Goal: Task Accomplishment & Management: Manage account settings

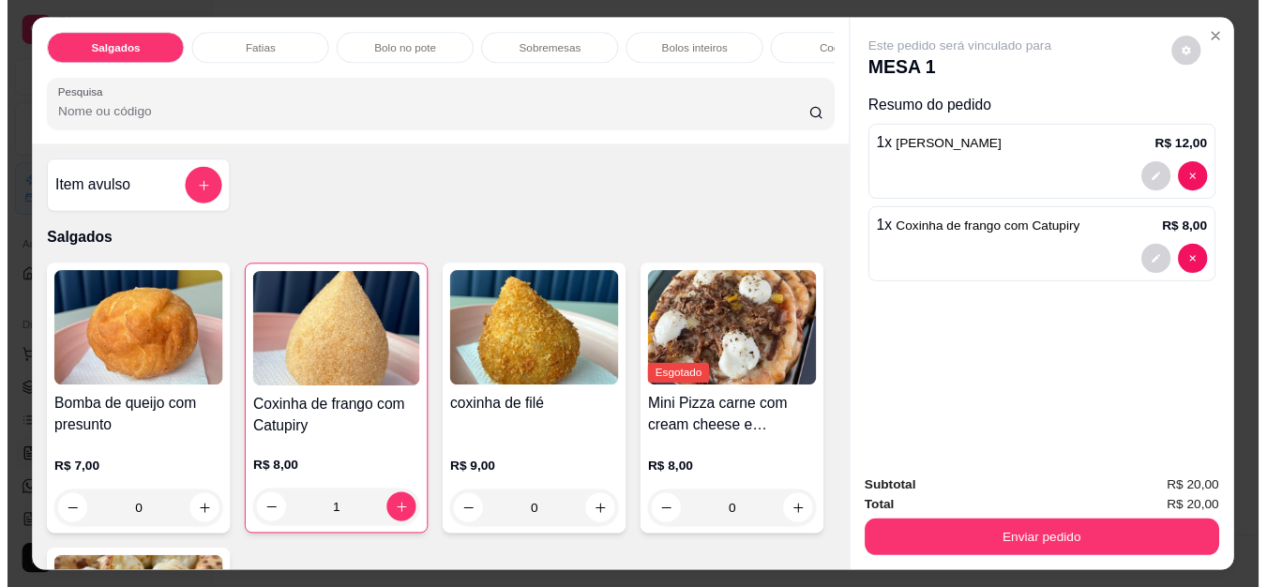
scroll to position [188, 0]
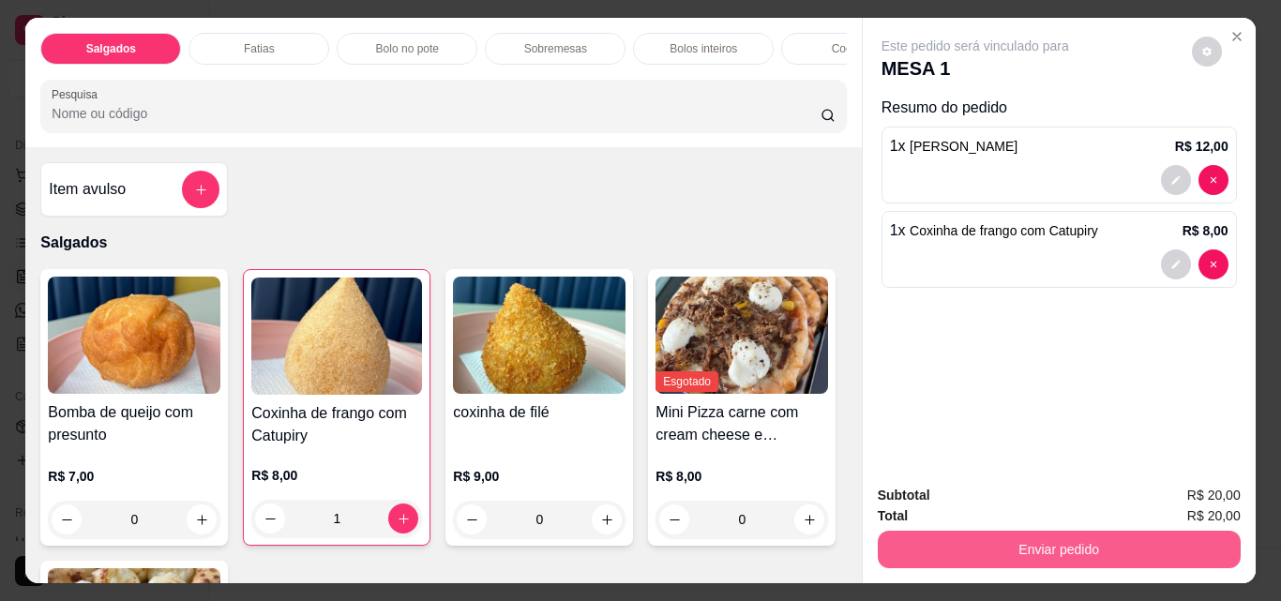
click at [1121, 543] on button "Enviar pedido" at bounding box center [1059, 550] width 363 height 38
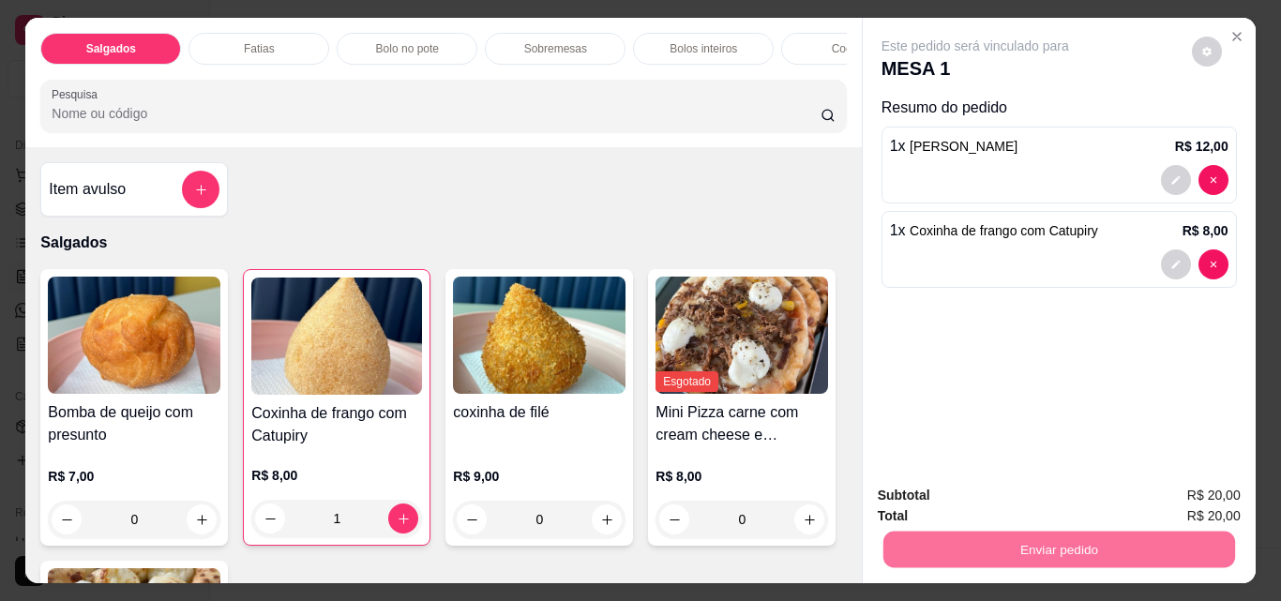
click at [1167, 489] on button "Enviar pedido" at bounding box center [1191, 495] width 103 height 35
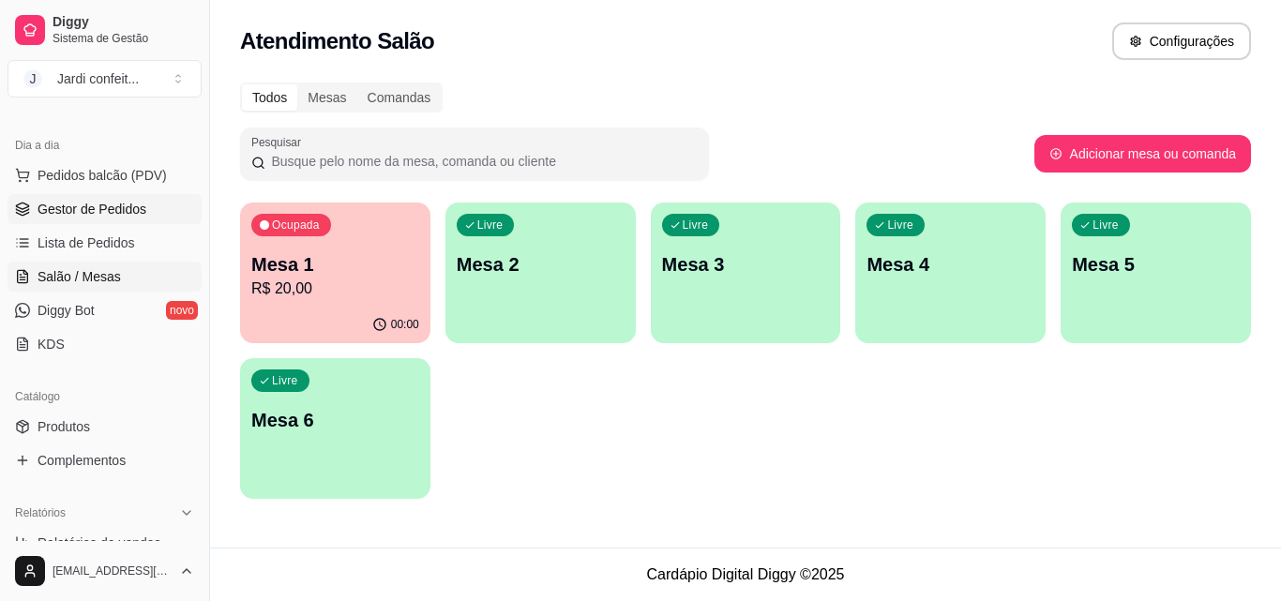
click at [78, 214] on span "Gestor de Pedidos" at bounding box center [92, 209] width 109 height 19
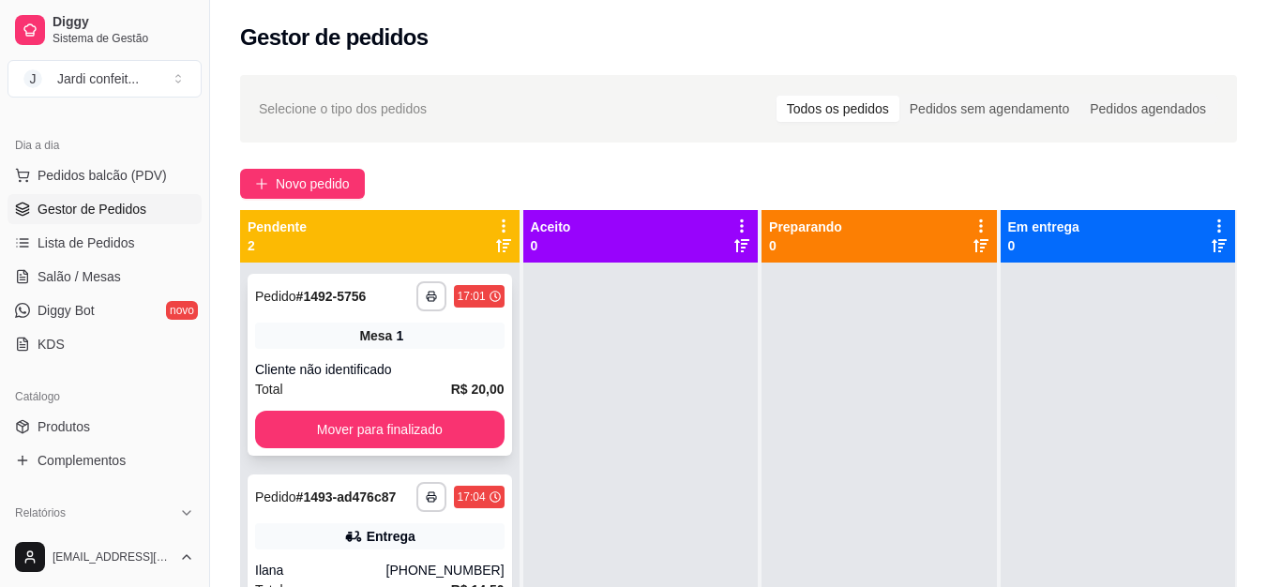
click at [471, 351] on div "**********" at bounding box center [380, 365] width 264 height 182
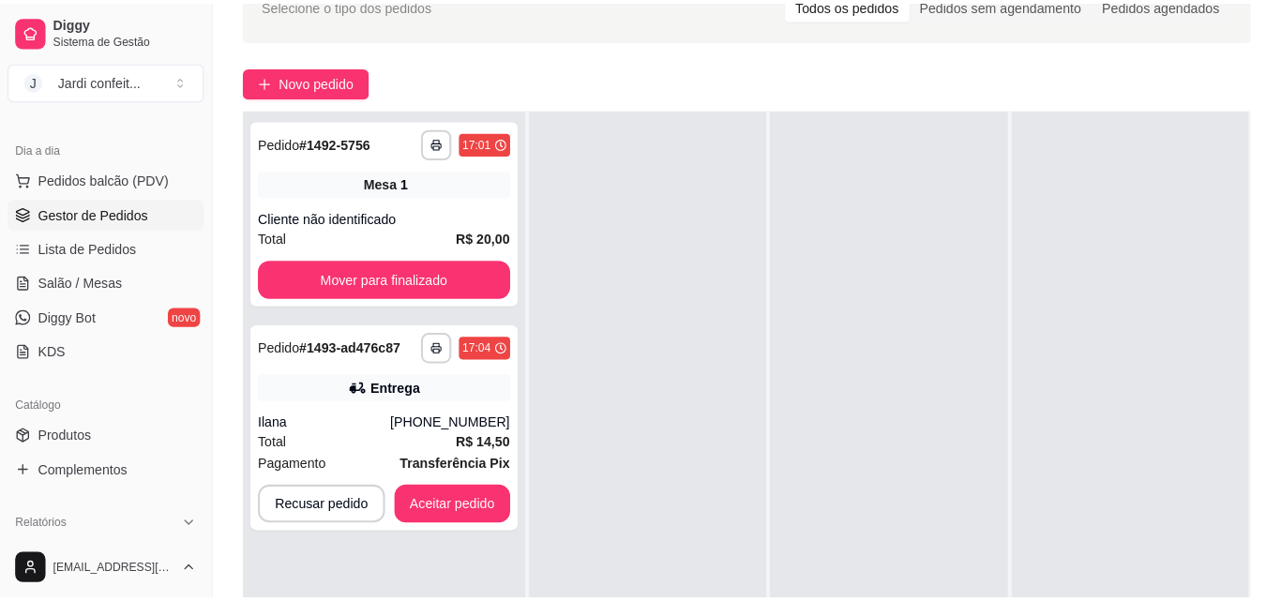
scroll to position [188, 0]
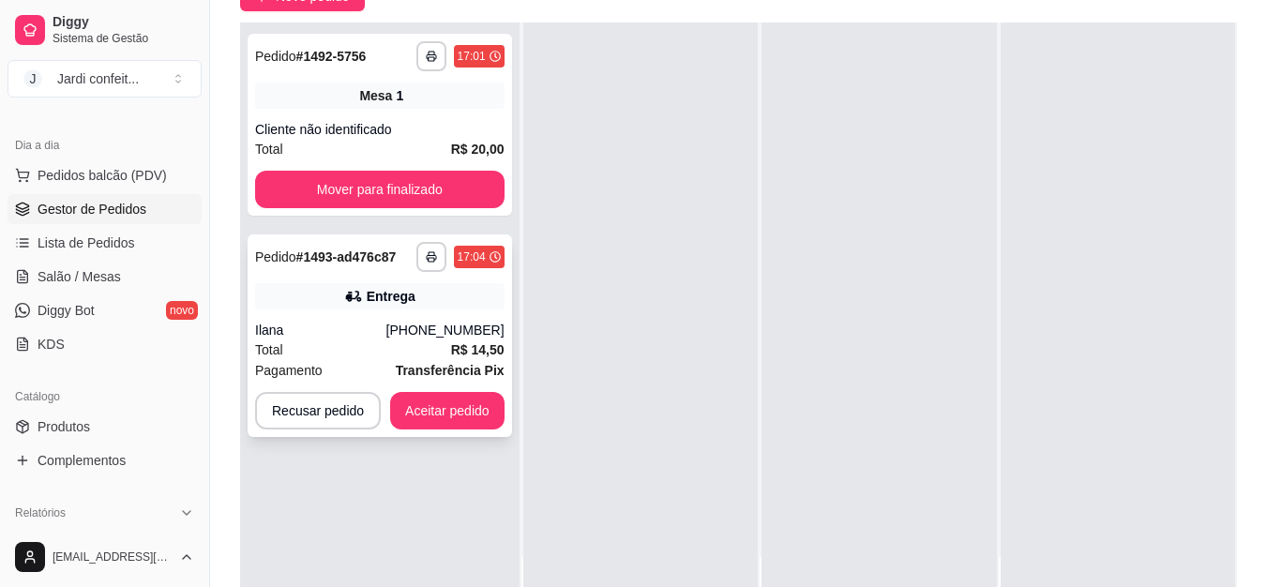
click at [489, 334] on div "[PHONE_NUMBER]" at bounding box center [445, 330] width 118 height 19
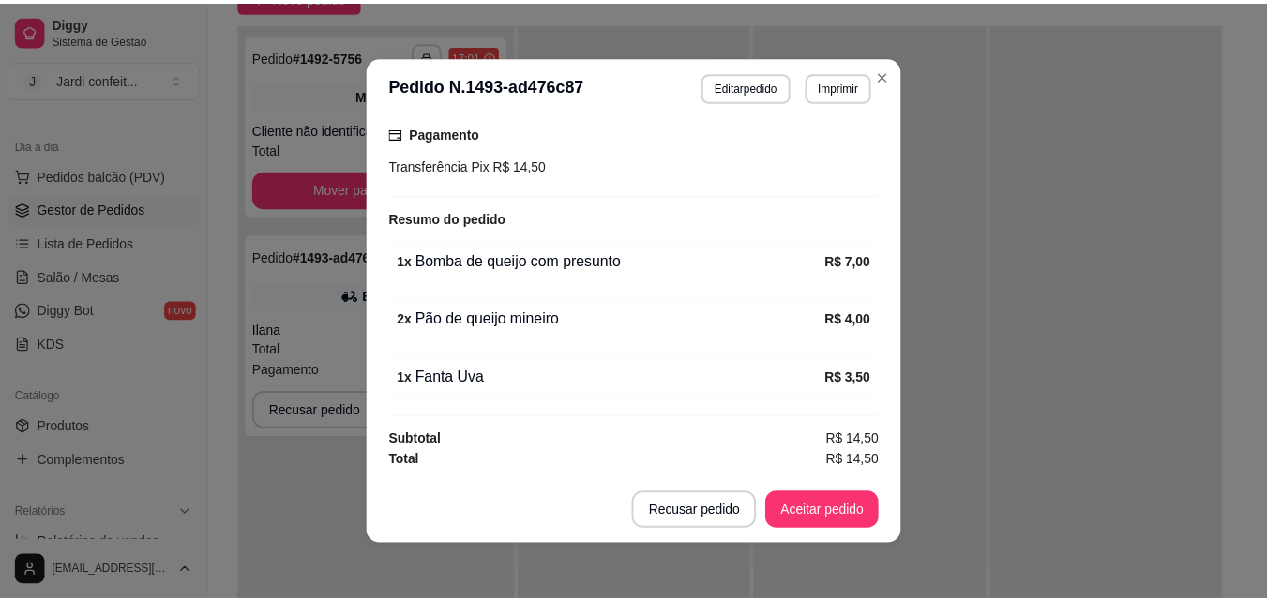
scroll to position [4, 0]
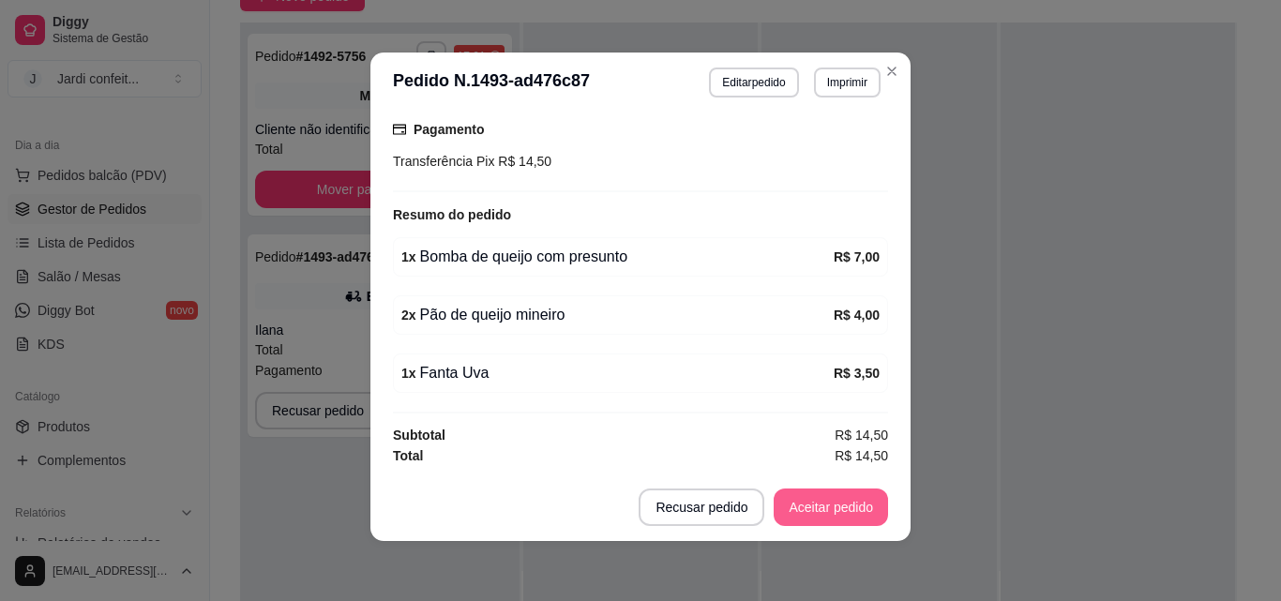
click at [826, 503] on button "Aceitar pedido" at bounding box center [831, 508] width 114 height 38
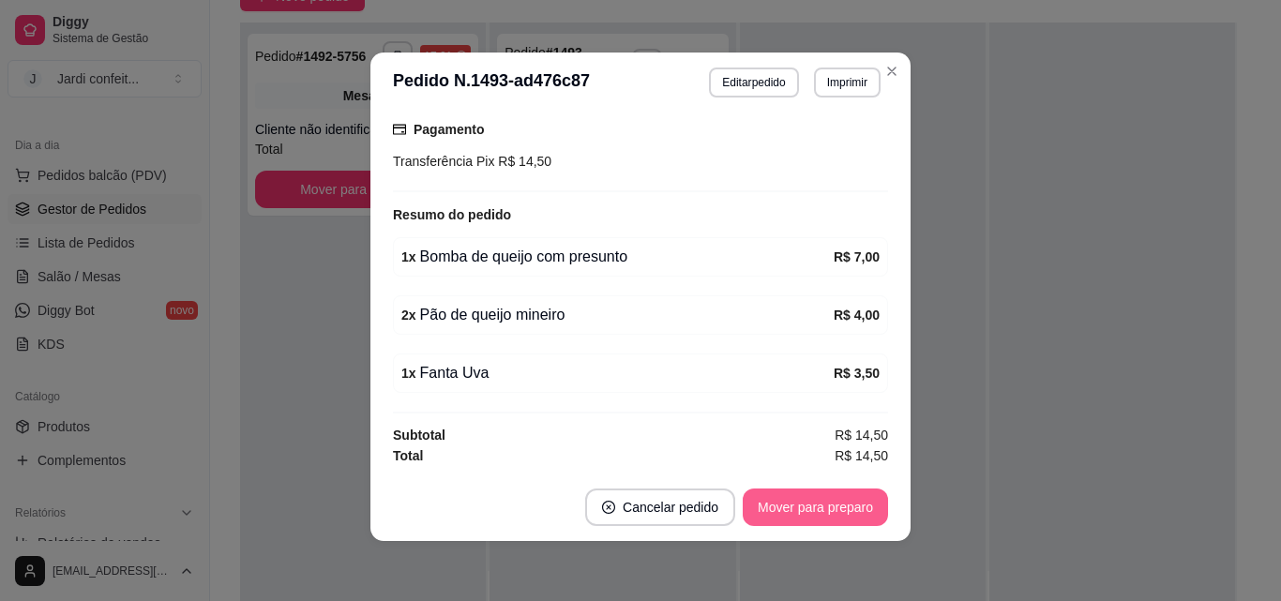
click at [786, 507] on button "Mover para preparo" at bounding box center [815, 508] width 145 height 38
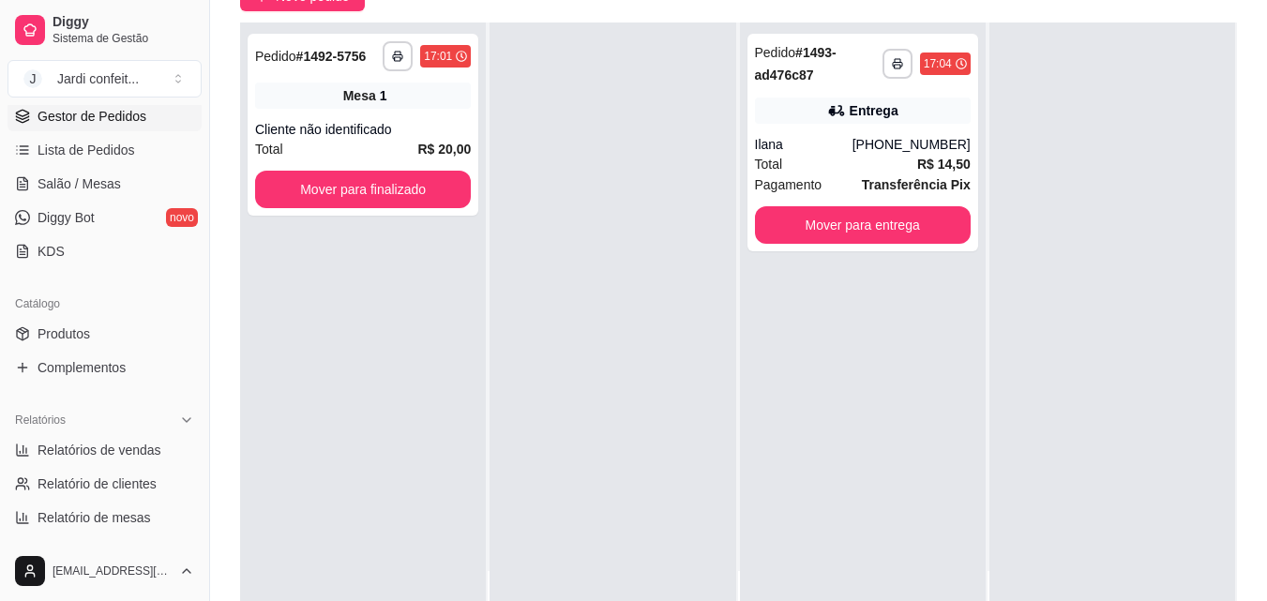
scroll to position [279, 0]
click at [129, 334] on link "Produtos" at bounding box center [105, 335] width 194 height 30
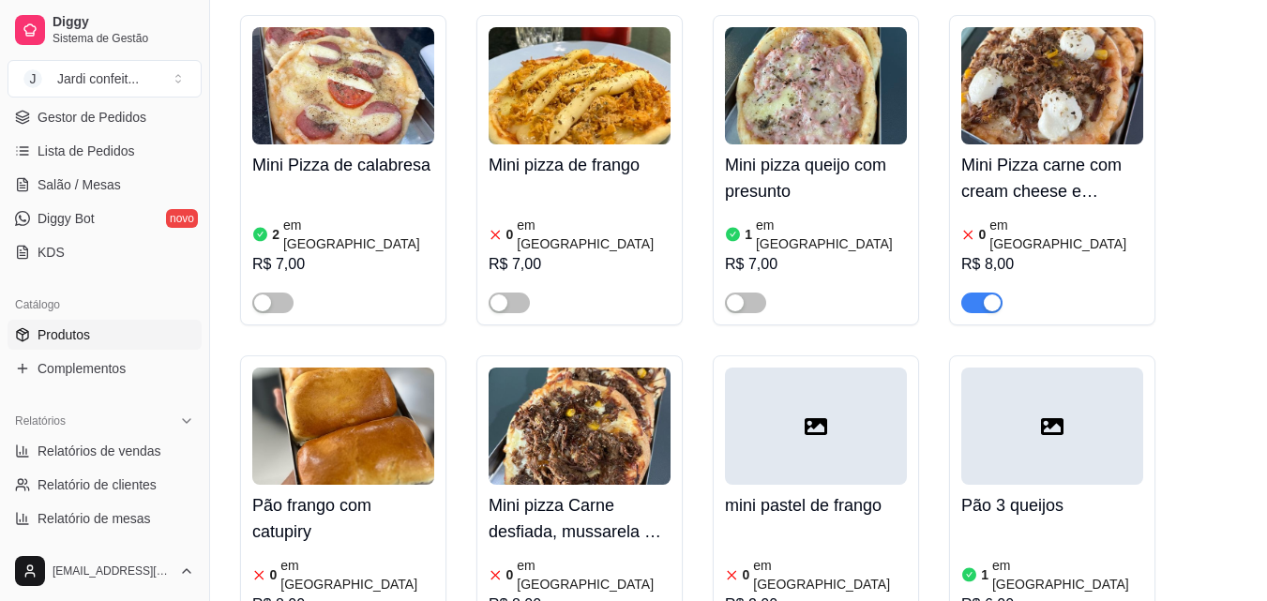
scroll to position [3001, 0]
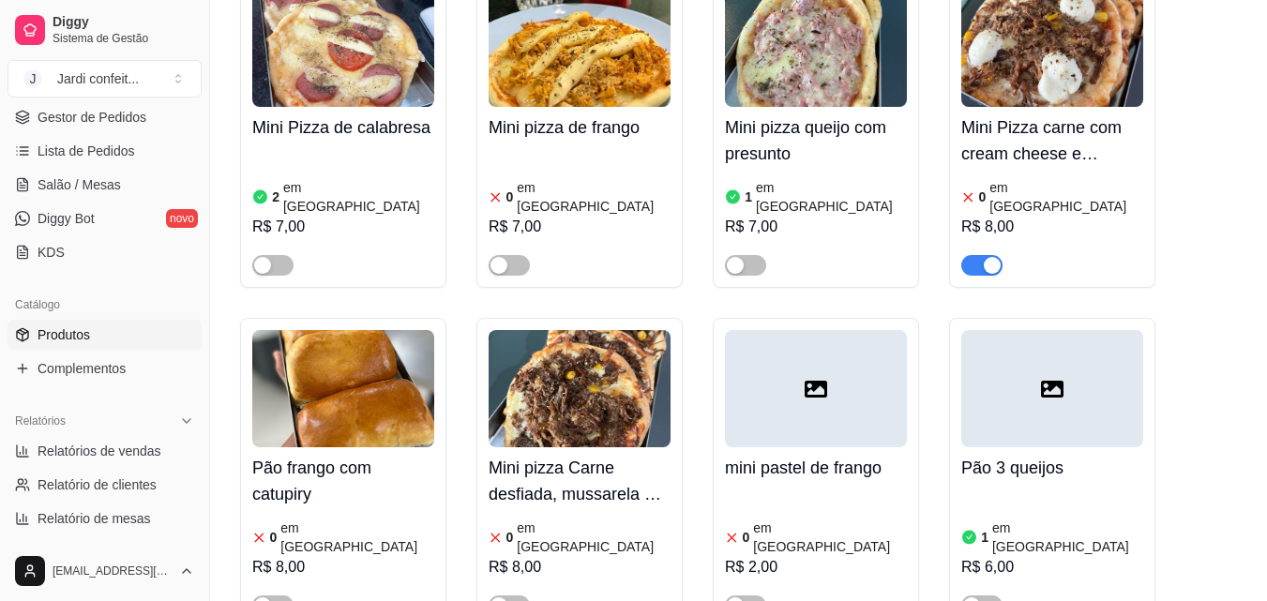
click at [984, 257] on div "button" at bounding box center [992, 265] width 17 height 17
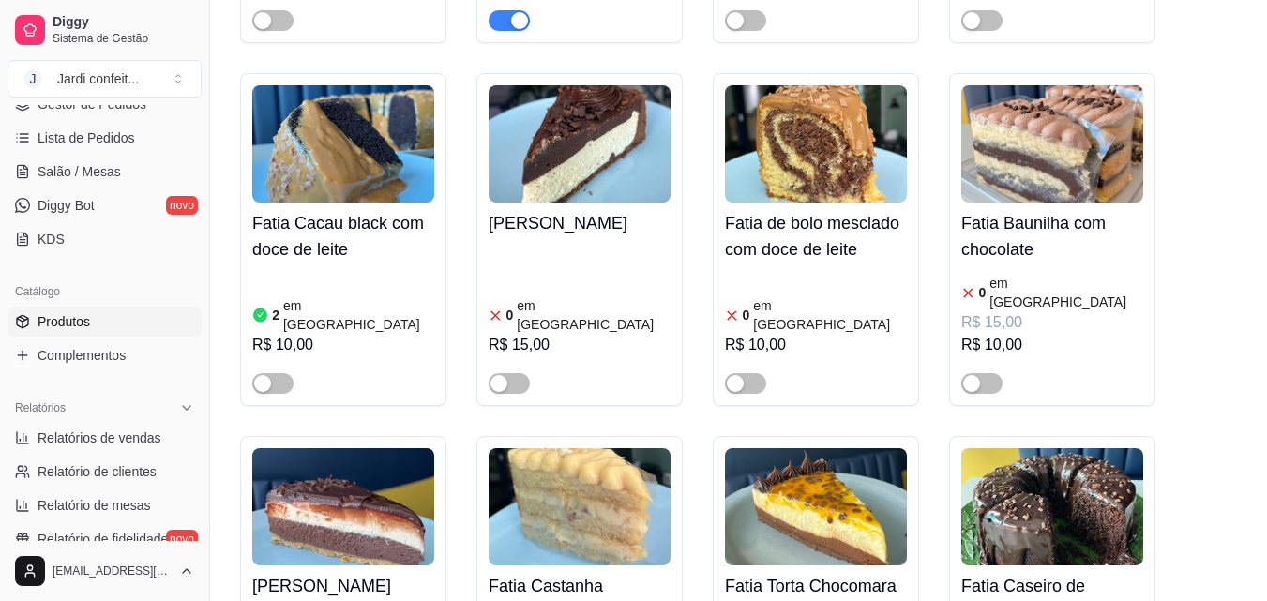
scroll to position [186, 0]
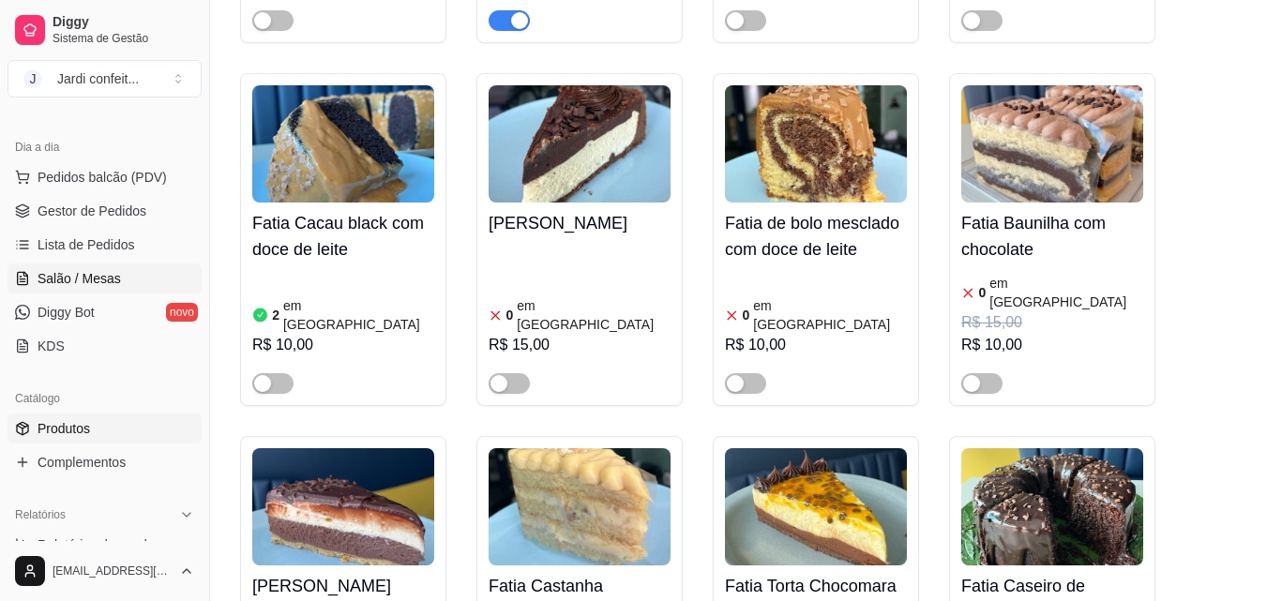
click at [96, 277] on span "Salão / Mesas" at bounding box center [79, 278] width 83 height 19
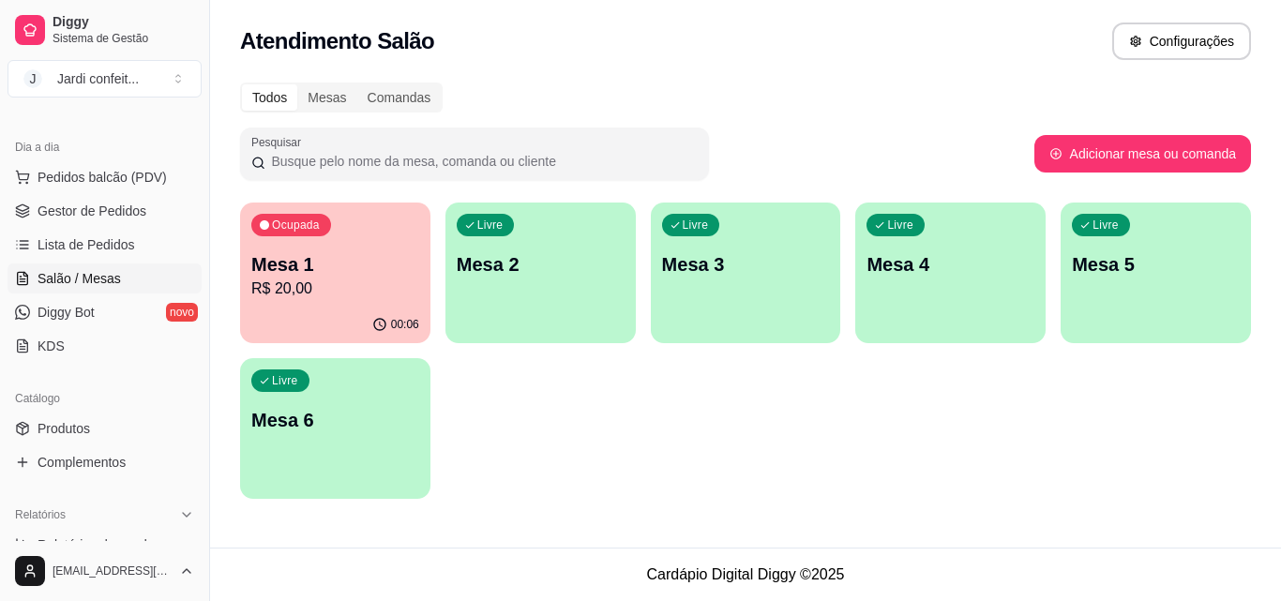
click at [355, 244] on div "Ocupada Mesa 1 R$ 20,00" at bounding box center [335, 255] width 190 height 104
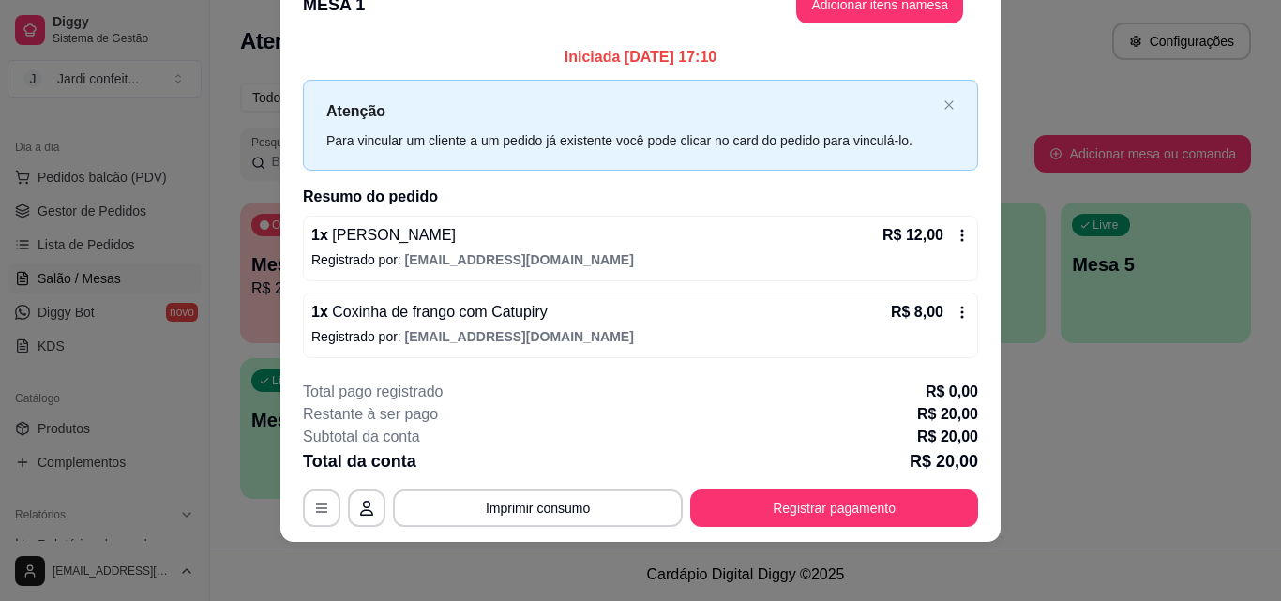
scroll to position [45, 0]
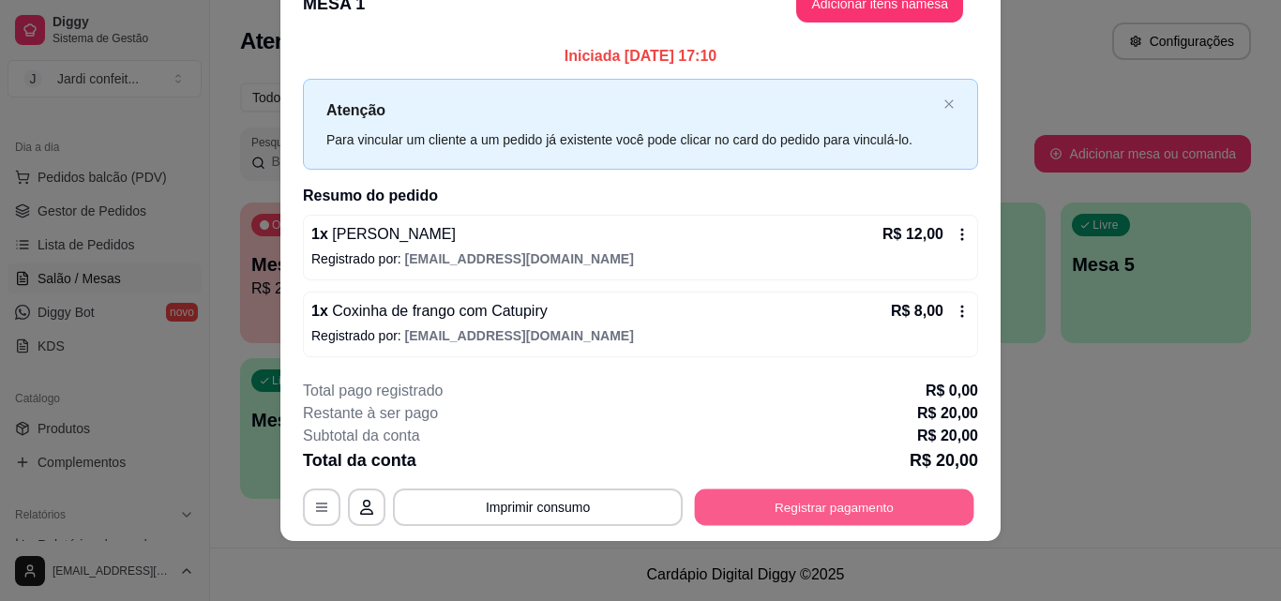
click at [878, 507] on button "Registrar pagamento" at bounding box center [834, 508] width 279 height 37
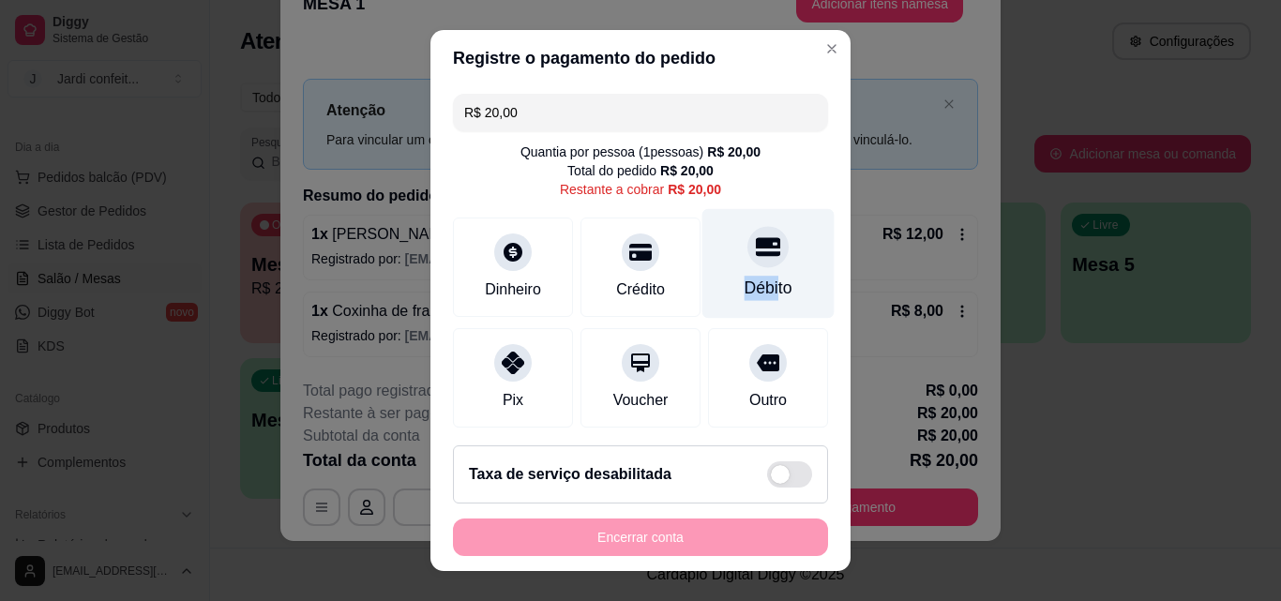
click at [746, 274] on div "Débito" at bounding box center [768, 264] width 132 height 110
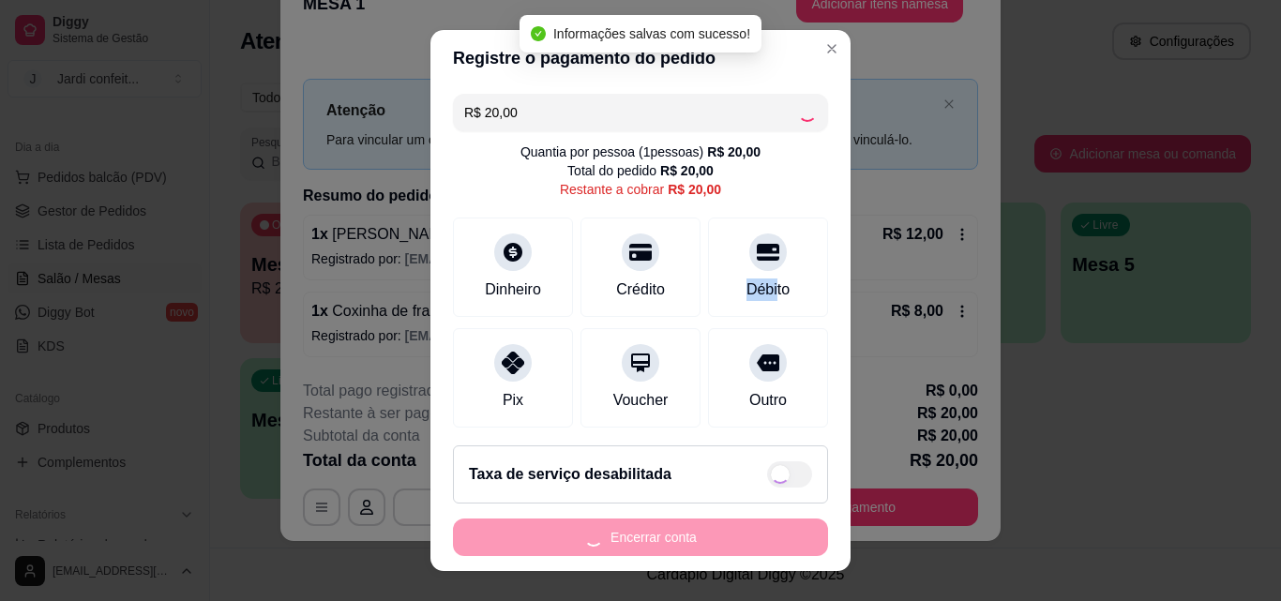
type input "R$ 0,00"
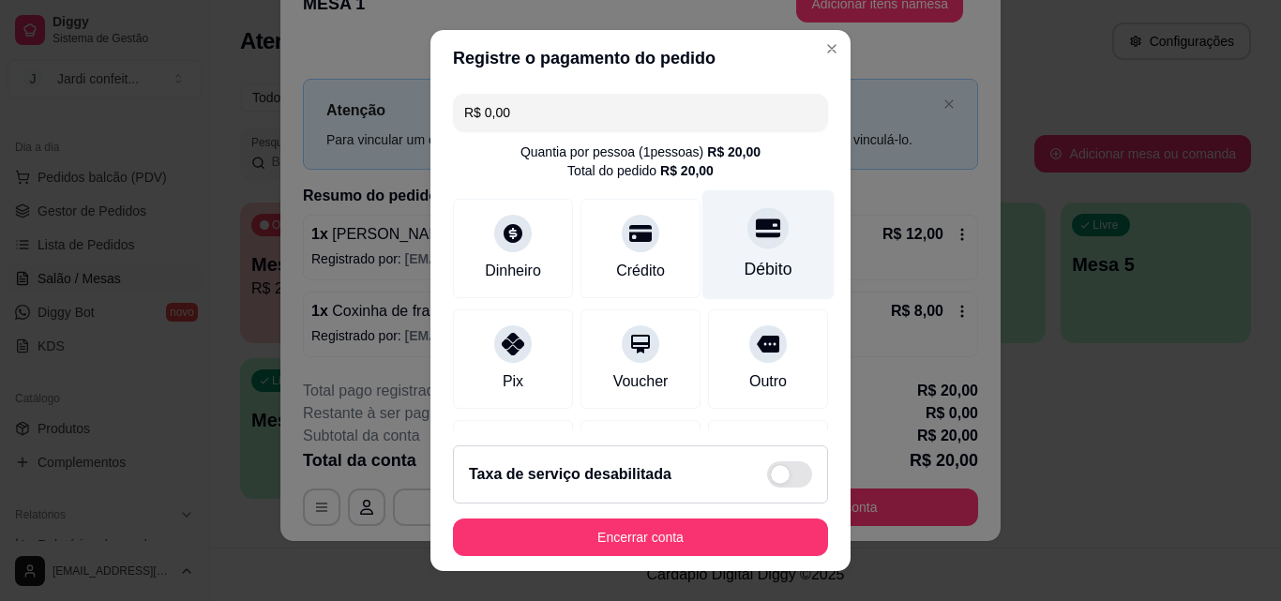
click at [756, 232] on icon at bounding box center [768, 228] width 24 height 24
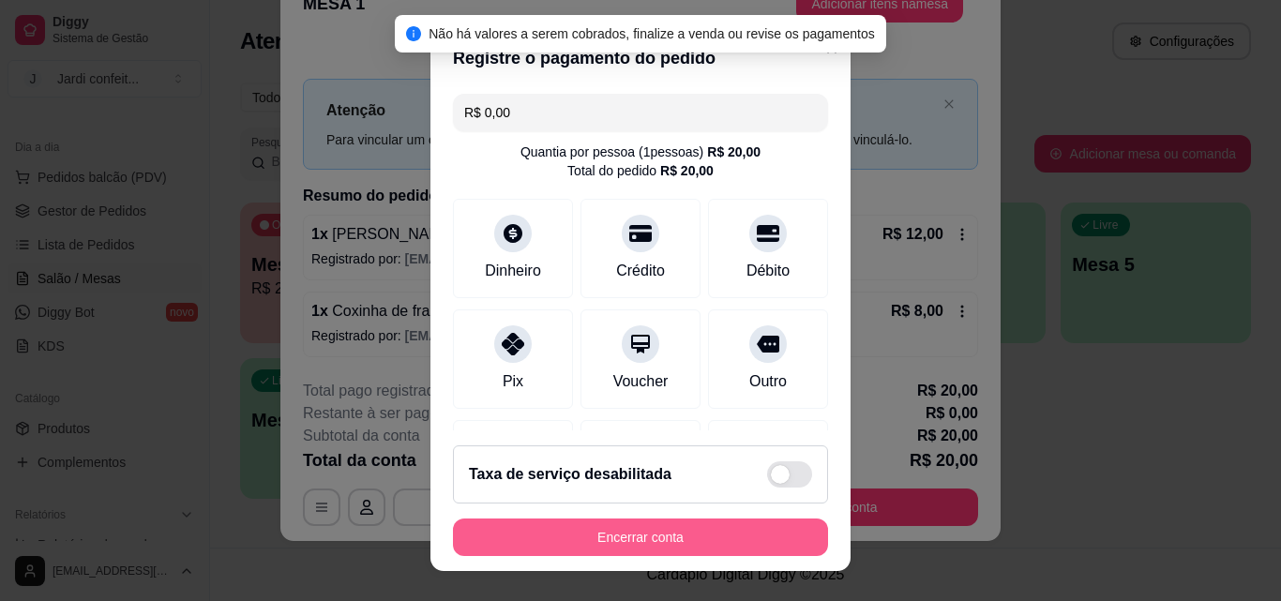
click at [670, 533] on button "Encerrar conta" at bounding box center [640, 538] width 375 height 38
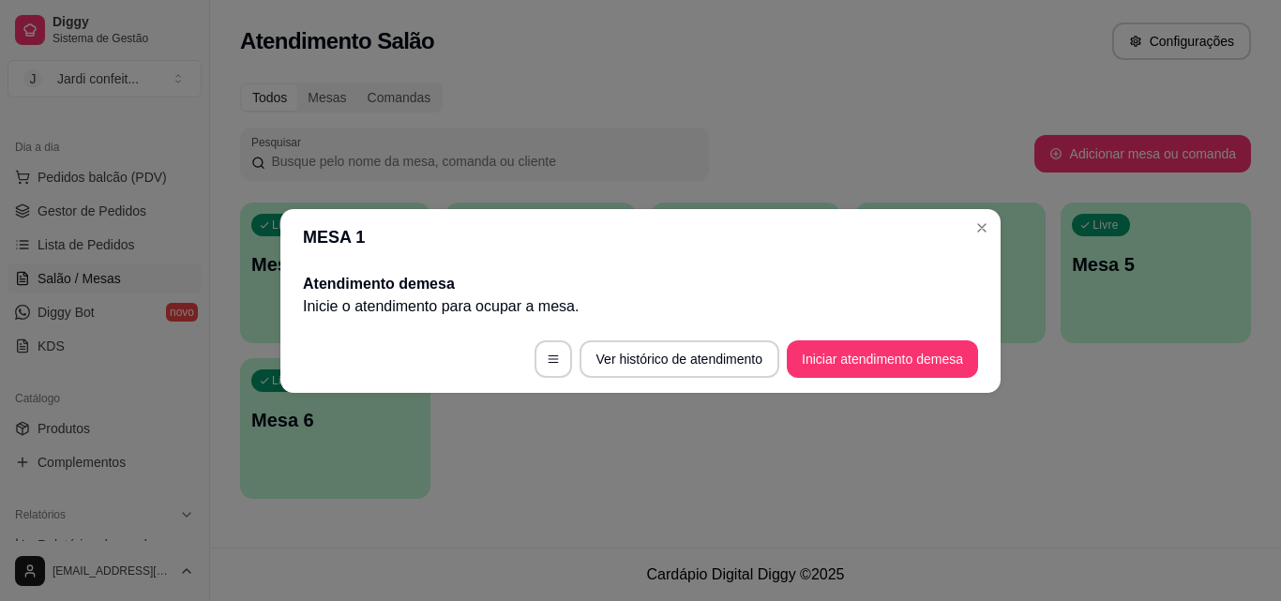
scroll to position [0, 0]
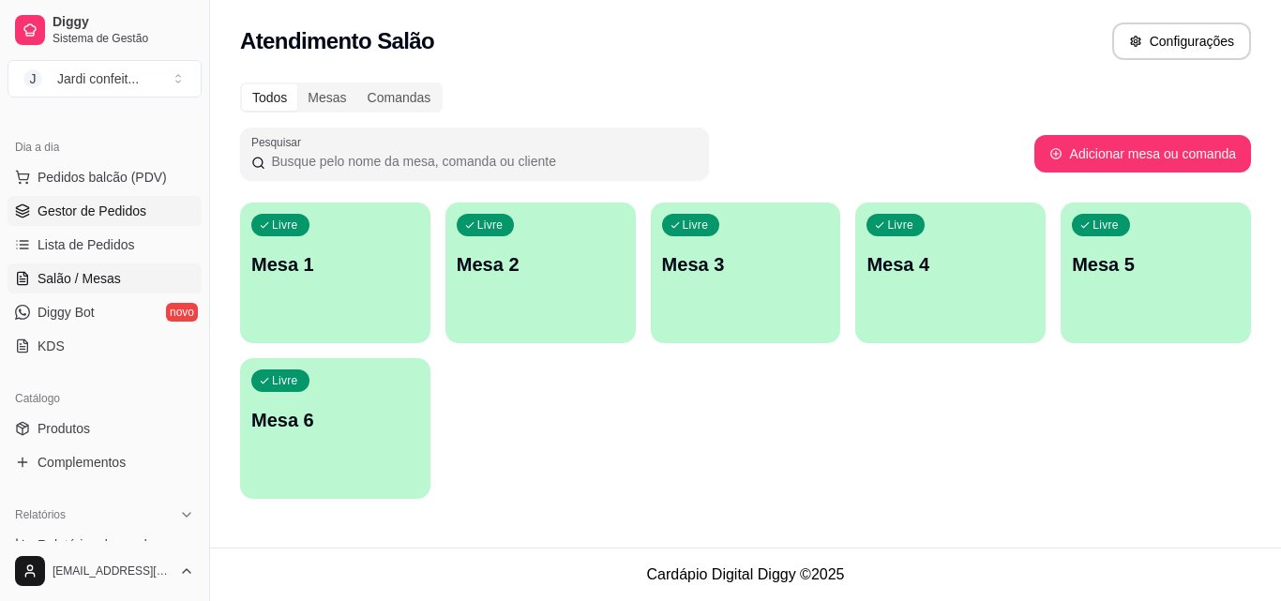
click at [138, 217] on span "Gestor de Pedidos" at bounding box center [92, 211] width 109 height 19
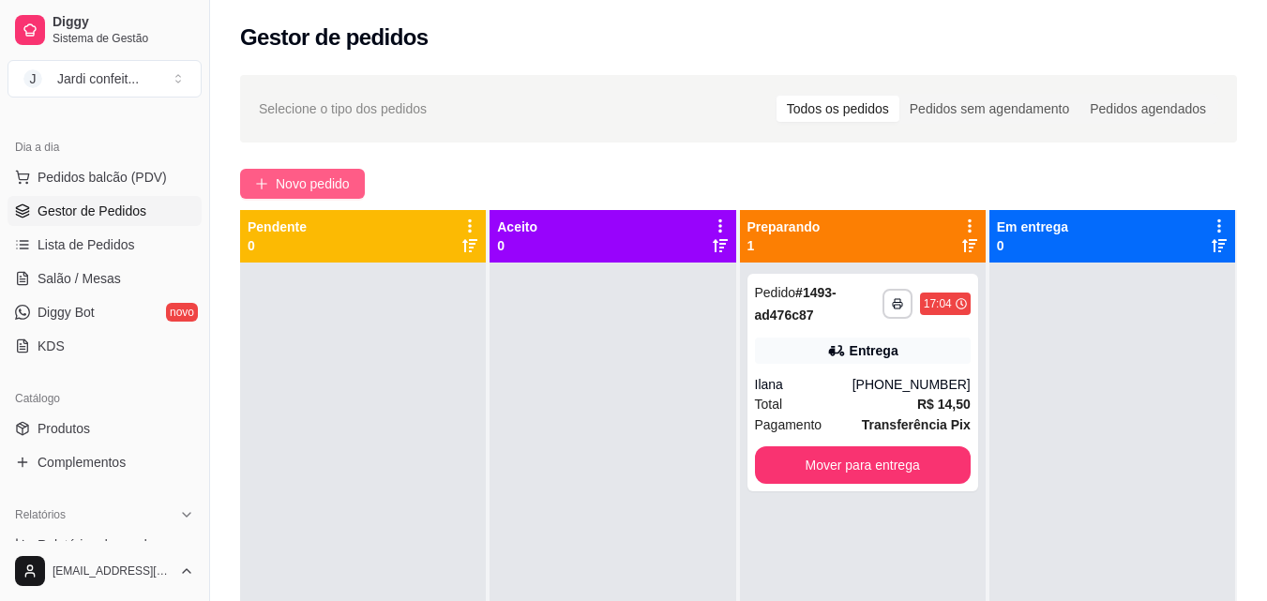
click at [300, 188] on span "Novo pedido" at bounding box center [313, 184] width 74 height 21
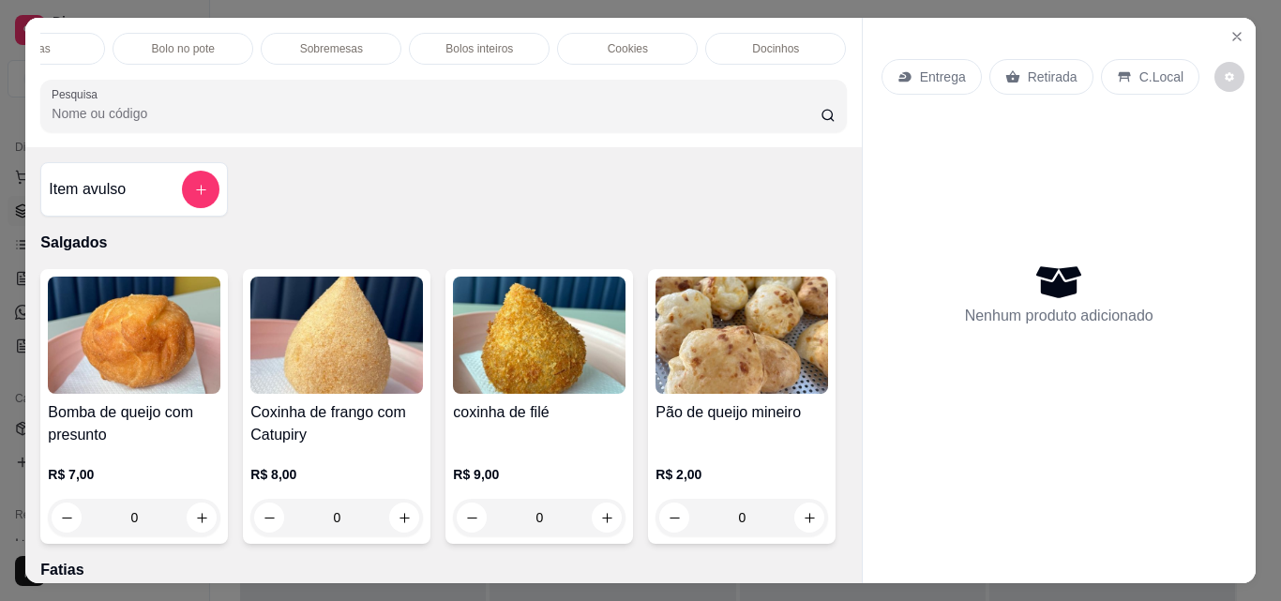
scroll to position [0, 331]
click at [797, 48] on p "Brownie" at bounding box center [817, 48] width 40 height 15
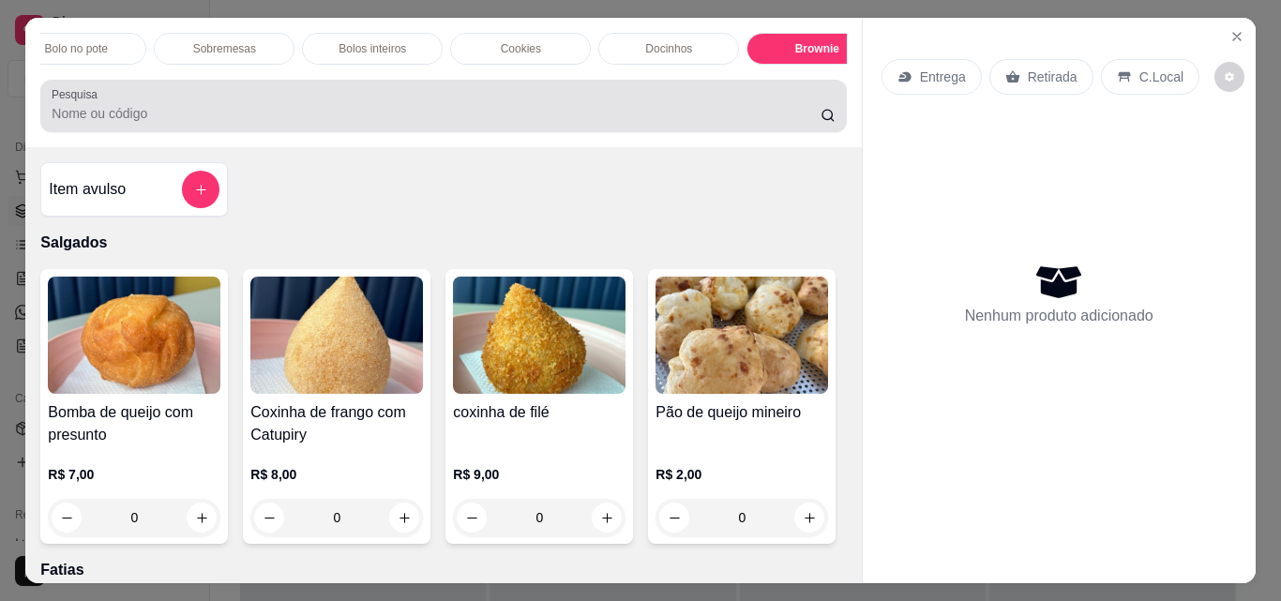
scroll to position [49, 0]
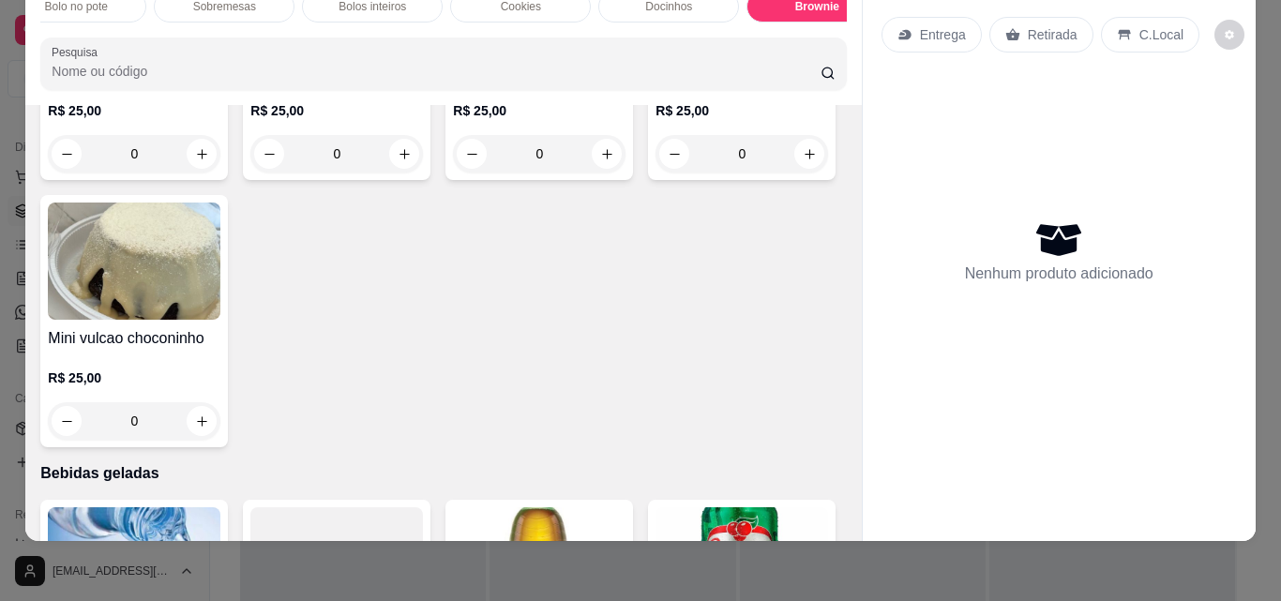
type input "1"
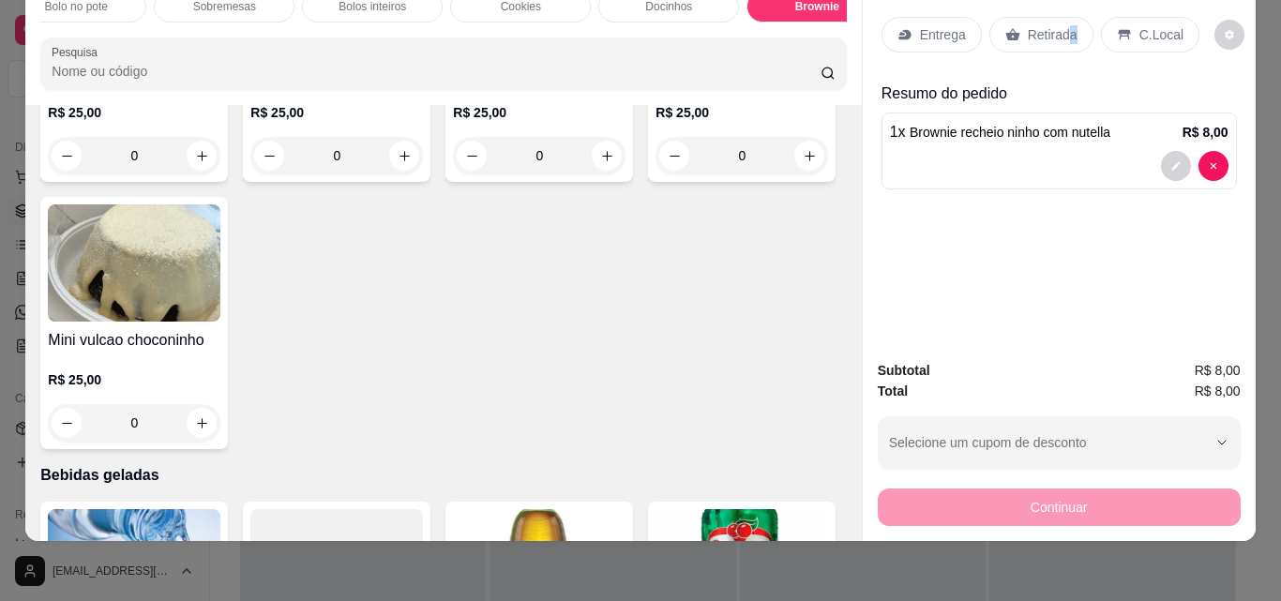
drag, startPoint x: 1065, startPoint y: 27, endPoint x: 1050, endPoint y: 25, distance: 15.1
click at [1062, 33] on div "Retirada" at bounding box center [1041, 35] width 104 height 36
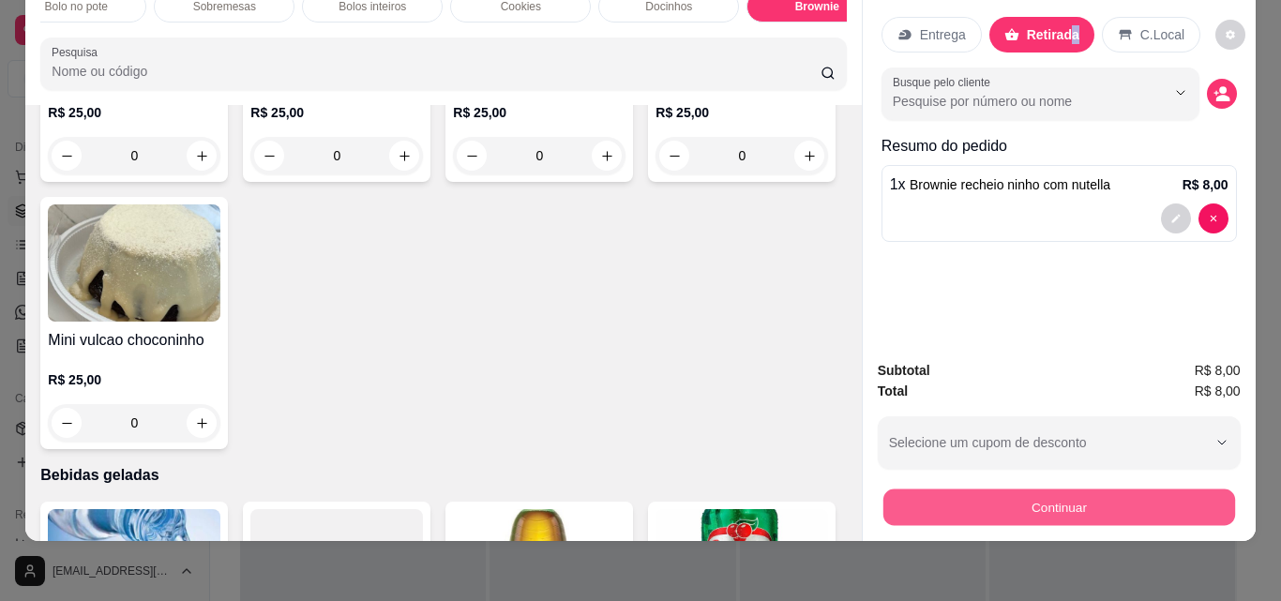
click at [1095, 500] on button "Continuar" at bounding box center [1059, 507] width 352 height 37
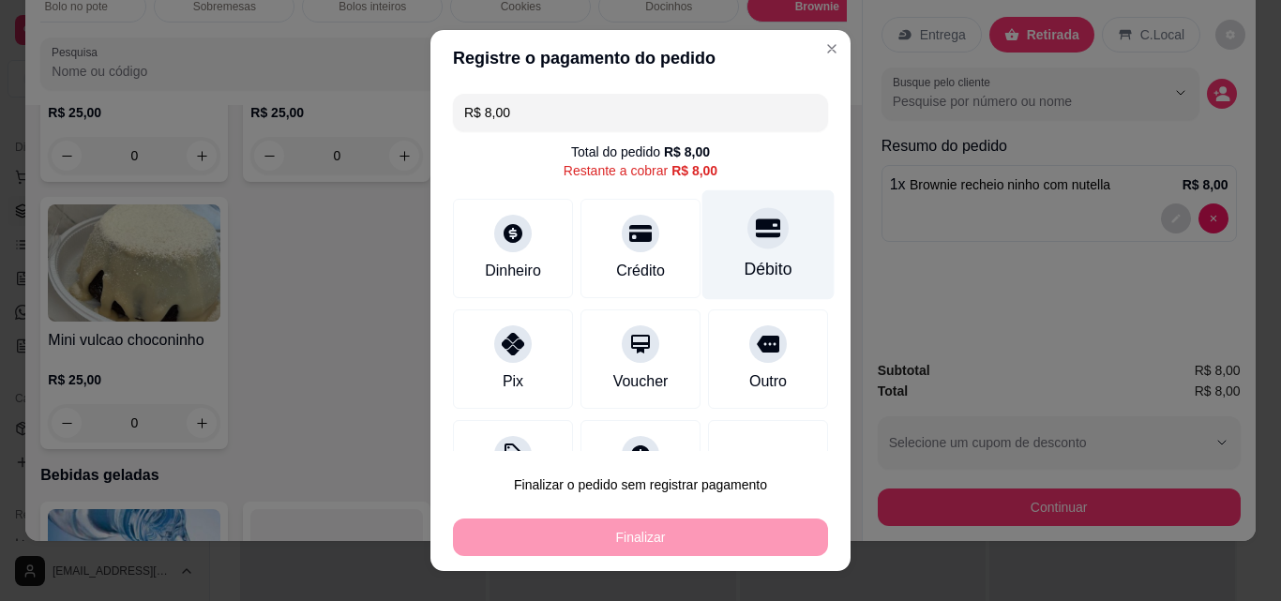
click at [753, 243] on div "Débito" at bounding box center [768, 245] width 132 height 110
type input "R$ 0,00"
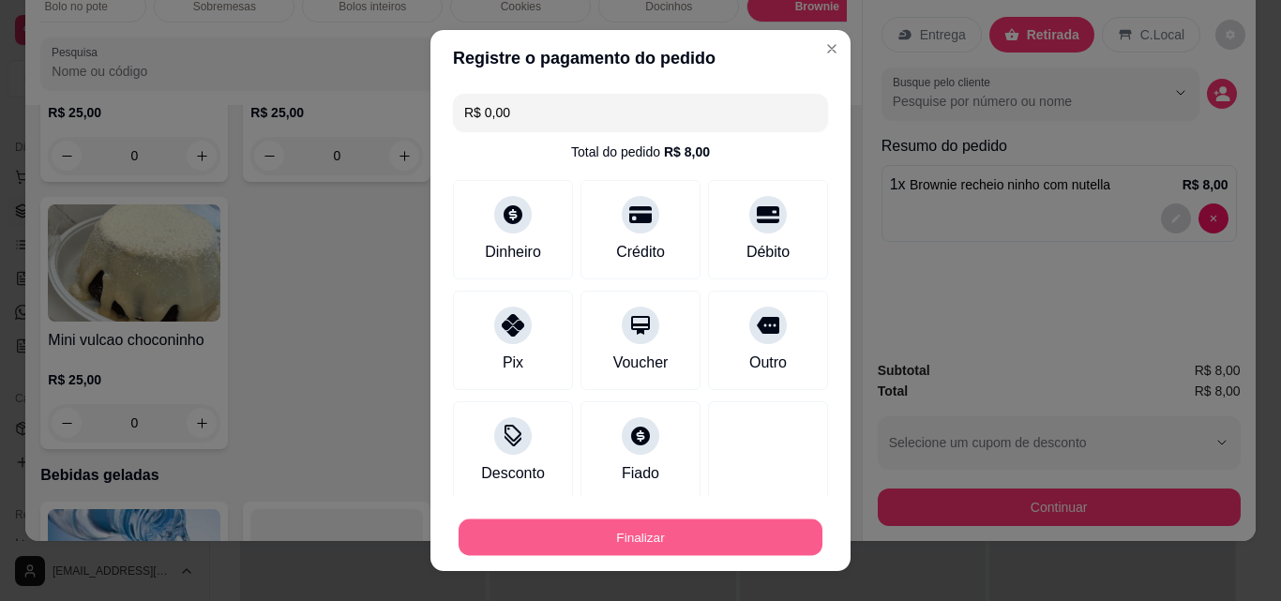
click at [769, 533] on button "Finalizar" at bounding box center [641, 538] width 364 height 37
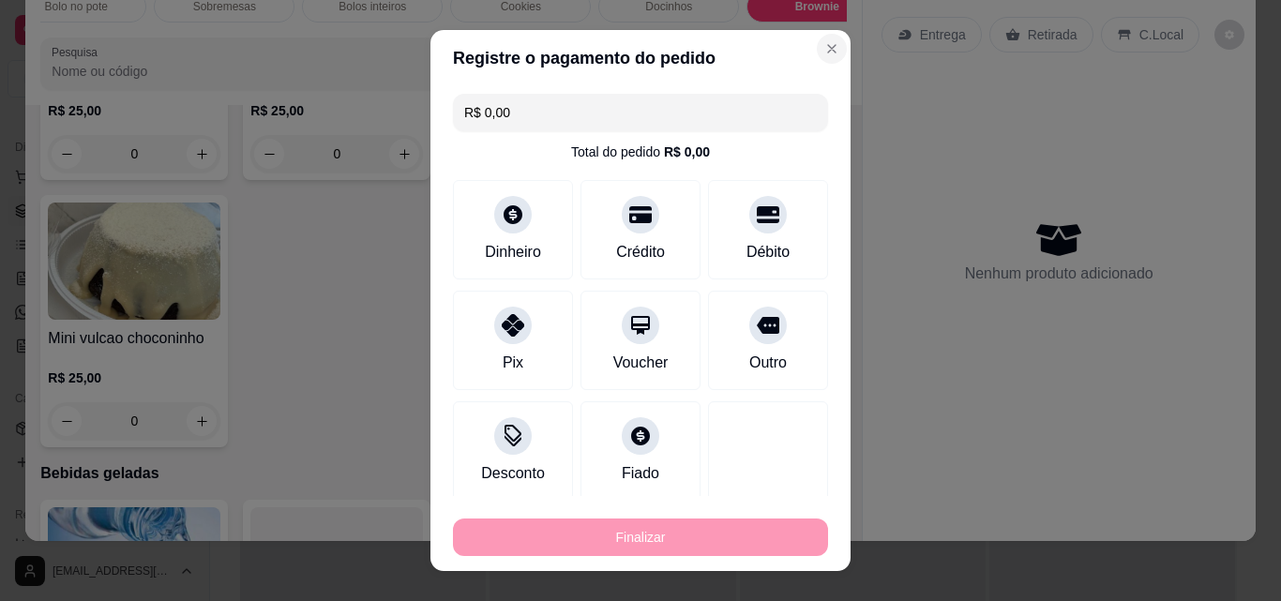
type input "0"
type input "-R$ 8,00"
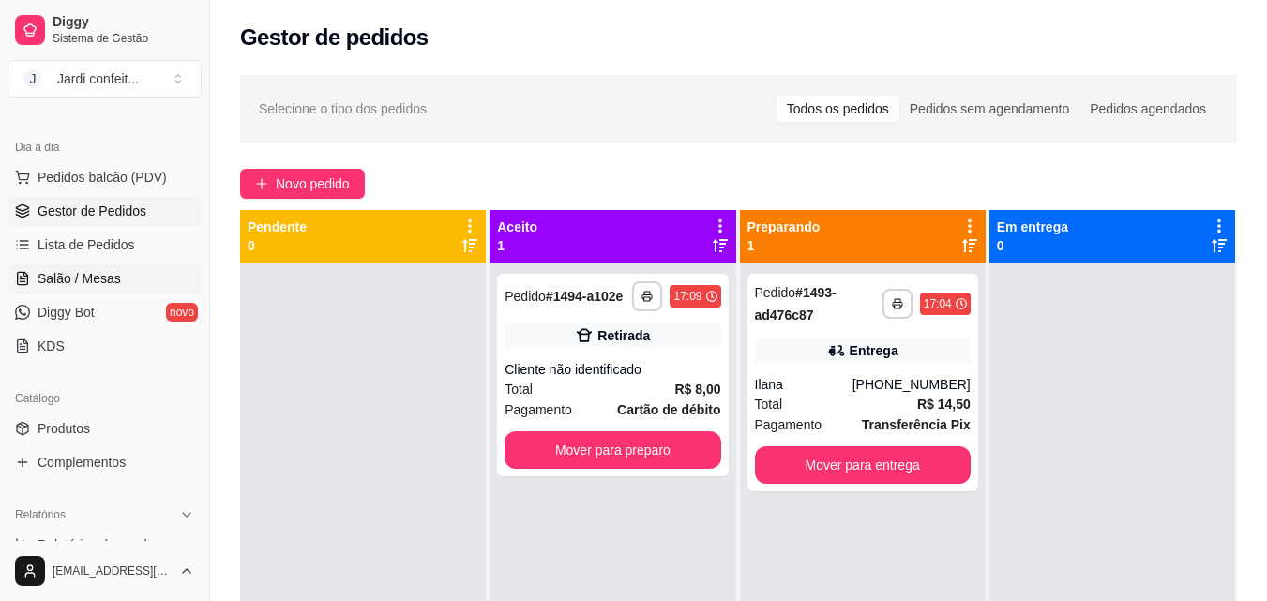
click at [110, 280] on span "Salão / Mesas" at bounding box center [79, 278] width 83 height 19
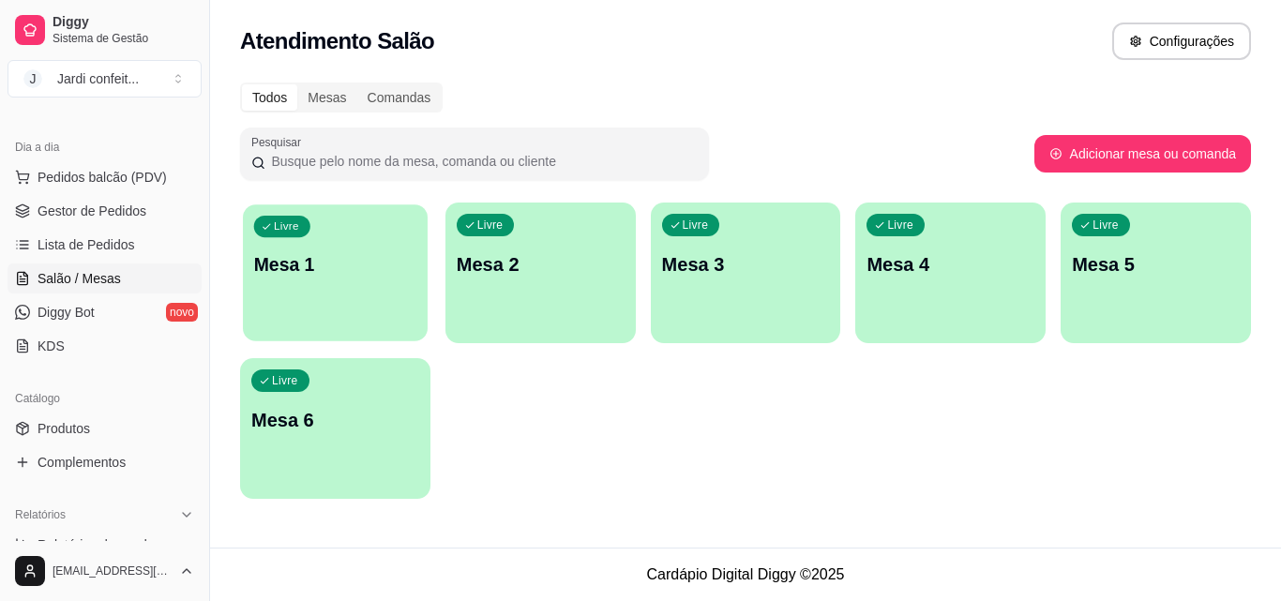
click at [386, 264] on p "Mesa 1" at bounding box center [335, 264] width 162 height 25
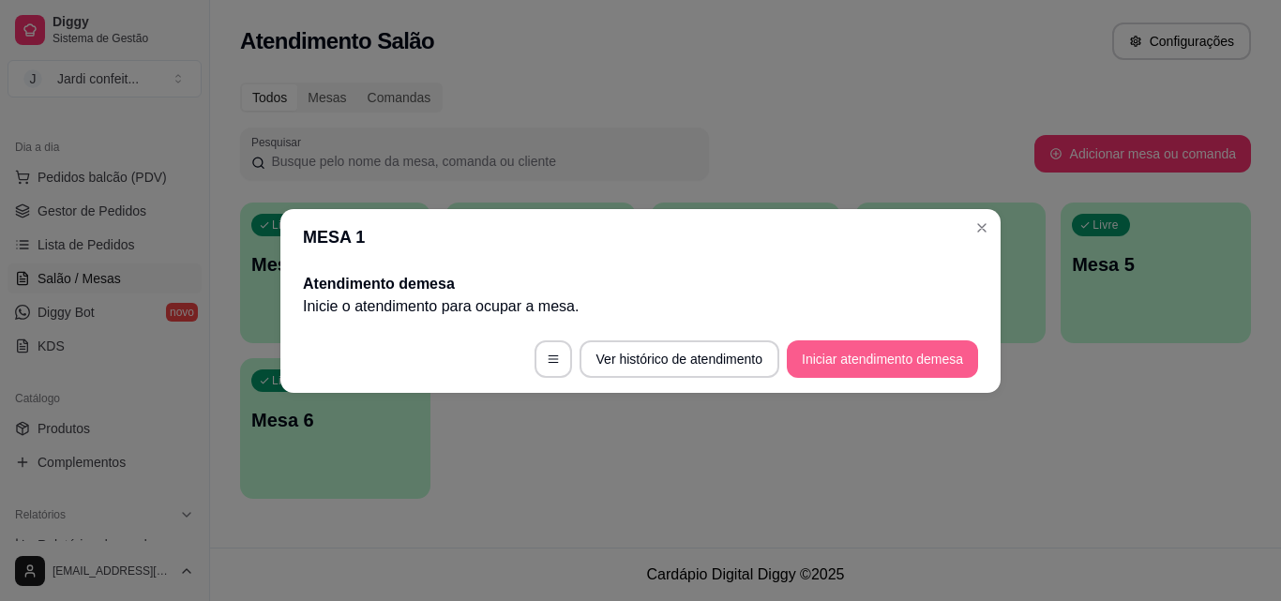
click at [854, 351] on button "Iniciar atendimento de mesa" at bounding box center [882, 359] width 191 height 38
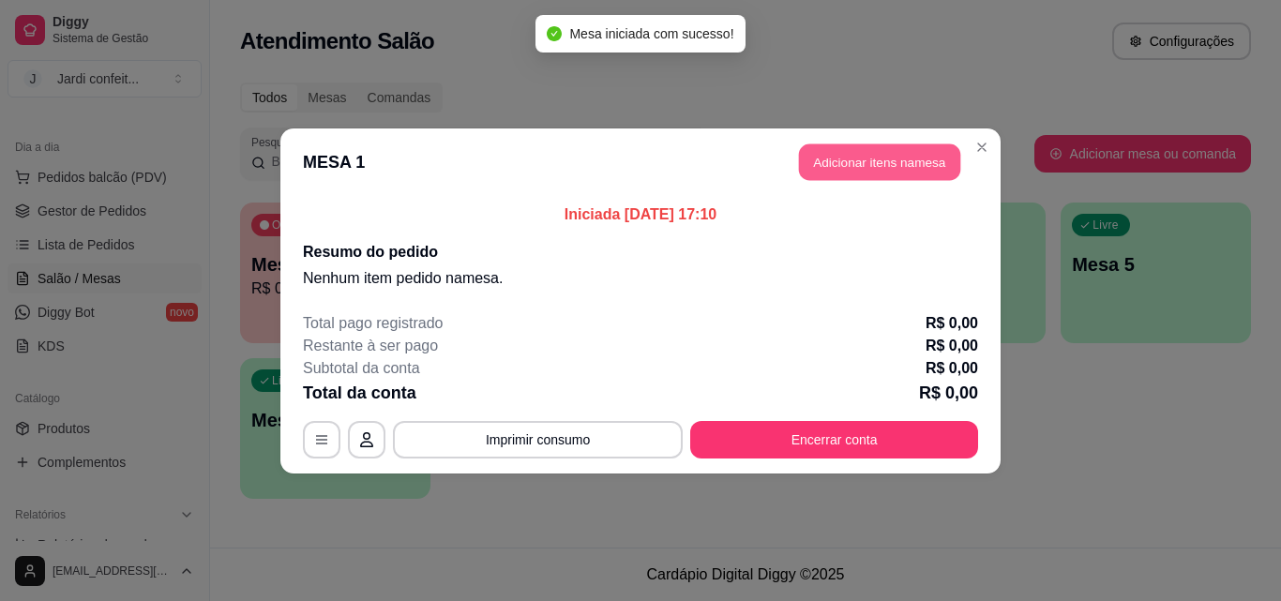
click at [934, 167] on button "Adicionar itens na mesa" at bounding box center [879, 161] width 161 height 37
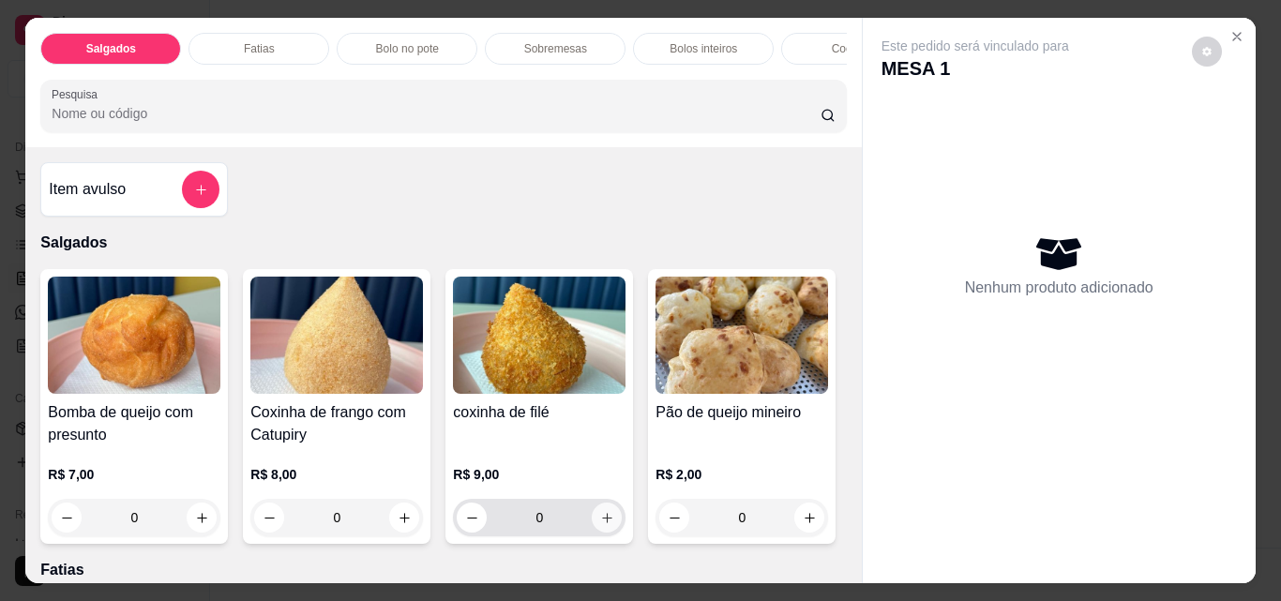
click at [600, 523] on icon "increase-product-quantity" at bounding box center [607, 518] width 14 height 14
type input "1"
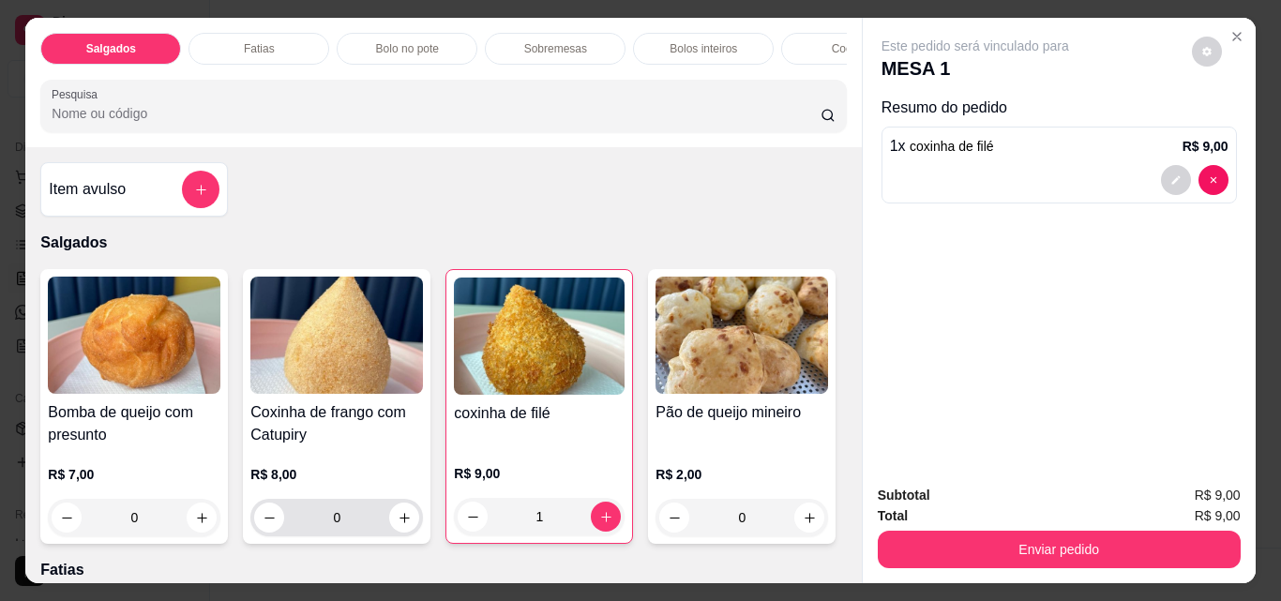
click at [389, 519] on button "increase-product-quantity" at bounding box center [404, 518] width 30 height 30
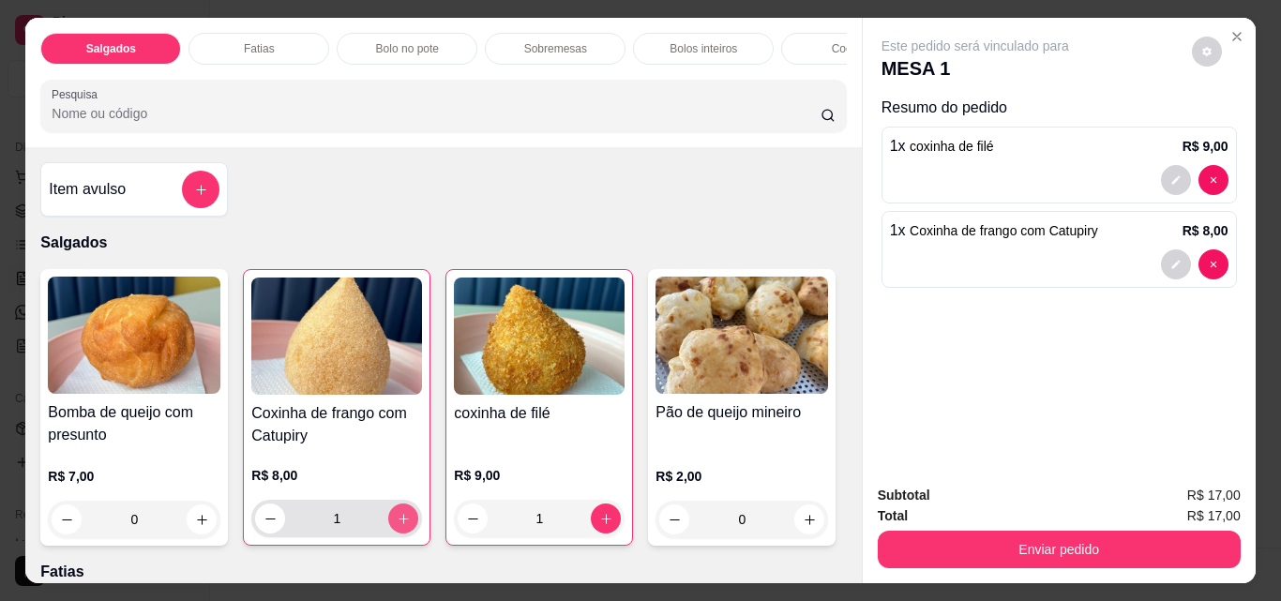
type input "1"
click at [808, 38] on div "Cookies" at bounding box center [851, 49] width 141 height 32
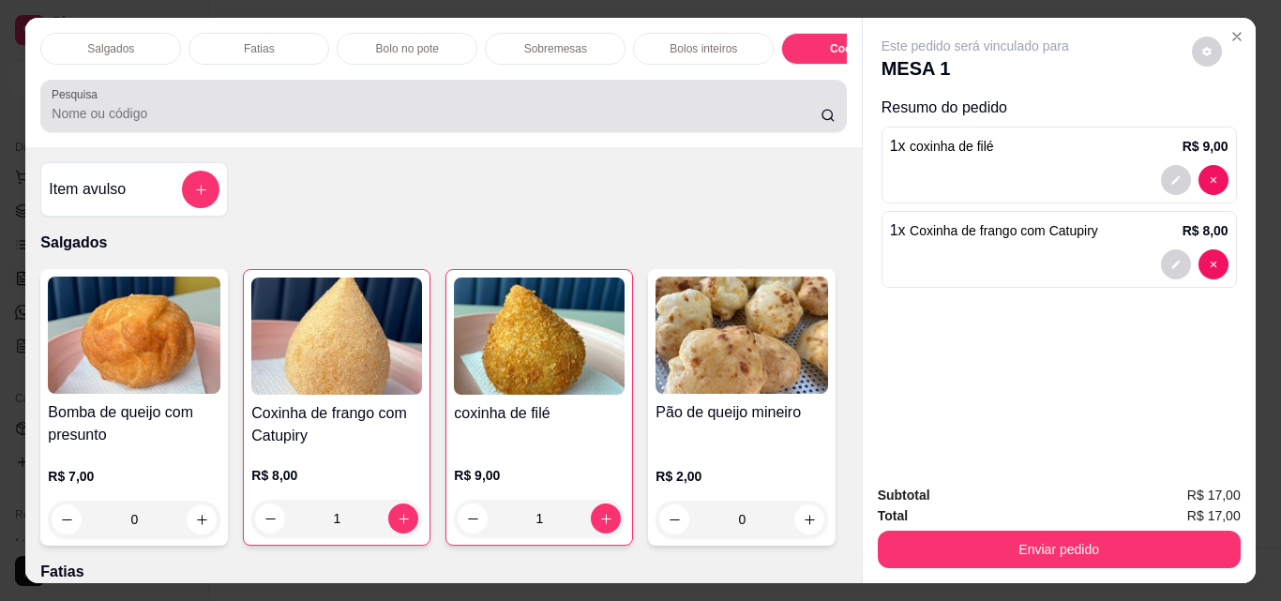
scroll to position [49, 0]
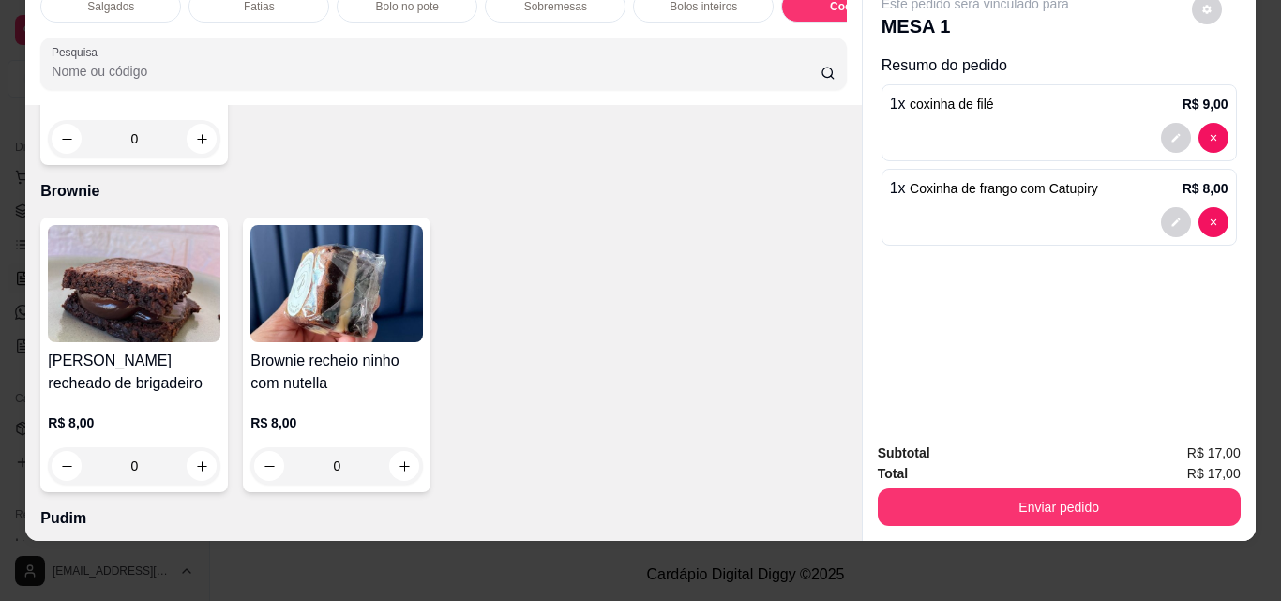
type input "1"
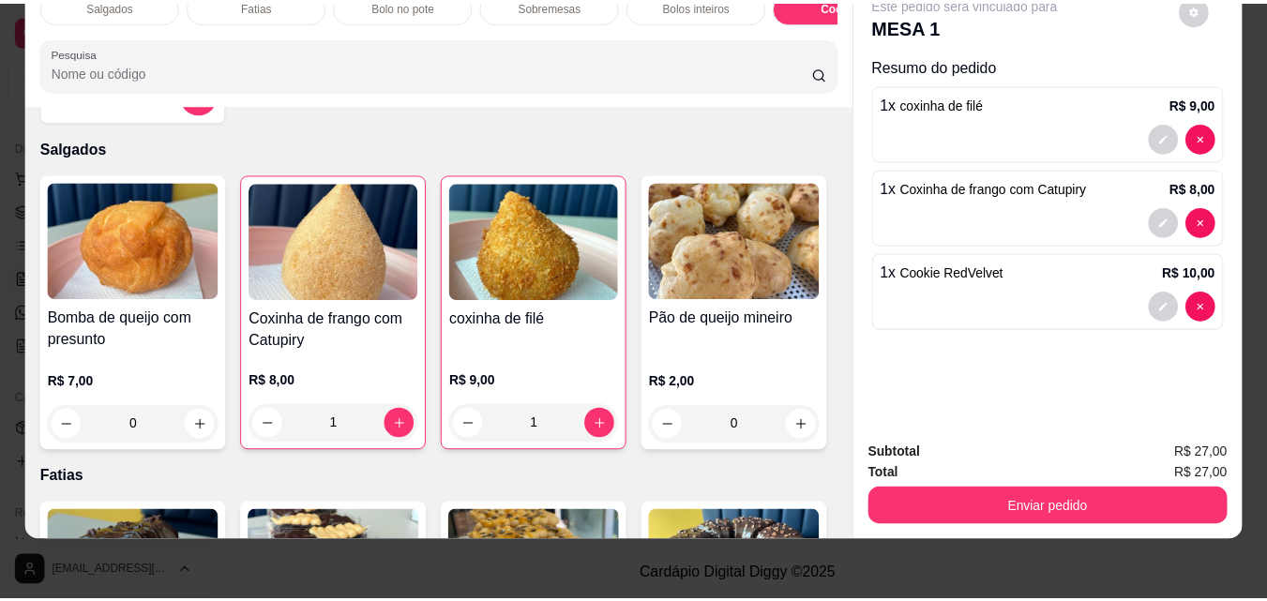
scroll to position [0, 0]
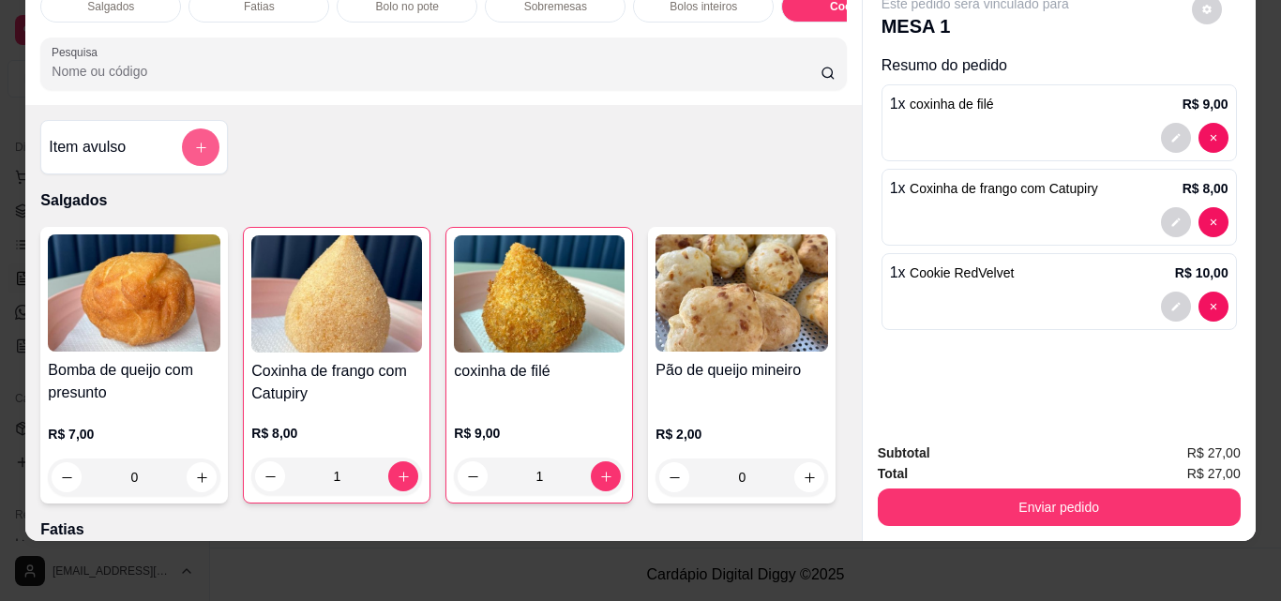
click at [194, 142] on icon "add-separate-item" at bounding box center [201, 148] width 14 height 14
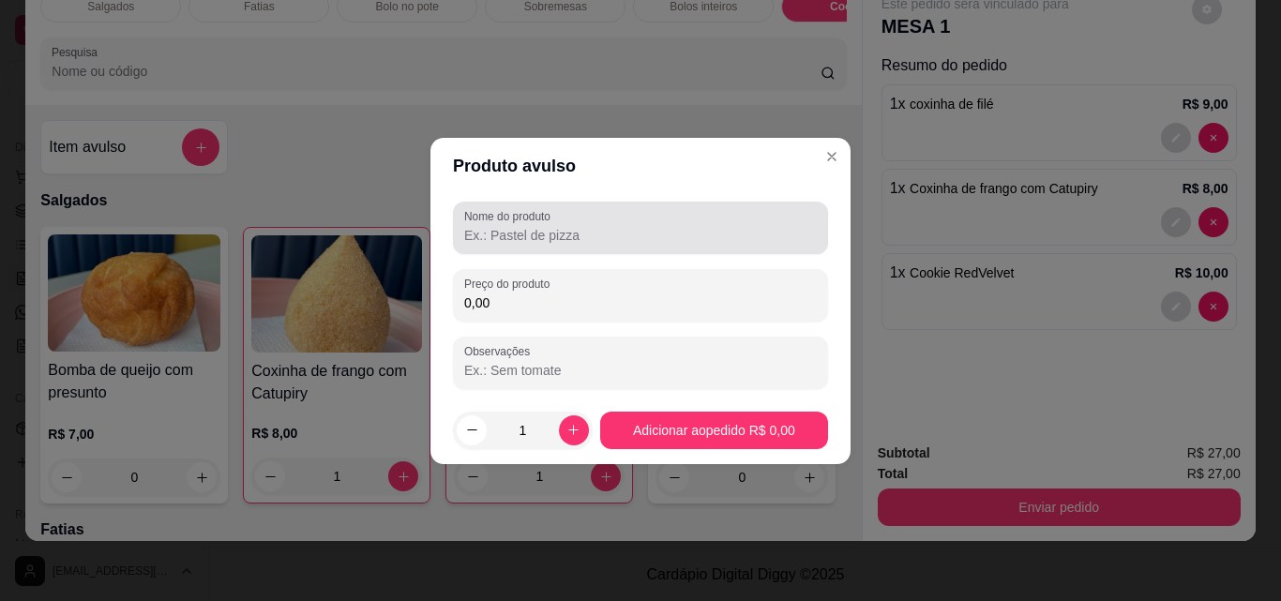
drag, startPoint x: 489, startPoint y: 224, endPoint x: 499, endPoint y: 220, distance: 11.0
click at [489, 226] on div at bounding box center [640, 228] width 353 height 38
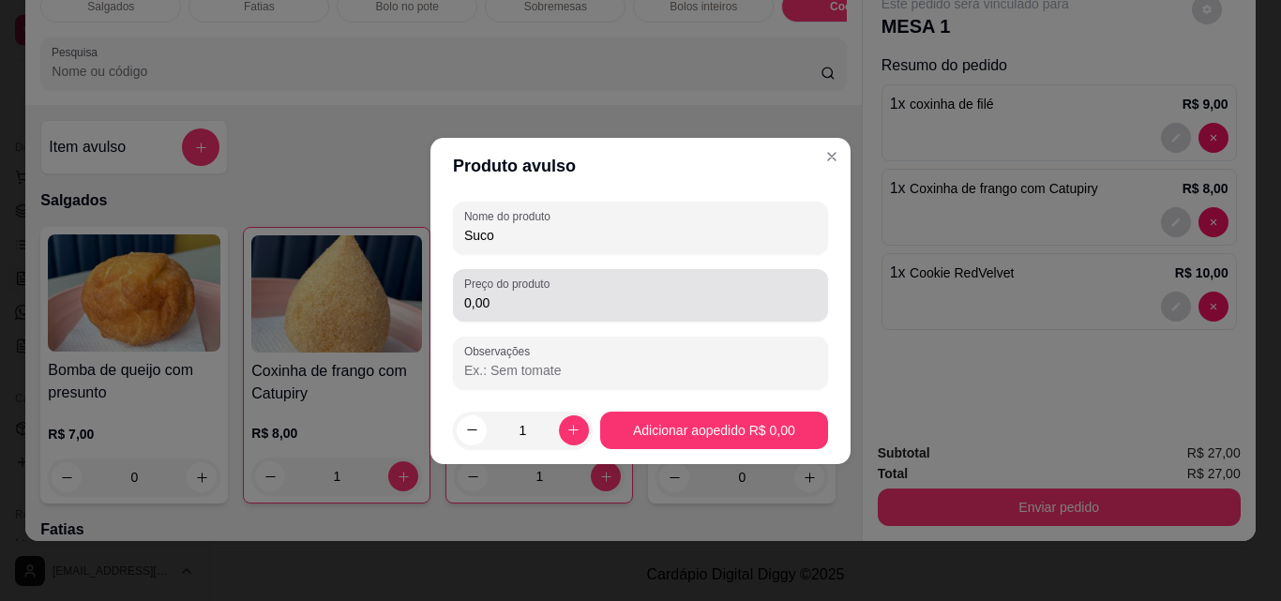
type input "Suco"
click at [506, 294] on input "0,00" at bounding box center [640, 303] width 353 height 19
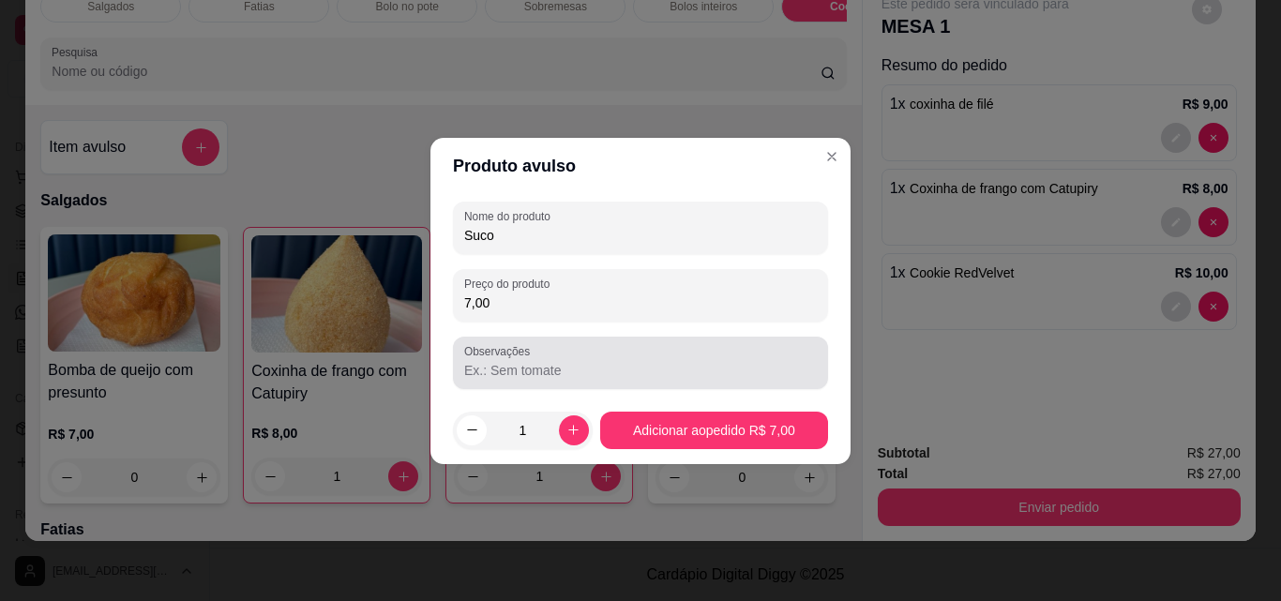
type input "7,00"
click at [488, 379] on input "Observações" at bounding box center [640, 370] width 353 height 19
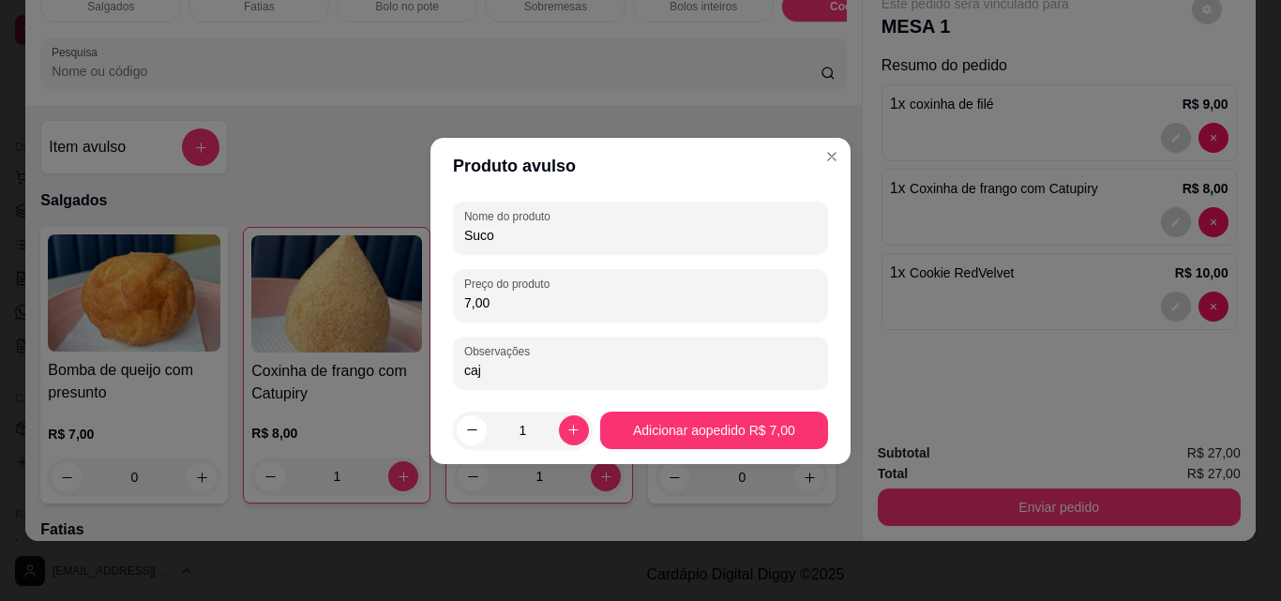
type input "caja"
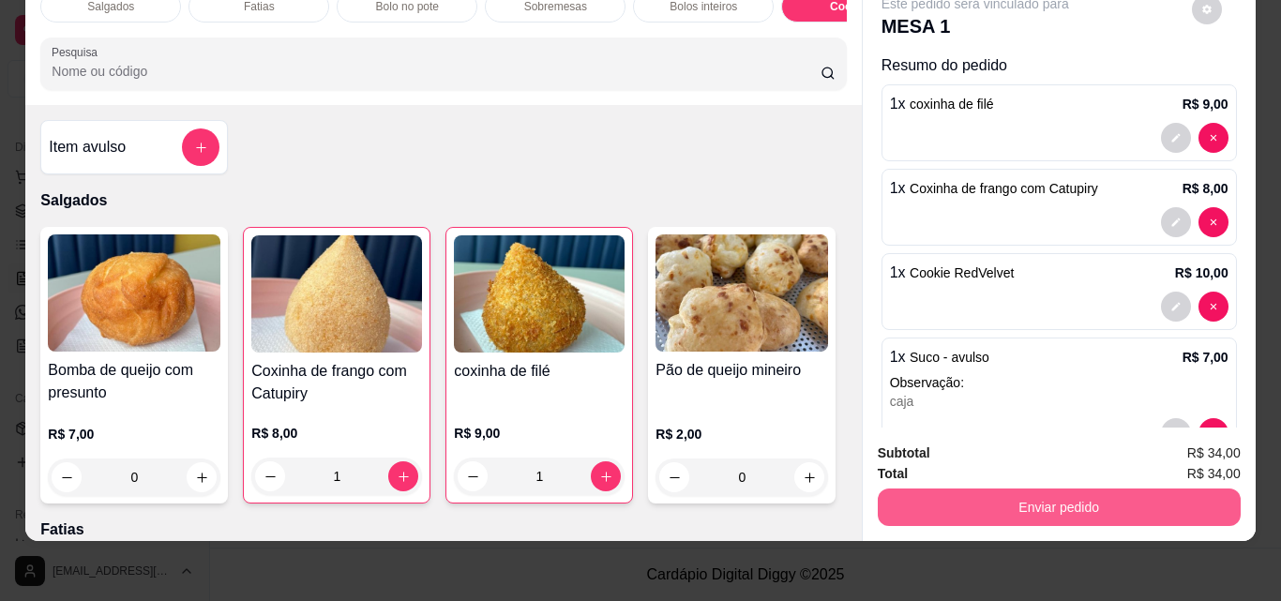
click at [989, 500] on button "Enviar pedido" at bounding box center [1059, 508] width 363 height 38
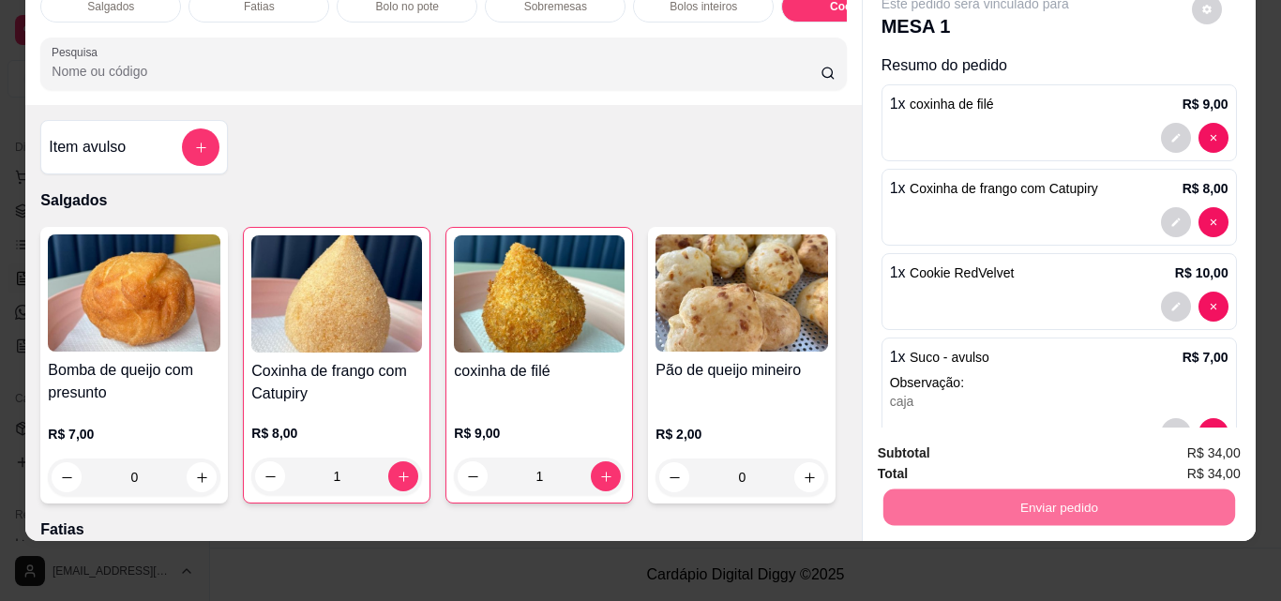
click at [1195, 445] on button "Enviar pedido" at bounding box center [1192, 448] width 106 height 36
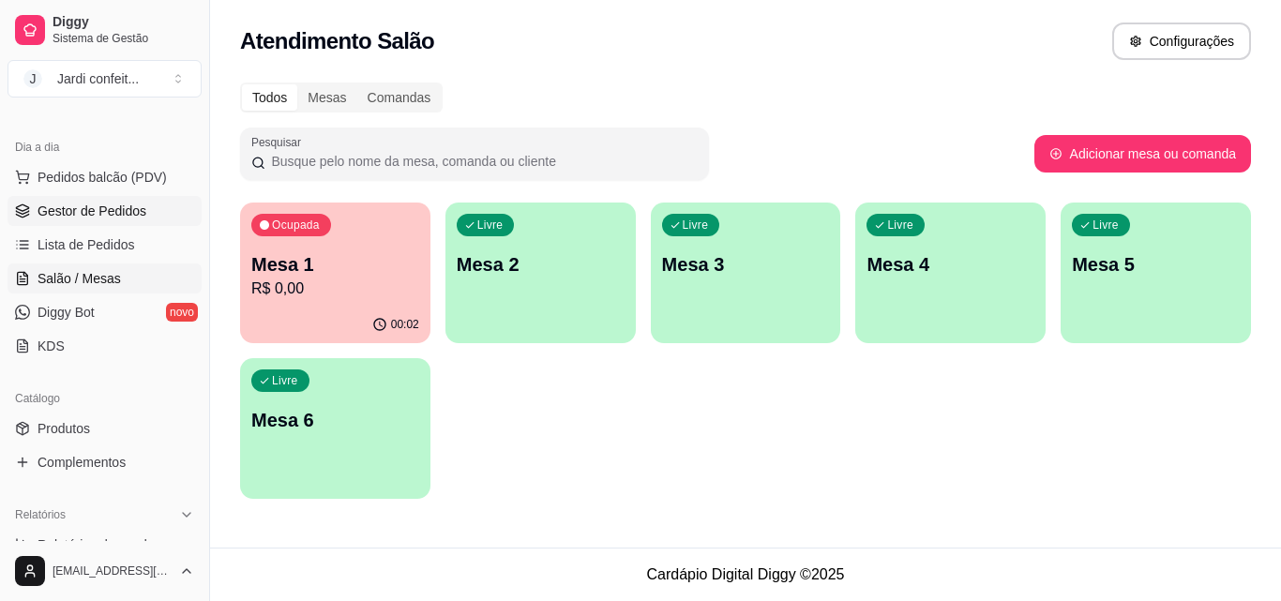
click at [116, 206] on span "Gestor de Pedidos" at bounding box center [92, 211] width 109 height 19
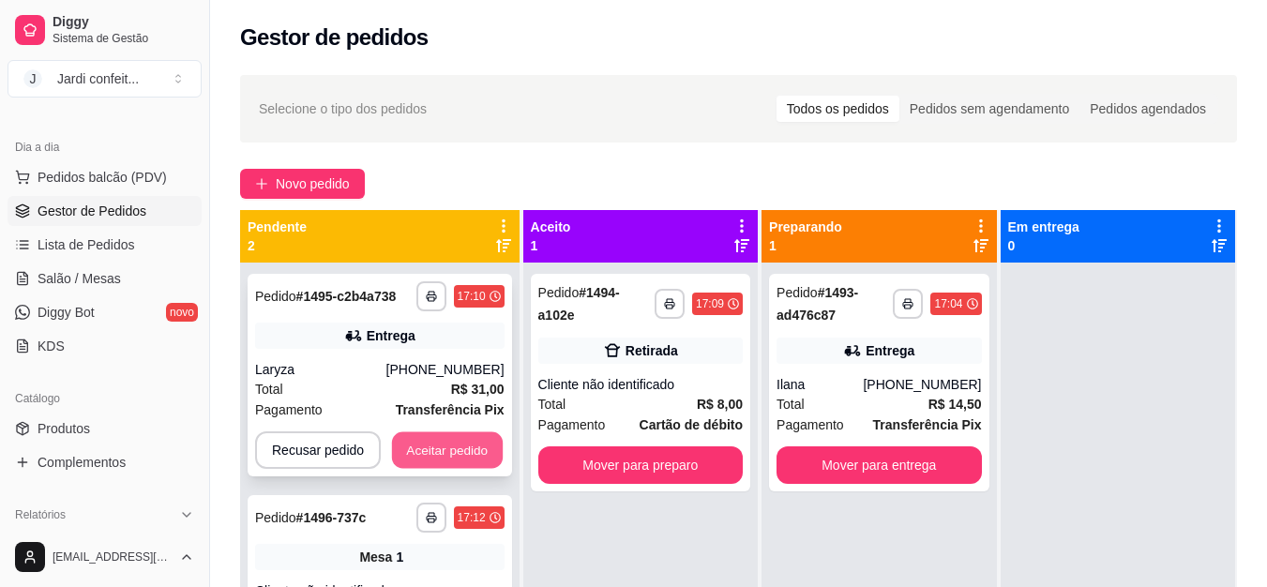
click at [475, 436] on button "Aceitar pedido" at bounding box center [447, 450] width 111 height 37
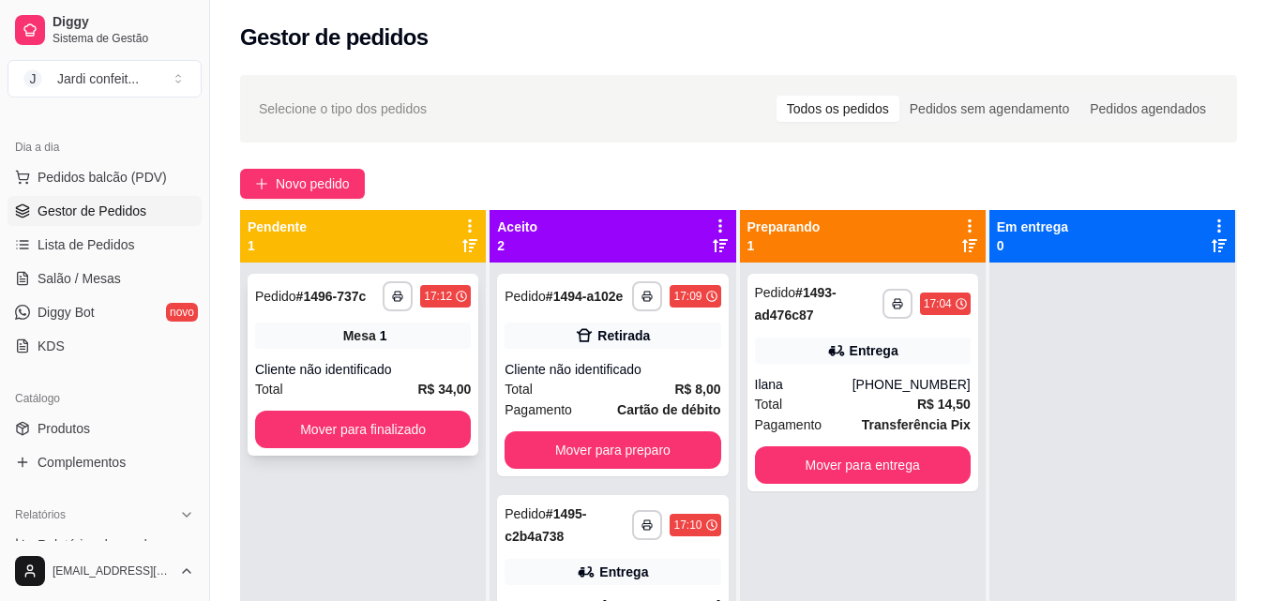
click at [392, 339] on div "Mesa 1" at bounding box center [363, 336] width 216 height 26
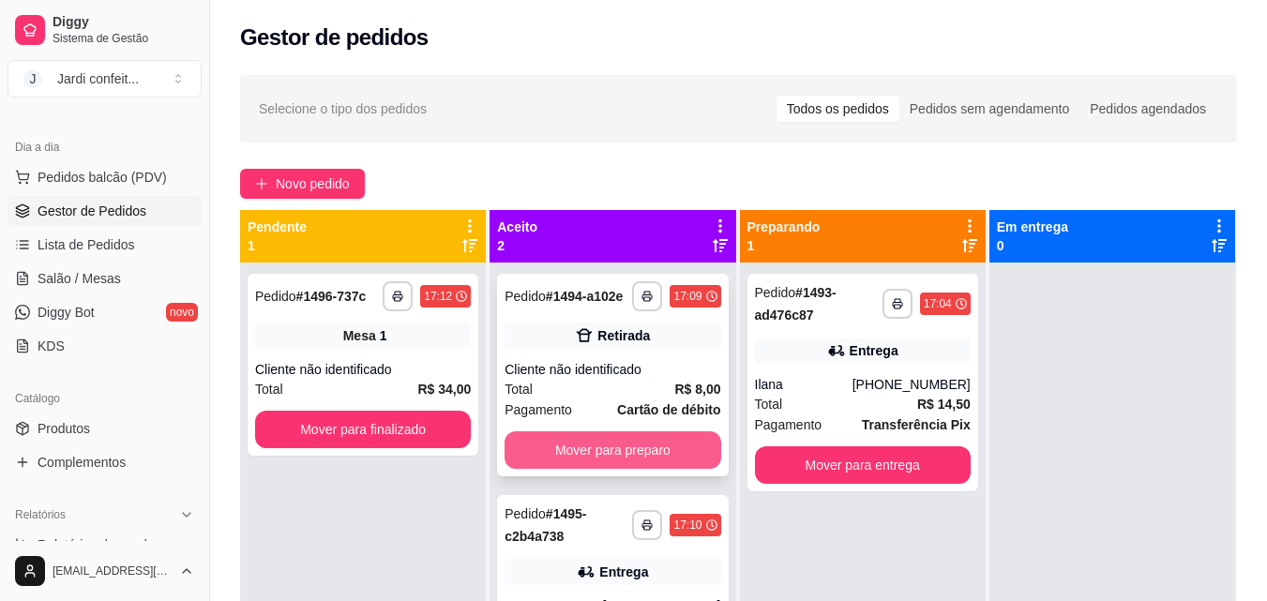
click at [653, 448] on button "Mover para preparo" at bounding box center [613, 450] width 216 height 38
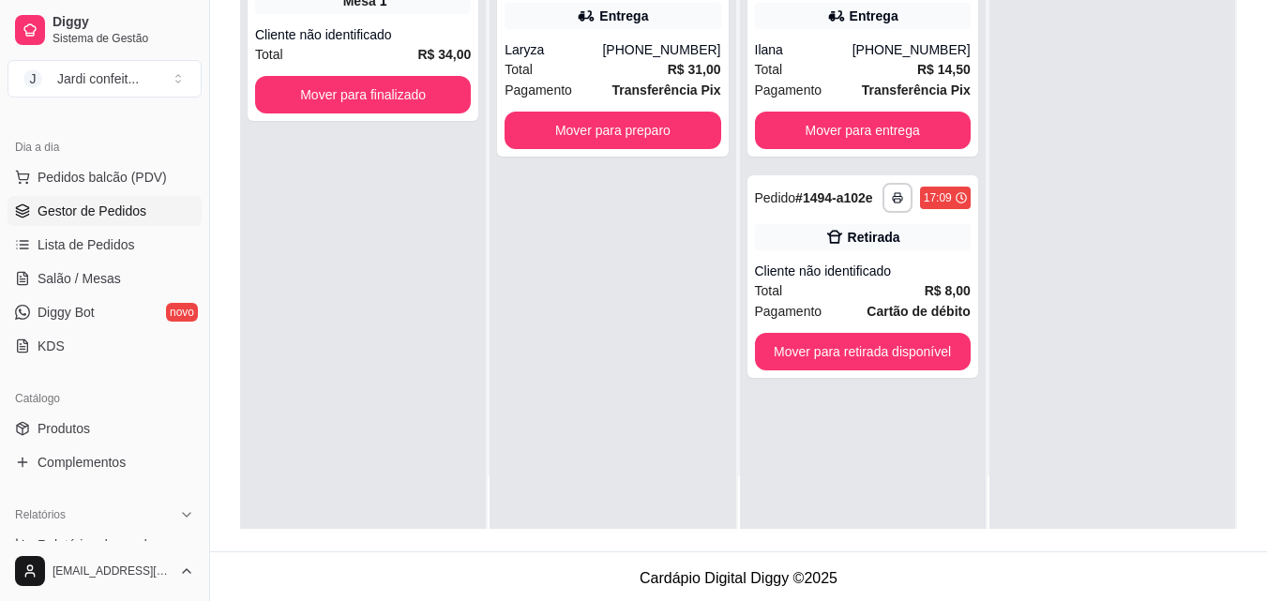
scroll to position [286, 0]
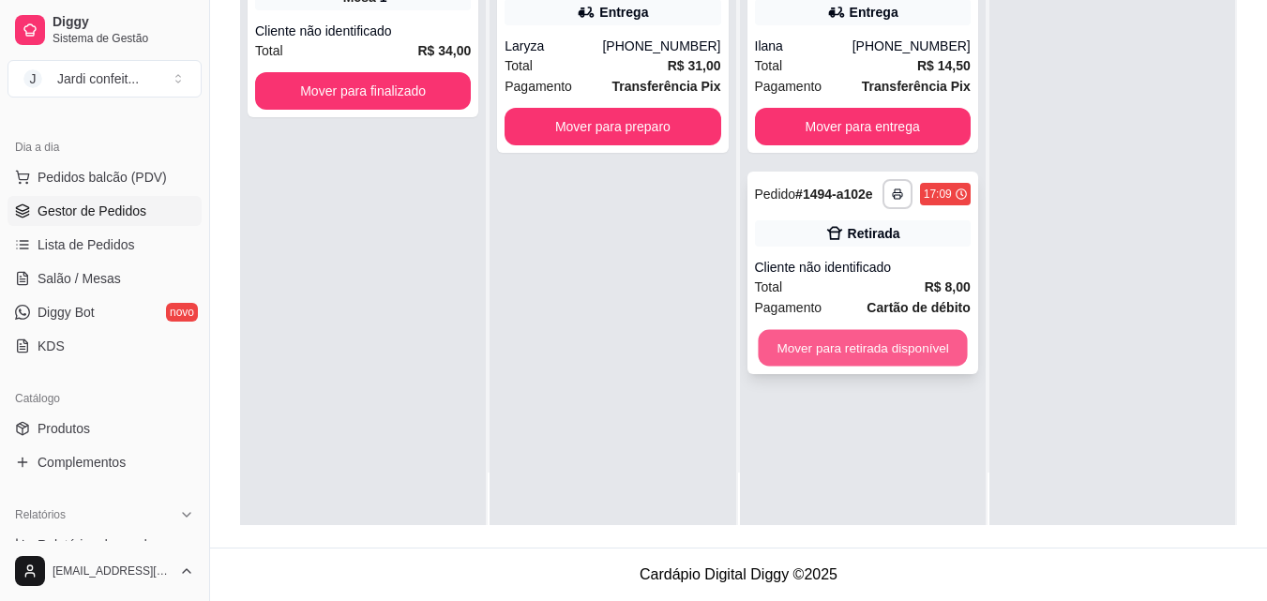
click at [879, 360] on button "Mover para retirada disponível" at bounding box center [862, 348] width 209 height 37
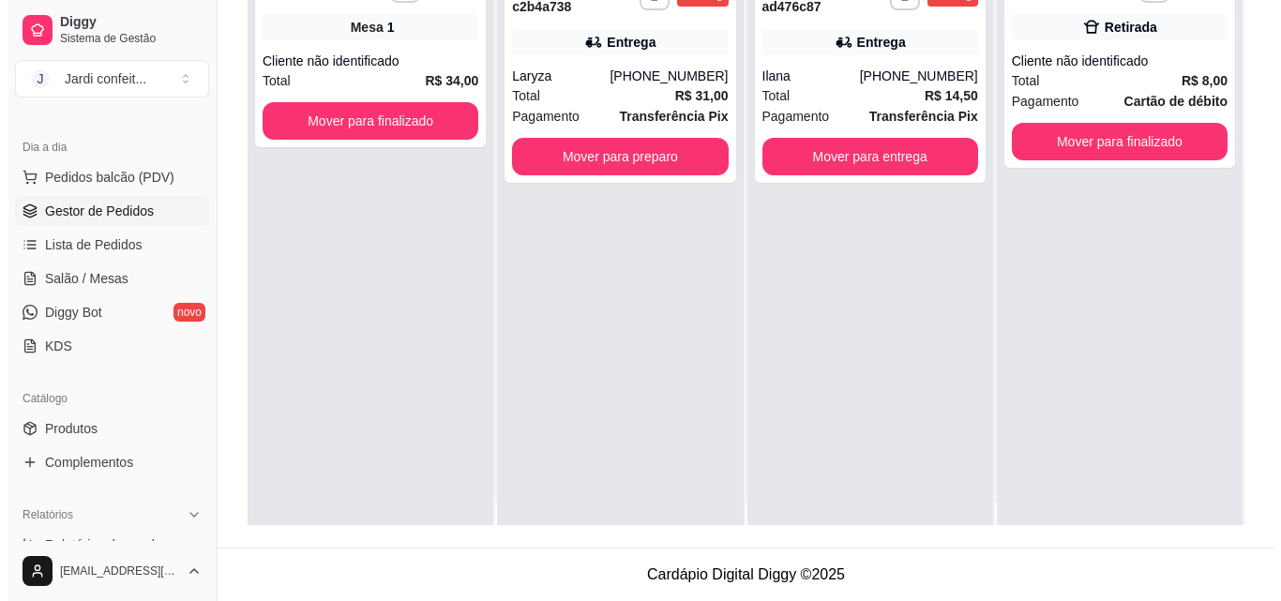
scroll to position [0, 0]
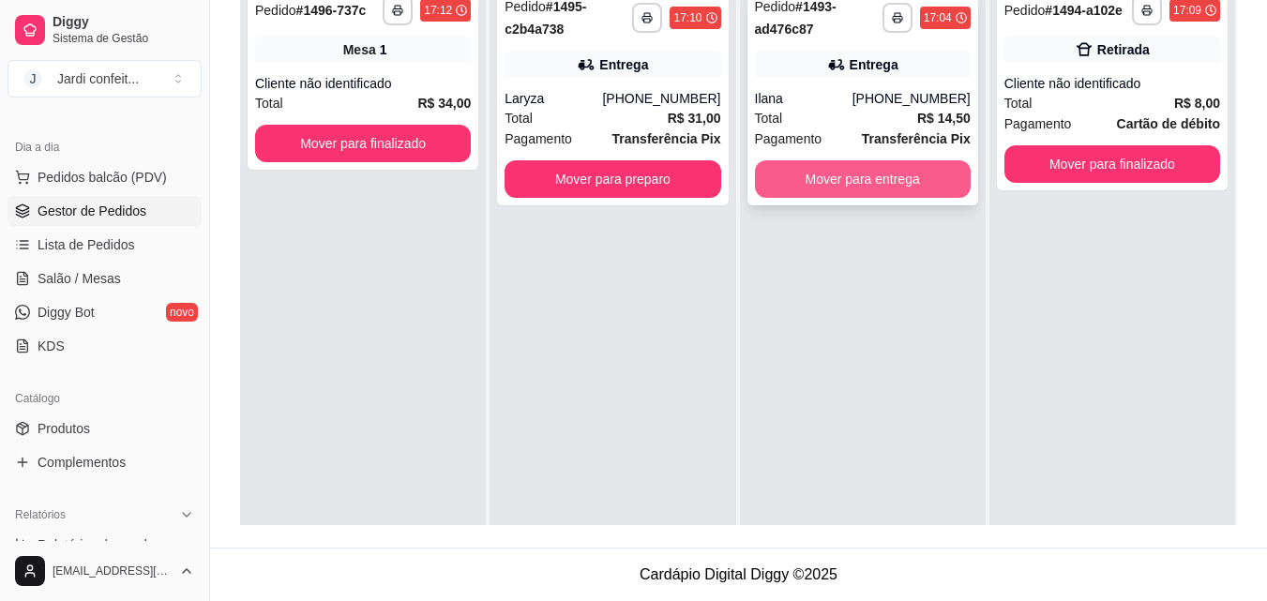
click at [888, 181] on button "Mover para entrega" at bounding box center [863, 179] width 216 height 38
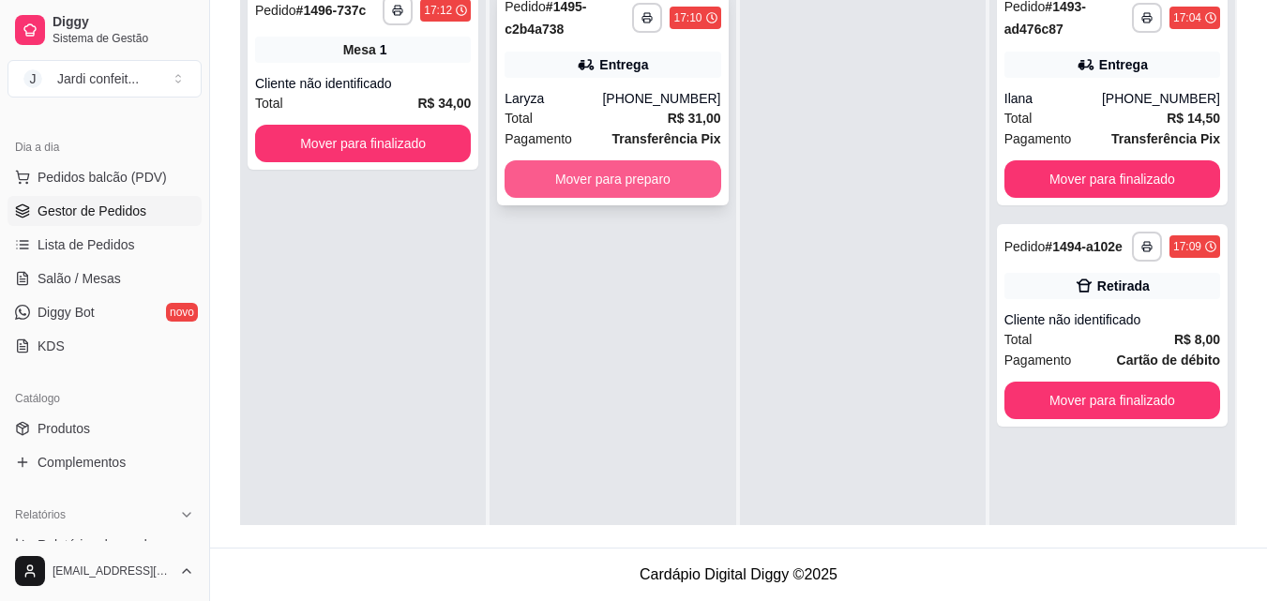
click at [619, 91] on div "[PHONE_NUMBER]" at bounding box center [661, 98] width 118 height 19
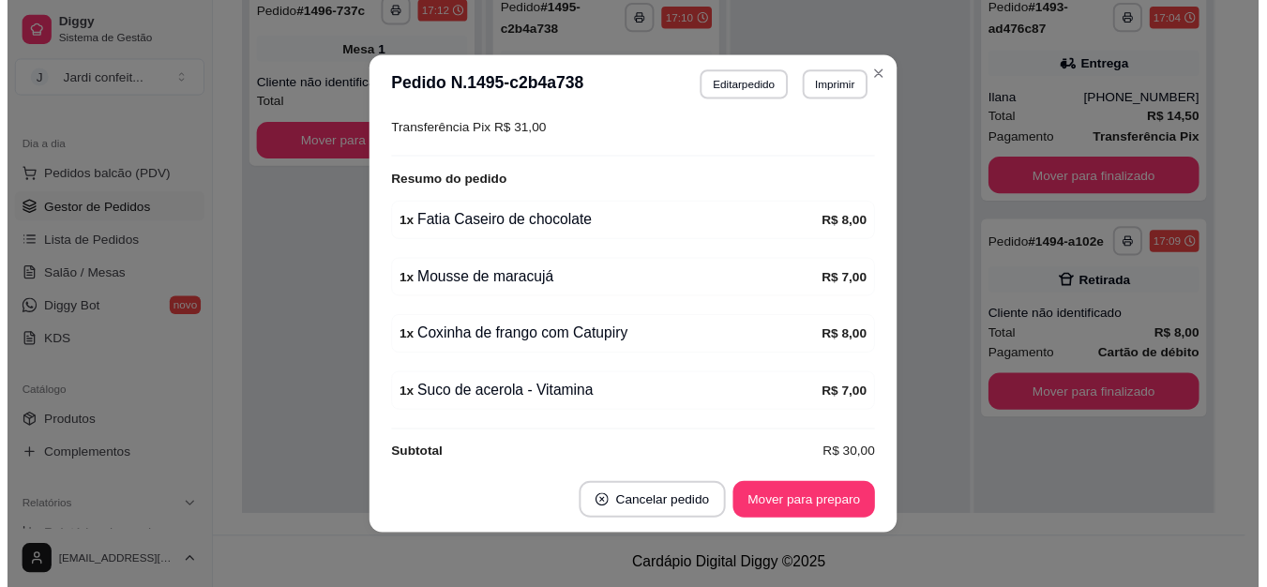
scroll to position [4, 0]
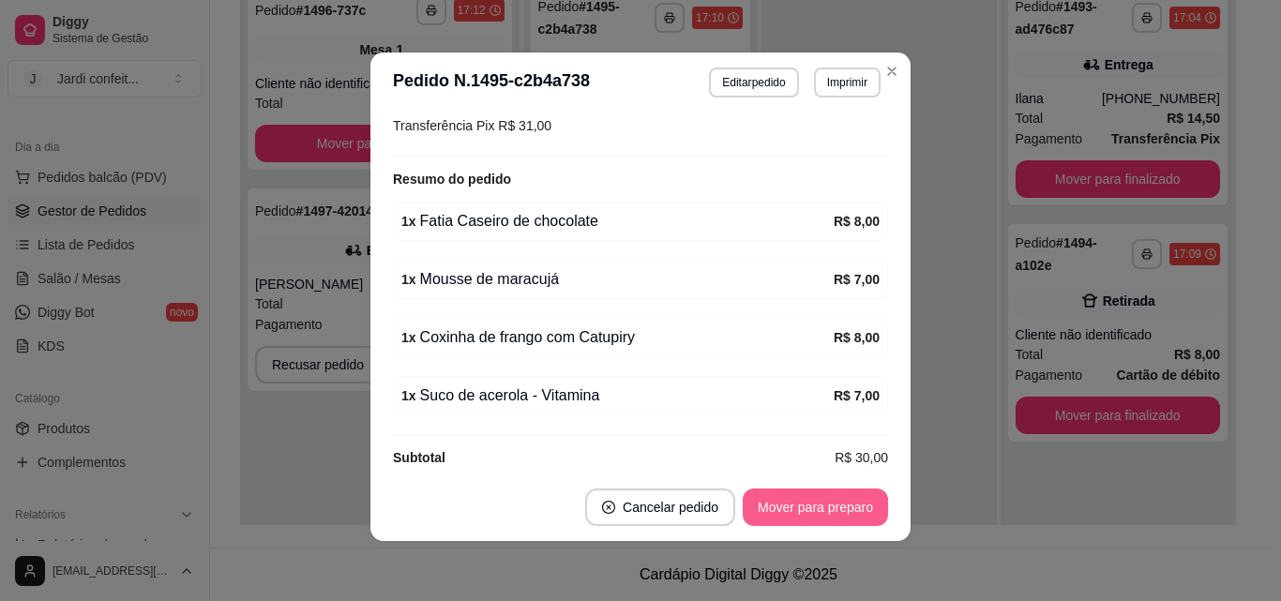
click at [749, 495] on button "Mover para preparo" at bounding box center [815, 508] width 145 height 38
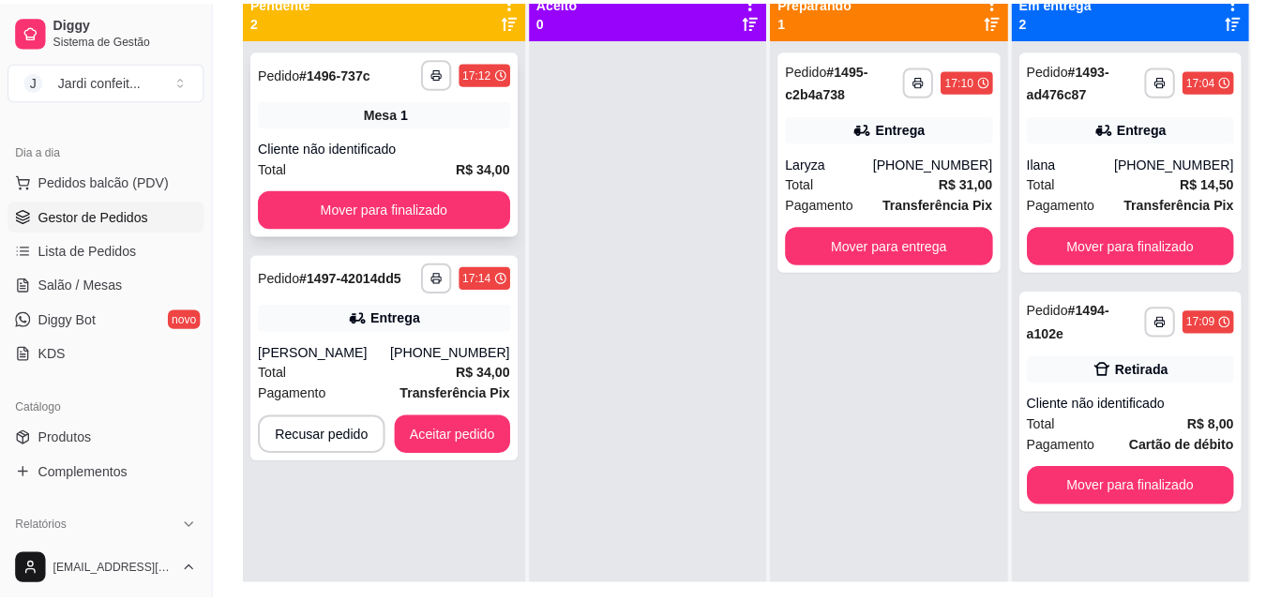
scroll to position [192, 0]
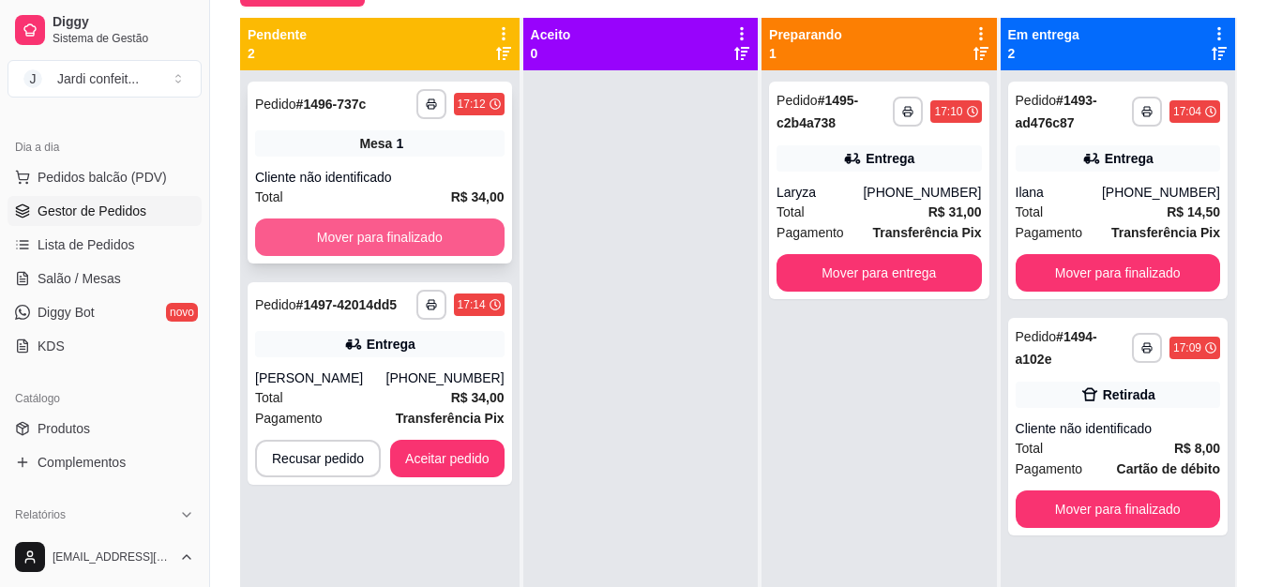
click at [430, 236] on button "Mover para finalizado" at bounding box center [379, 238] width 249 height 38
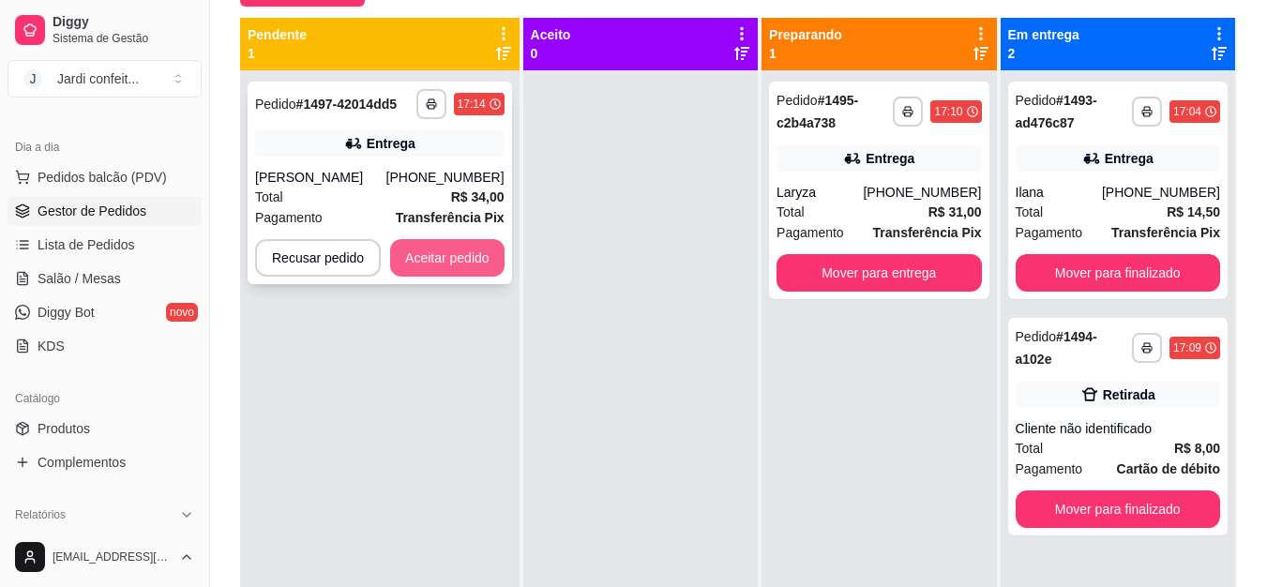
click at [461, 264] on button "Aceitar pedido" at bounding box center [447, 258] width 114 height 38
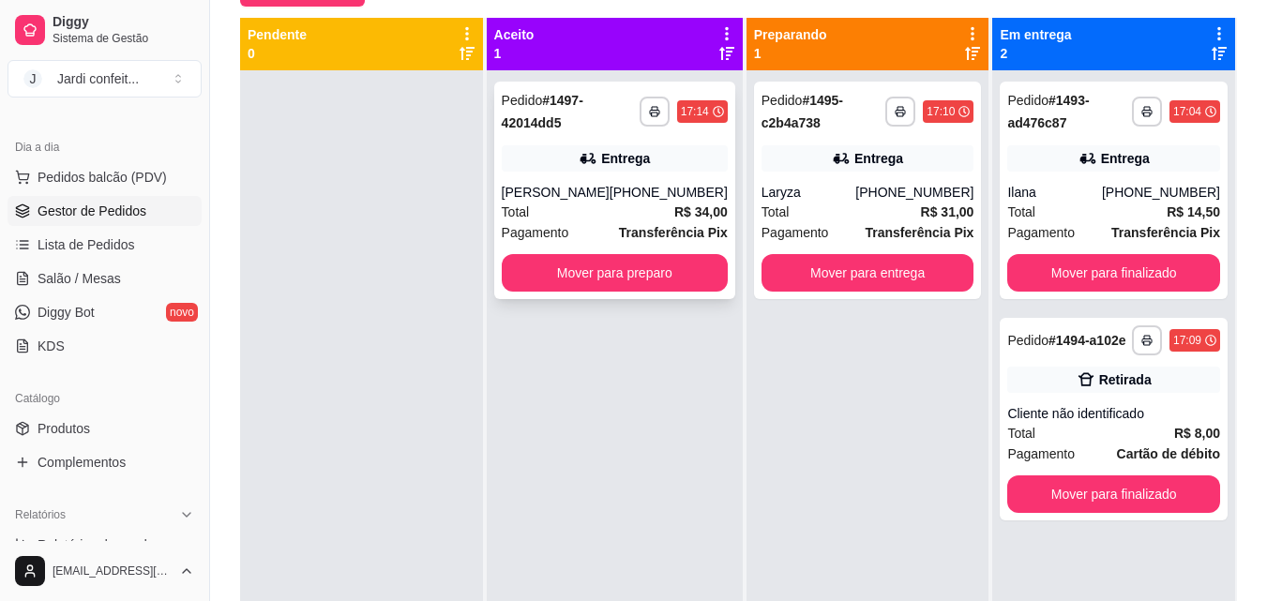
click at [627, 173] on div "**********" at bounding box center [614, 191] width 241 height 218
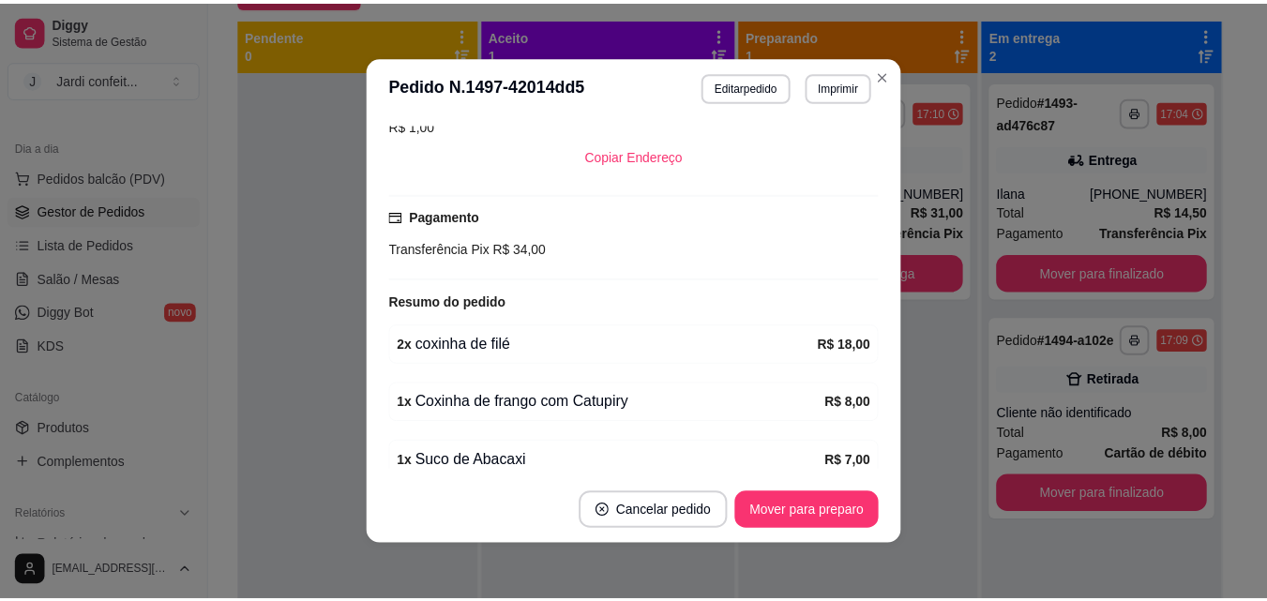
scroll to position [469, 0]
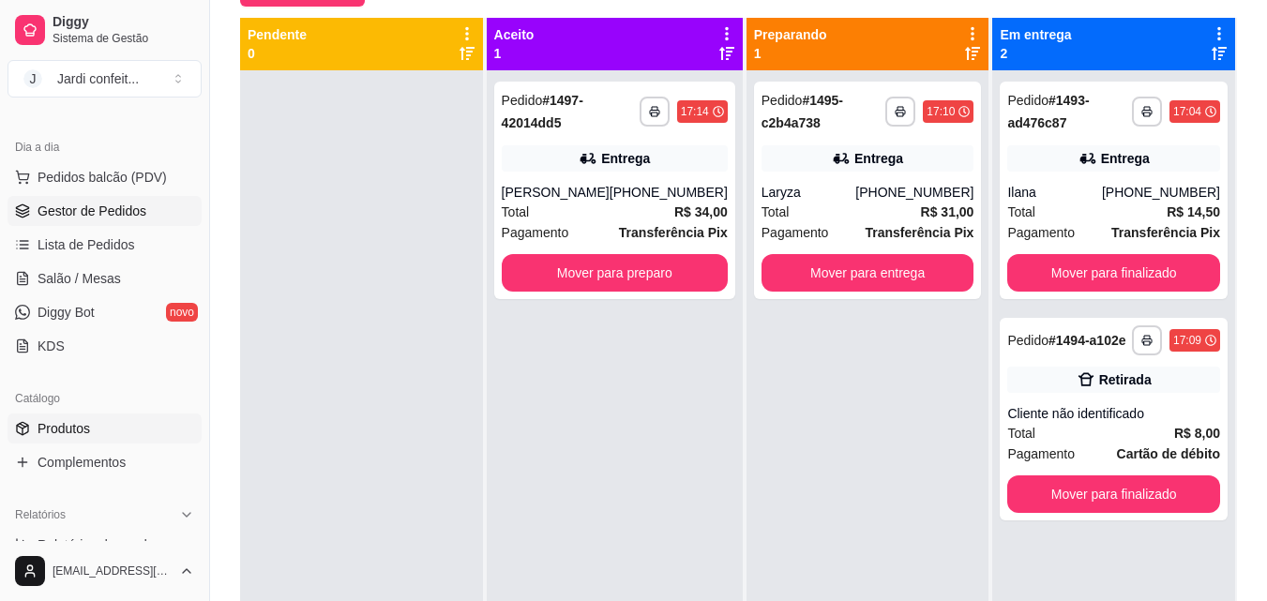
click at [128, 421] on link "Produtos" at bounding box center [105, 429] width 194 height 30
click at [53, 428] on span "Produtos" at bounding box center [64, 428] width 53 height 19
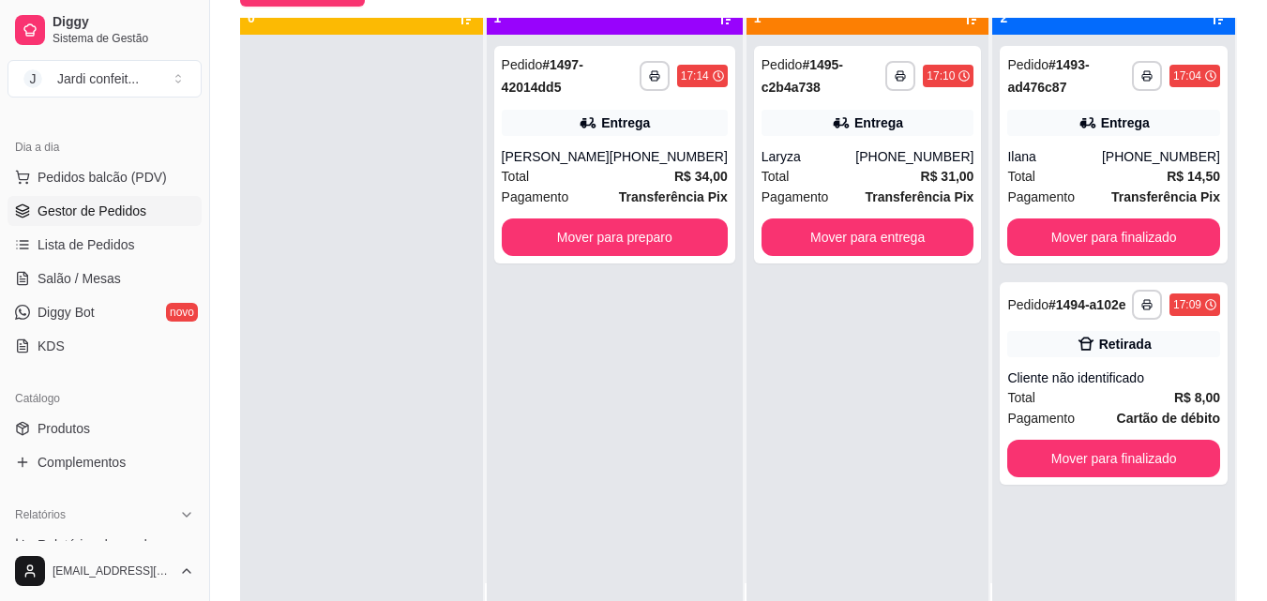
scroll to position [53, 0]
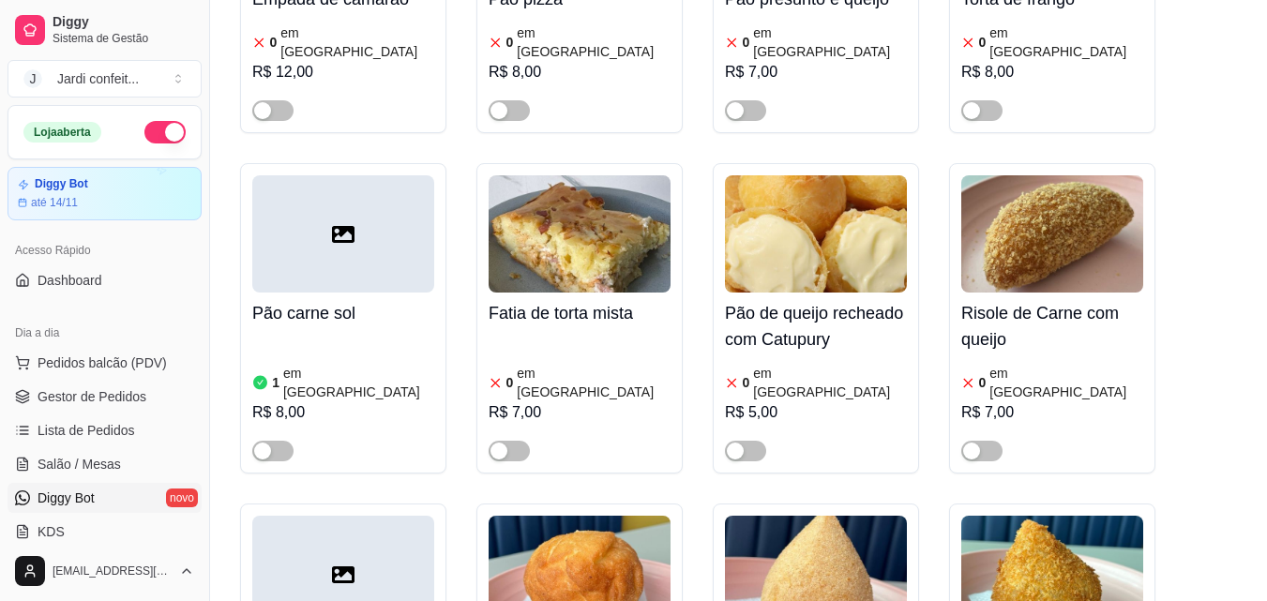
scroll to position [94, 0]
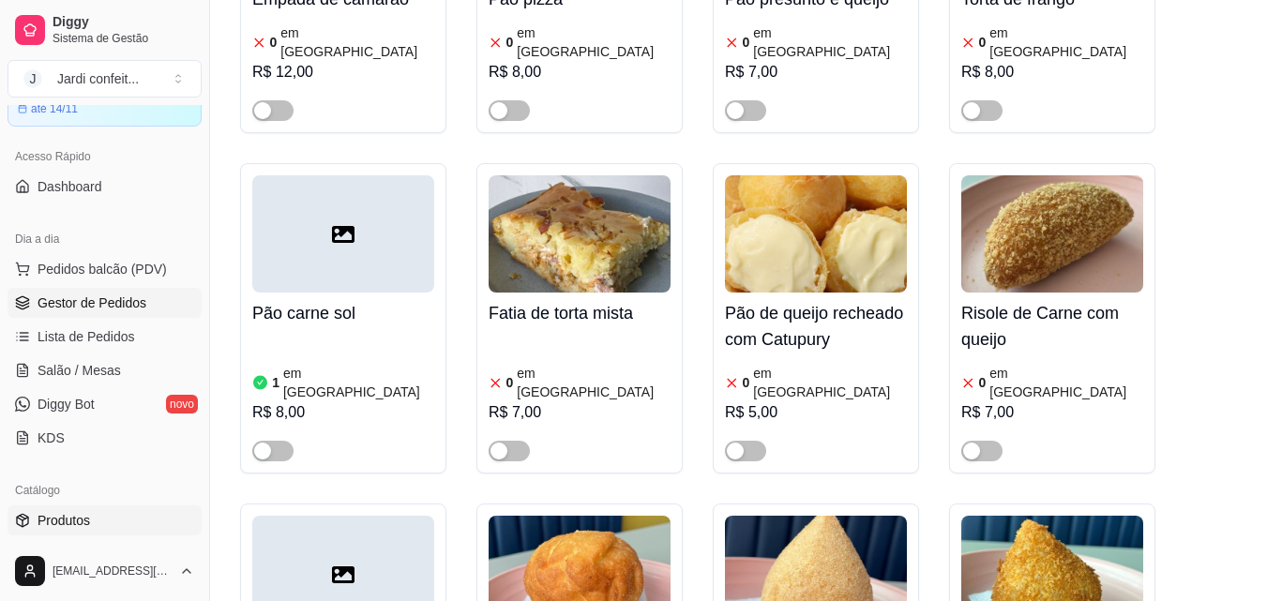
click at [119, 317] on link "Gestor de Pedidos" at bounding box center [105, 303] width 194 height 30
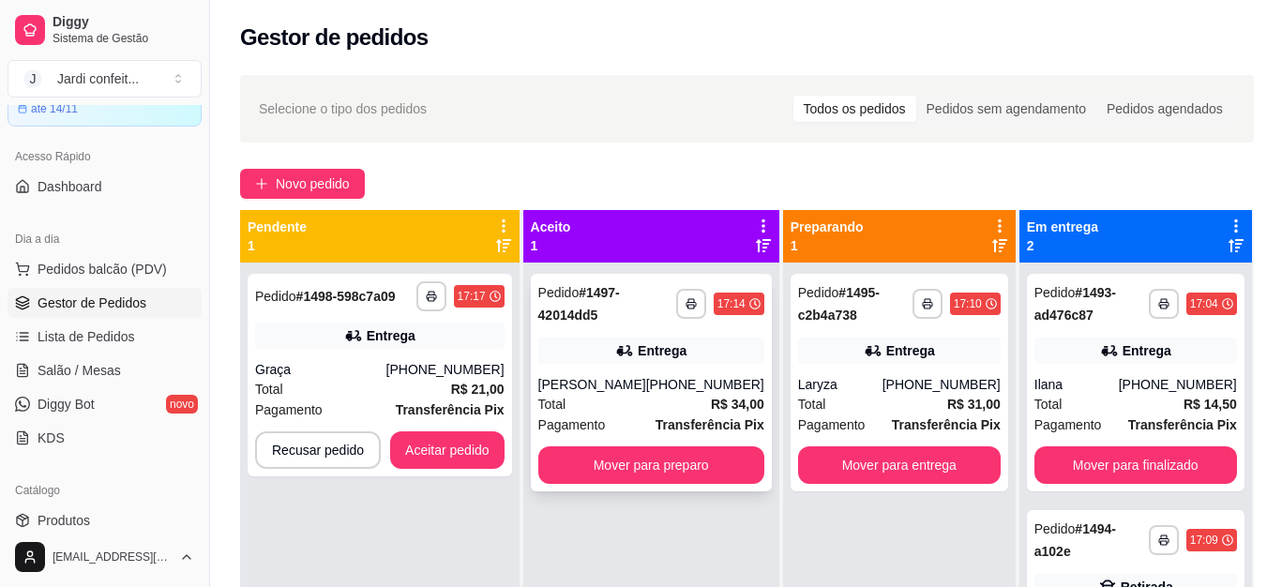
click at [640, 385] on div "[PERSON_NAME]" at bounding box center [592, 384] width 108 height 19
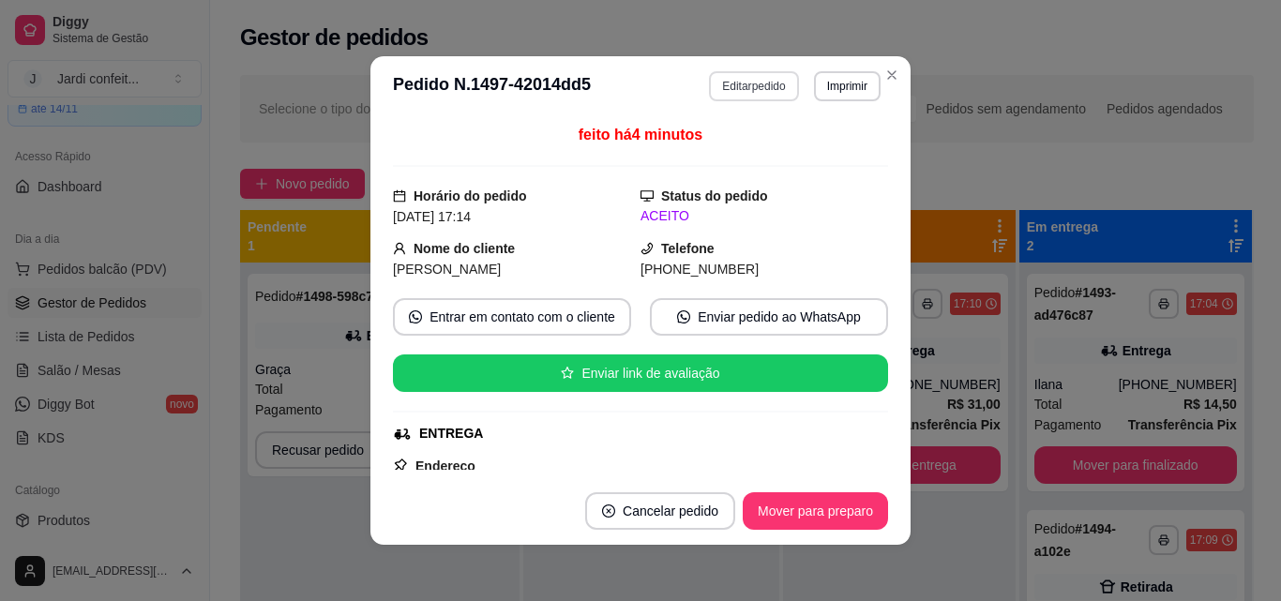
click at [763, 75] on button "Editar pedido" at bounding box center [753, 86] width 89 height 30
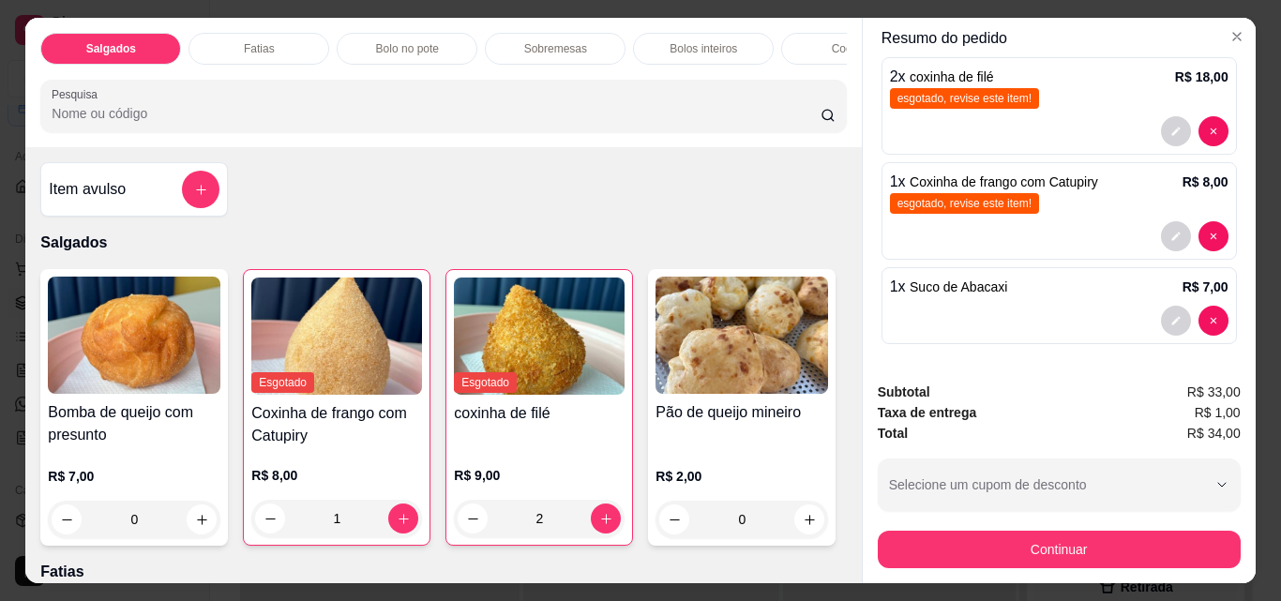
scroll to position [360, 0]
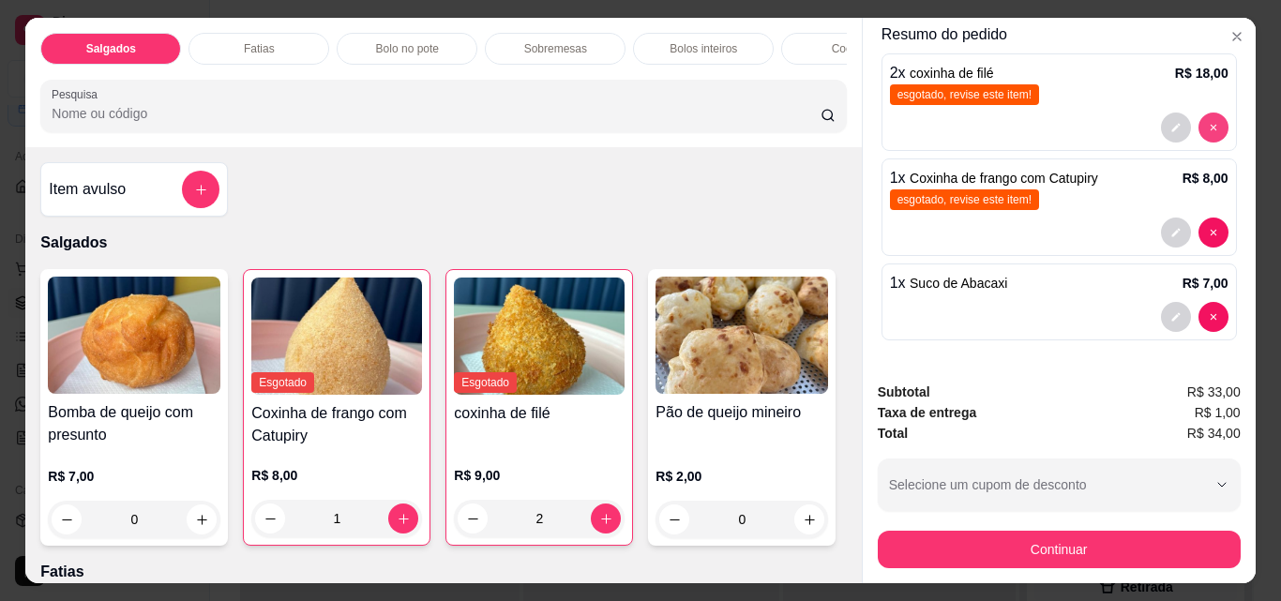
type input "0"
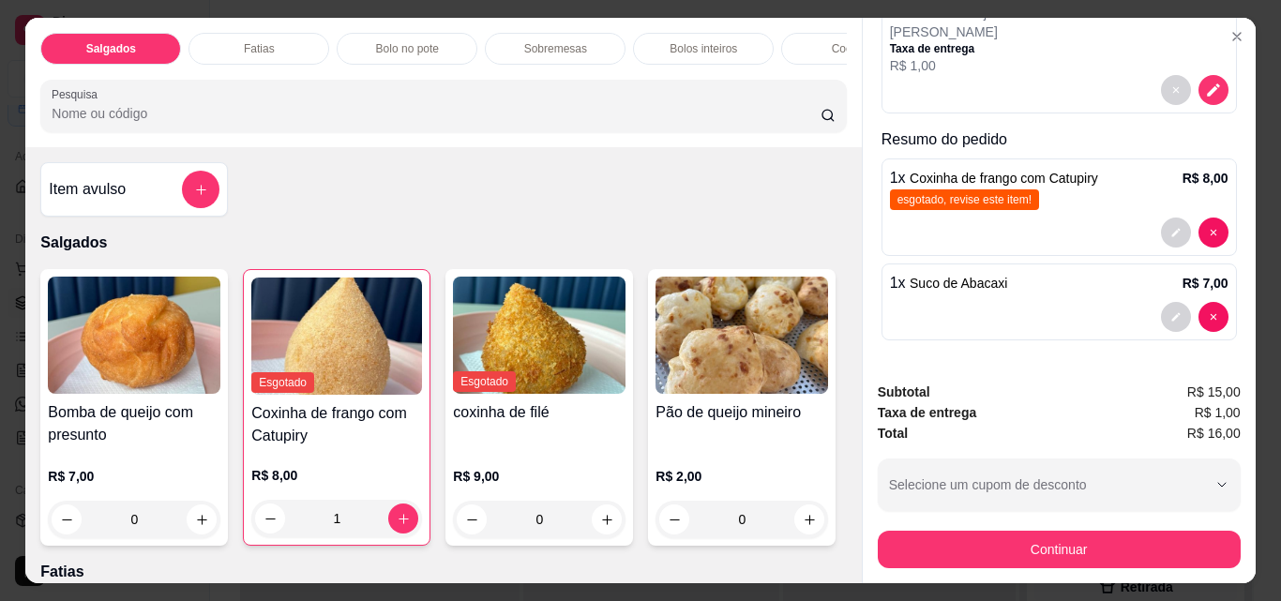
scroll to position [255, 0]
click at [195, 527] on icon "increase-product-quantity" at bounding box center [202, 520] width 14 height 14
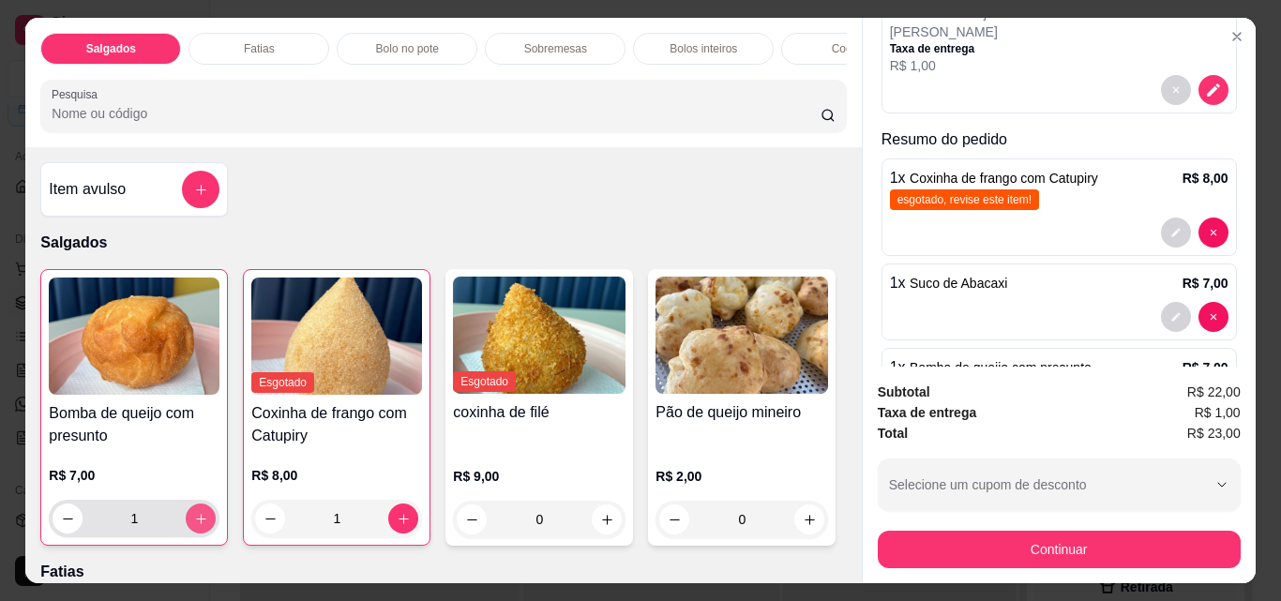
type input "1"
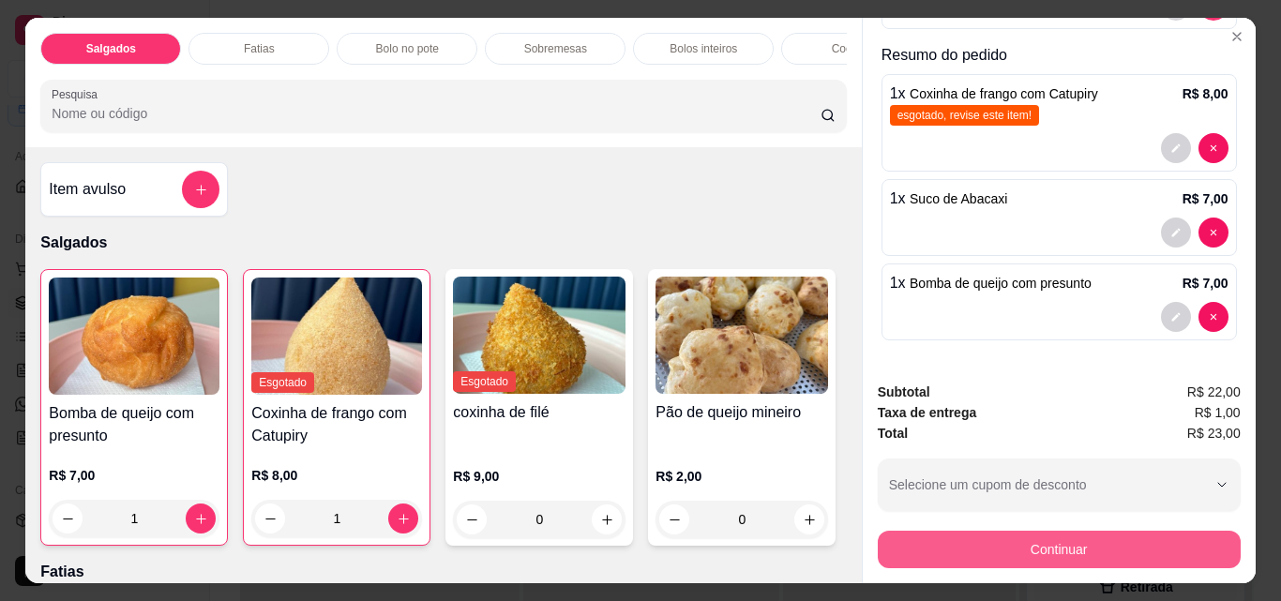
scroll to position [49, 0]
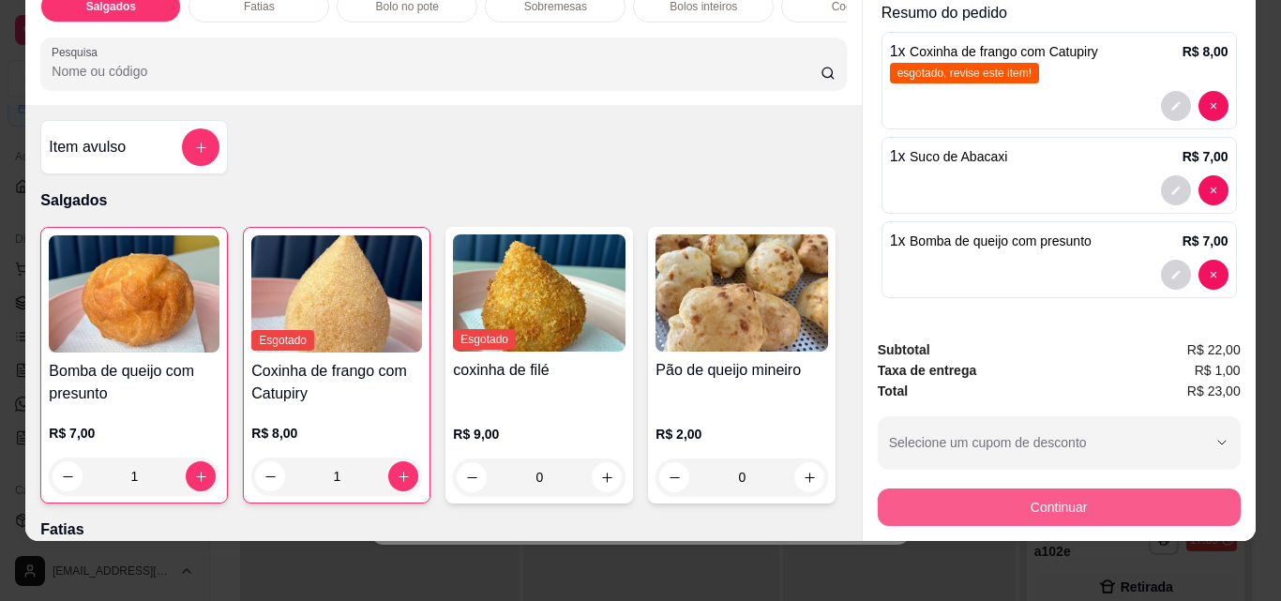
click at [1098, 498] on button "Continuar" at bounding box center [1059, 508] width 363 height 38
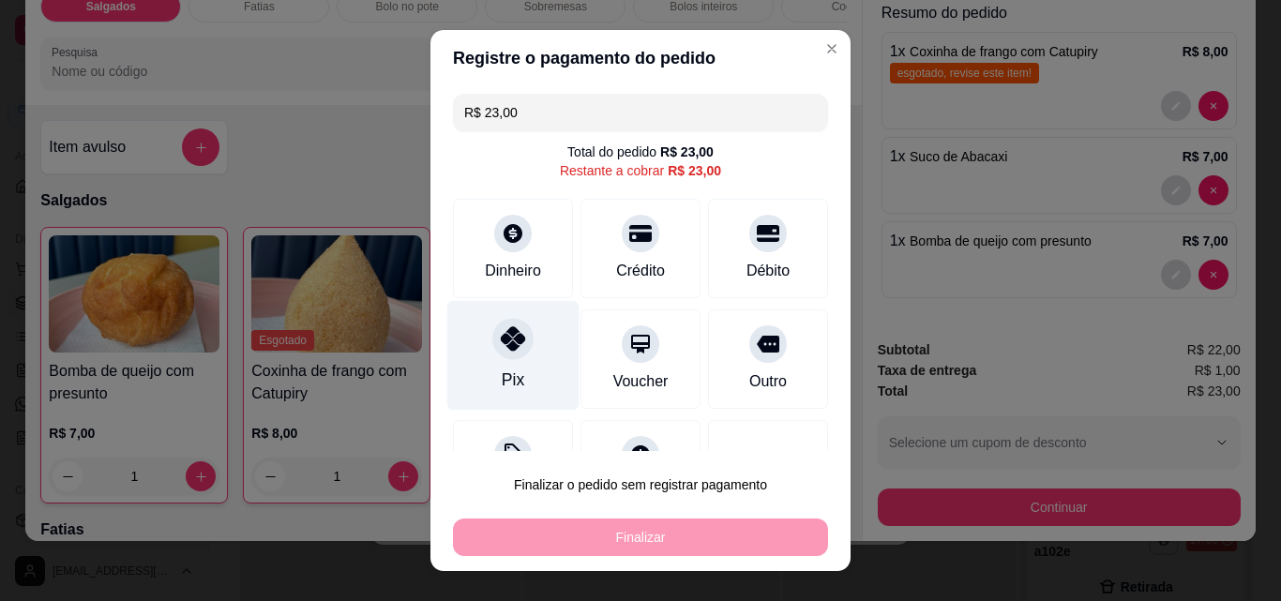
click at [503, 361] on div "Pix" at bounding box center [513, 356] width 132 height 110
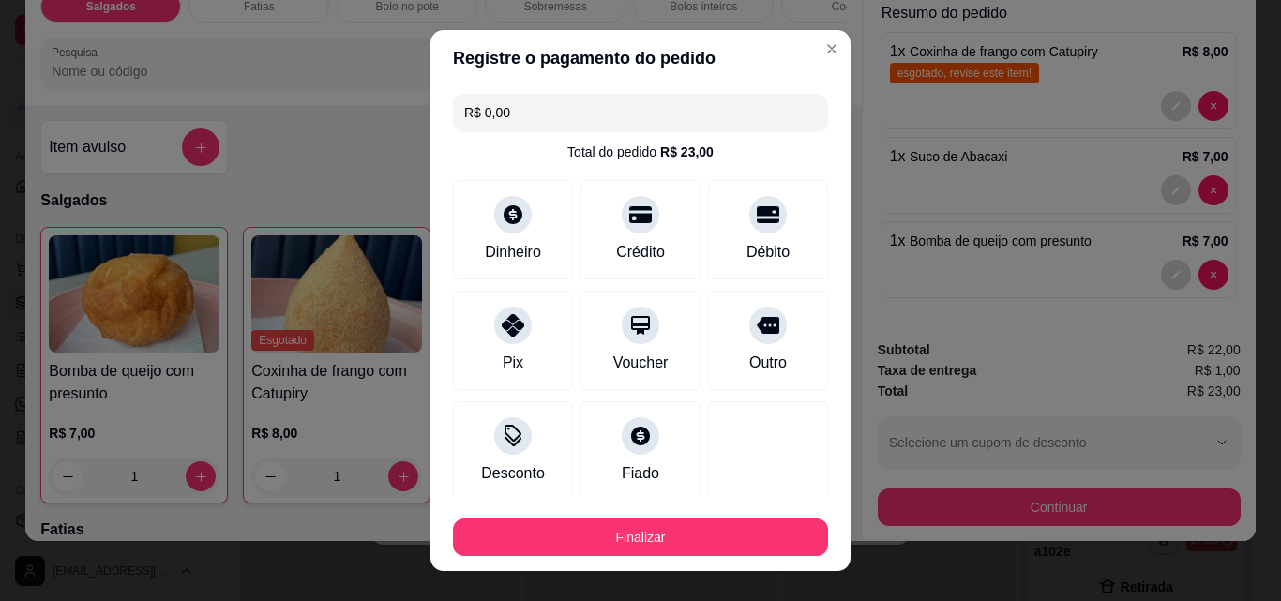
type input "R$ 0,00"
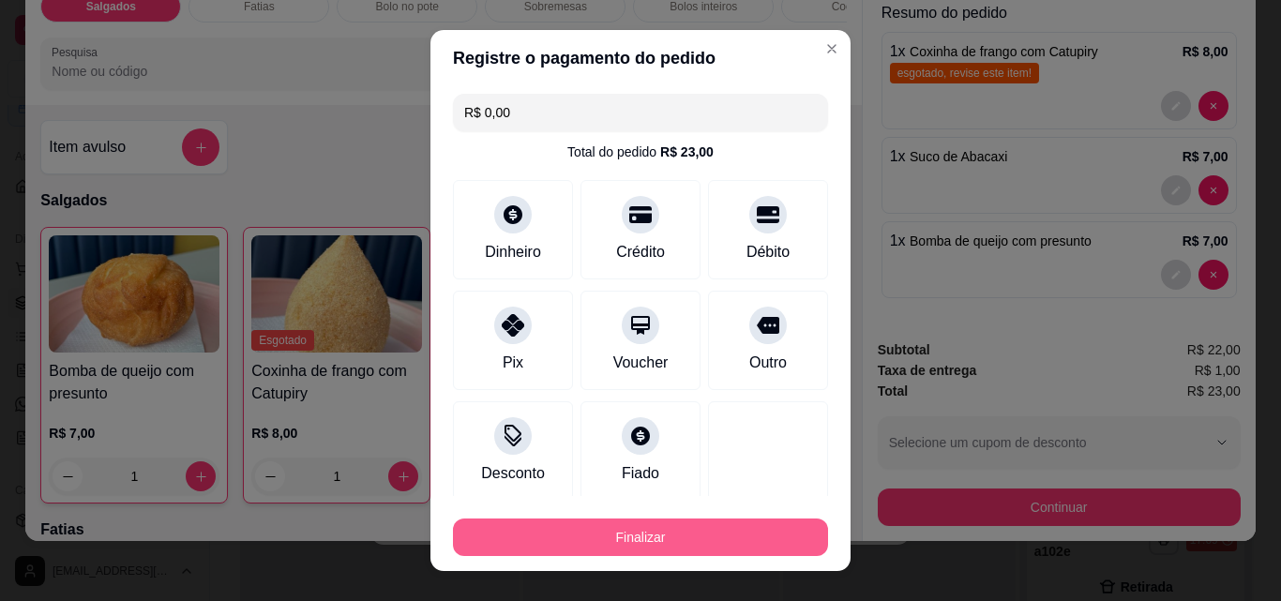
click at [670, 543] on button "Finalizar" at bounding box center [640, 538] width 375 height 38
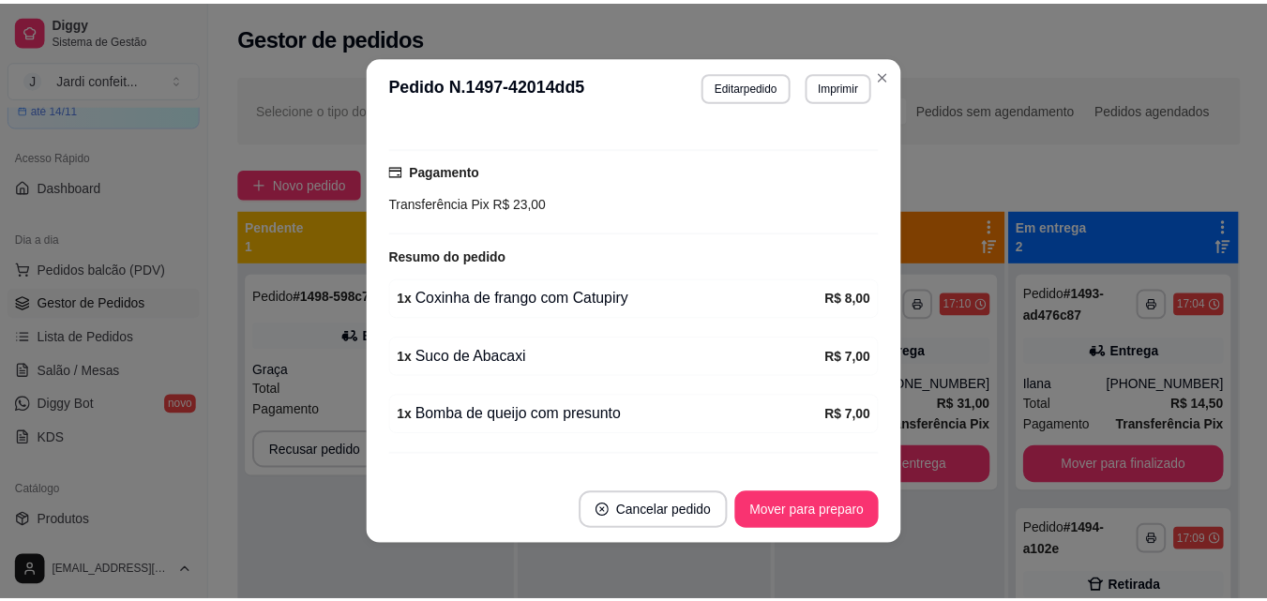
scroll to position [506, 0]
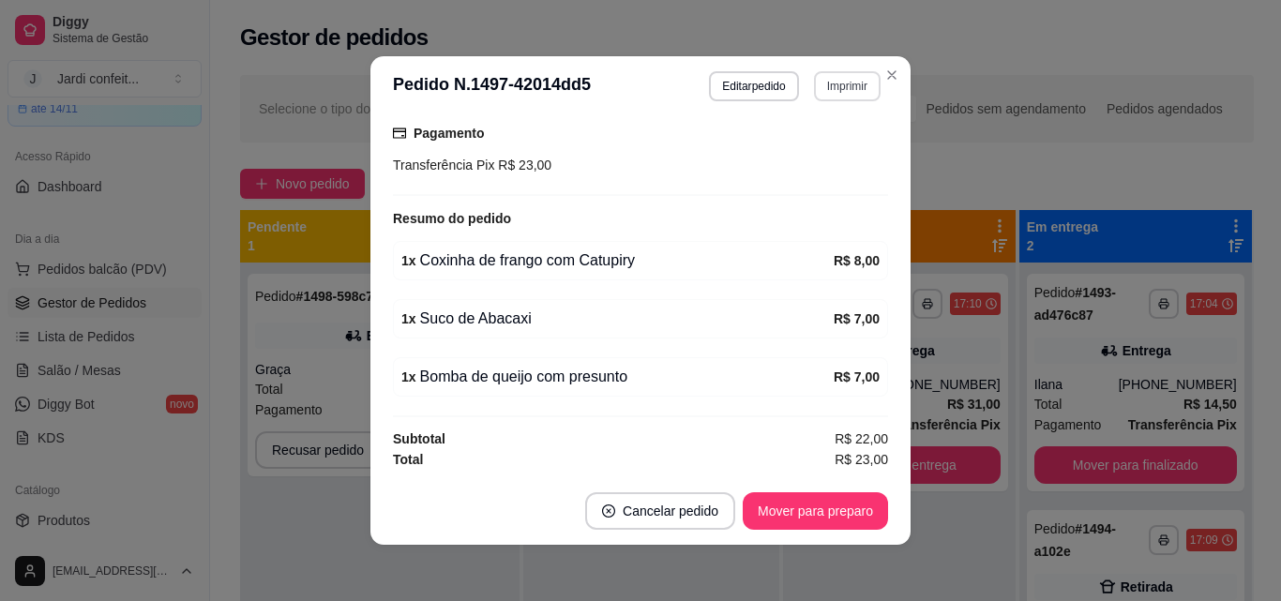
click at [848, 92] on button "Imprimir" at bounding box center [847, 86] width 67 height 30
click at [839, 159] on button "Impressora" at bounding box center [808, 152] width 136 height 30
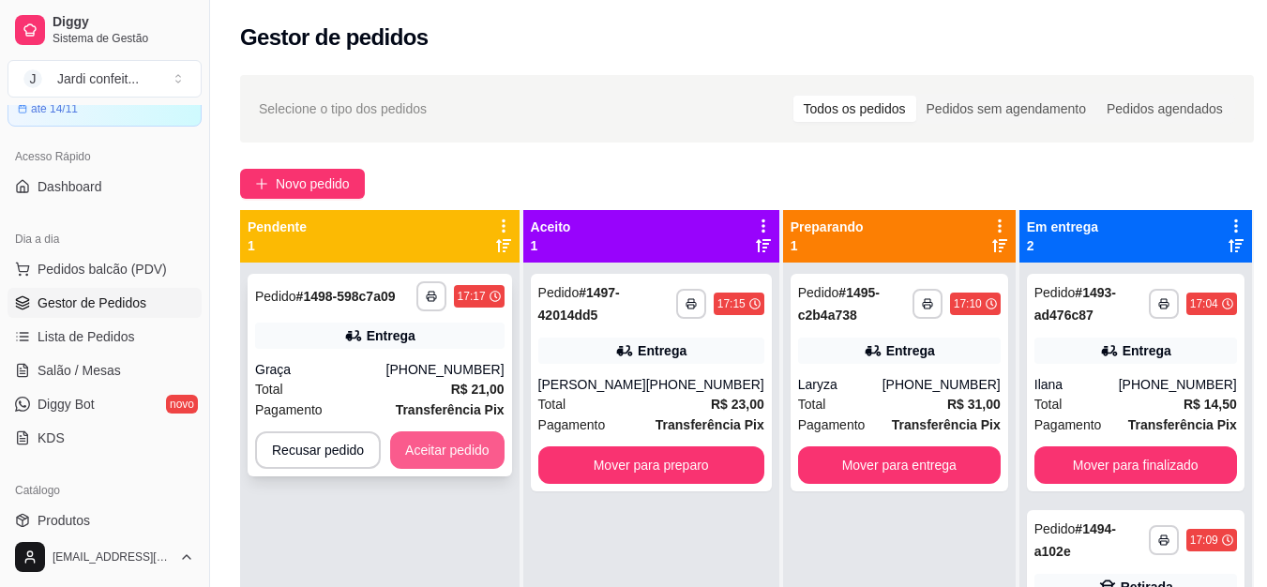
click at [445, 449] on button "Aceitar pedido" at bounding box center [447, 450] width 114 height 38
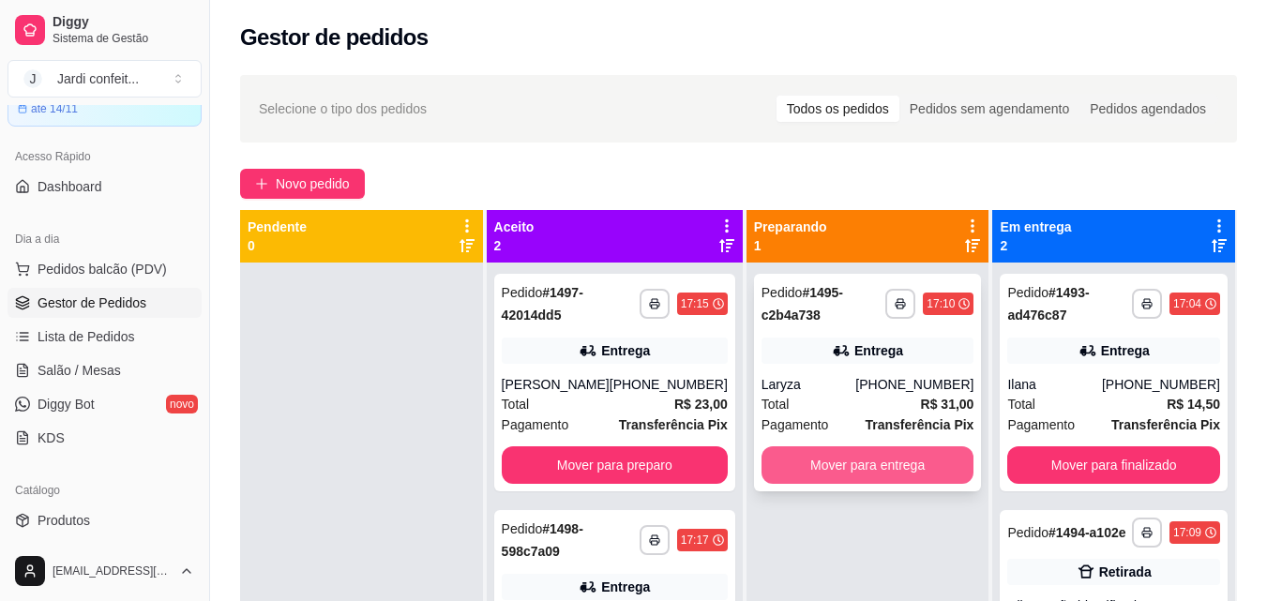
click at [882, 452] on button "Mover para entrega" at bounding box center [868, 465] width 213 height 38
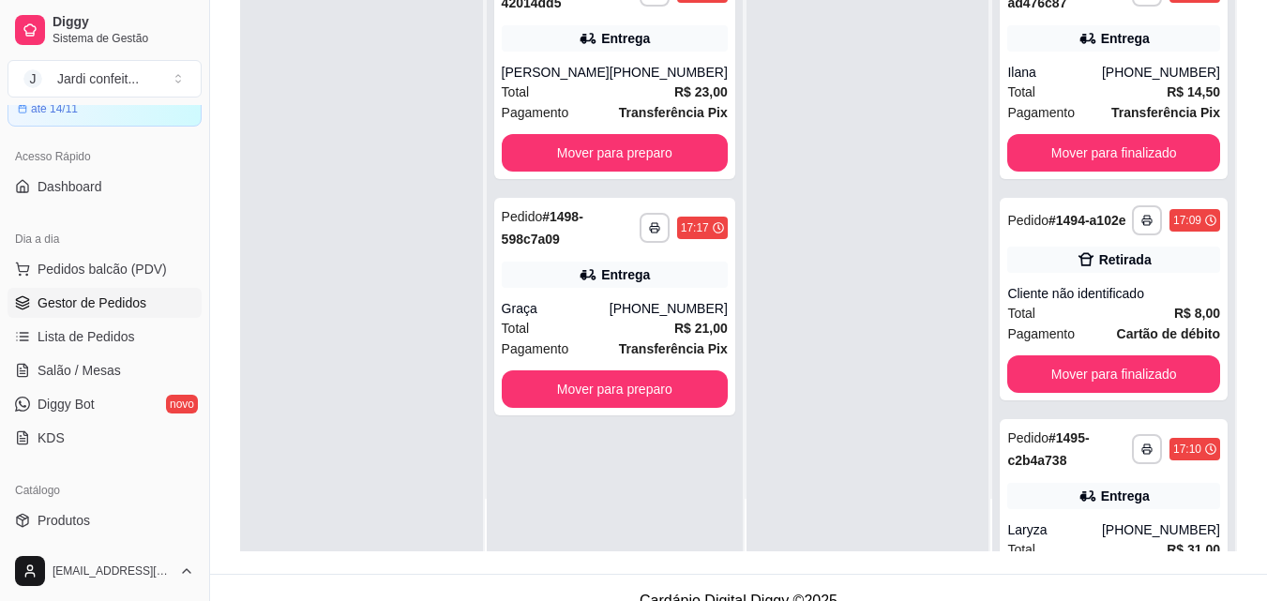
scroll to position [281, 0]
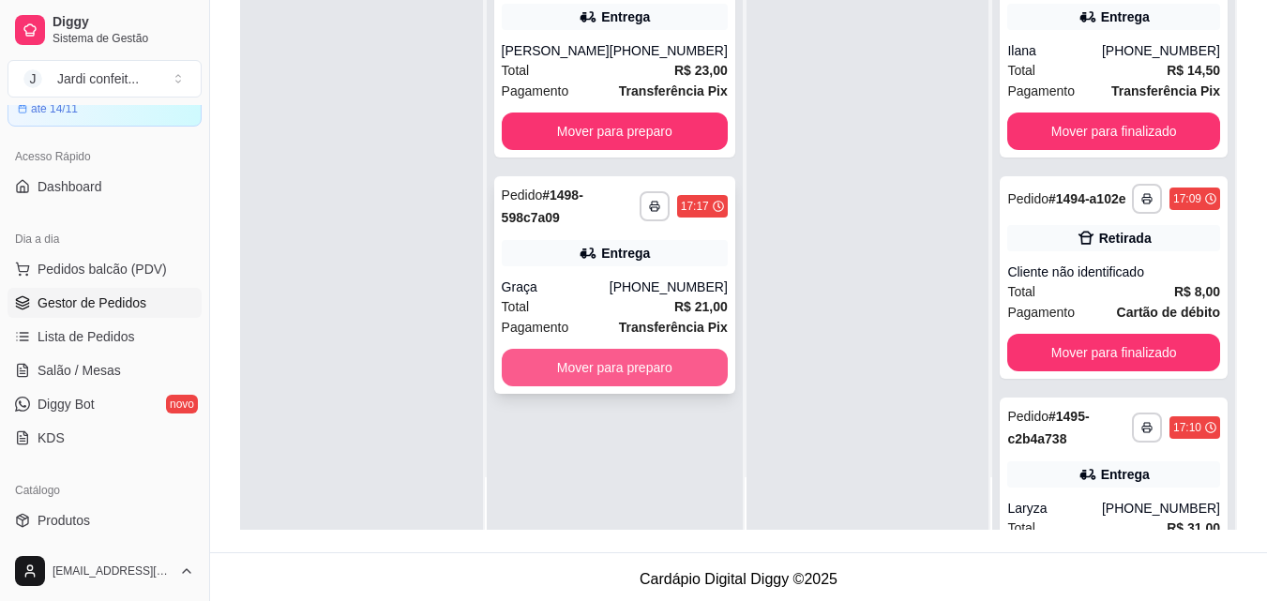
click at [669, 371] on button "Mover para preparo" at bounding box center [615, 368] width 226 height 38
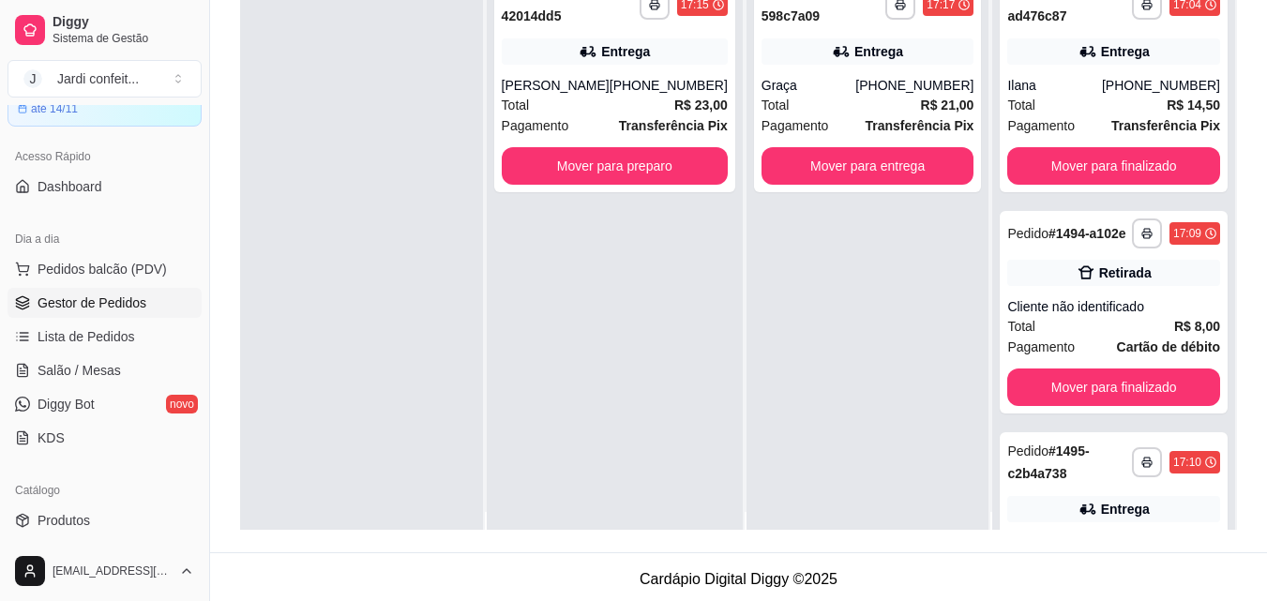
scroll to position [0, 0]
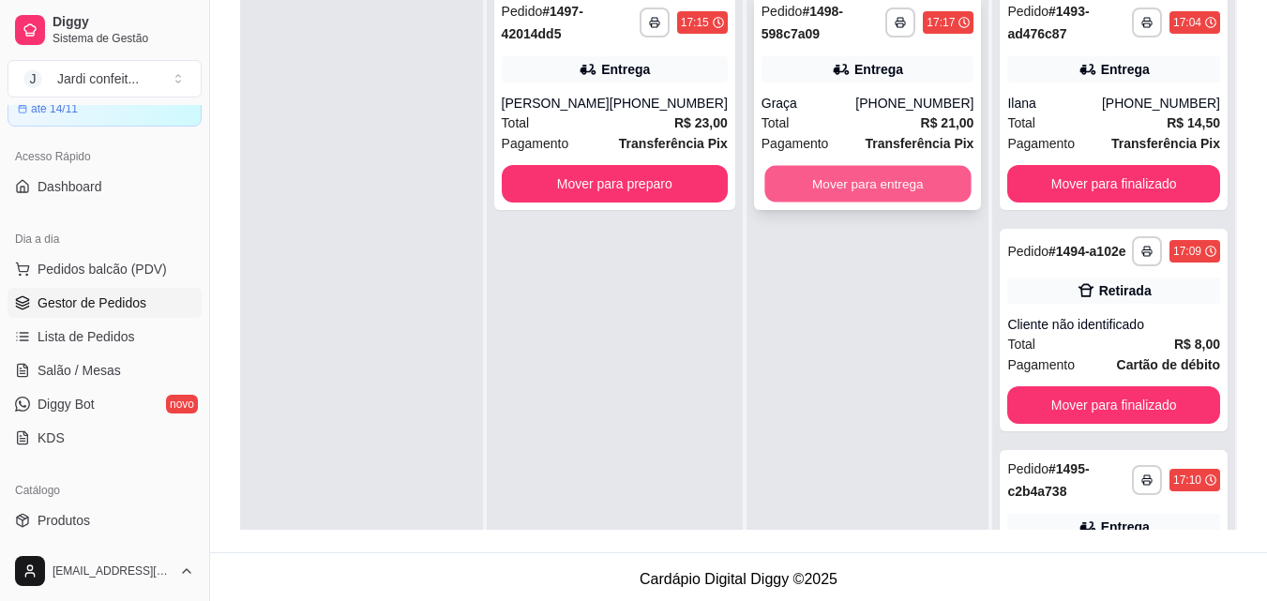
click at [935, 178] on button "Mover para entrega" at bounding box center [867, 184] width 206 height 37
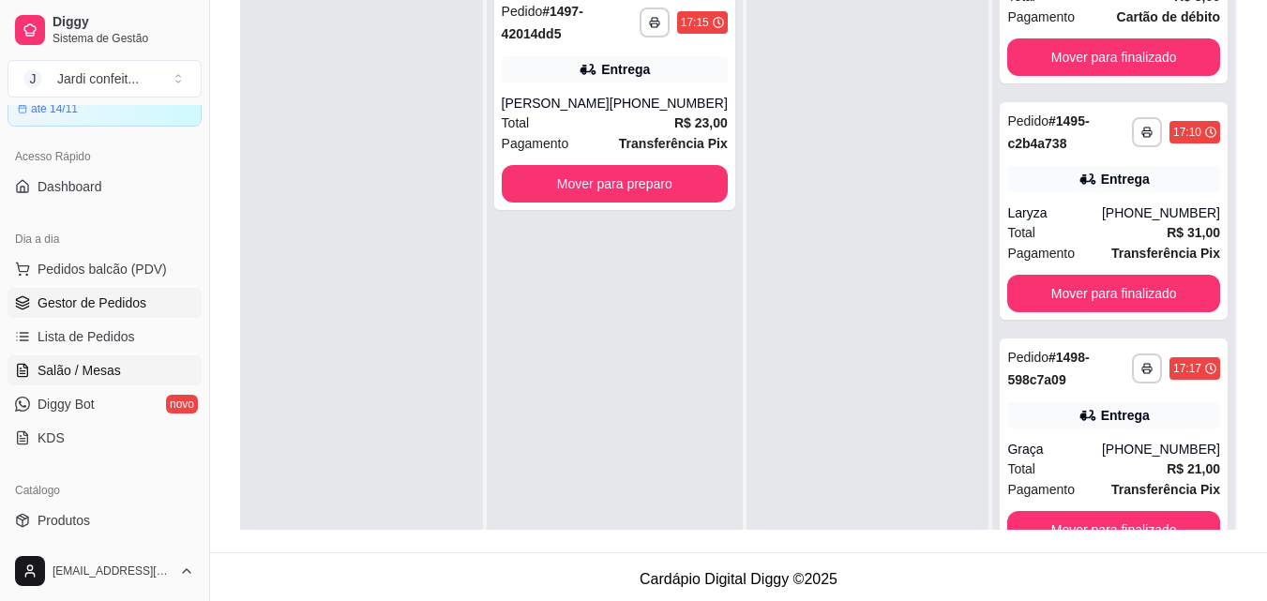
click at [90, 372] on span "Salão / Mesas" at bounding box center [79, 370] width 83 height 19
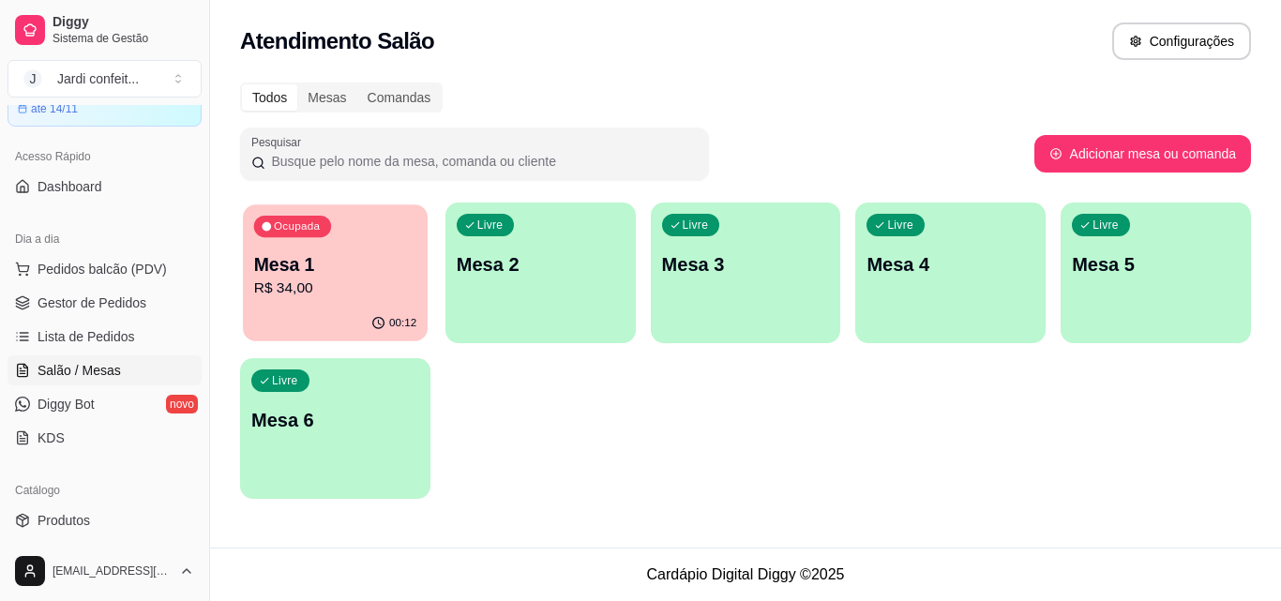
click at [389, 295] on p "R$ 34,00" at bounding box center [335, 289] width 162 height 22
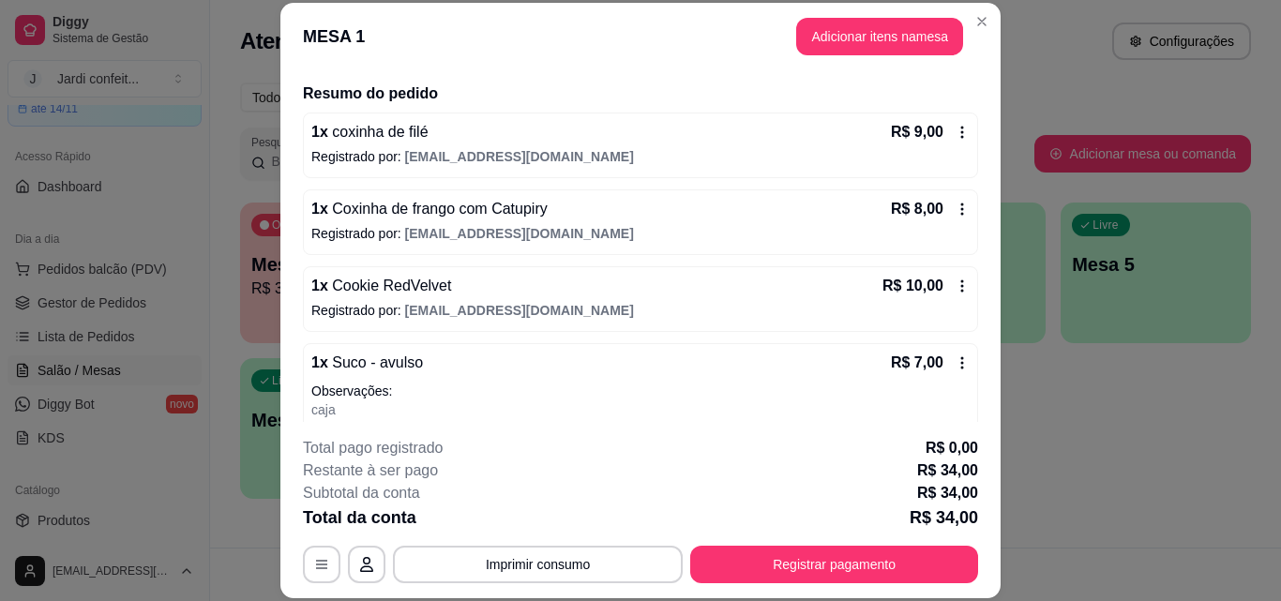
scroll to position [174, 0]
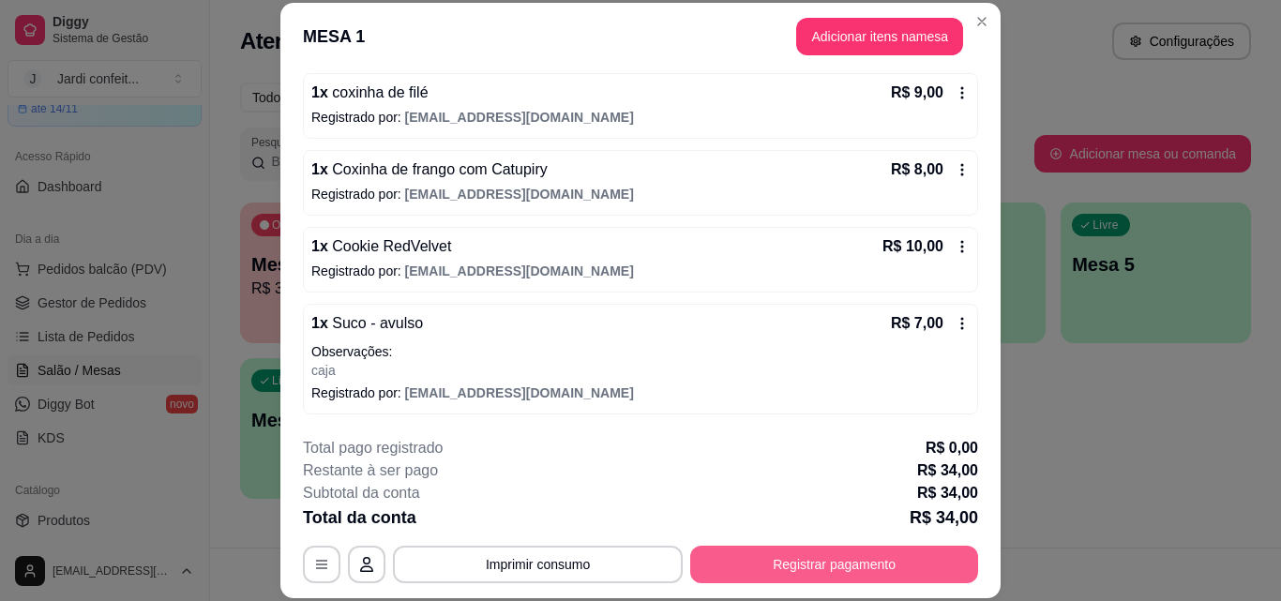
click at [879, 567] on button "Registrar pagamento" at bounding box center [834, 565] width 288 height 38
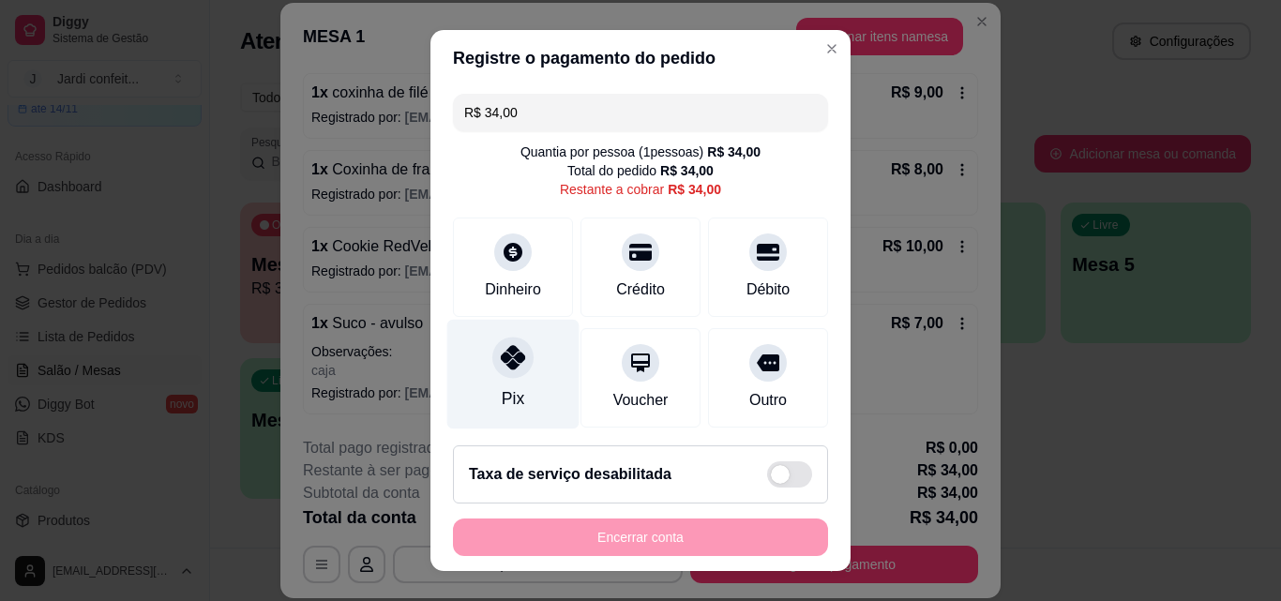
click at [504, 342] on div at bounding box center [512, 357] width 41 height 41
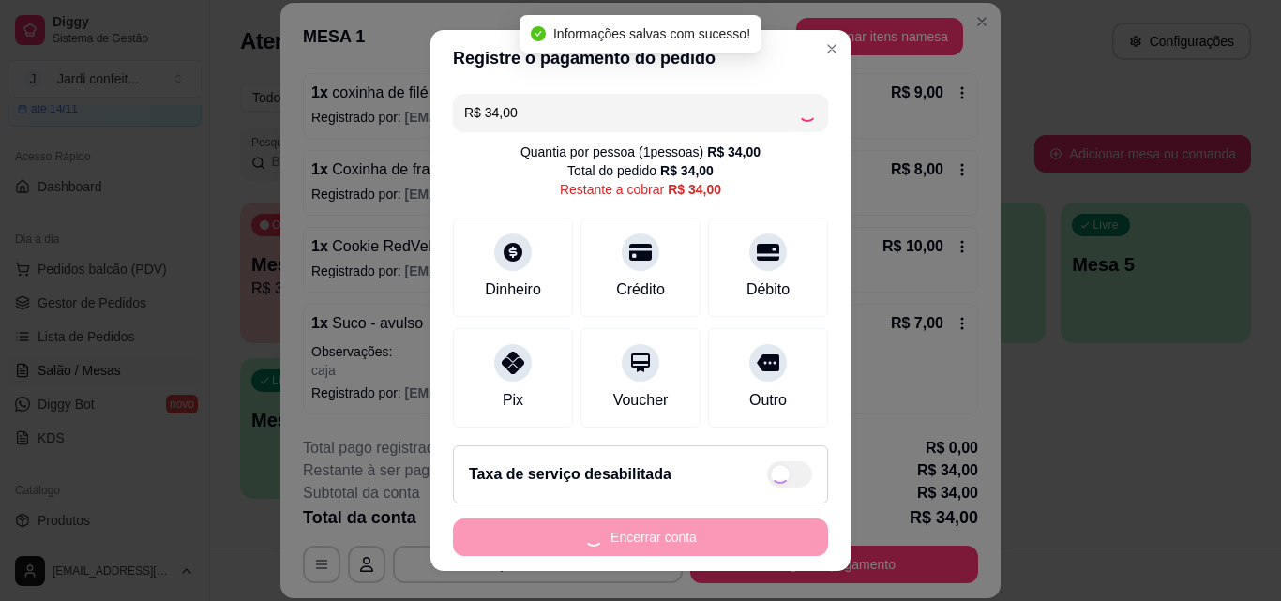
type input "R$ 0,00"
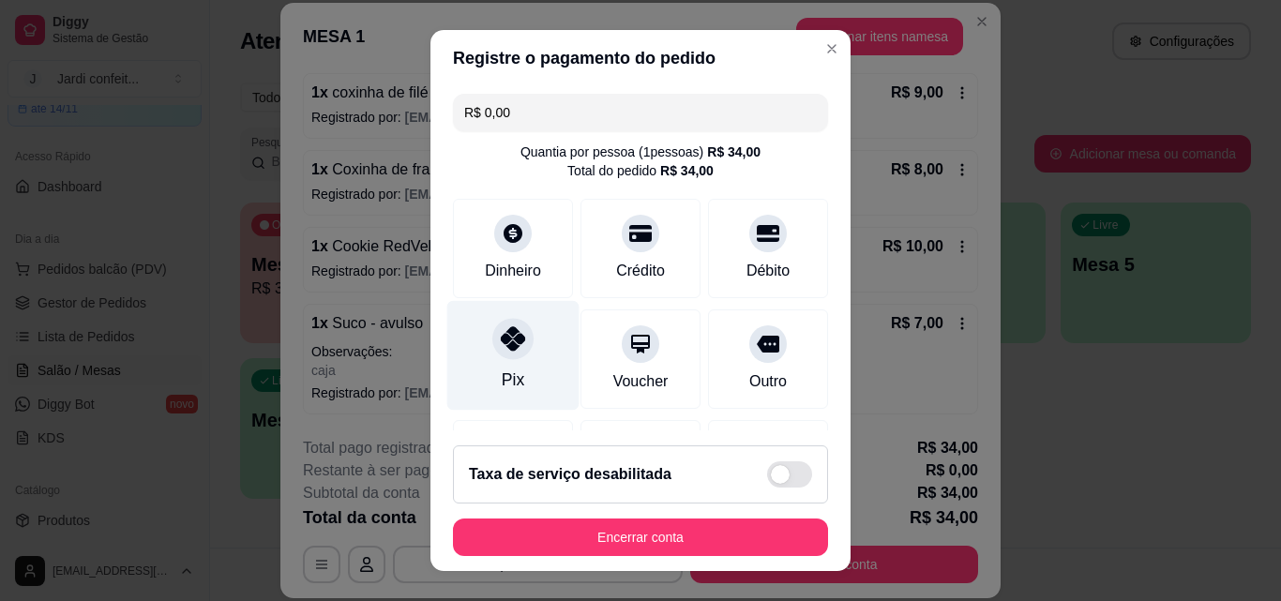
click at [505, 354] on div at bounding box center [512, 338] width 41 height 41
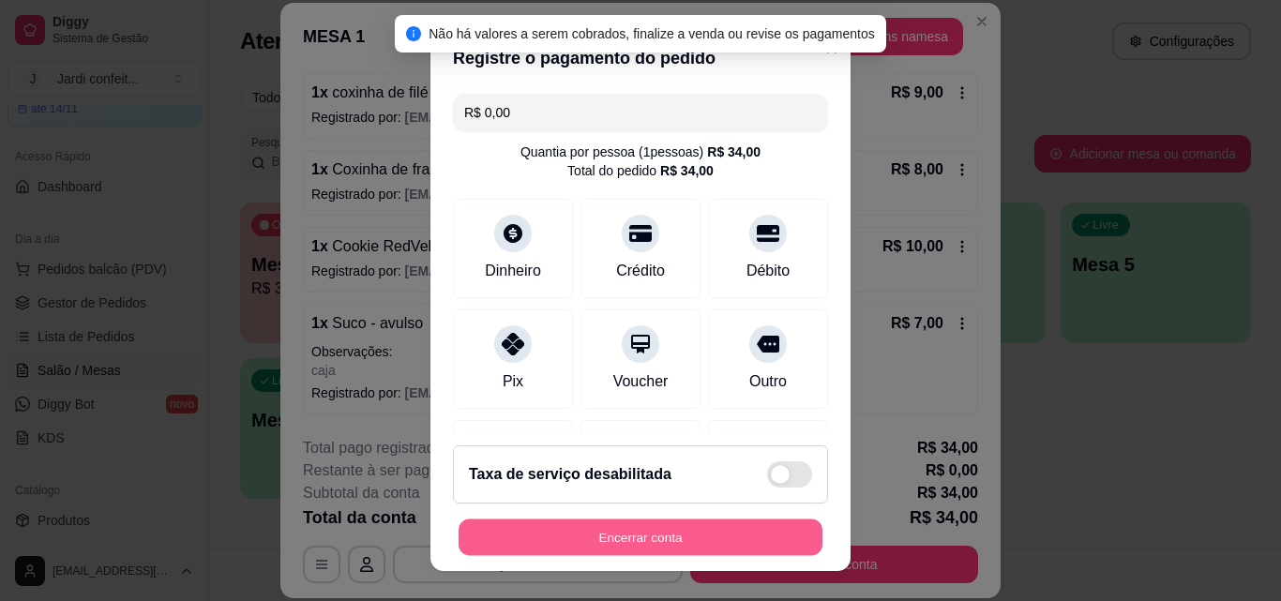
click at [635, 536] on button "Encerrar conta" at bounding box center [641, 538] width 364 height 37
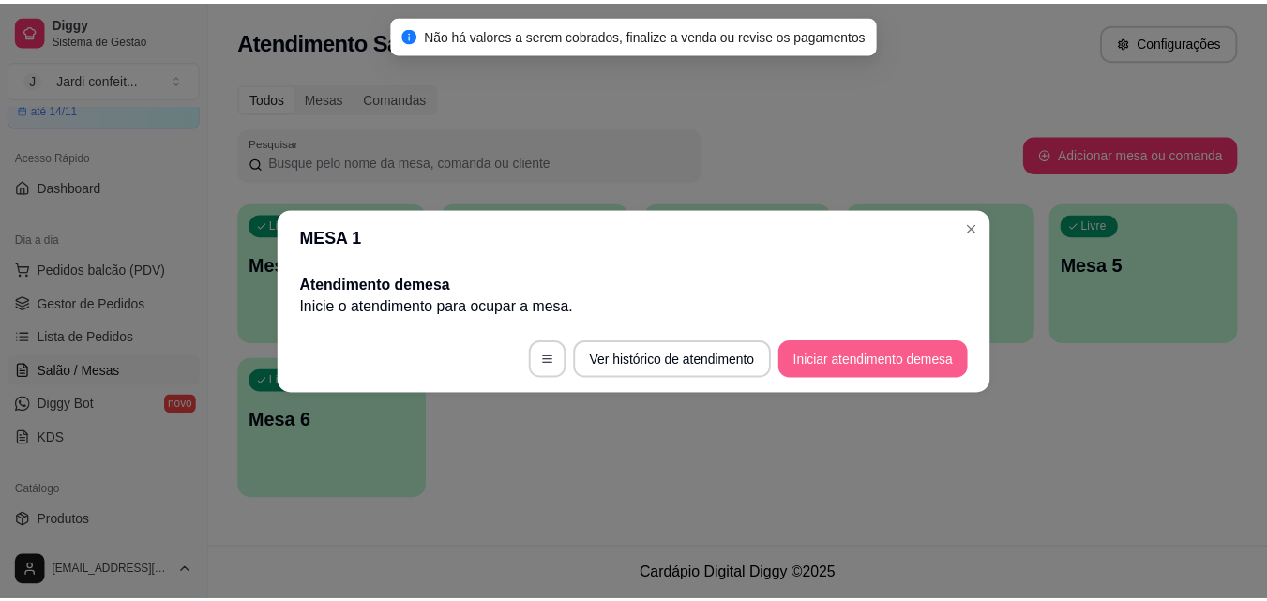
scroll to position [0, 0]
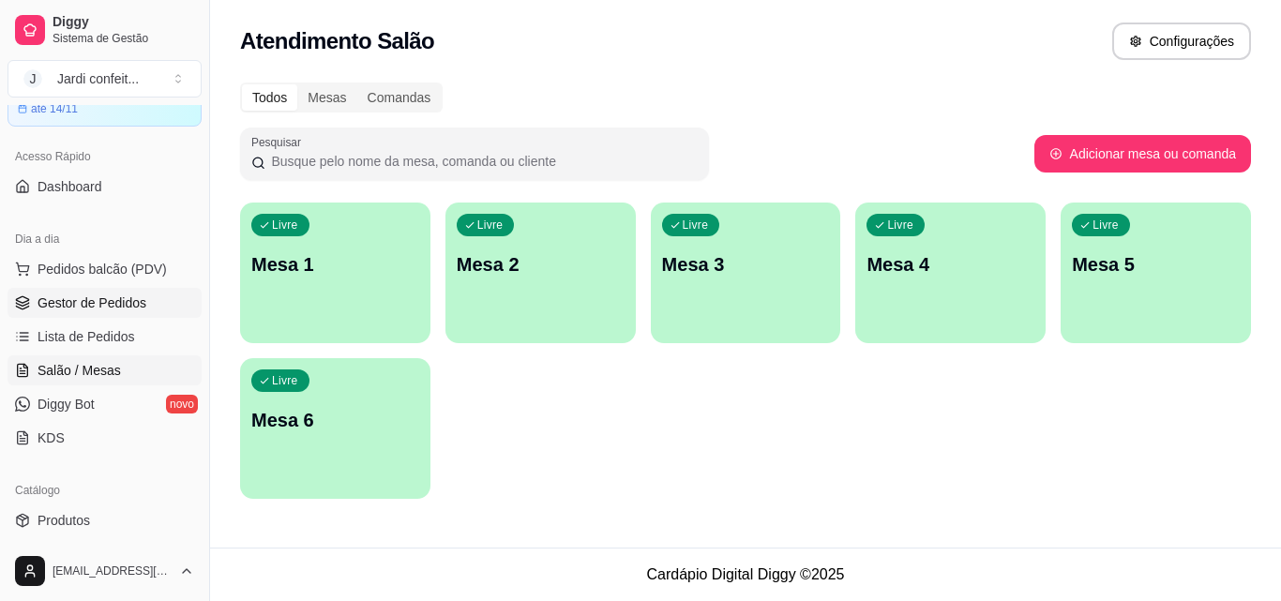
click at [118, 311] on span "Gestor de Pedidos" at bounding box center [92, 303] width 109 height 19
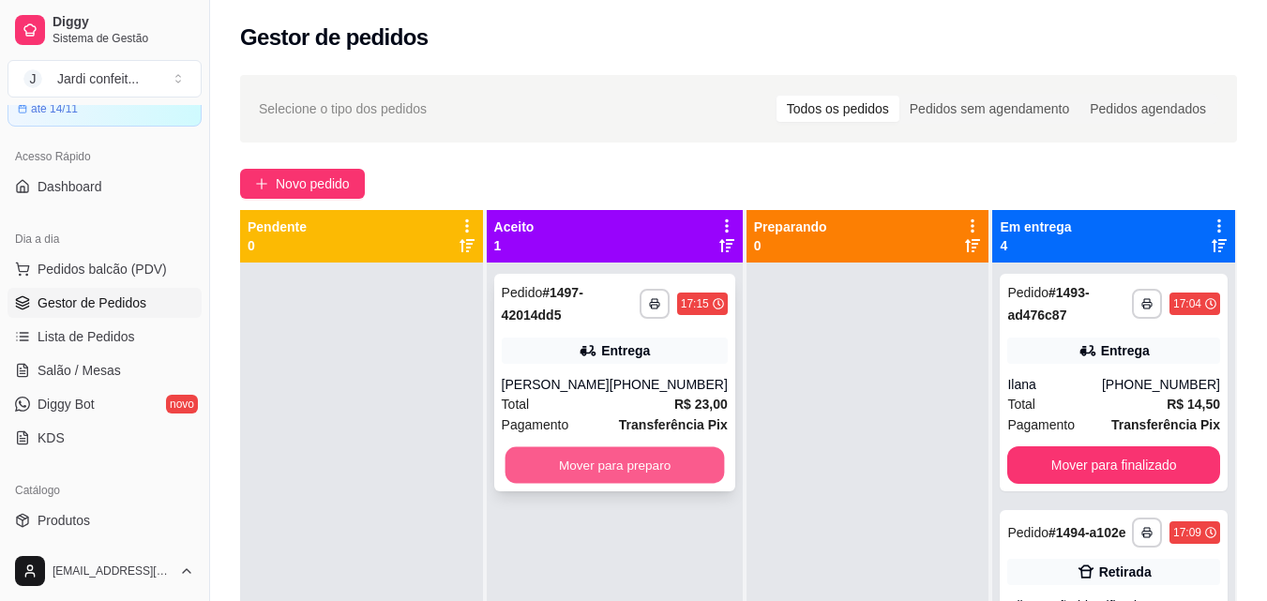
click at [656, 481] on button "Mover para preparo" at bounding box center [614, 465] width 219 height 37
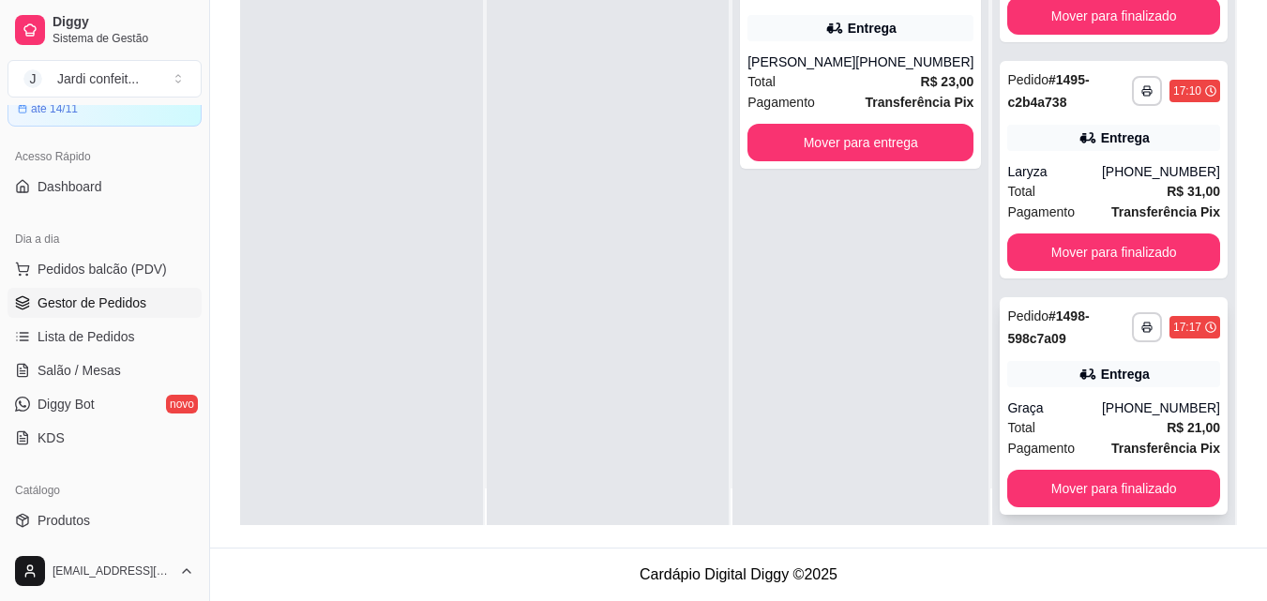
scroll to position [53, 0]
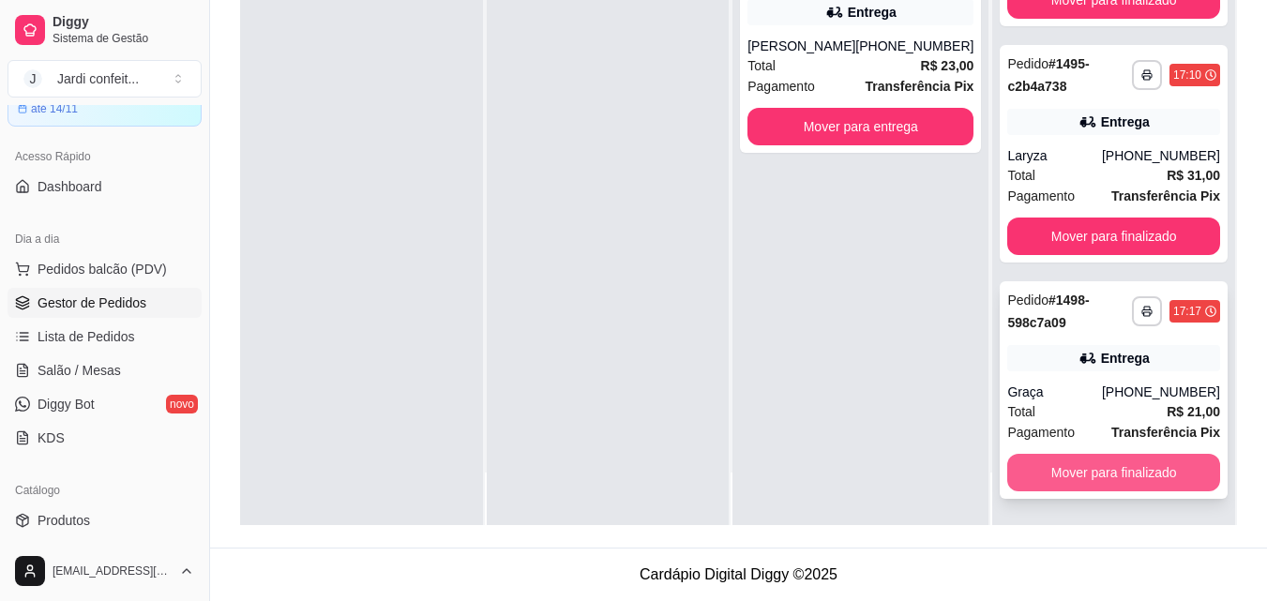
click at [1161, 462] on button "Mover para finalizado" at bounding box center [1113, 473] width 213 height 38
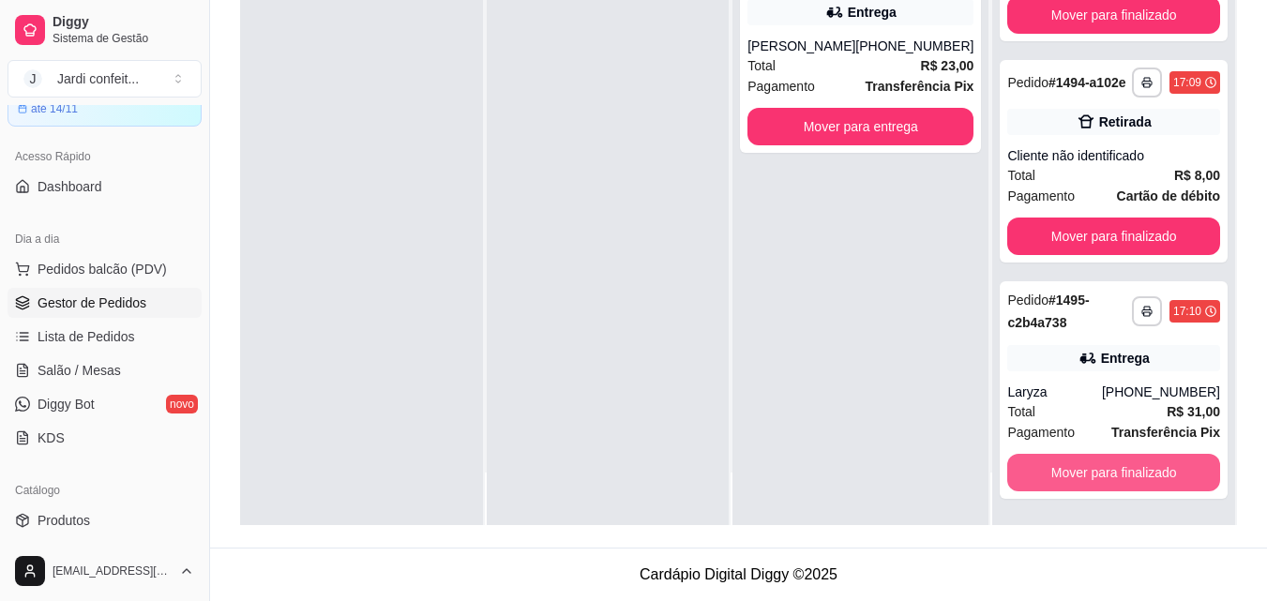
scroll to position [127, 0]
click at [1154, 471] on button "Mover para finalizado" at bounding box center [1113, 473] width 213 height 38
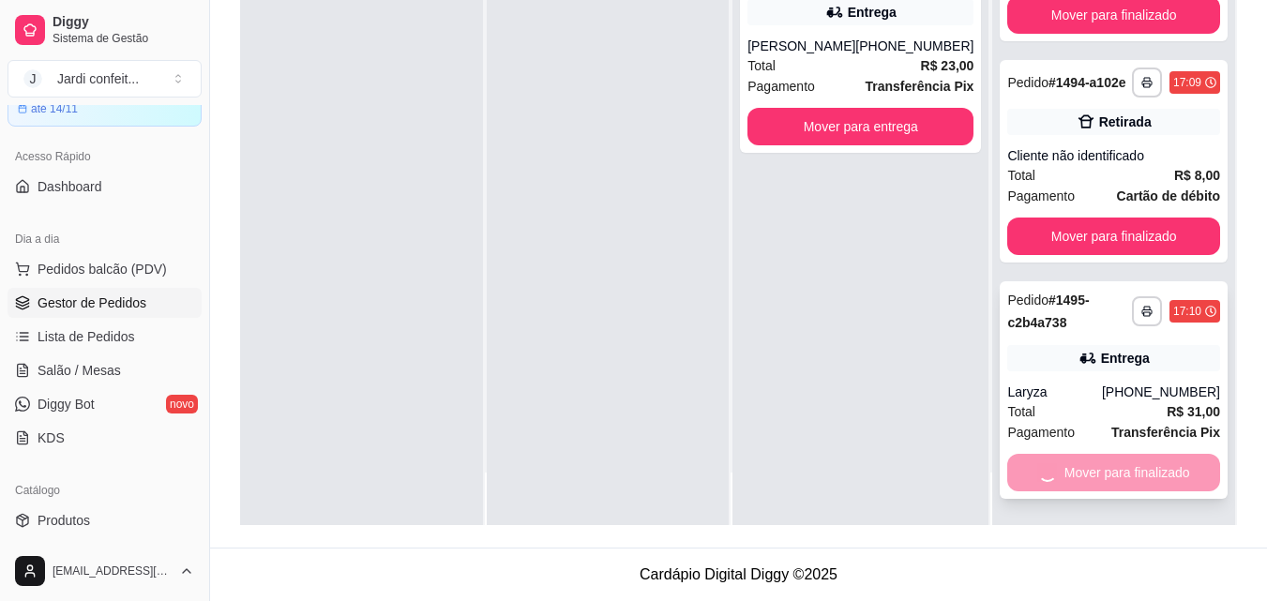
scroll to position [0, 0]
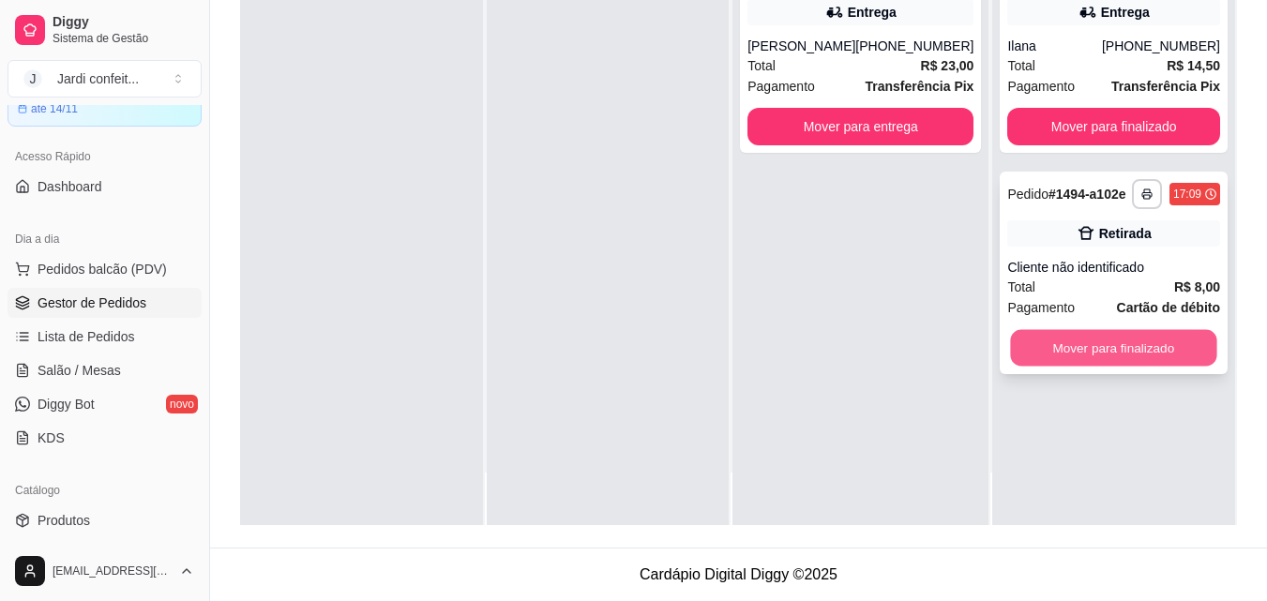
click at [1125, 343] on button "Mover para finalizado" at bounding box center [1114, 348] width 206 height 37
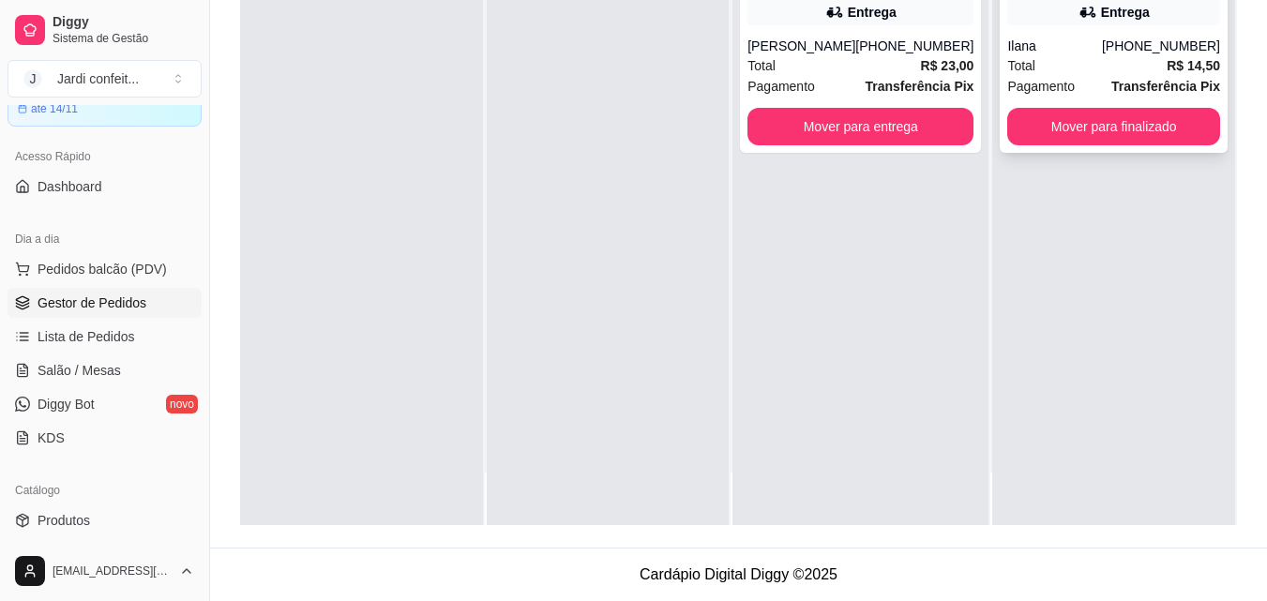
click at [1062, 68] on div "Total R$ 14,50" at bounding box center [1113, 65] width 213 height 21
click at [922, 136] on button "Mover para entrega" at bounding box center [860, 127] width 219 height 37
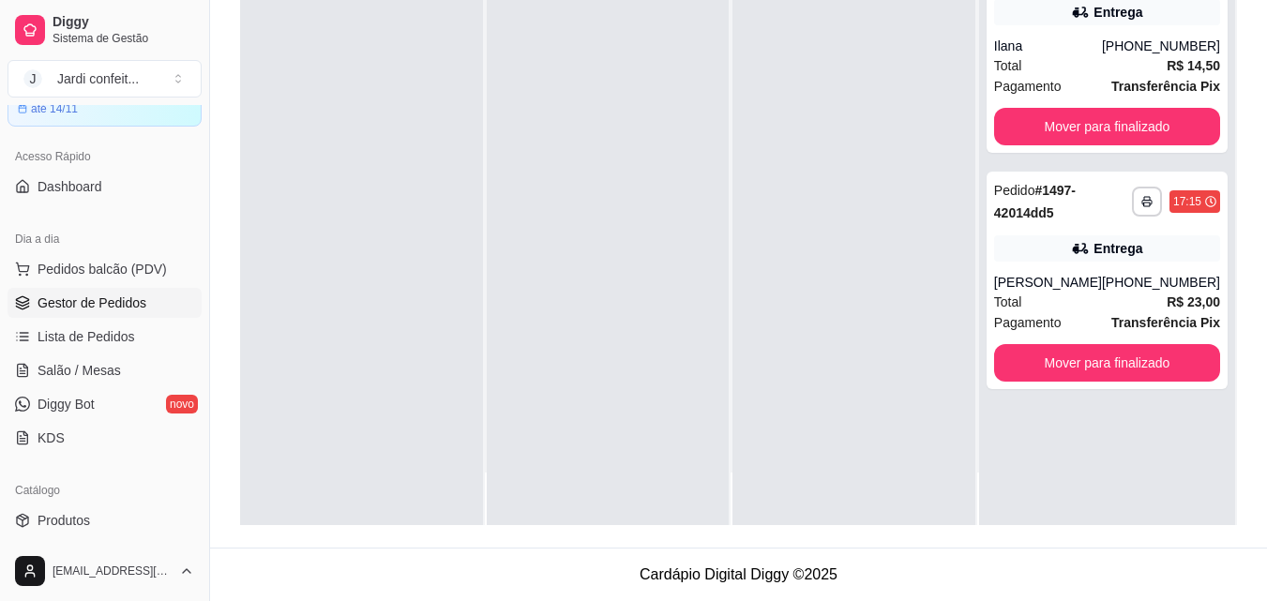
click at [338, 361] on div at bounding box center [361, 224] width 243 height 601
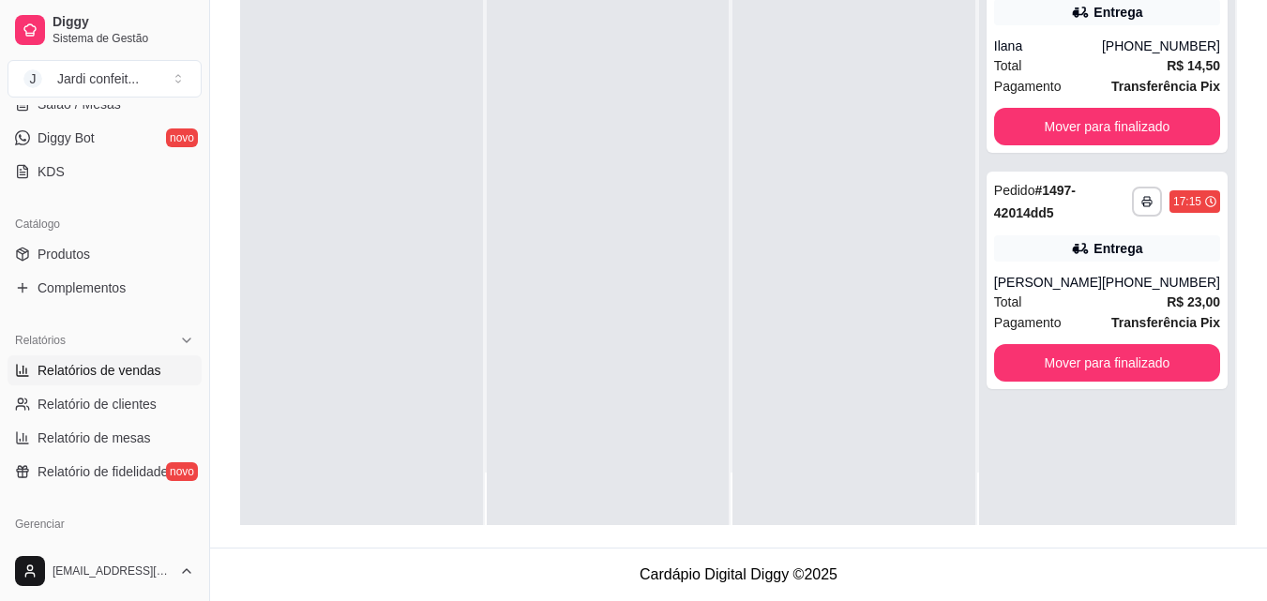
scroll to position [375, 0]
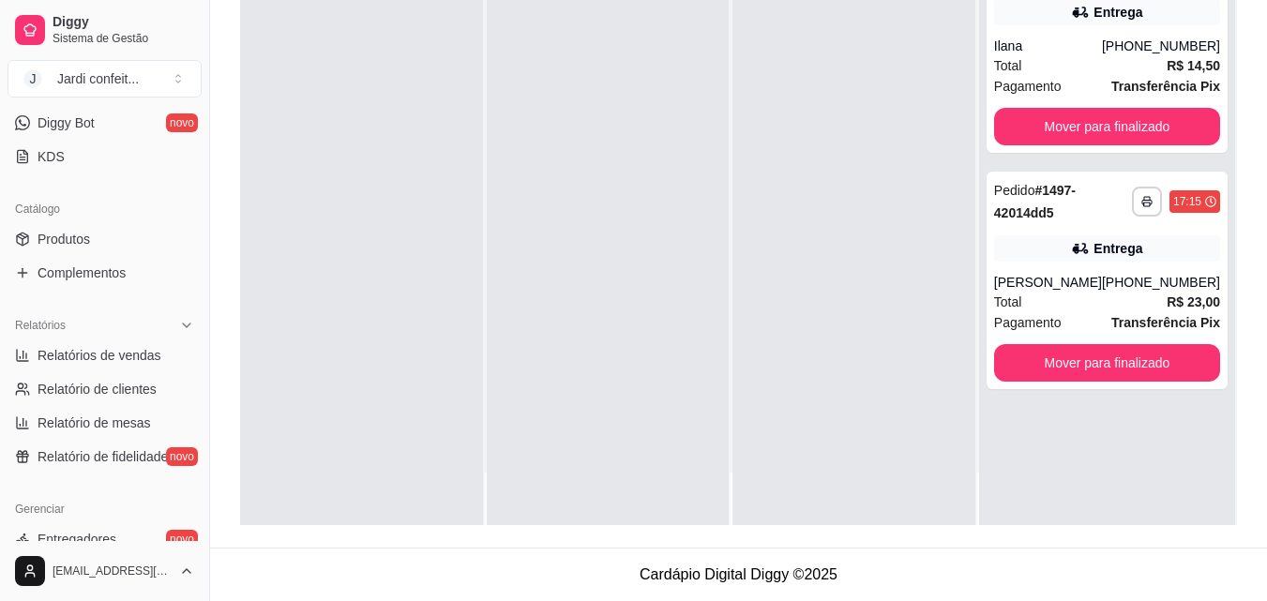
click at [98, 256] on ul "Produtos Complementos" at bounding box center [105, 256] width 194 height 64
click at [103, 233] on link "Produtos" at bounding box center [105, 239] width 194 height 30
click at [84, 241] on span "Produtos" at bounding box center [64, 239] width 53 height 19
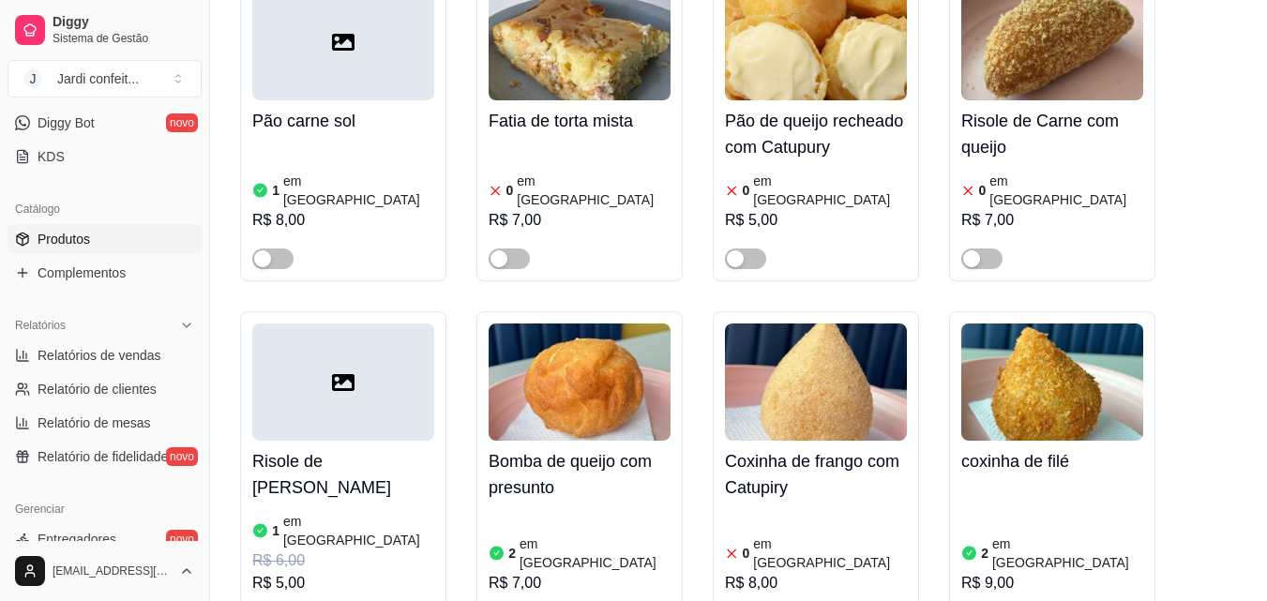
scroll to position [1219, 0]
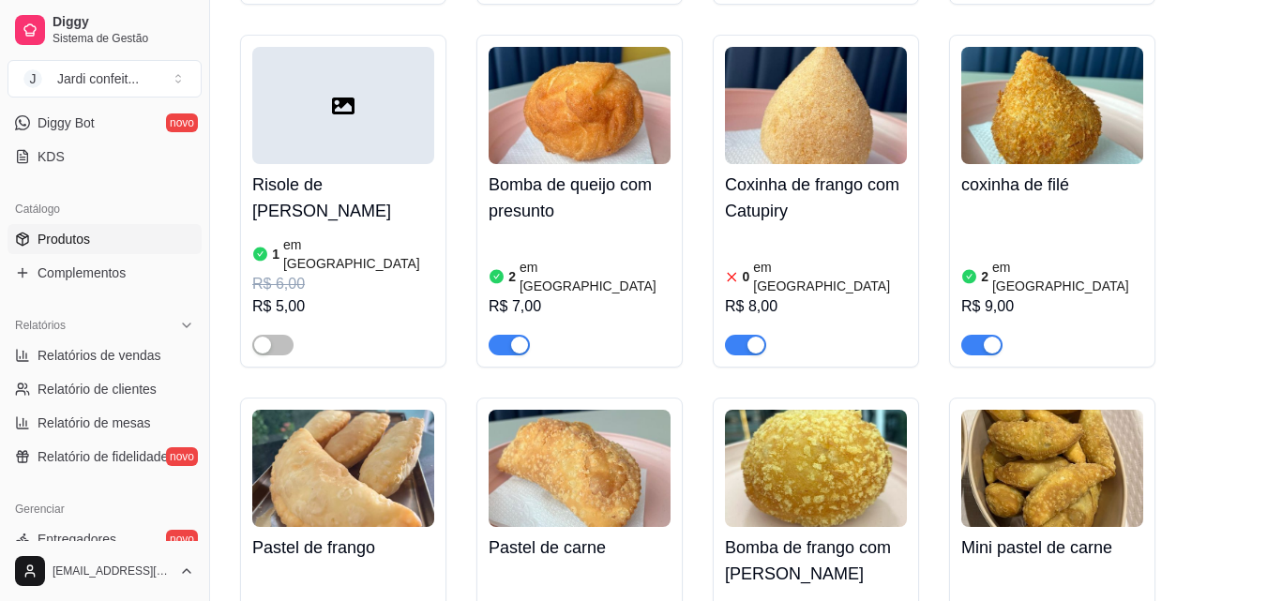
click at [804, 83] on img at bounding box center [816, 105] width 182 height 117
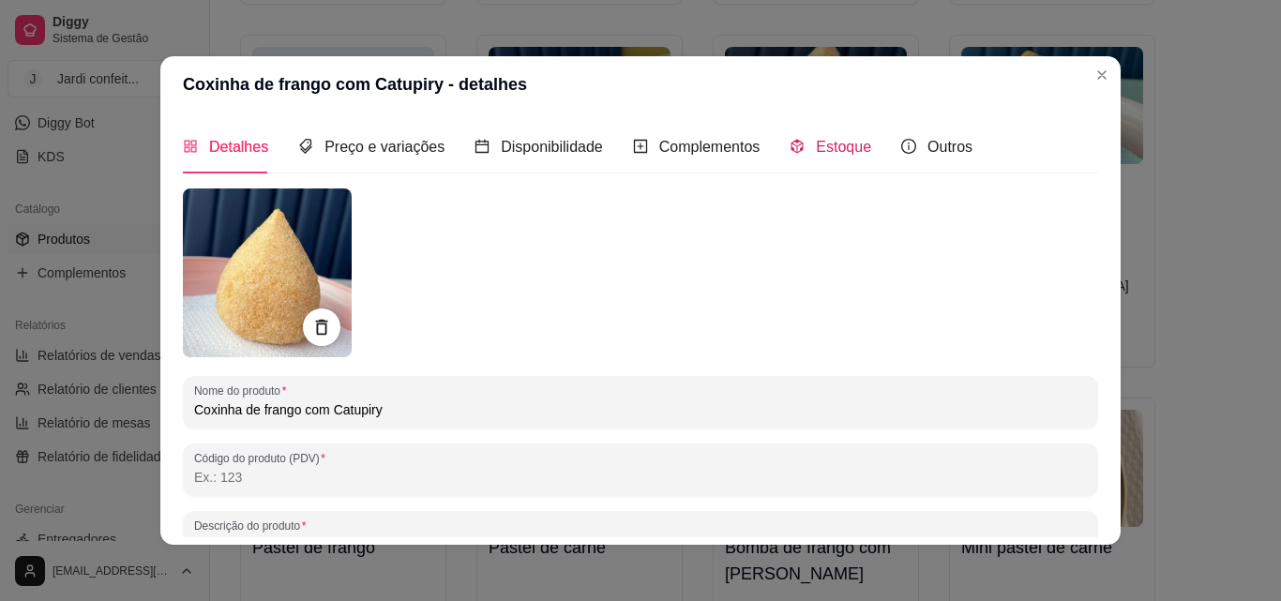
click at [827, 141] on span "Estoque" at bounding box center [843, 147] width 55 height 16
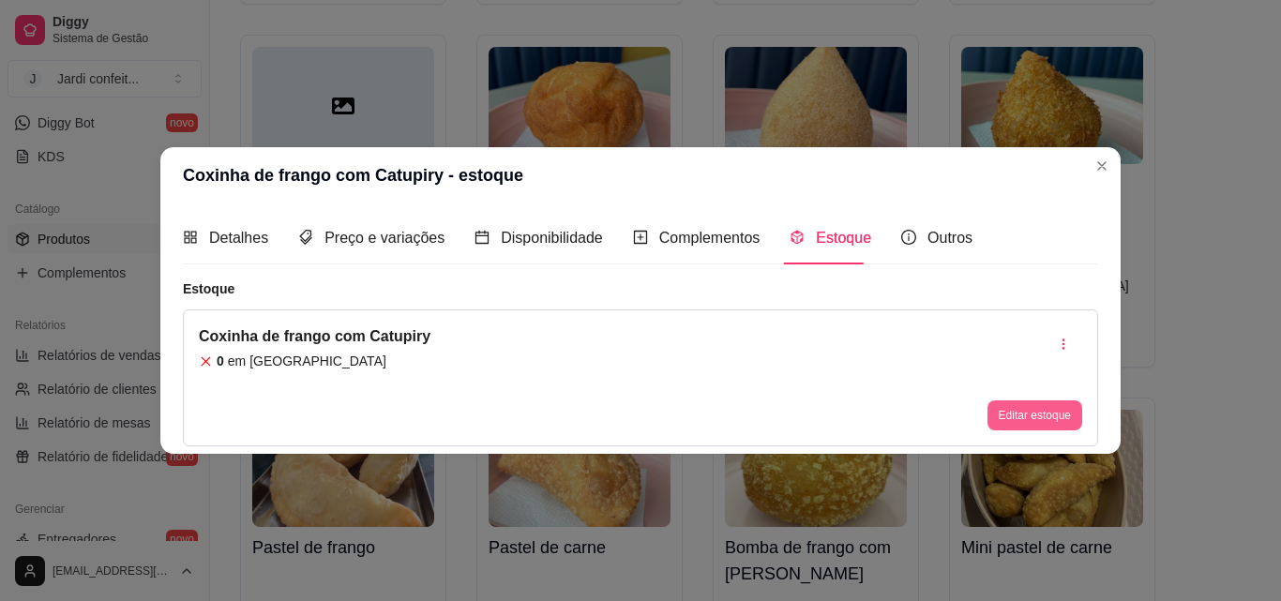
click at [1037, 420] on button "Editar estoque" at bounding box center [1035, 415] width 95 height 30
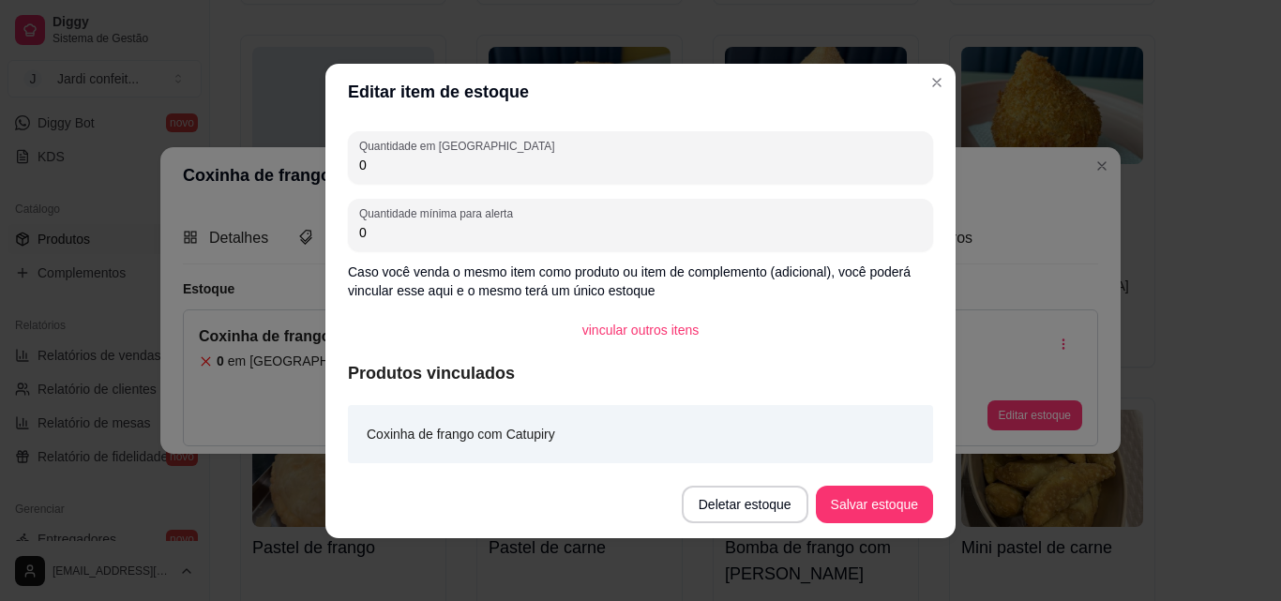
click at [477, 182] on div "Quantidade em estoque 0" at bounding box center [640, 157] width 585 height 53
type input "02"
click at [879, 506] on button "Salvar estoque" at bounding box center [874, 505] width 117 height 38
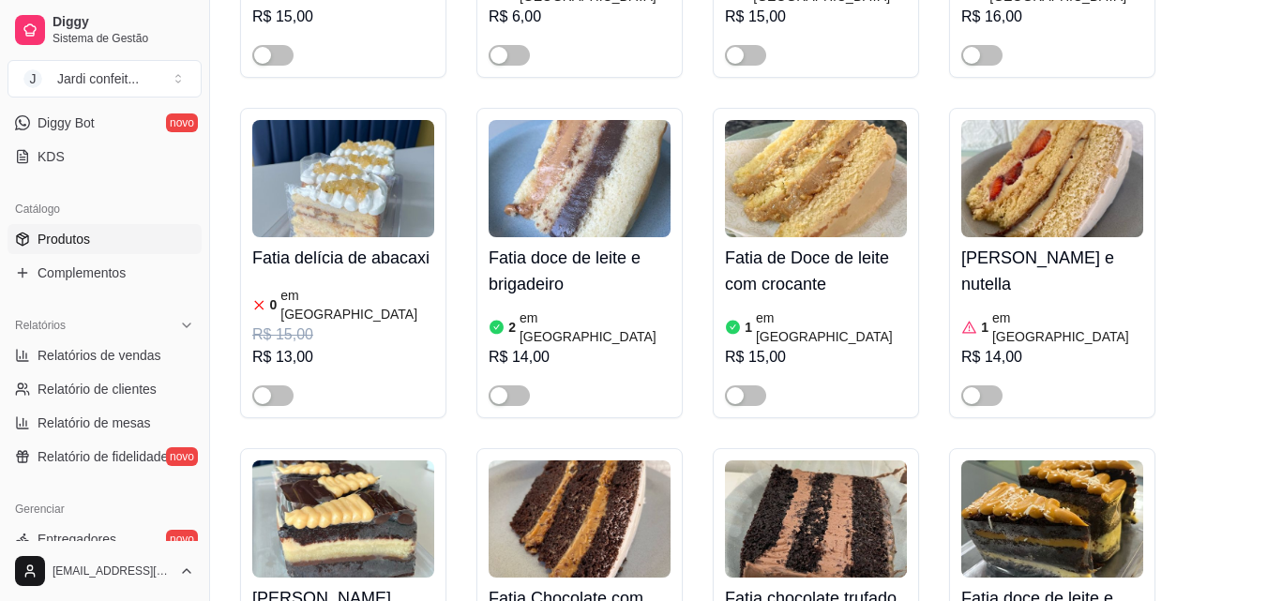
scroll to position [5346, 0]
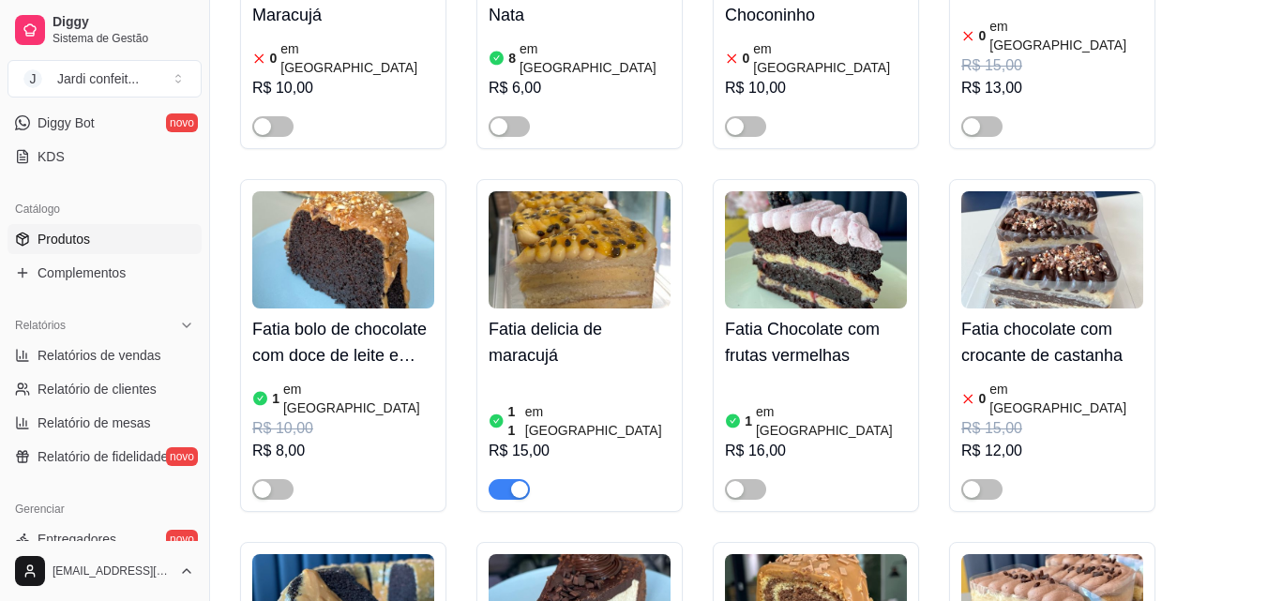
scroll to position [10411, 0]
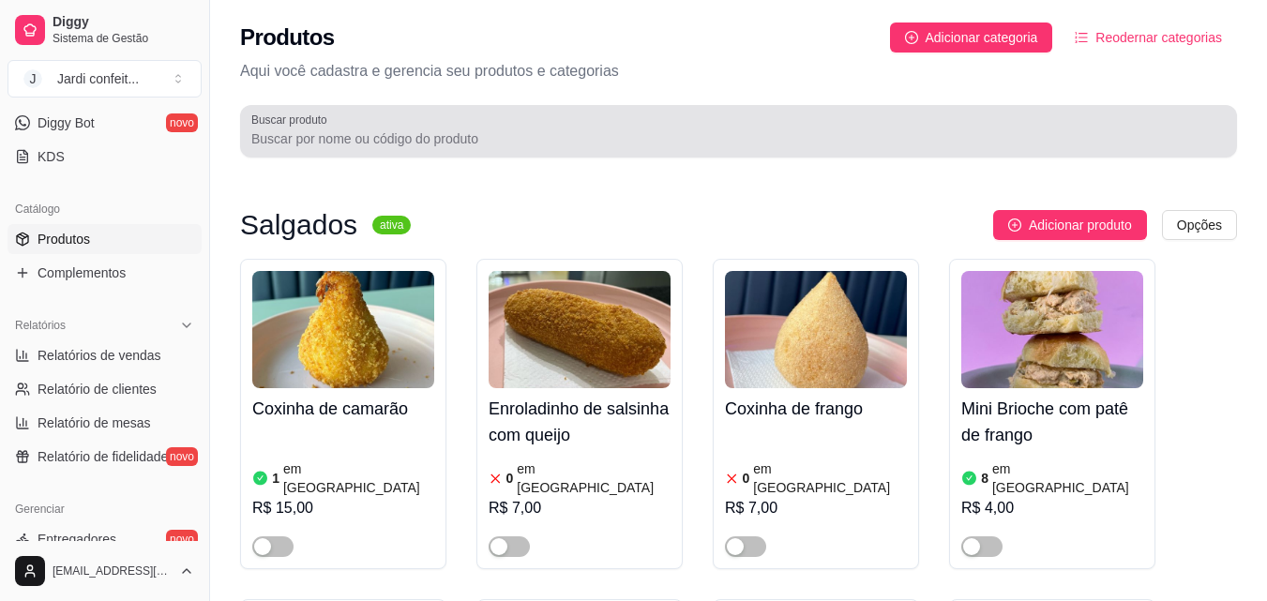
click at [450, 131] on input "Buscar produto" at bounding box center [738, 138] width 974 height 19
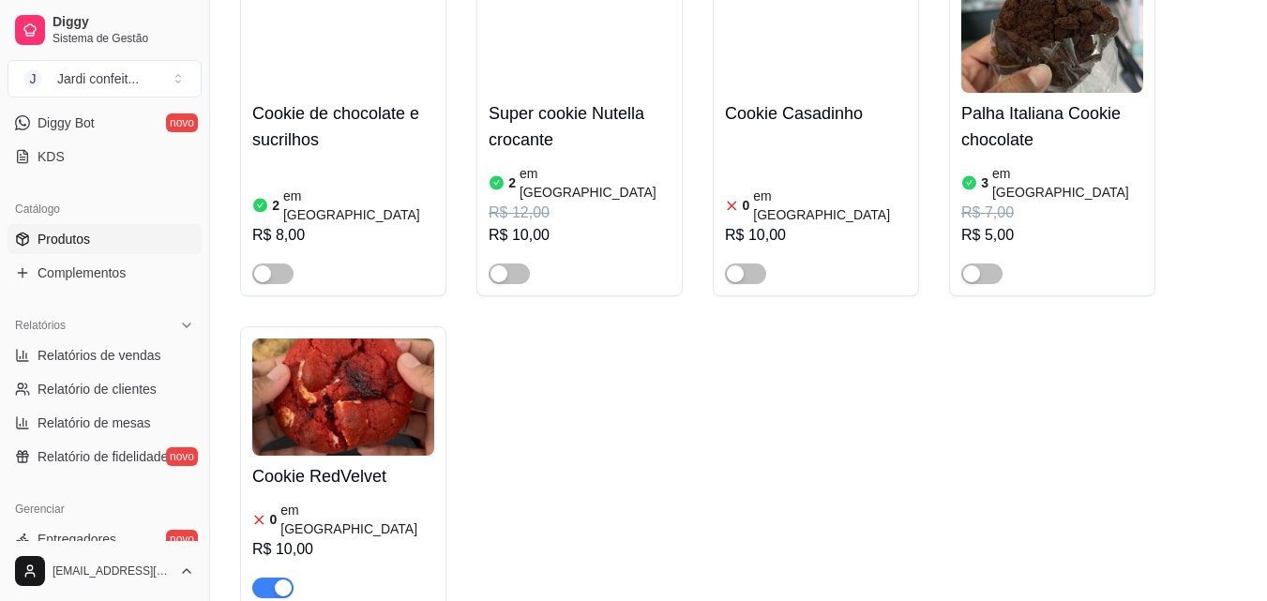
scroll to position [1032, 0]
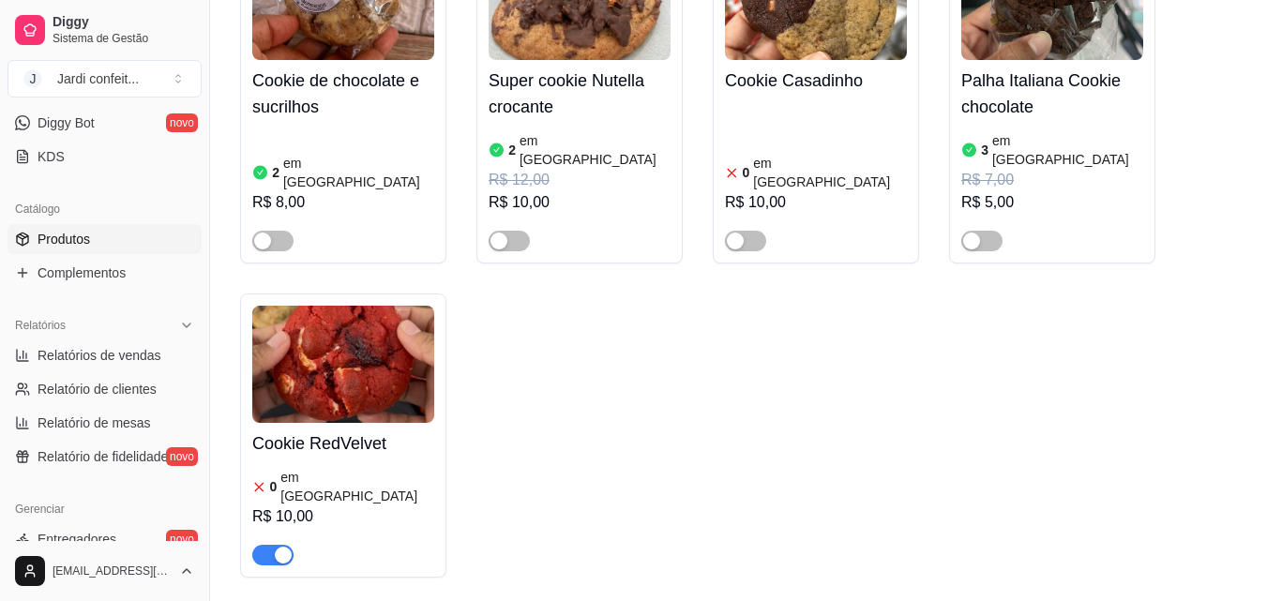
type input "coo"
click at [266, 545] on span "button" at bounding box center [272, 555] width 41 height 21
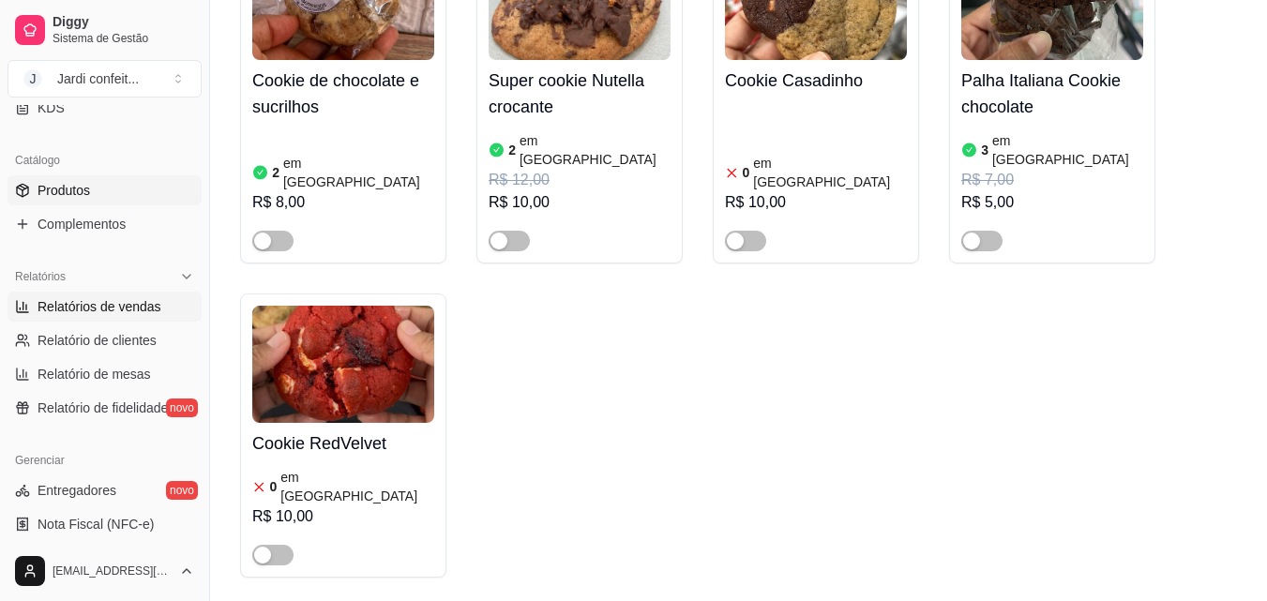
scroll to position [469, 0]
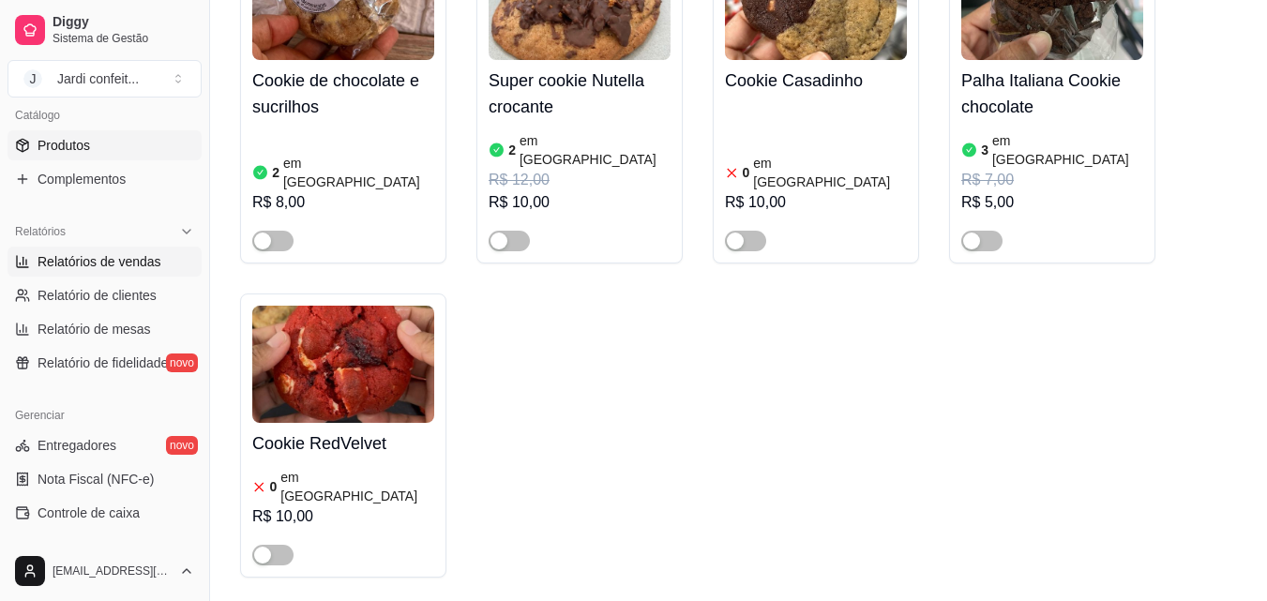
click at [145, 262] on span "Relatórios de vendas" at bounding box center [100, 261] width 124 height 19
select select "ALL"
select select "0"
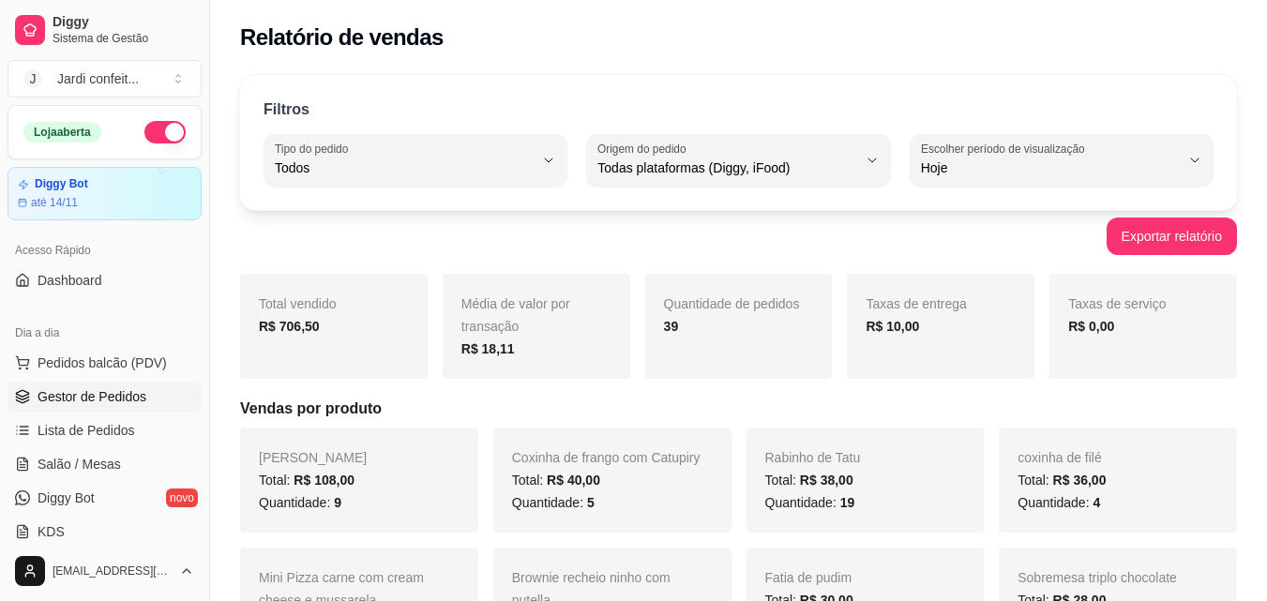
click at [118, 398] on span "Gestor de Pedidos" at bounding box center [92, 396] width 109 height 19
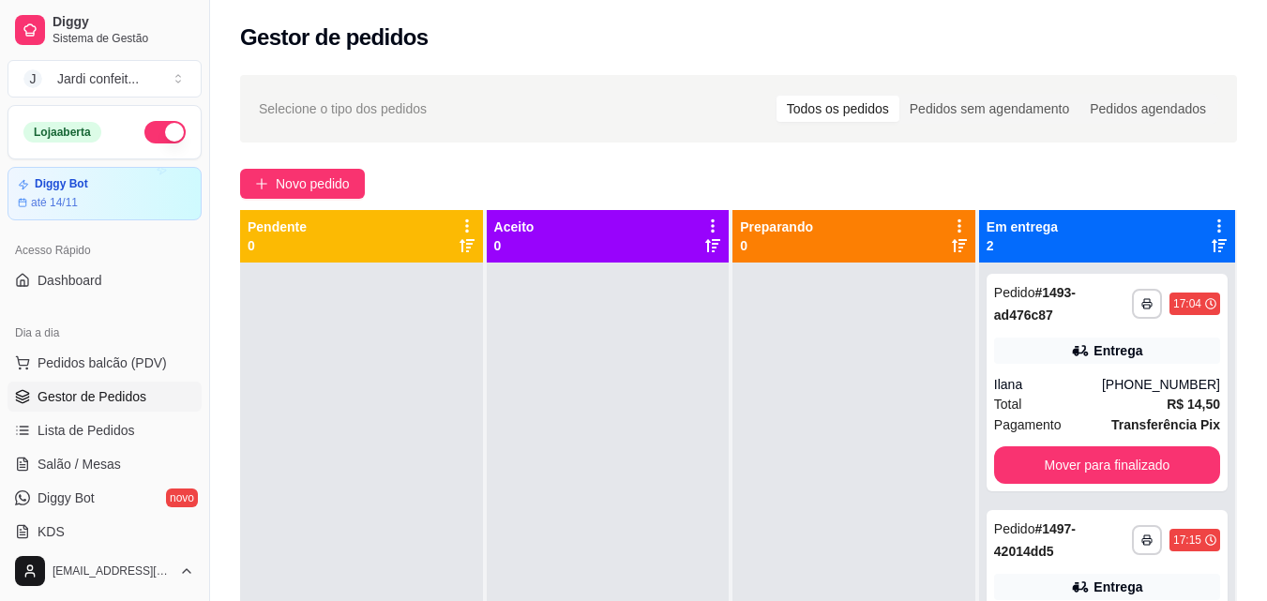
click at [124, 395] on span "Gestor de Pedidos" at bounding box center [92, 396] width 109 height 19
drag, startPoint x: 0, startPoint y: 395, endPoint x: 694, endPoint y: 81, distance: 761.8
click at [694, 81] on div "Selecione o tipo dos pedidos Todos os pedidos Pedidos sem agendamento Pedidos a…" at bounding box center [738, 109] width 997 height 68
click at [294, 177] on span "Novo pedido" at bounding box center [313, 184] width 74 height 21
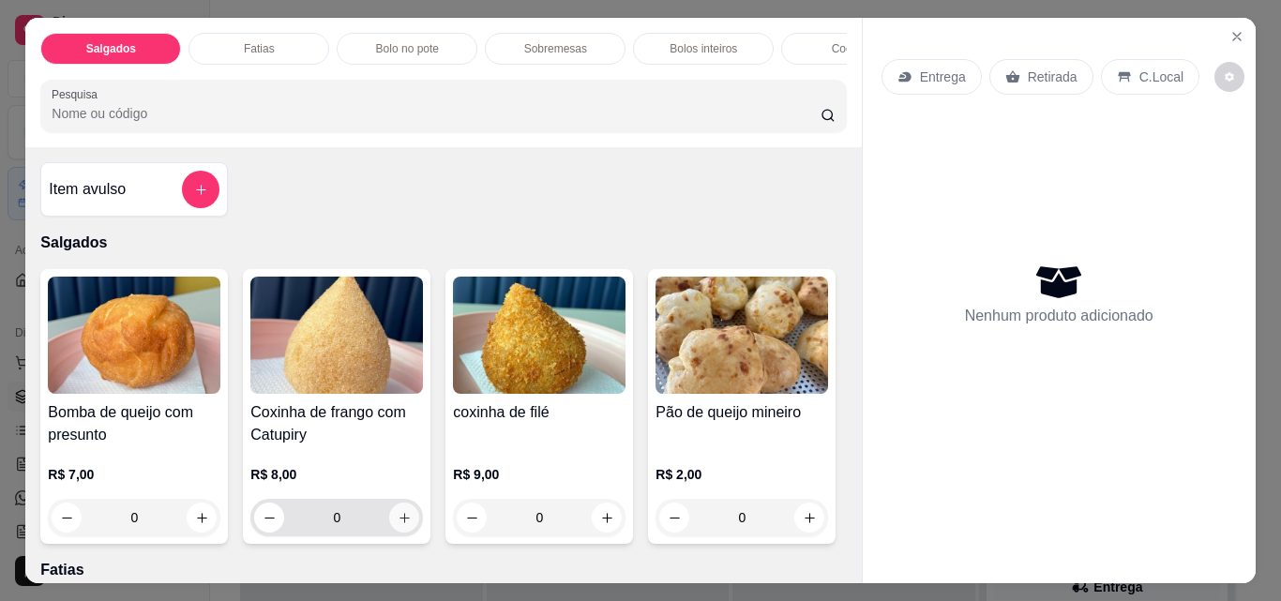
click at [404, 521] on icon "increase-product-quantity" at bounding box center [405, 518] width 14 height 14
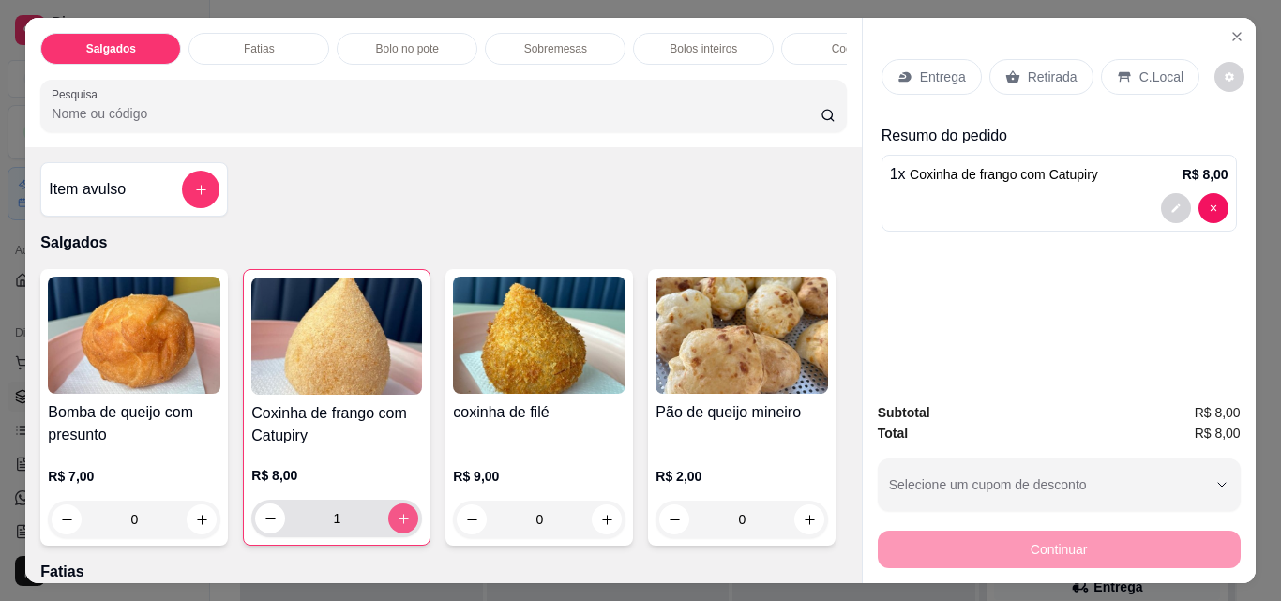
type input "1"
click at [547, 44] on p "Sobremesas" at bounding box center [555, 48] width 63 height 15
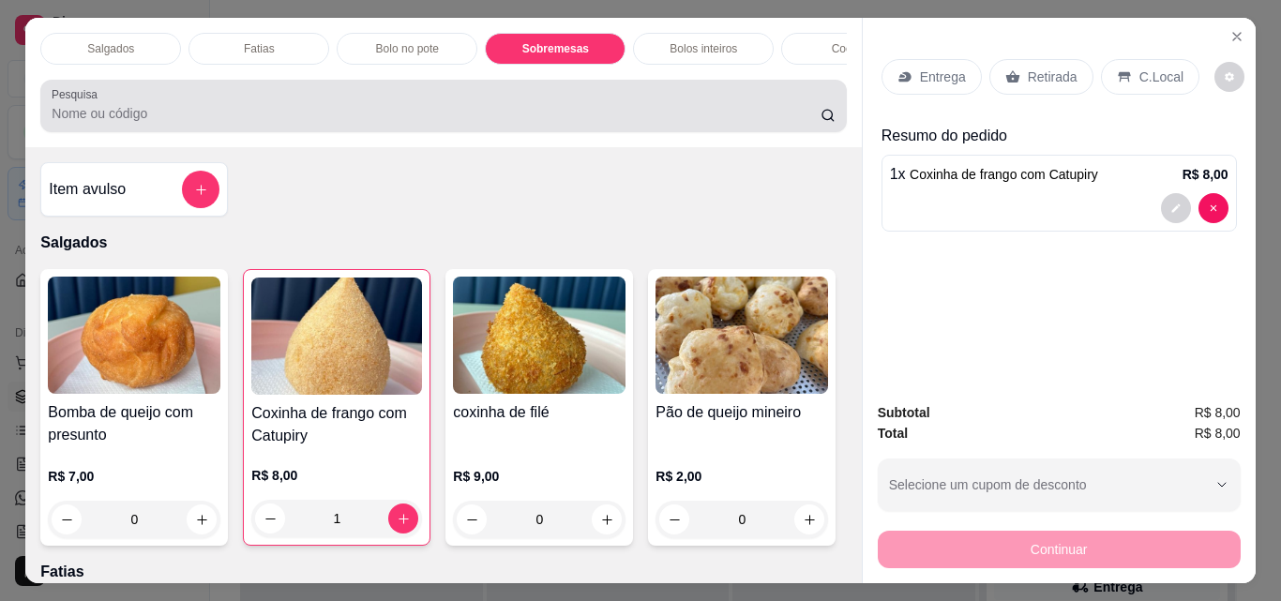
scroll to position [49, 0]
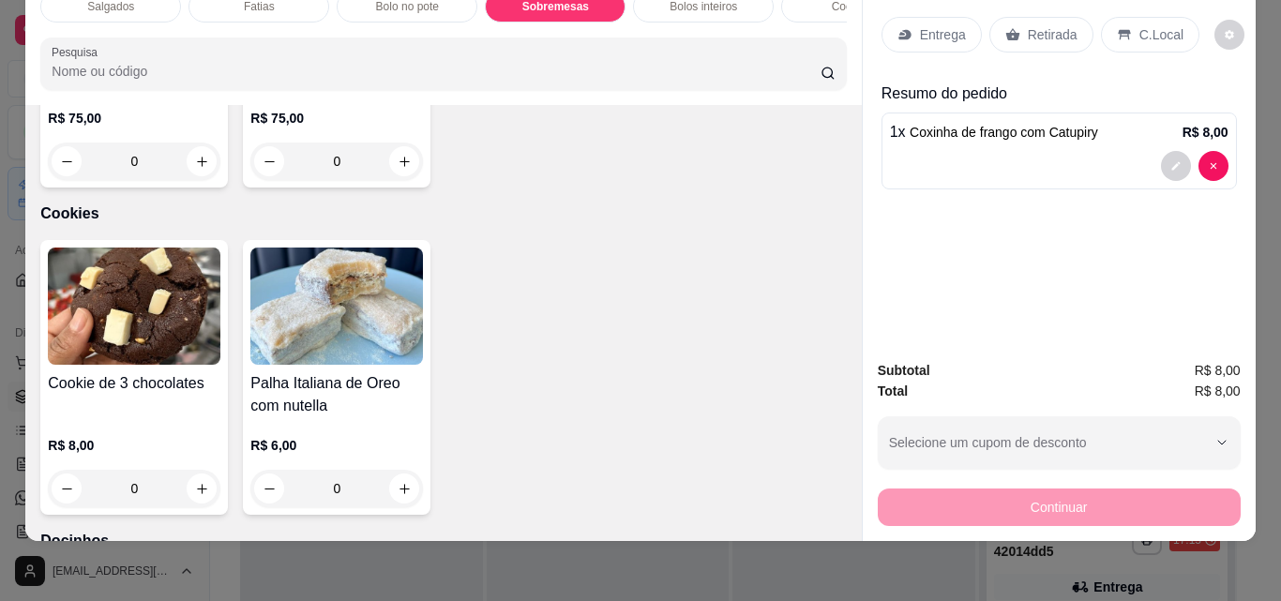
type input "1"
click at [1028, 28] on p "Retirada" at bounding box center [1053, 34] width 50 height 19
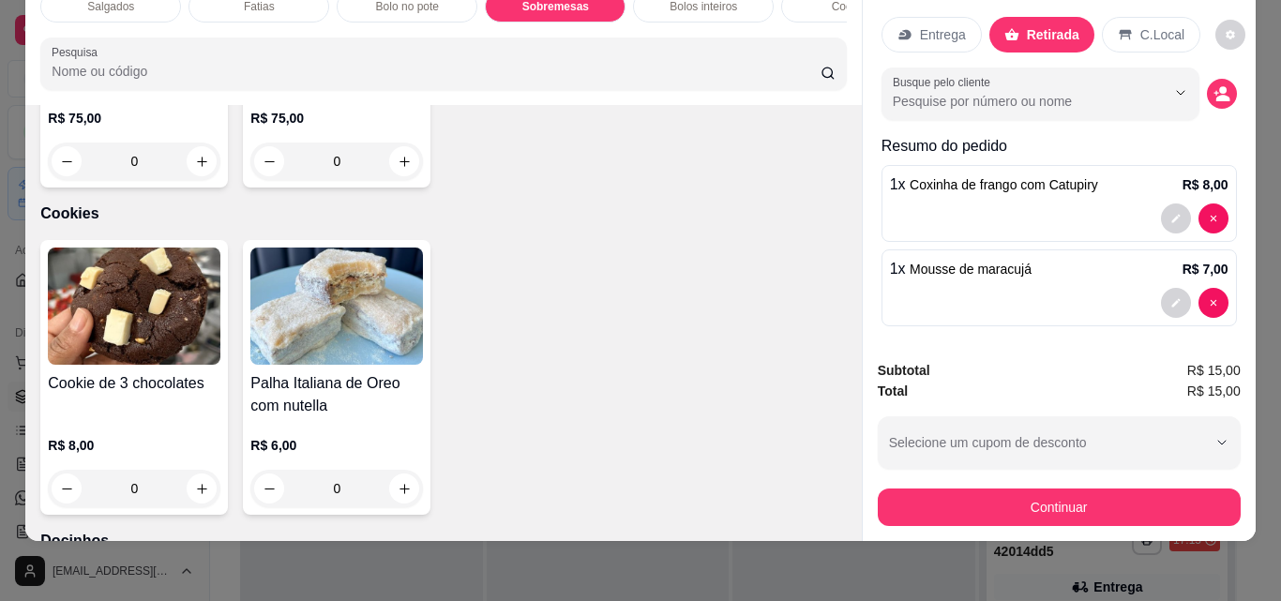
click at [1062, 504] on button "Continuar" at bounding box center [1059, 508] width 363 height 38
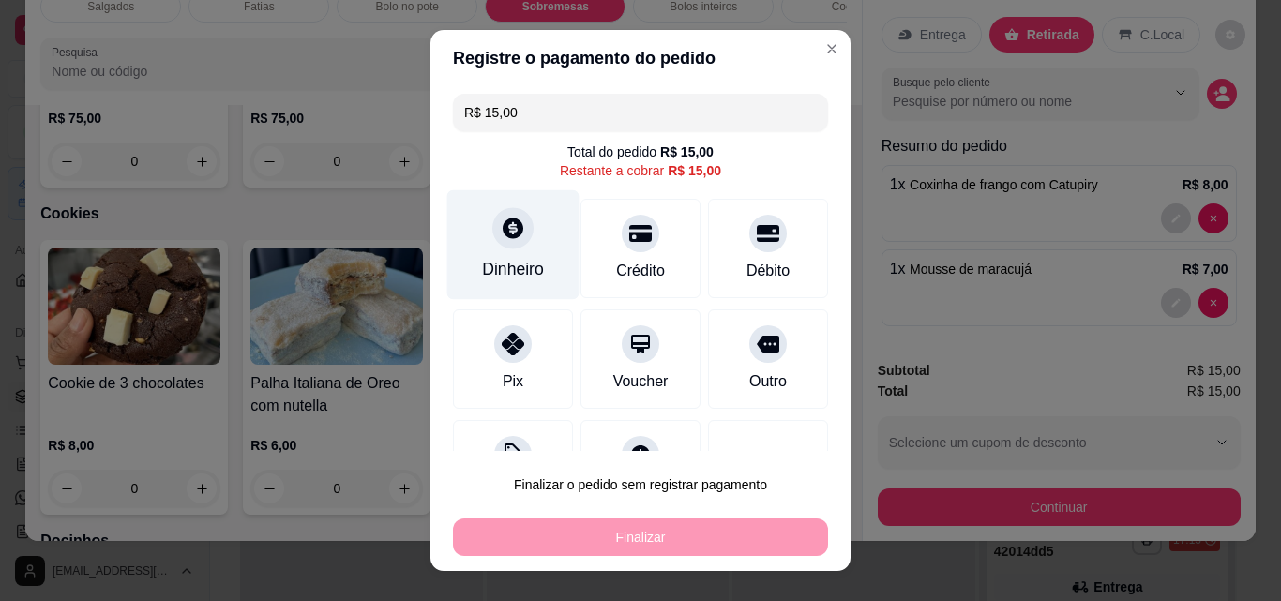
click at [521, 266] on div "Dinheiro" at bounding box center [513, 269] width 62 height 24
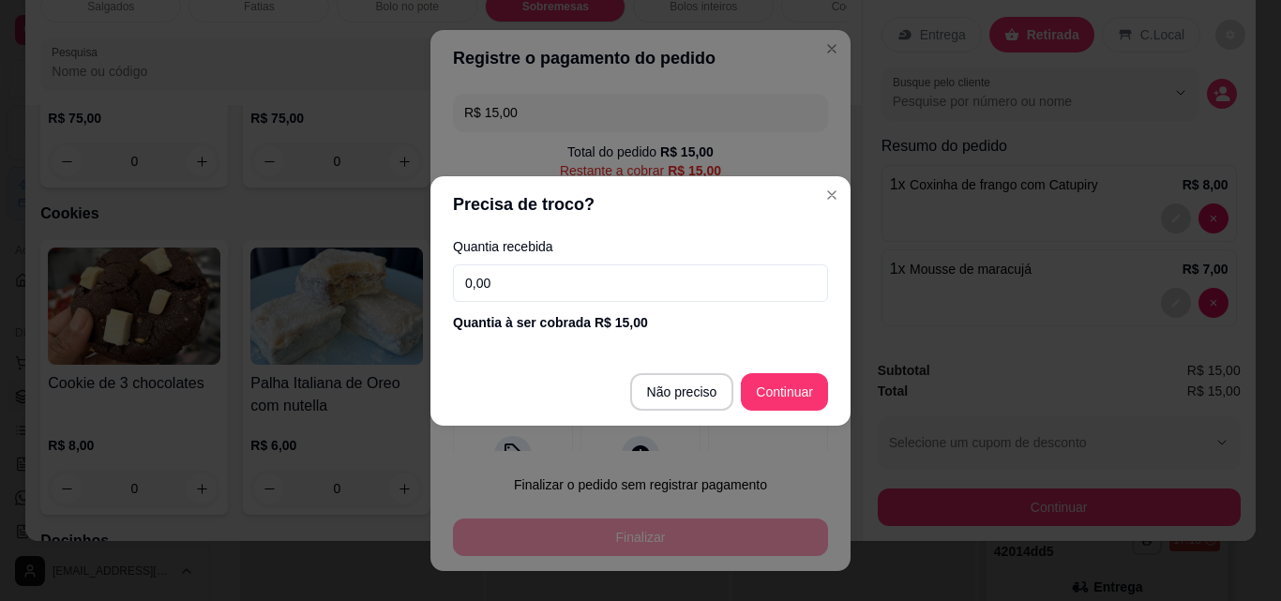
click at [514, 258] on div "Quantia recebida 0,00 Quantia à ser cobrada R$ 15,00" at bounding box center [640, 286] width 420 height 107
click at [510, 273] on input "0,00" at bounding box center [640, 283] width 375 height 38
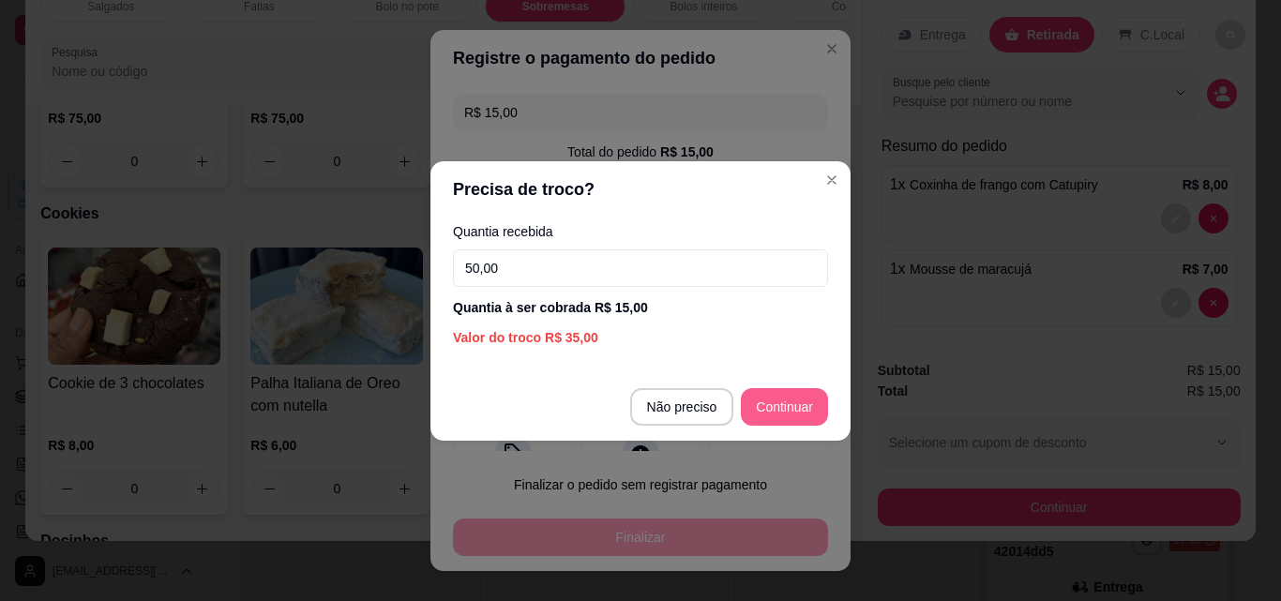
type input "50,00"
type input "R$ 0,00"
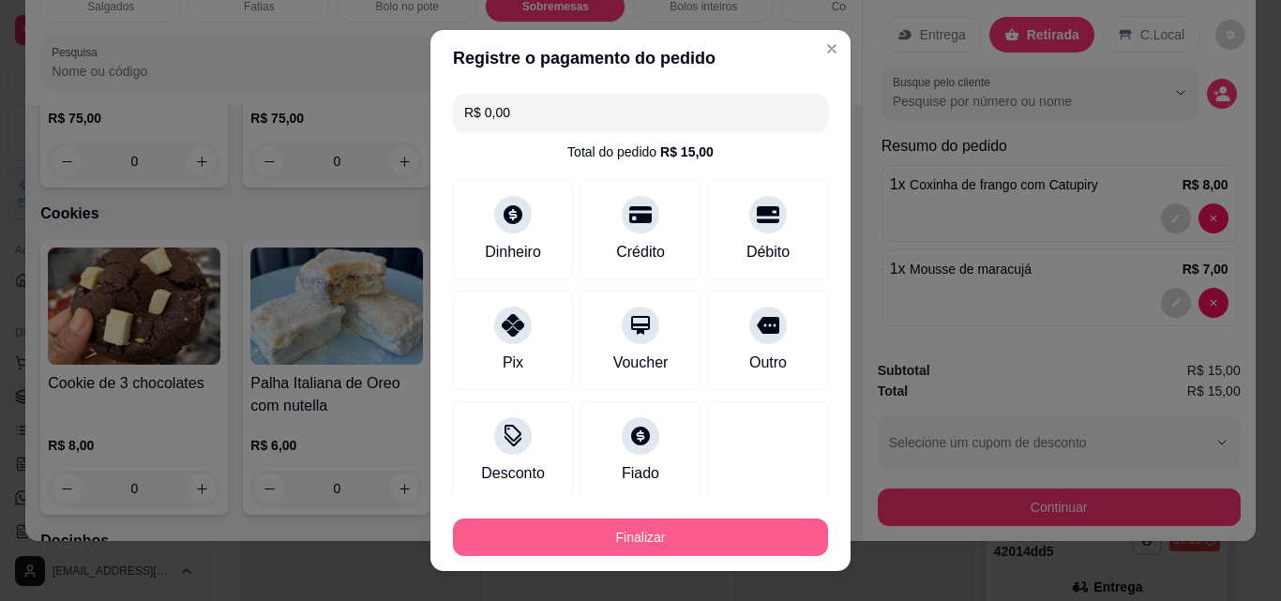
click at [679, 532] on button "Finalizar" at bounding box center [640, 538] width 375 height 38
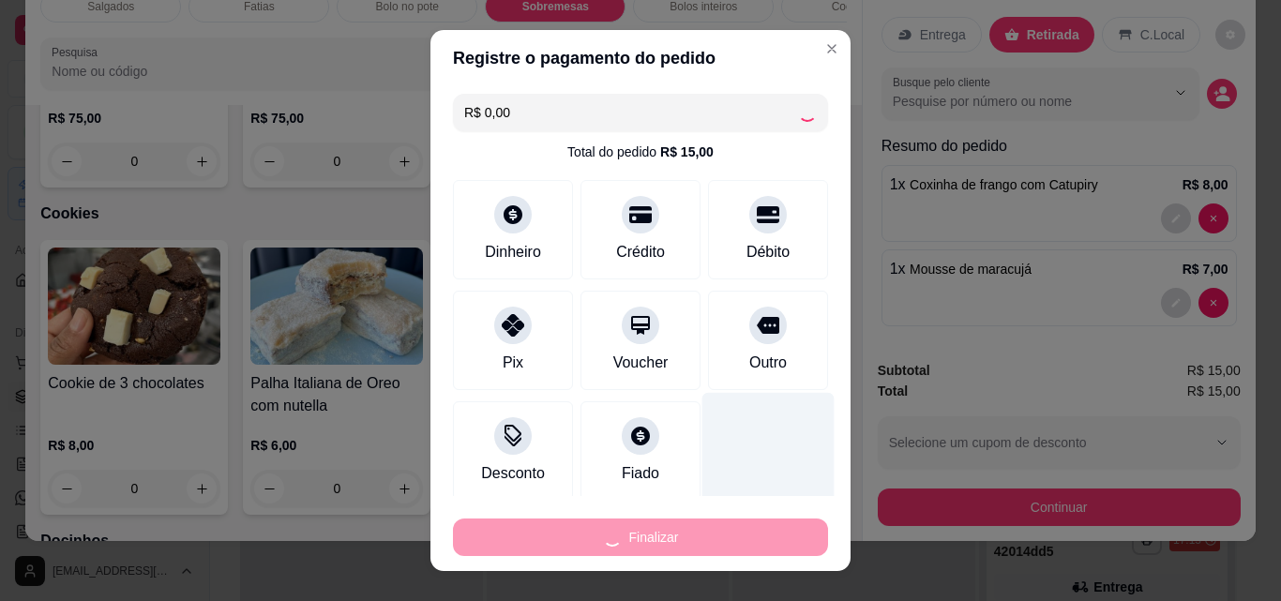
type input "0"
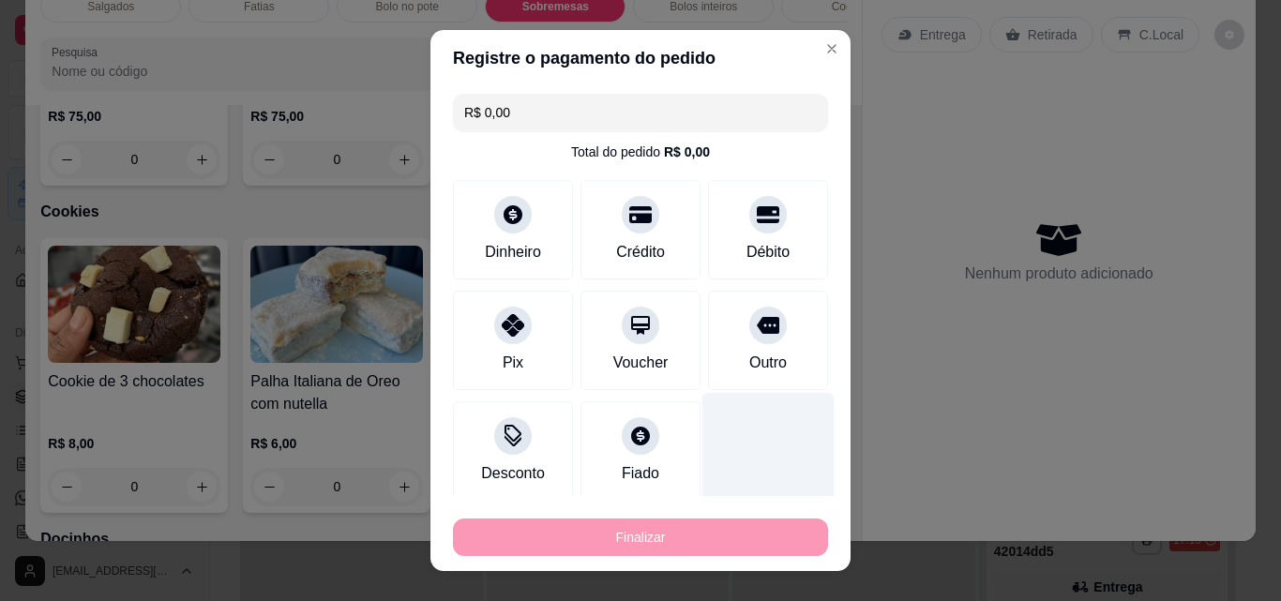
type input "-R$ 15,00"
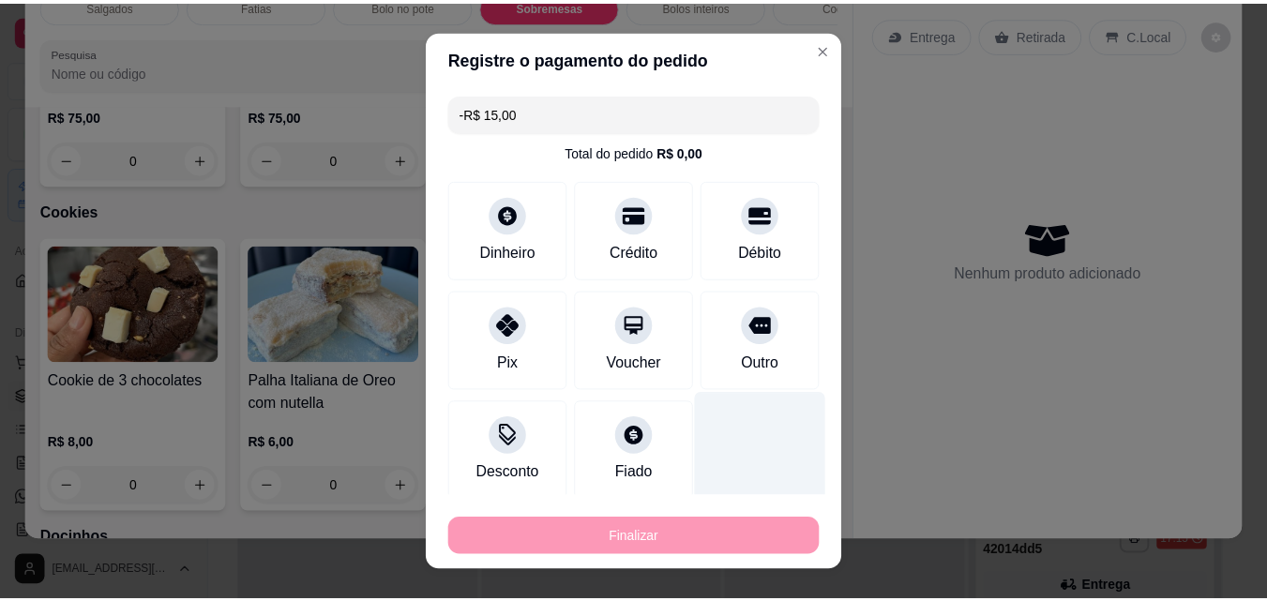
scroll to position [1623, 0]
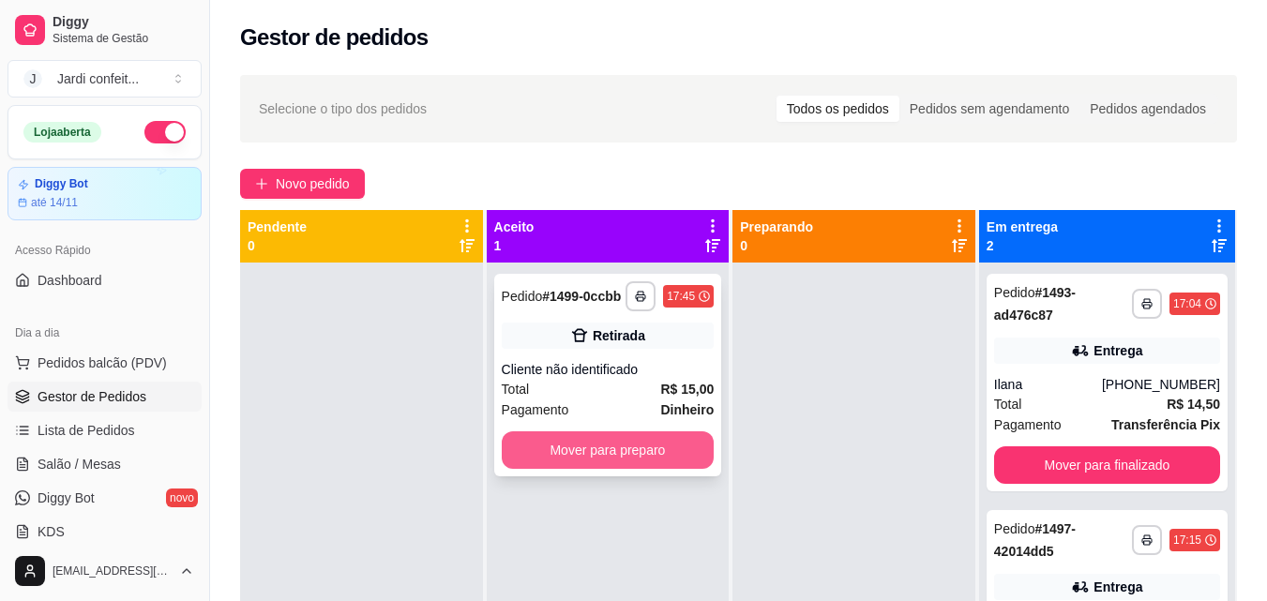
click at [666, 463] on button "Mover para preparo" at bounding box center [608, 450] width 213 height 38
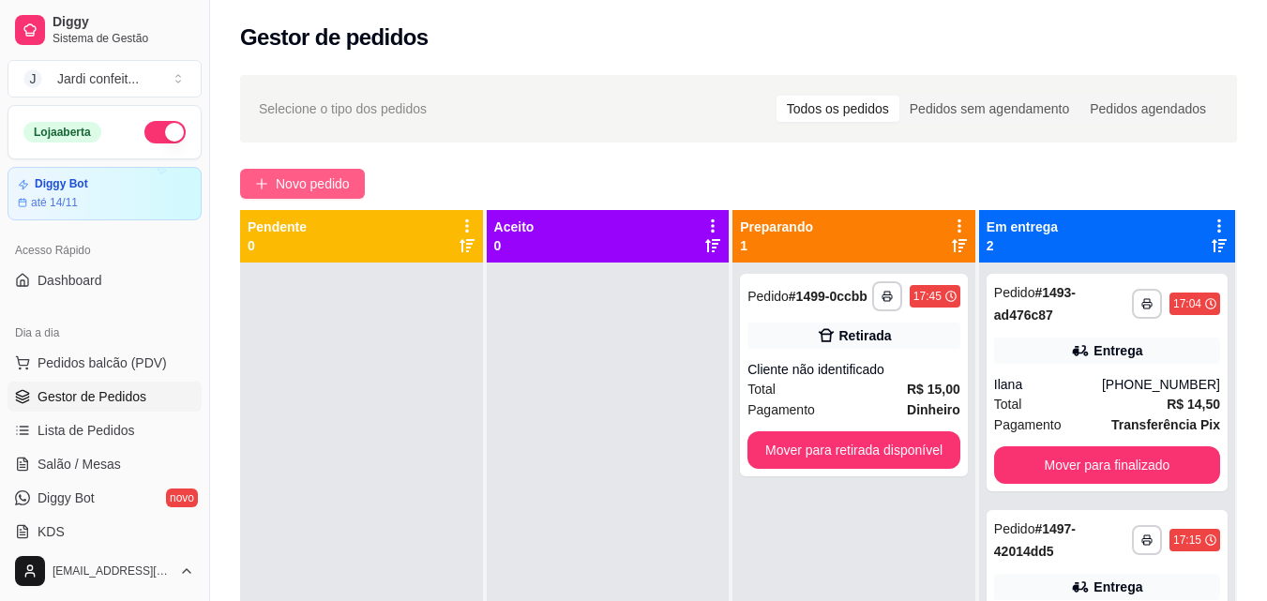
click at [326, 195] on button "Novo pedido" at bounding box center [302, 184] width 125 height 30
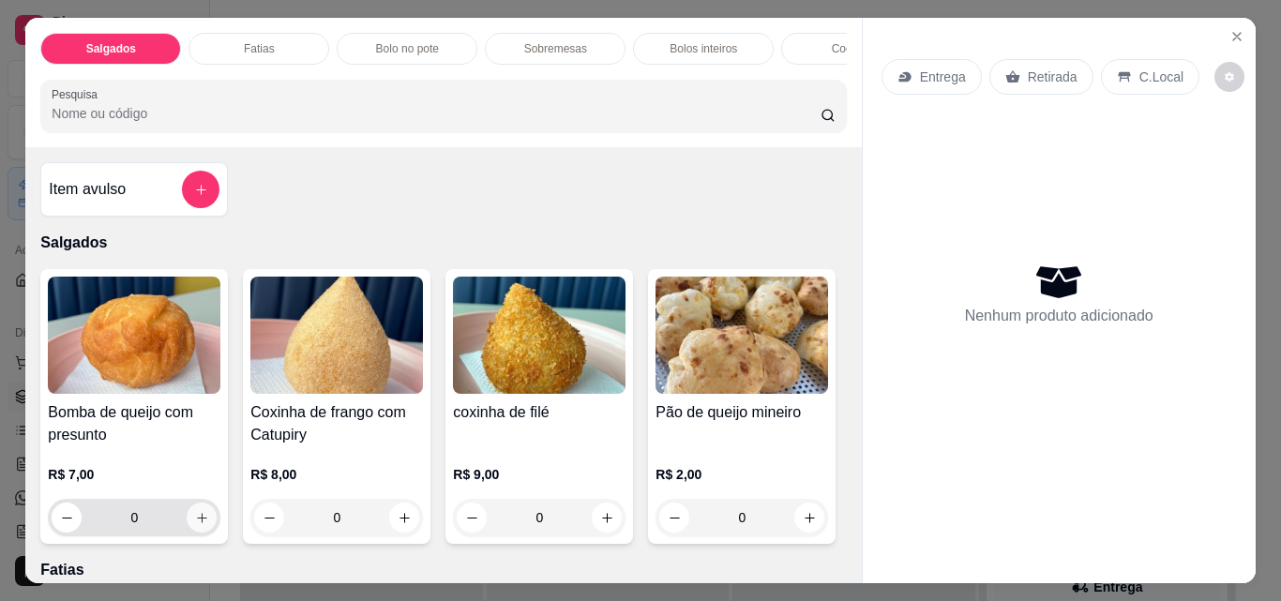
click at [195, 519] on icon "increase-product-quantity" at bounding box center [202, 518] width 14 height 14
type input "1"
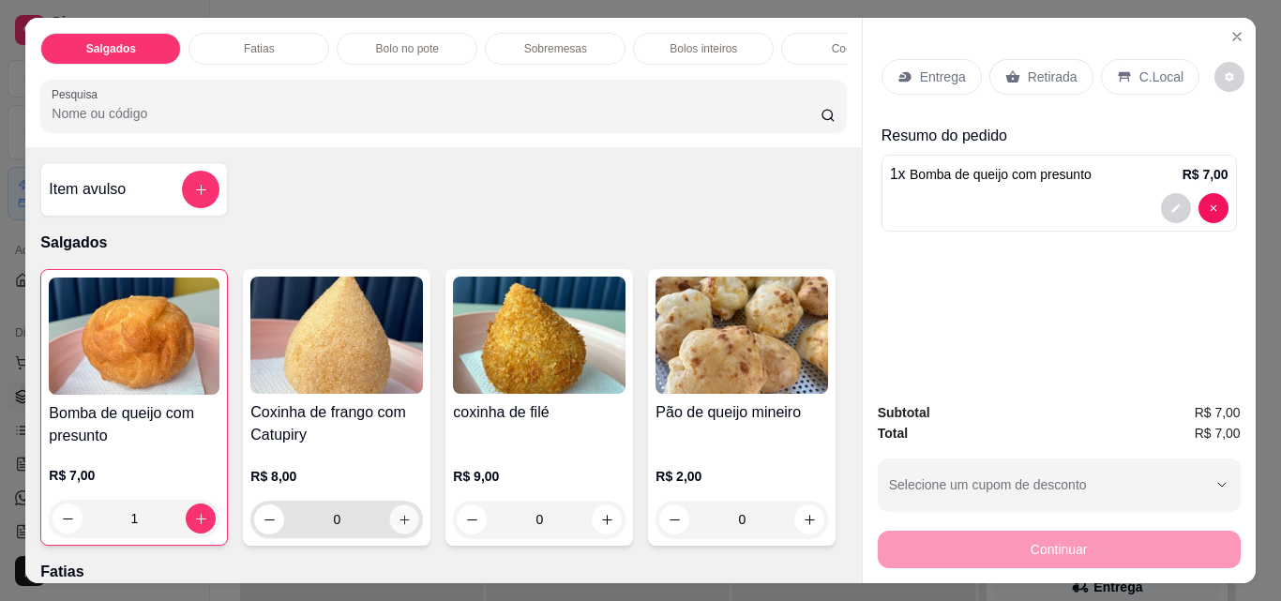
click at [404, 523] on icon "increase-product-quantity" at bounding box center [405, 520] width 14 height 14
type input "1"
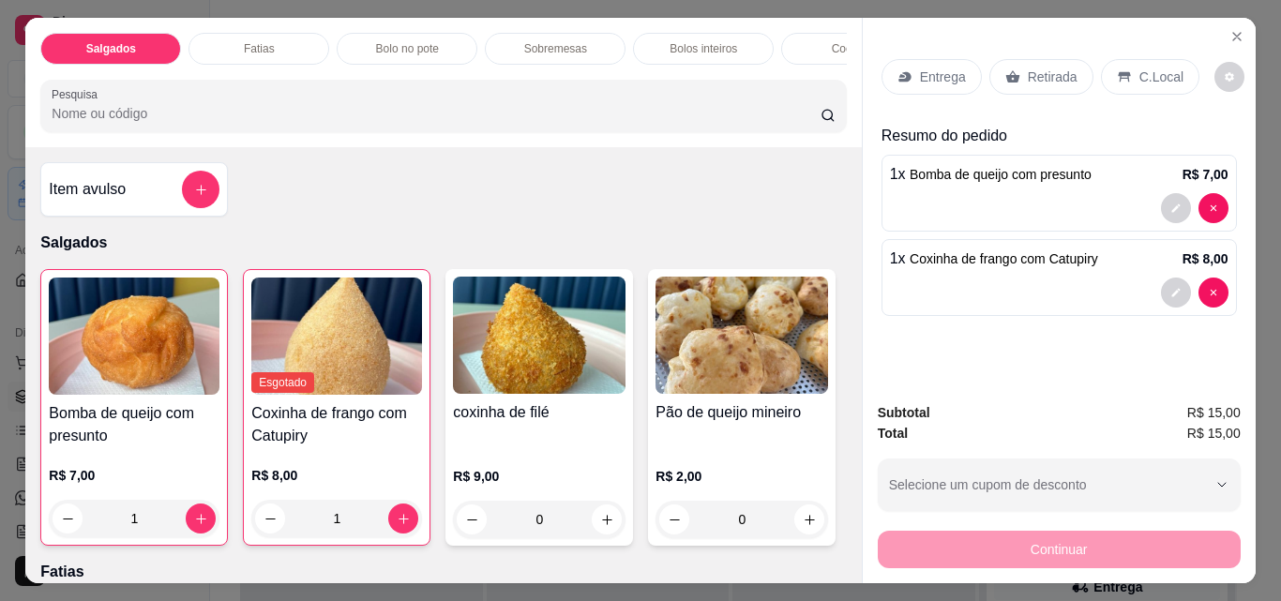
click at [1034, 80] on div "Retirada" at bounding box center [1041, 77] width 104 height 36
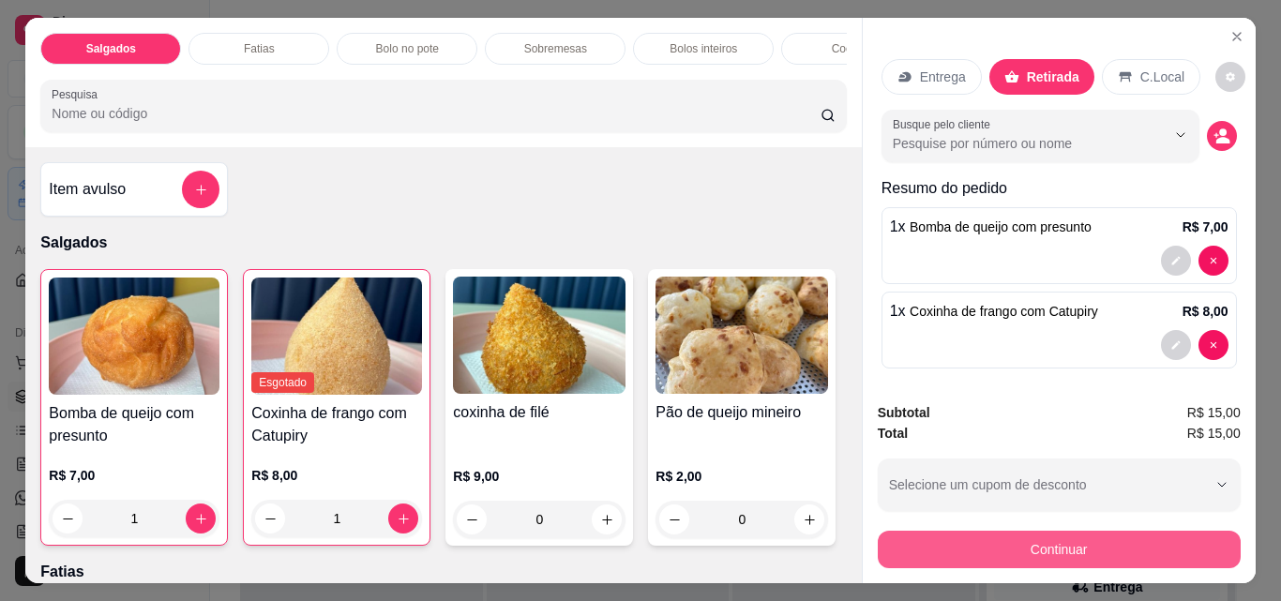
click at [1148, 548] on button "Continuar" at bounding box center [1059, 550] width 363 height 38
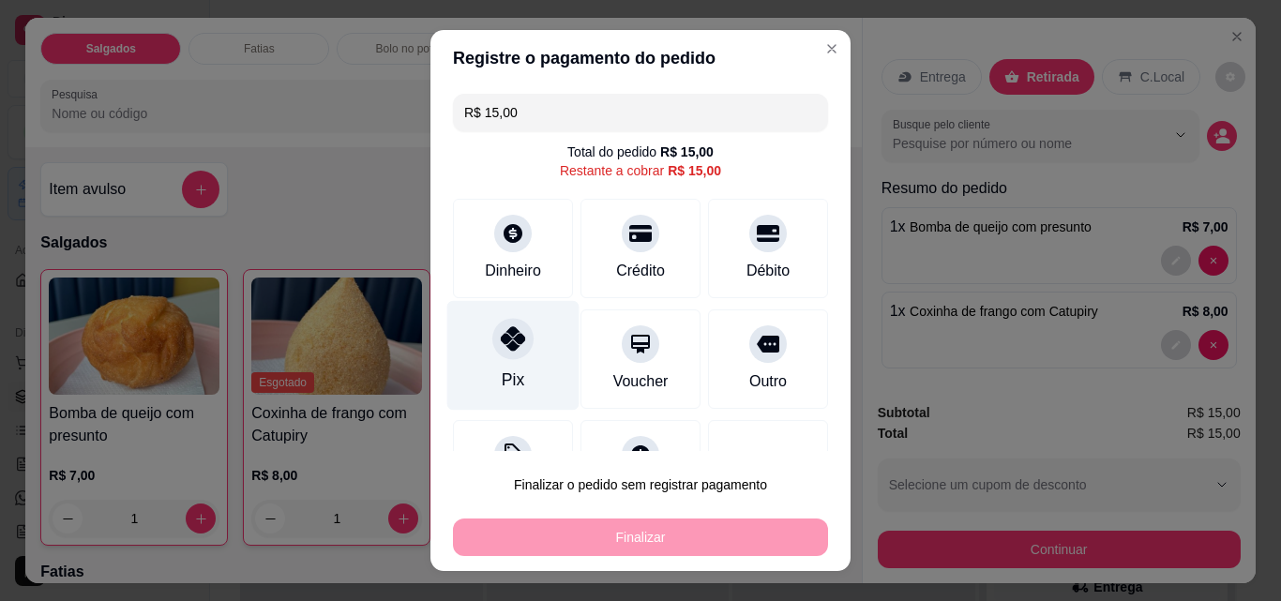
click at [517, 365] on div "Pix" at bounding box center [513, 356] width 132 height 110
type input "R$ 0,00"
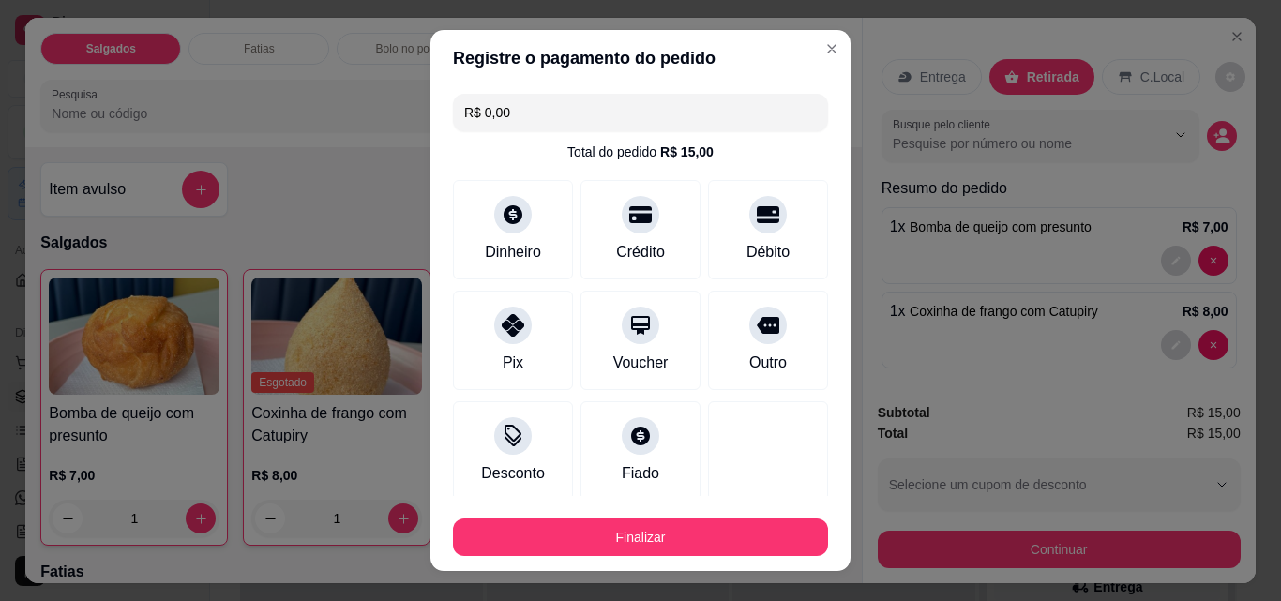
click at [616, 533] on button "Finalizar" at bounding box center [640, 538] width 375 height 38
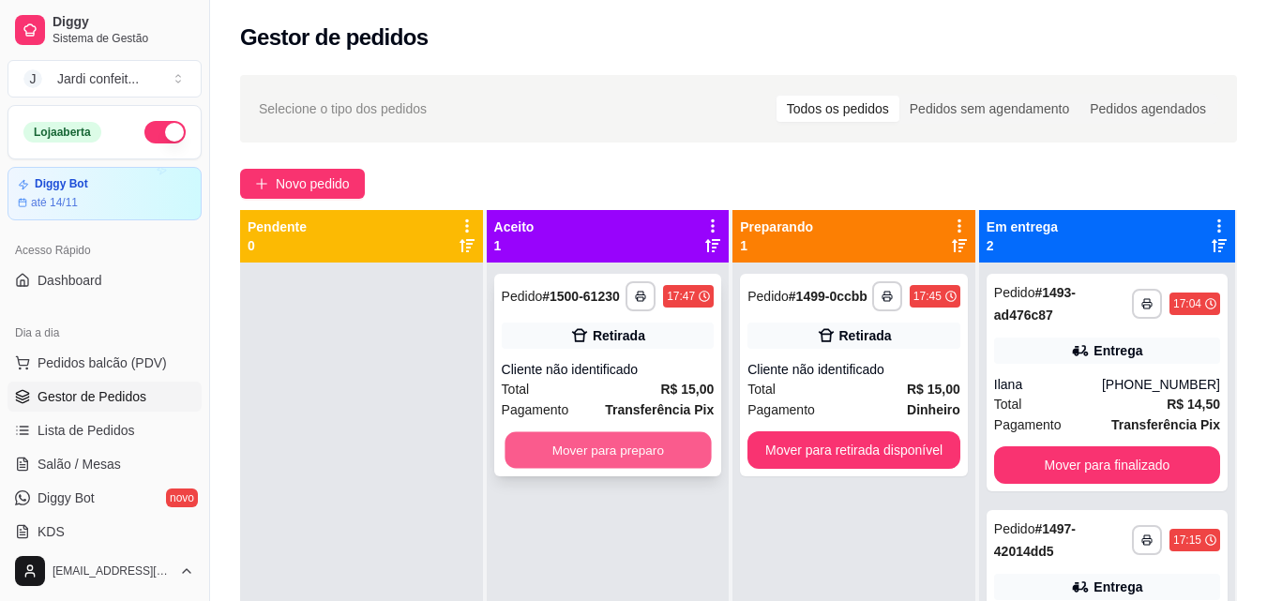
click at [654, 460] on button "Mover para preparo" at bounding box center [608, 450] width 206 height 37
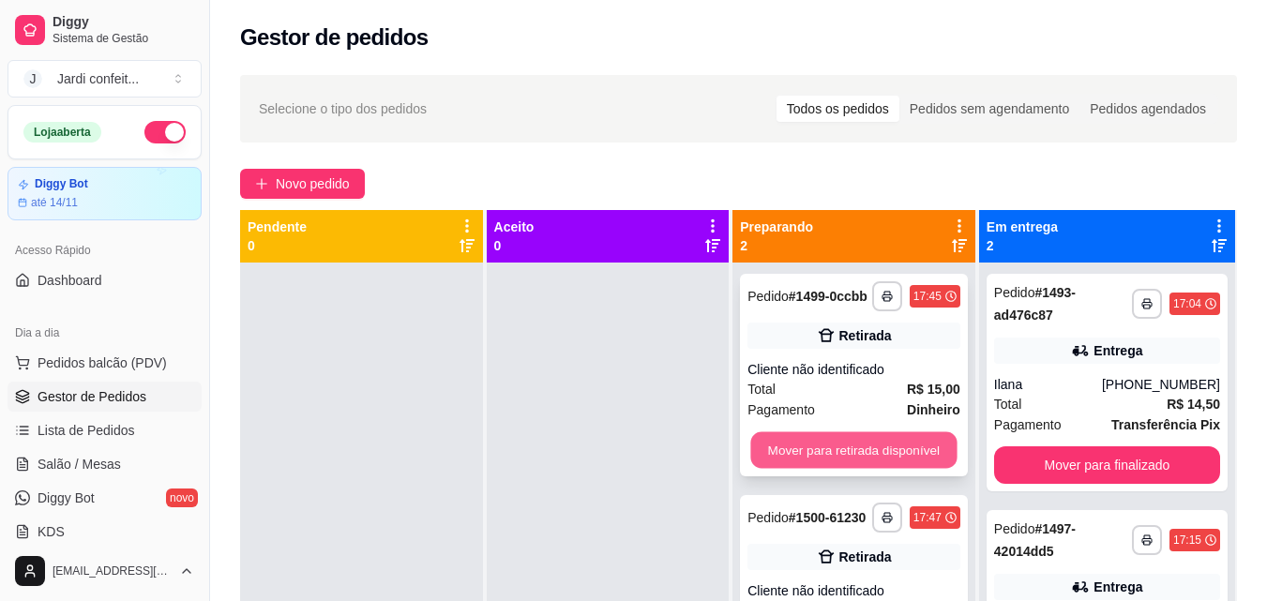
click at [928, 446] on button "Mover para retirada disponível" at bounding box center [854, 450] width 206 height 37
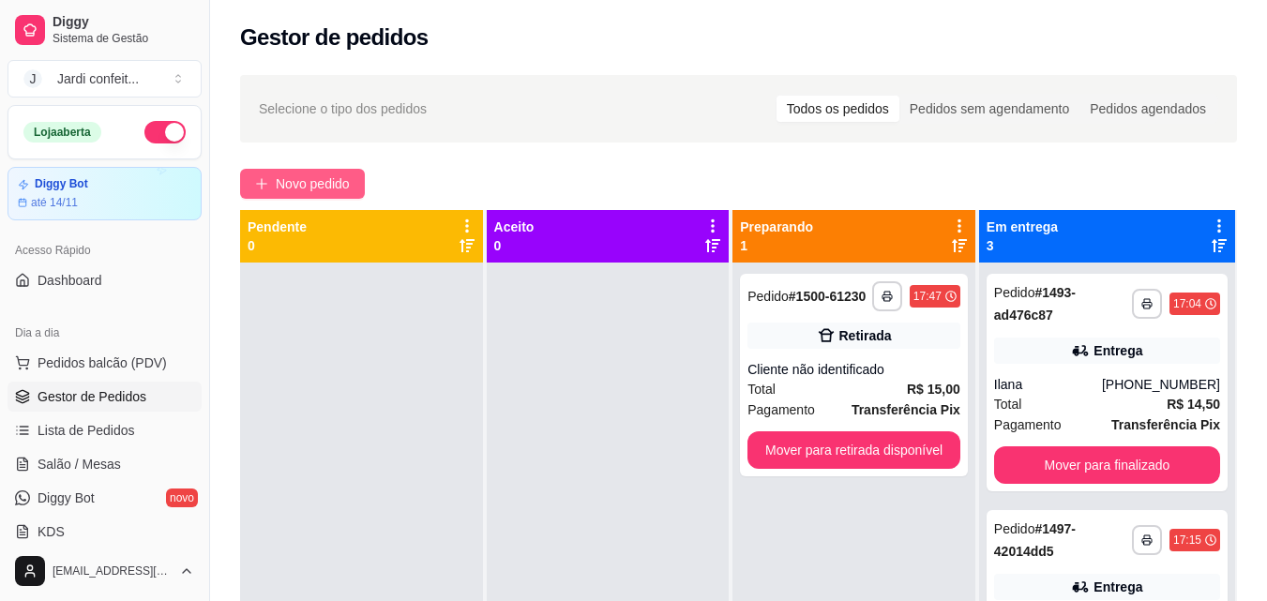
click at [337, 194] on button "Novo pedido" at bounding box center [302, 184] width 125 height 30
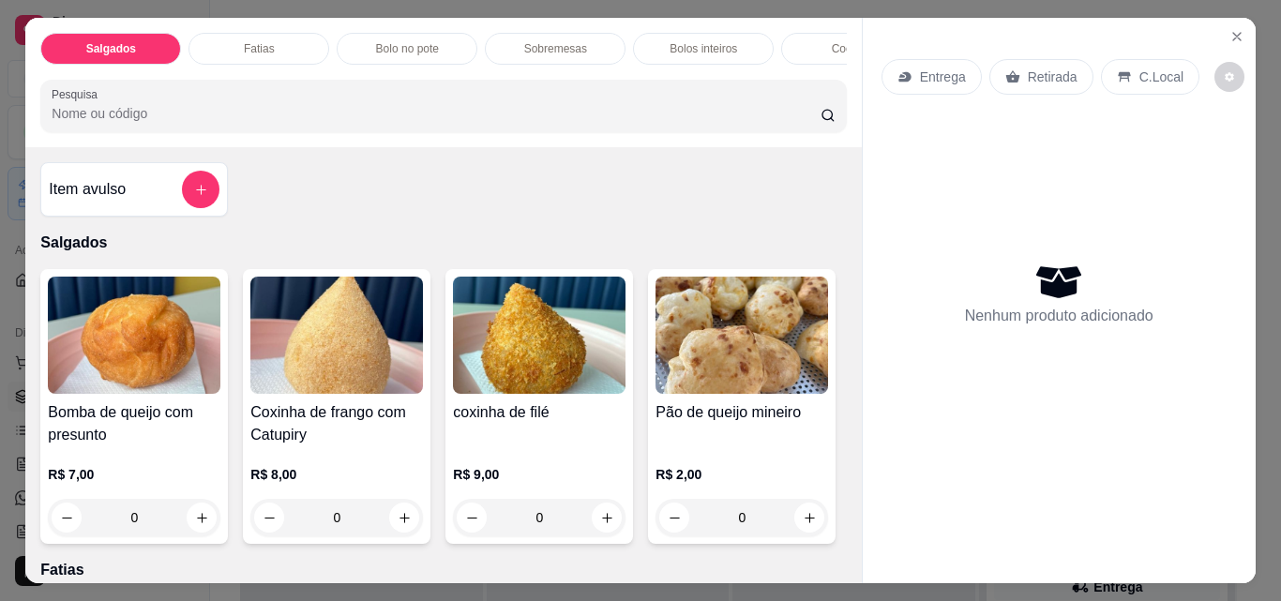
click at [187, 523] on button "increase-product-quantity" at bounding box center [202, 518] width 30 height 30
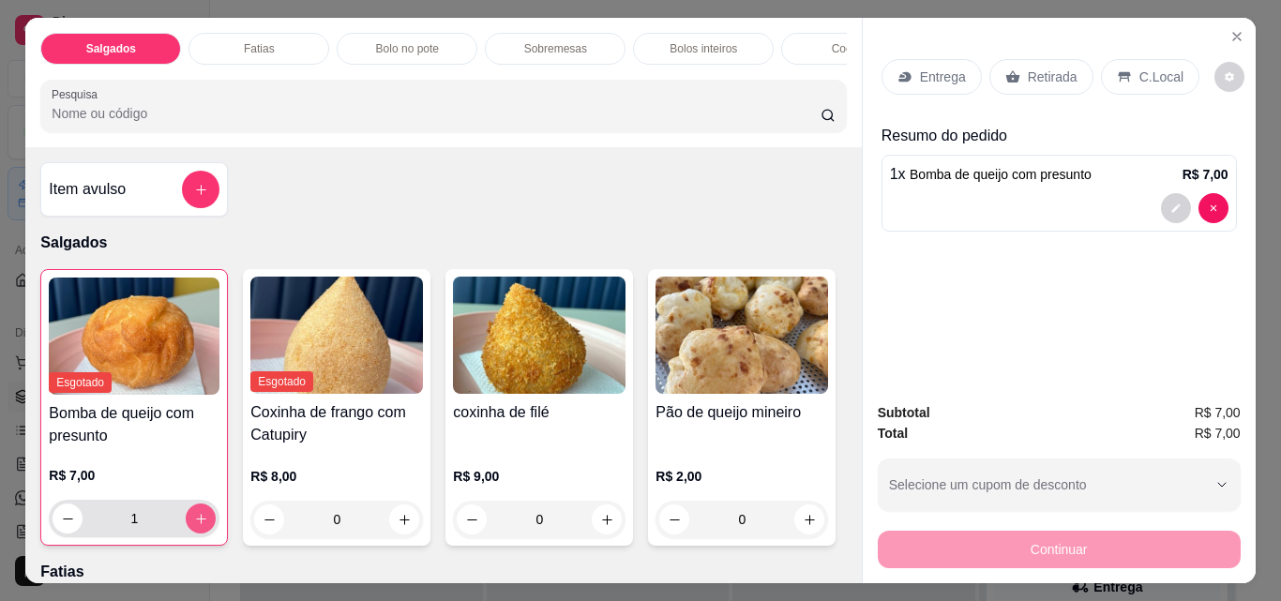
type input "1"
click at [1046, 75] on p "Retirada" at bounding box center [1053, 77] width 50 height 19
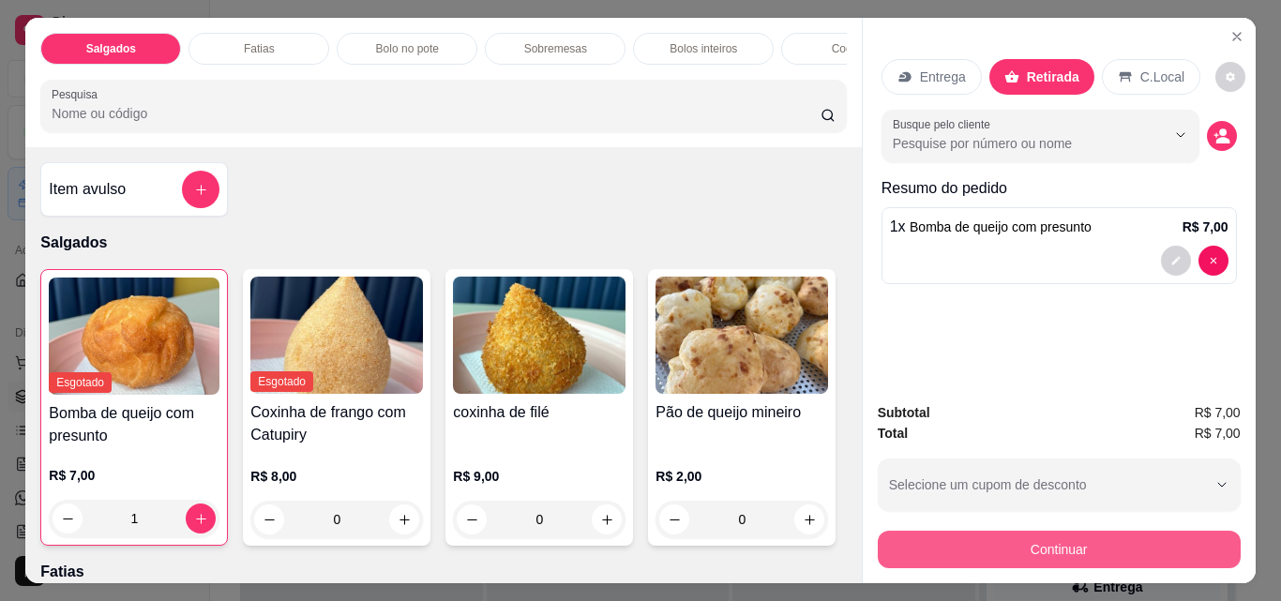
click at [1051, 558] on button "Continuar" at bounding box center [1059, 550] width 363 height 38
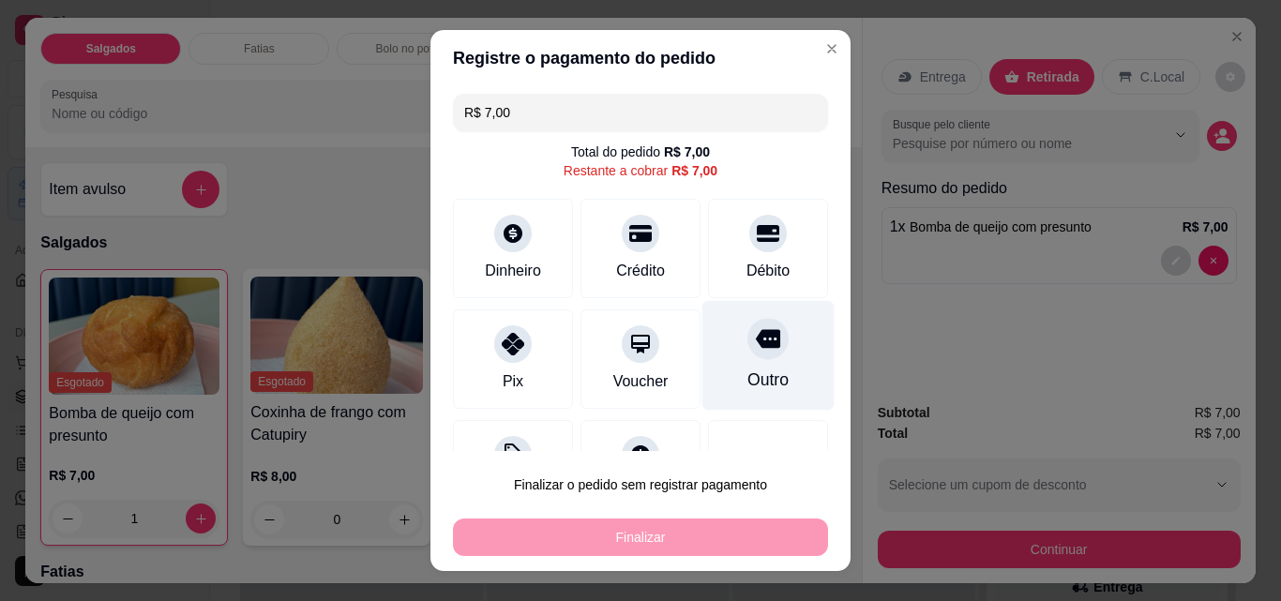
click at [747, 375] on div "Outro" at bounding box center [767, 380] width 41 height 24
type input "R$ 0,00"
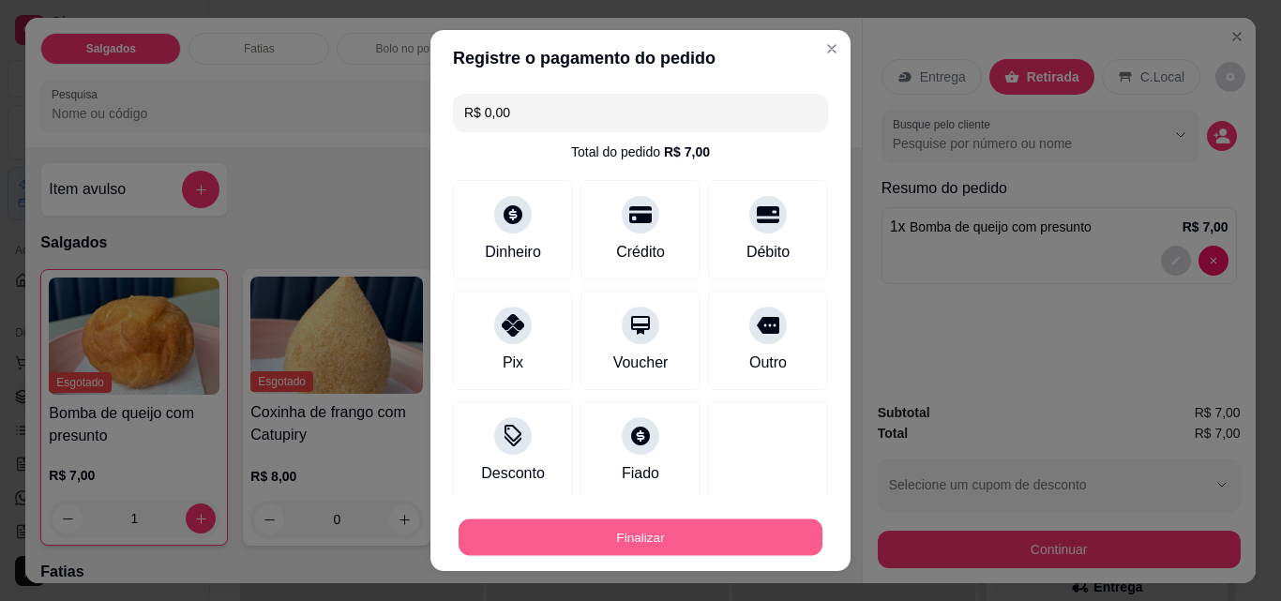
click at [747, 526] on button "Finalizar" at bounding box center [641, 538] width 364 height 37
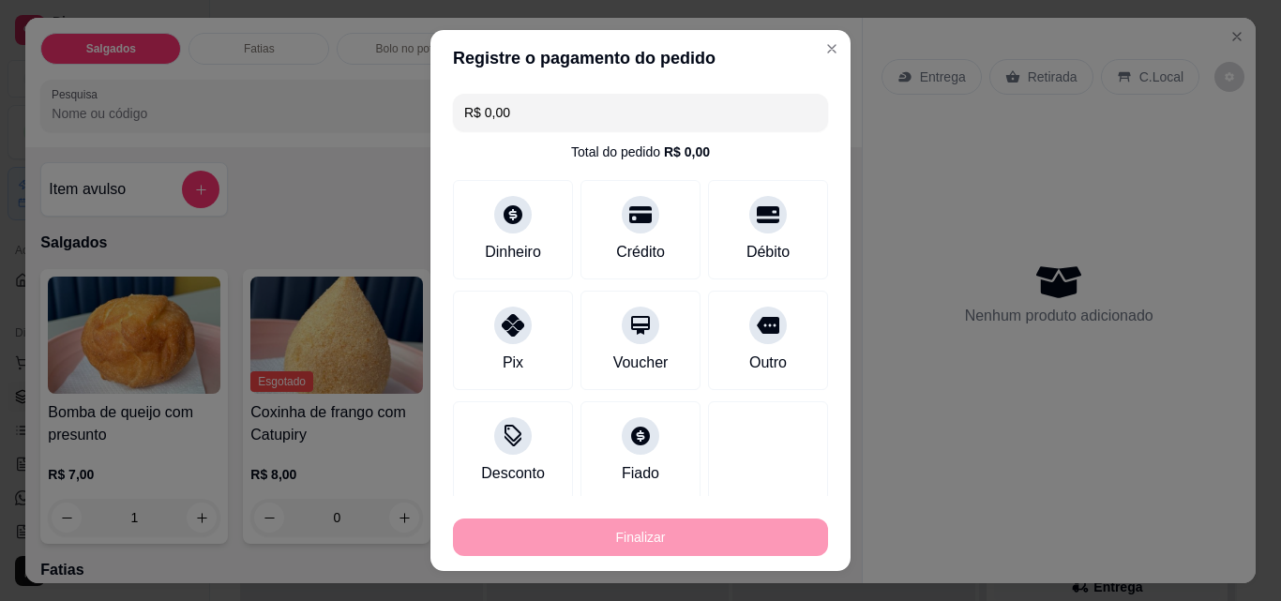
type input "0"
type input "-R$ 7,00"
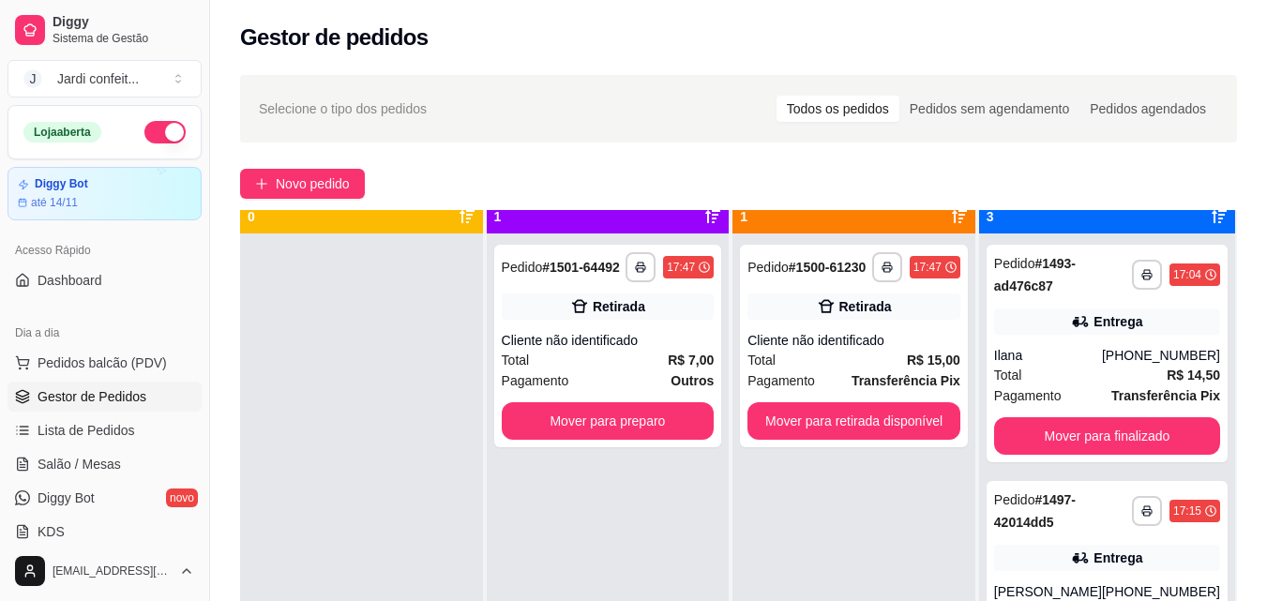
scroll to position [53, 0]
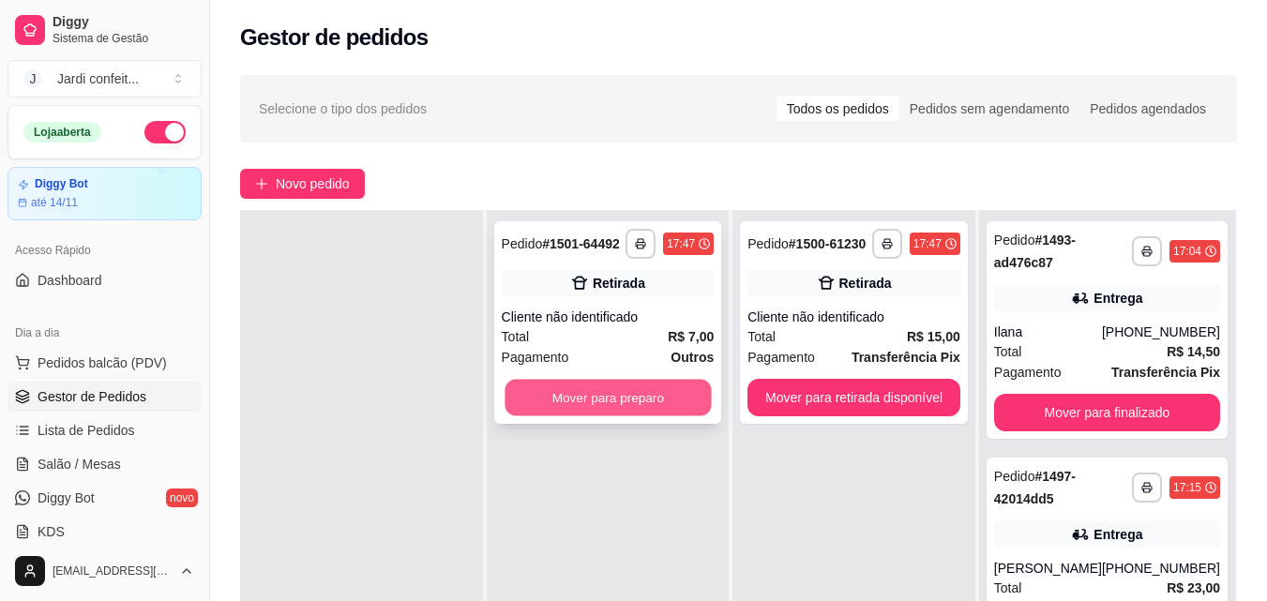
click at [614, 396] on button "Mover para preparo" at bounding box center [608, 398] width 206 height 37
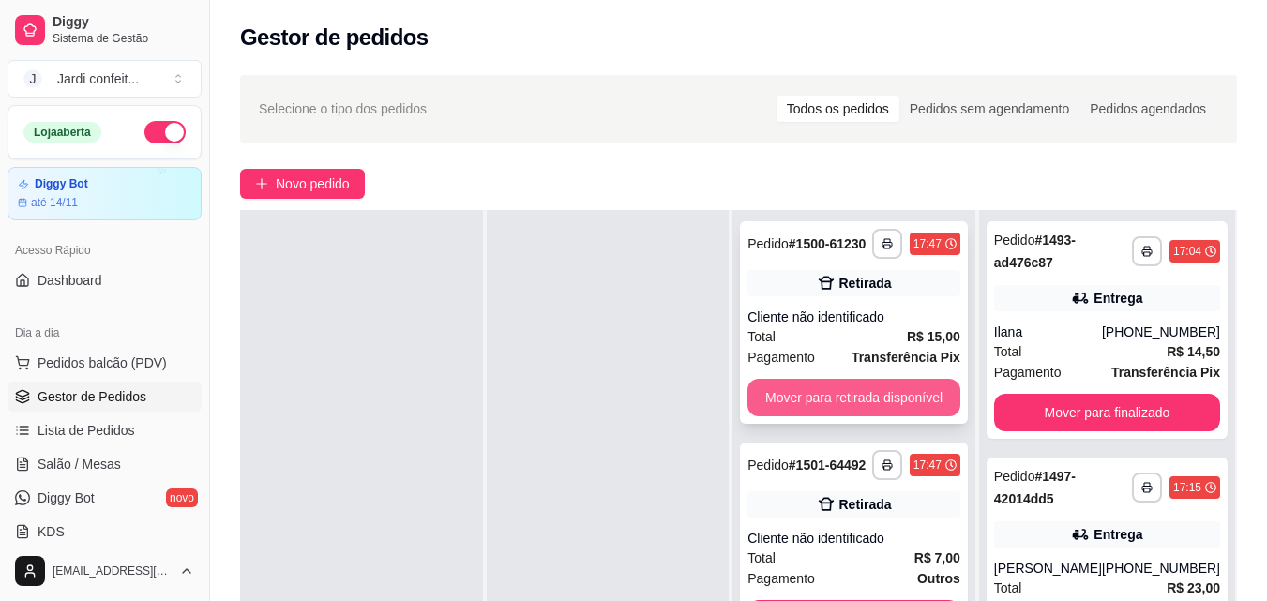
click at [870, 405] on button "Mover para retirada disponível" at bounding box center [853, 398] width 213 height 38
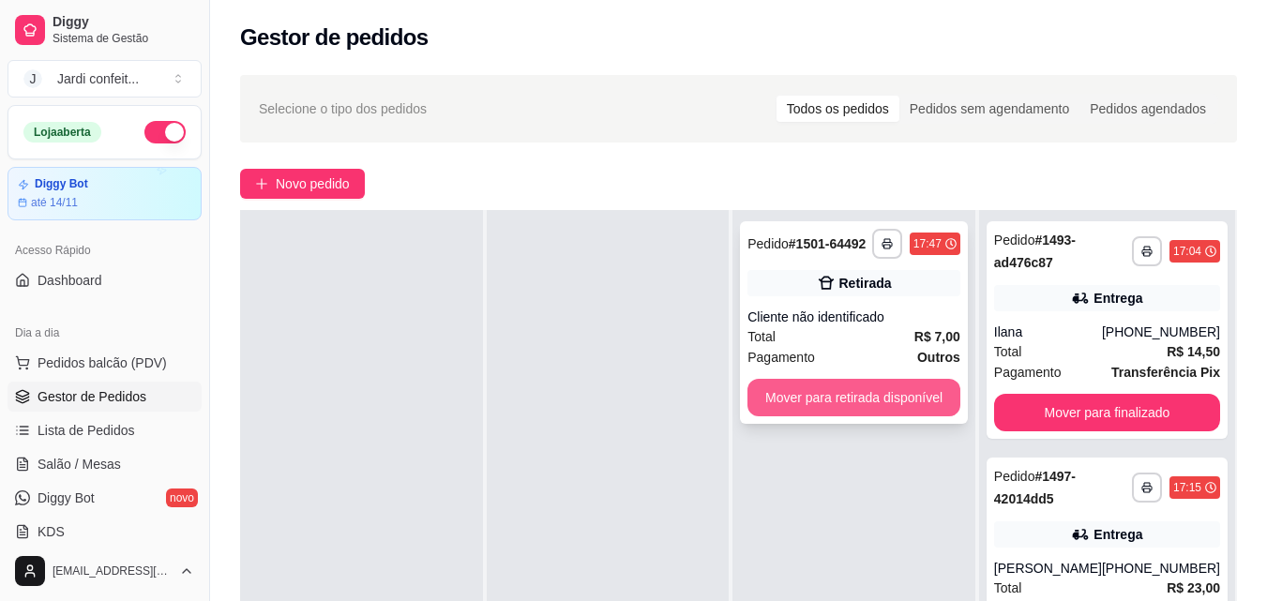
click at [877, 408] on button "Mover para retirada disponível" at bounding box center [853, 398] width 213 height 38
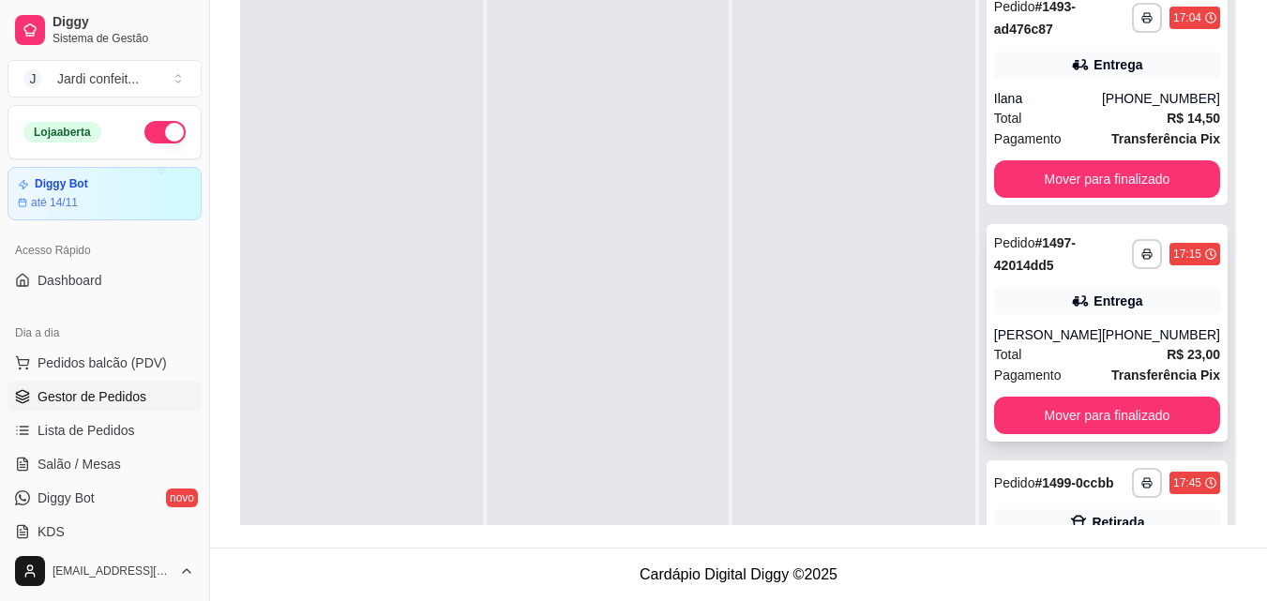
scroll to position [94, 0]
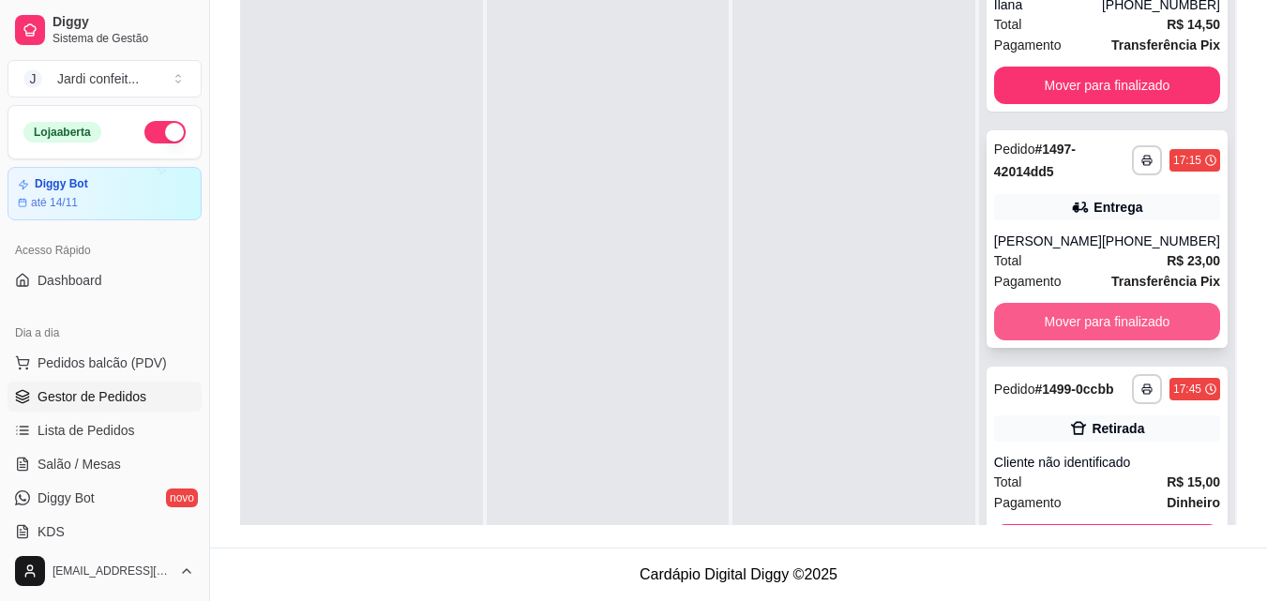
click at [1168, 322] on button "Mover para finalizado" at bounding box center [1107, 322] width 226 height 38
click at [1168, 322] on div "Mover para finalizado" at bounding box center [1107, 322] width 226 height 38
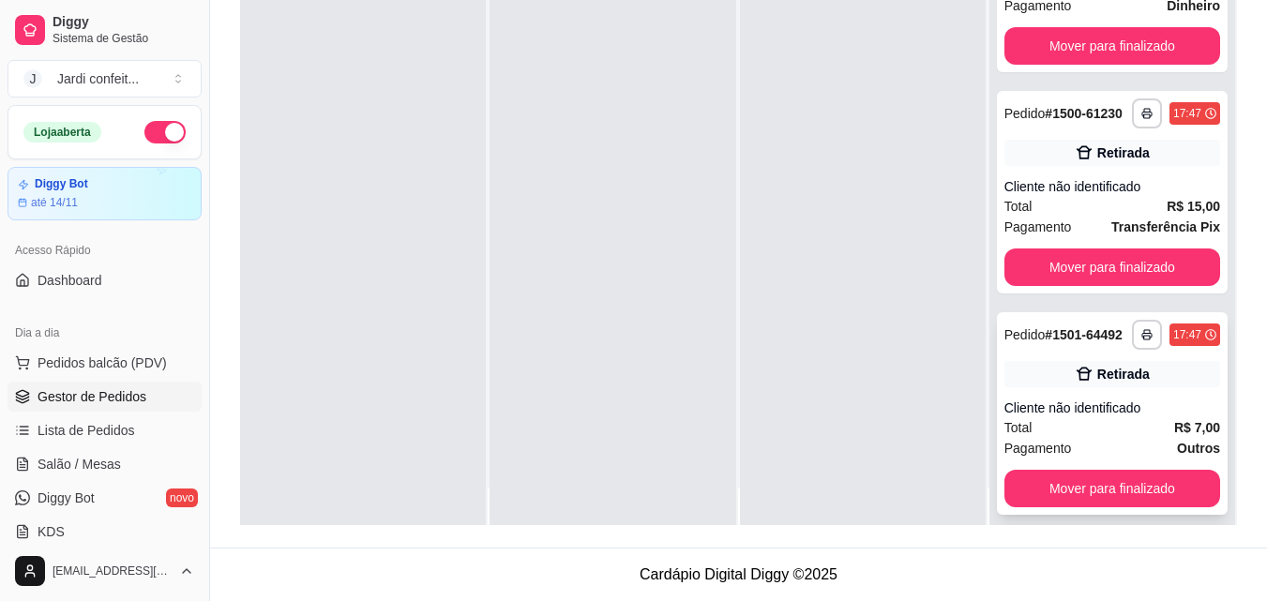
scroll to position [53, 0]
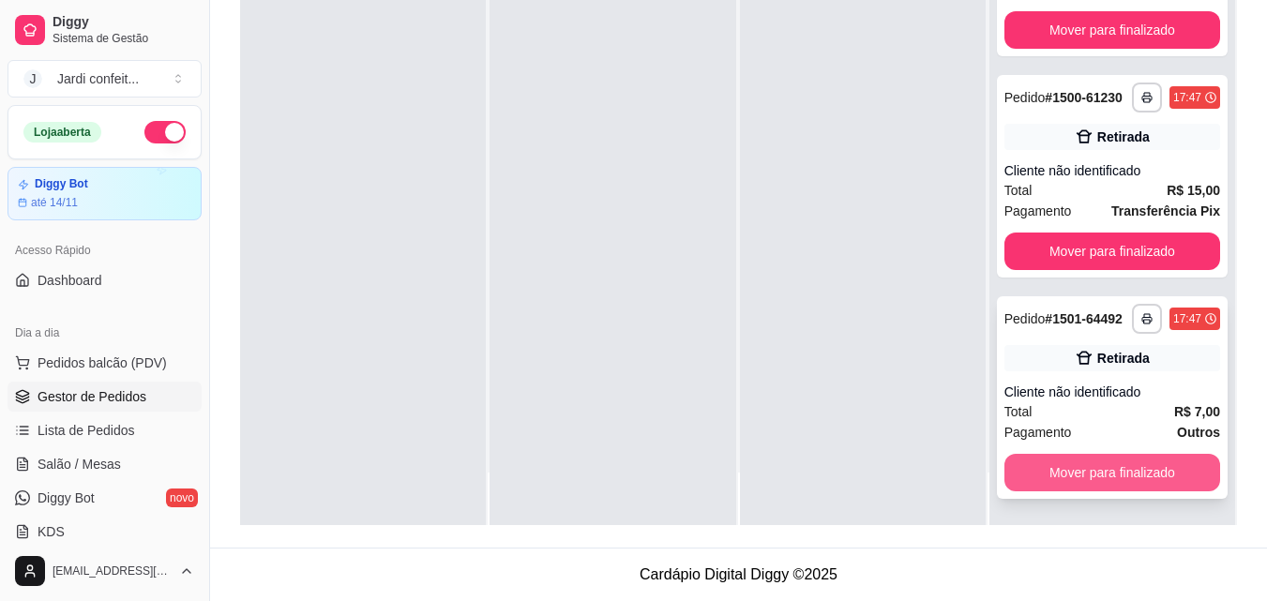
click at [1128, 466] on button "Mover para finalizado" at bounding box center [1112, 473] width 216 height 38
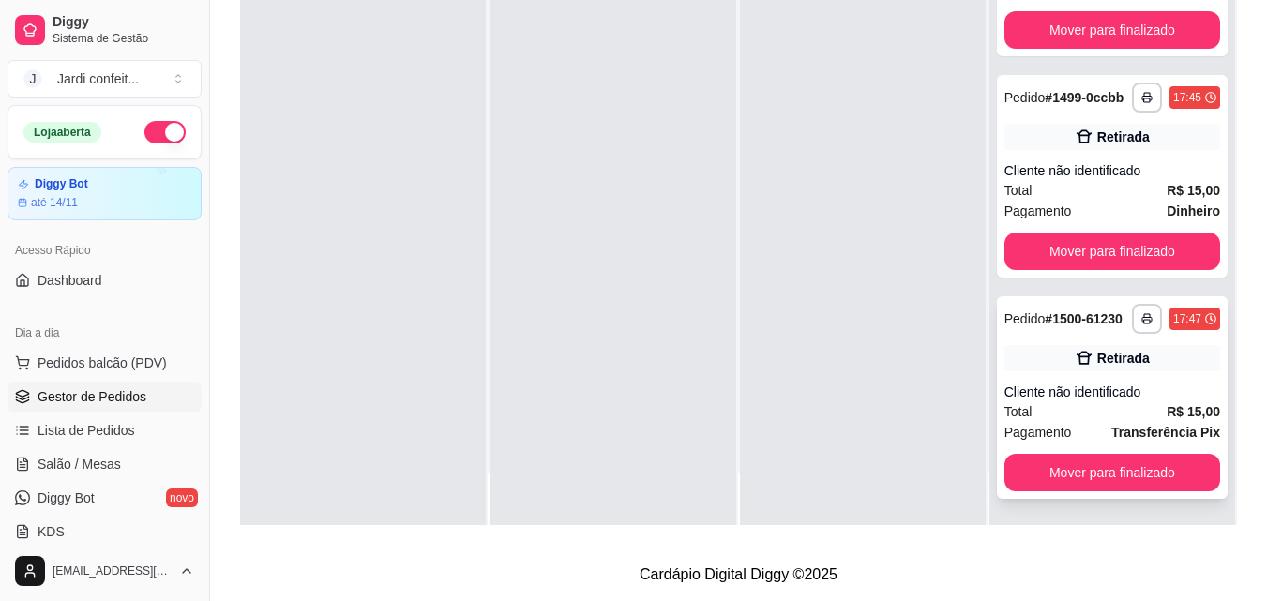
scroll to position [127, 0]
click at [1122, 482] on button "Mover para finalizado" at bounding box center [1112, 473] width 216 height 38
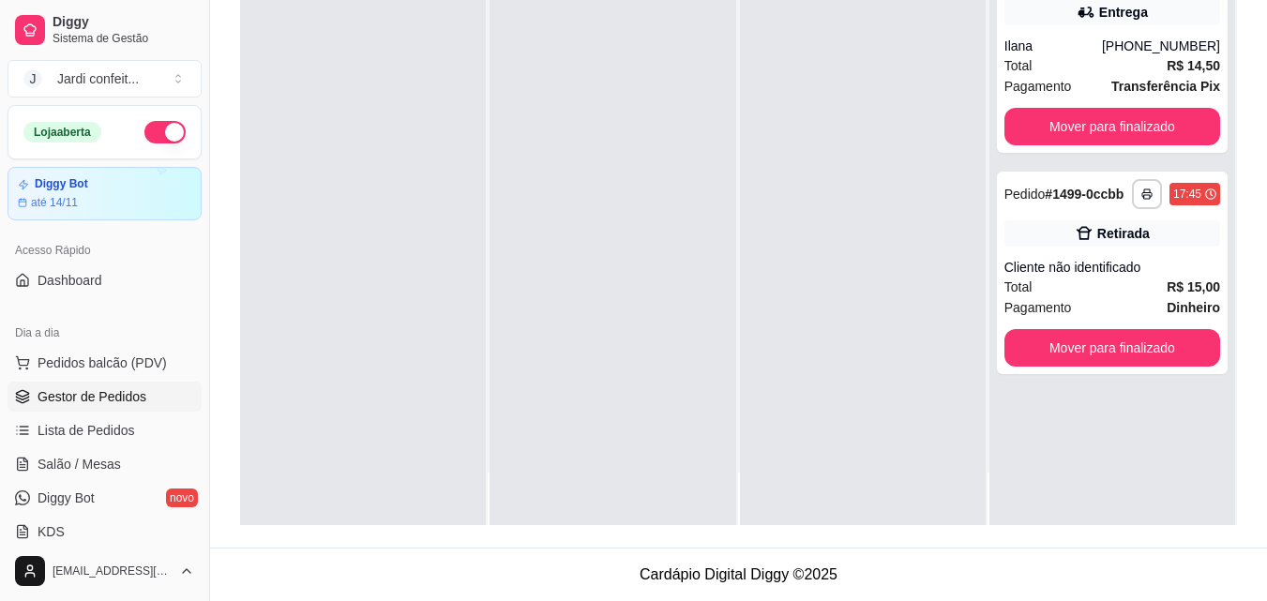
scroll to position [0, 0]
click at [1099, 337] on button "Mover para finalizado" at bounding box center [1112, 348] width 216 height 38
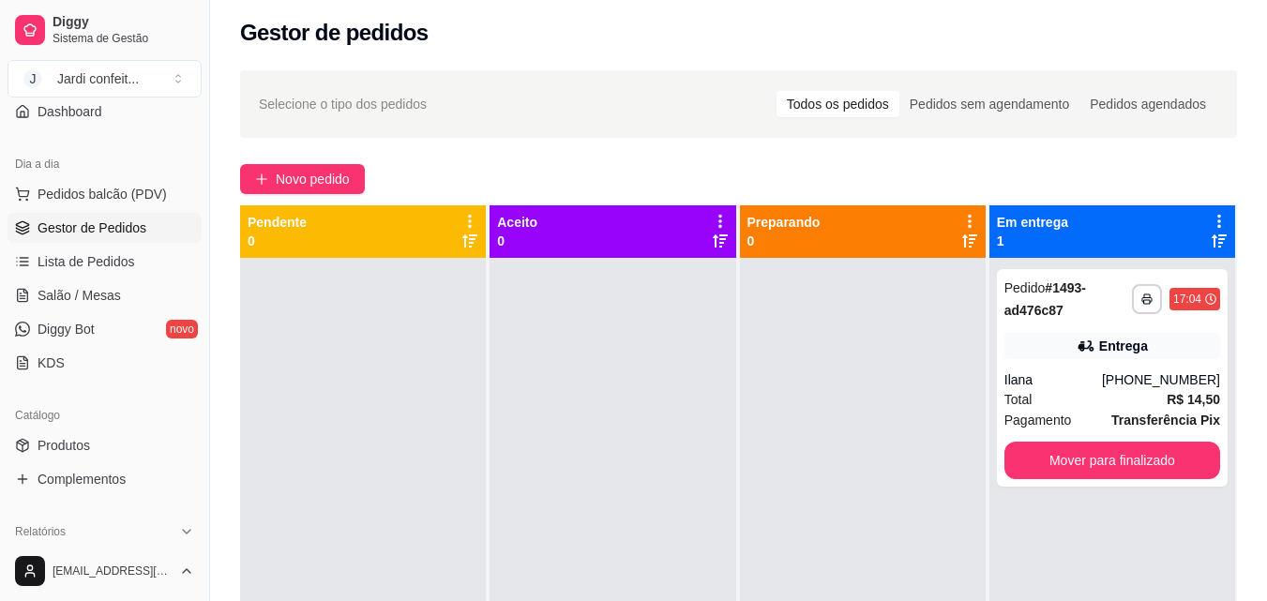
scroll to position [281, 0]
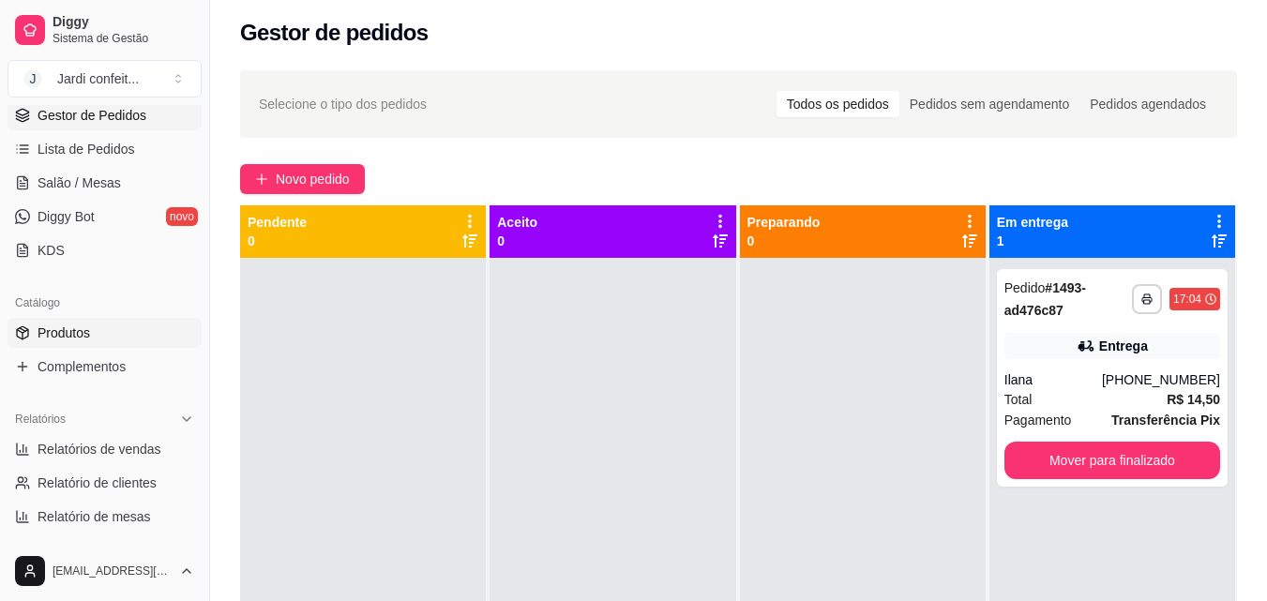
click at [127, 332] on link "Produtos" at bounding box center [105, 333] width 194 height 30
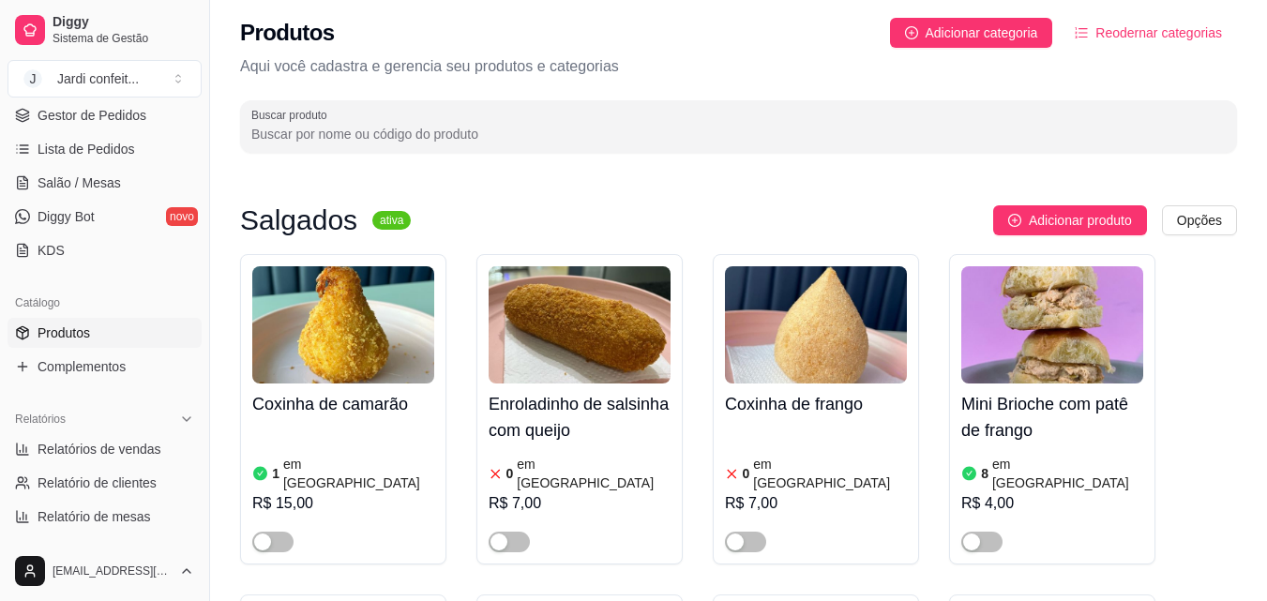
click at [67, 332] on span "Produtos" at bounding box center [64, 333] width 53 height 19
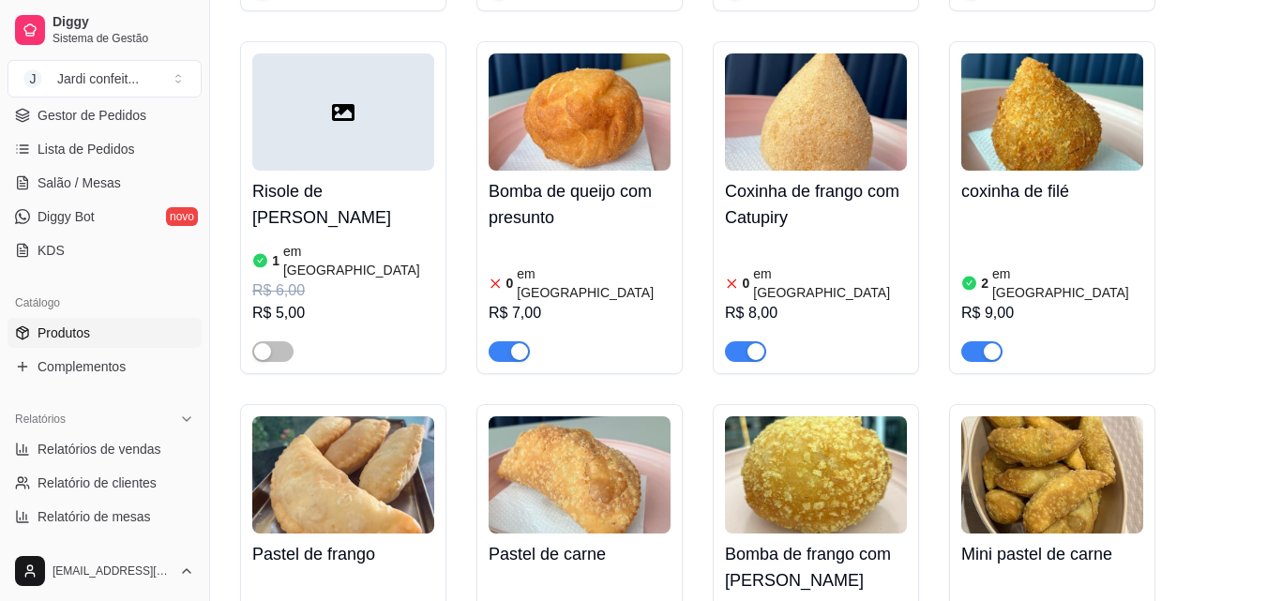
scroll to position [1219, 0]
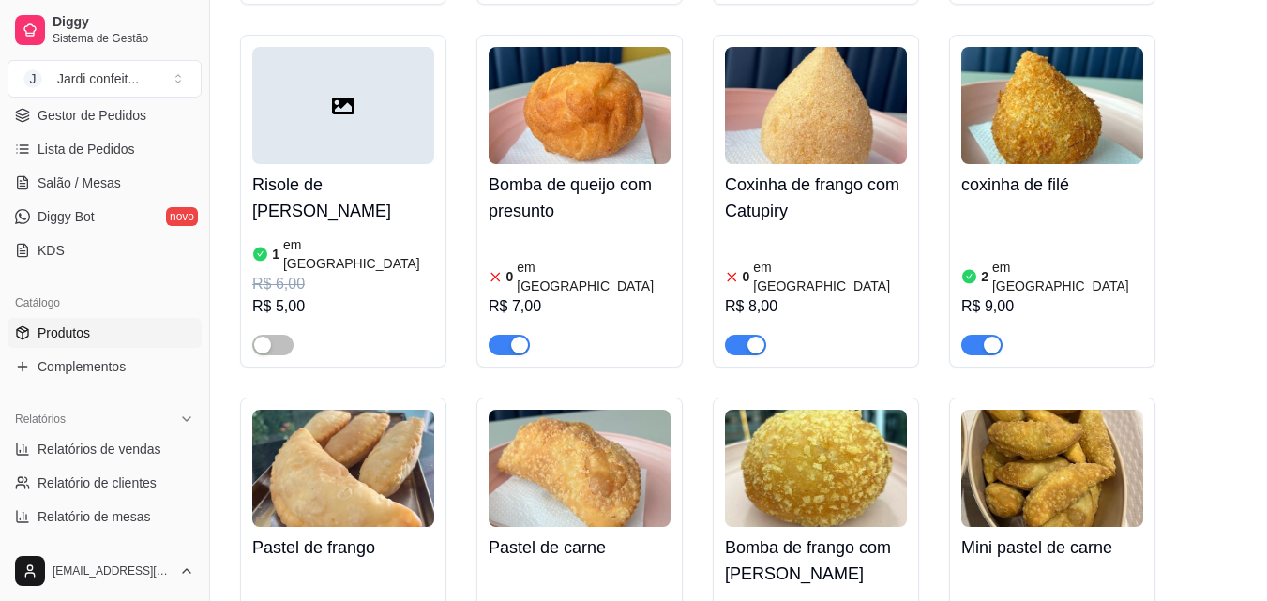
click at [503, 335] on span "button" at bounding box center [509, 345] width 41 height 21
click at [503, 337] on div "button" at bounding box center [499, 345] width 17 height 17
click at [504, 335] on span "button" at bounding box center [509, 345] width 41 height 21
click at [742, 335] on span "button" at bounding box center [745, 345] width 41 height 21
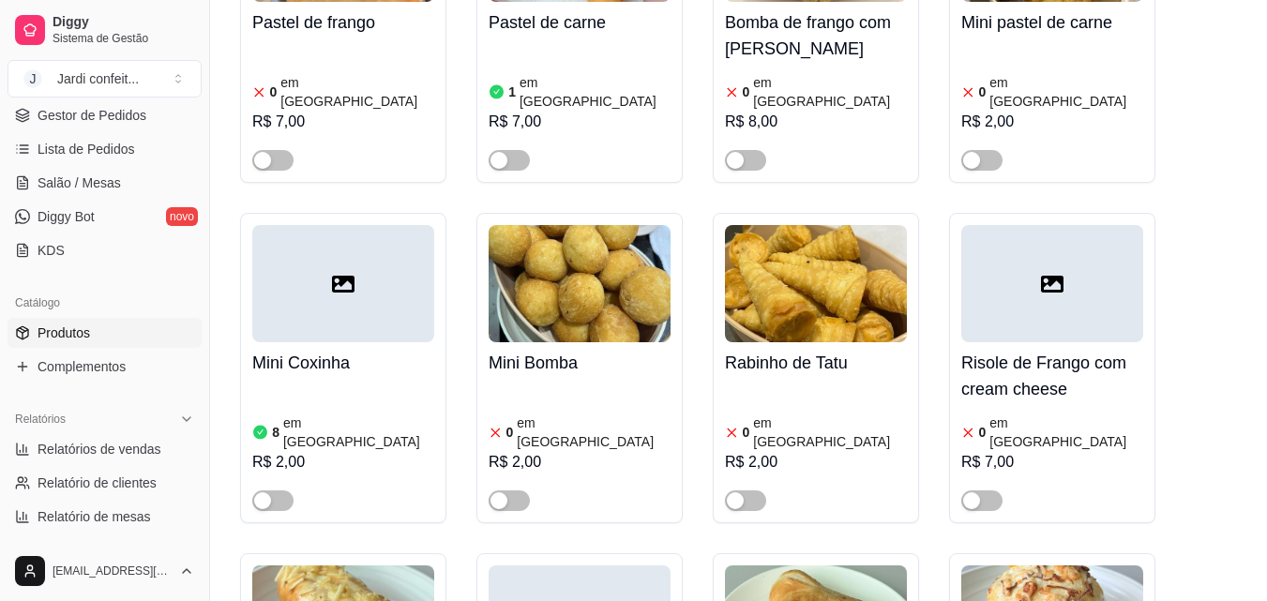
drag, startPoint x: 202, startPoint y: 241, endPoint x: 207, endPoint y: 222, distance: 19.6
click at [208, 221] on button "Toggle Sidebar" at bounding box center [209, 300] width 15 height 601
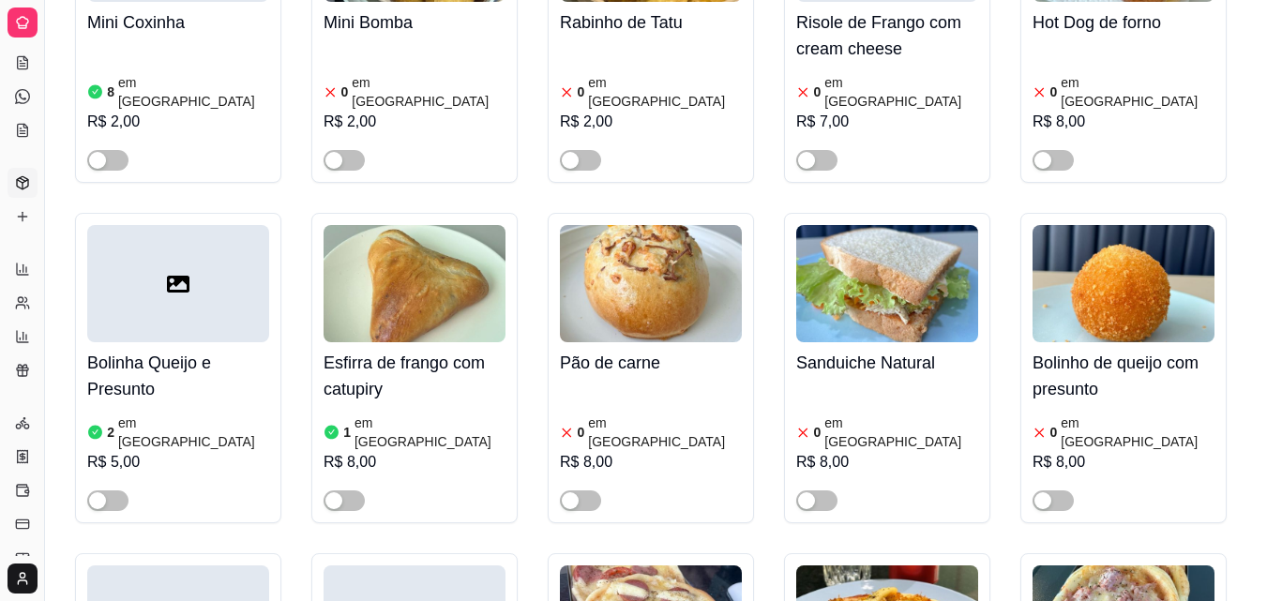
scroll to position [0, 0]
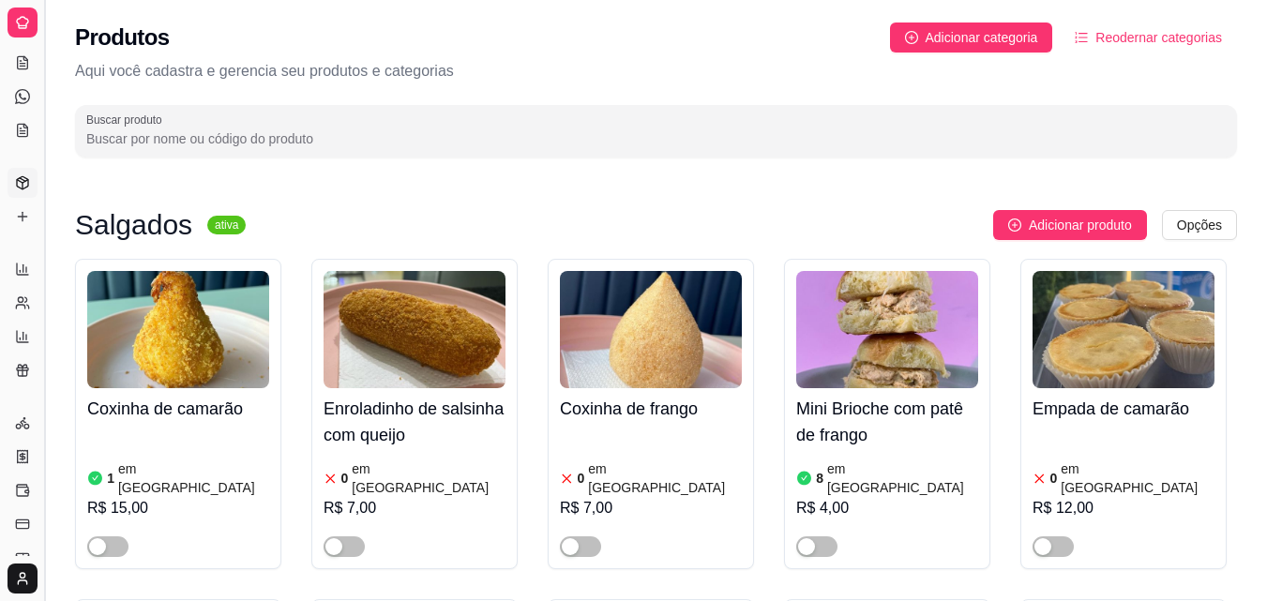
click at [44, 73] on button "Toggle Sidebar" at bounding box center [44, 300] width 15 height 601
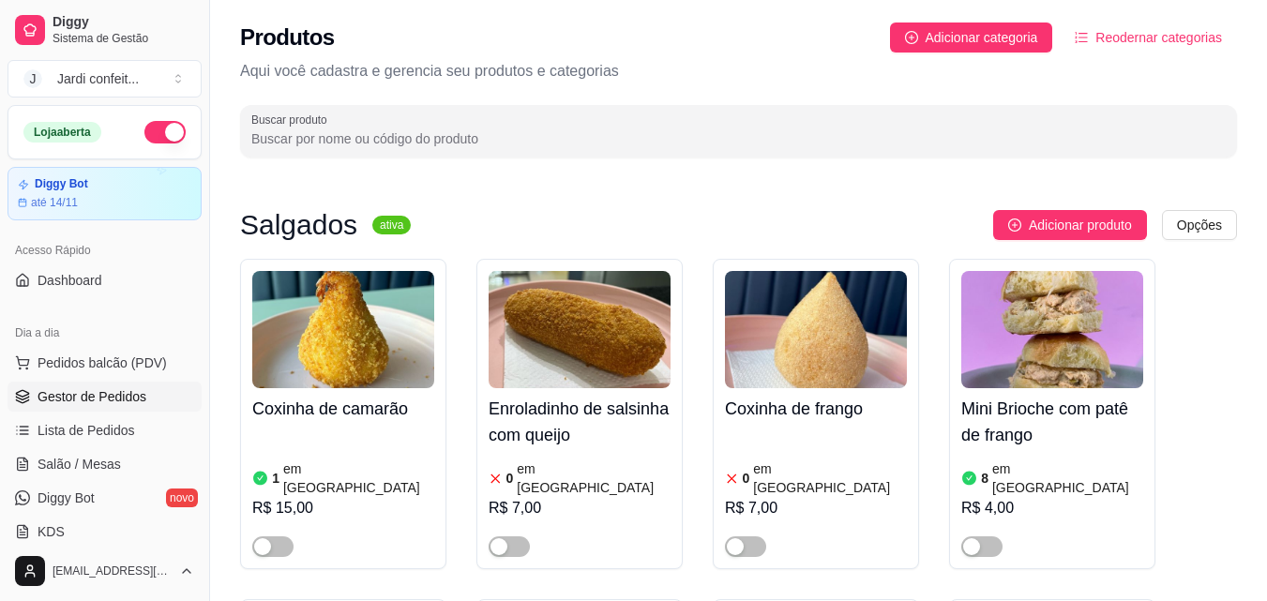
click at [116, 393] on span "Gestor de Pedidos" at bounding box center [92, 396] width 109 height 19
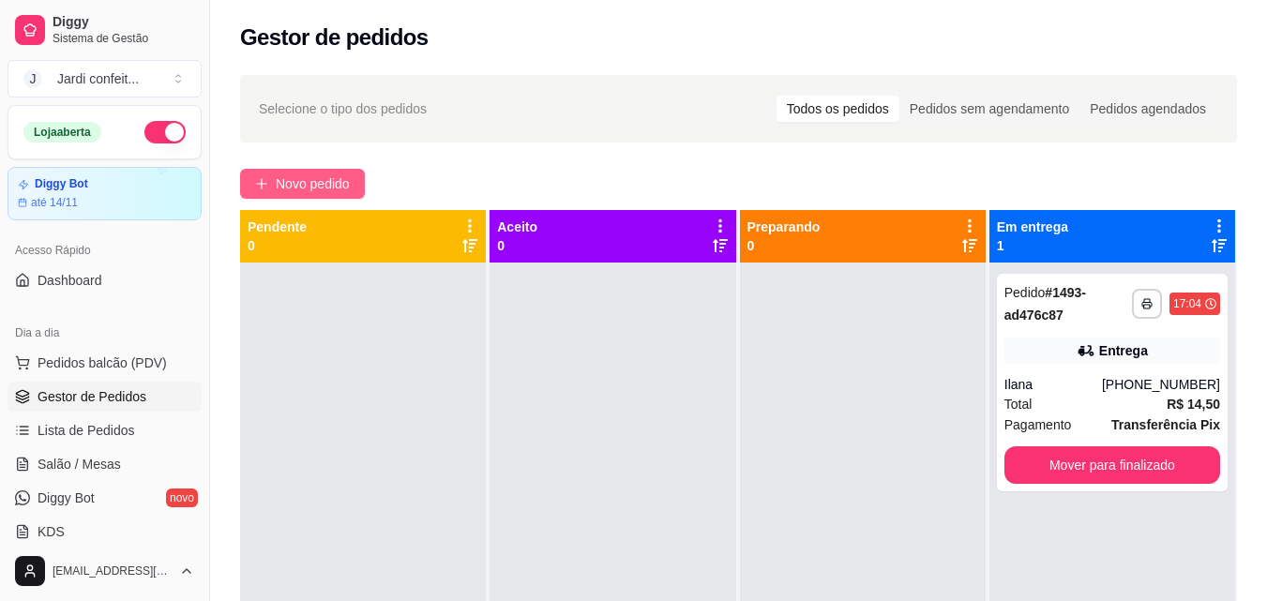
click at [332, 187] on span "Novo pedido" at bounding box center [313, 184] width 74 height 21
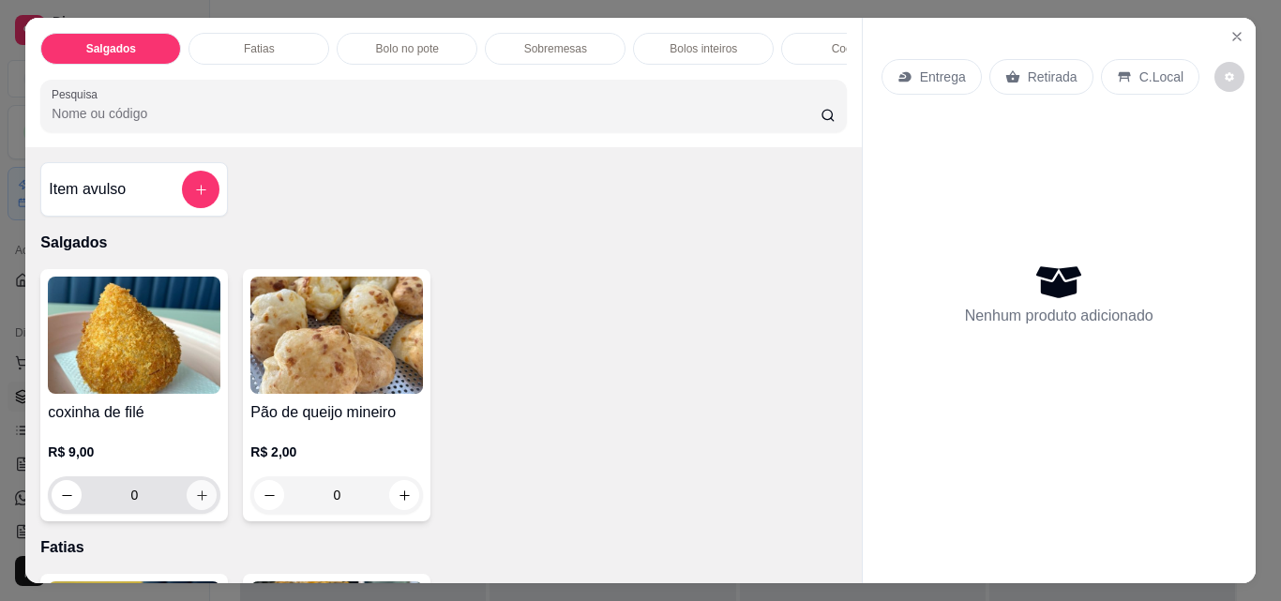
click at [196, 499] on icon "increase-product-quantity" at bounding box center [202, 496] width 14 height 14
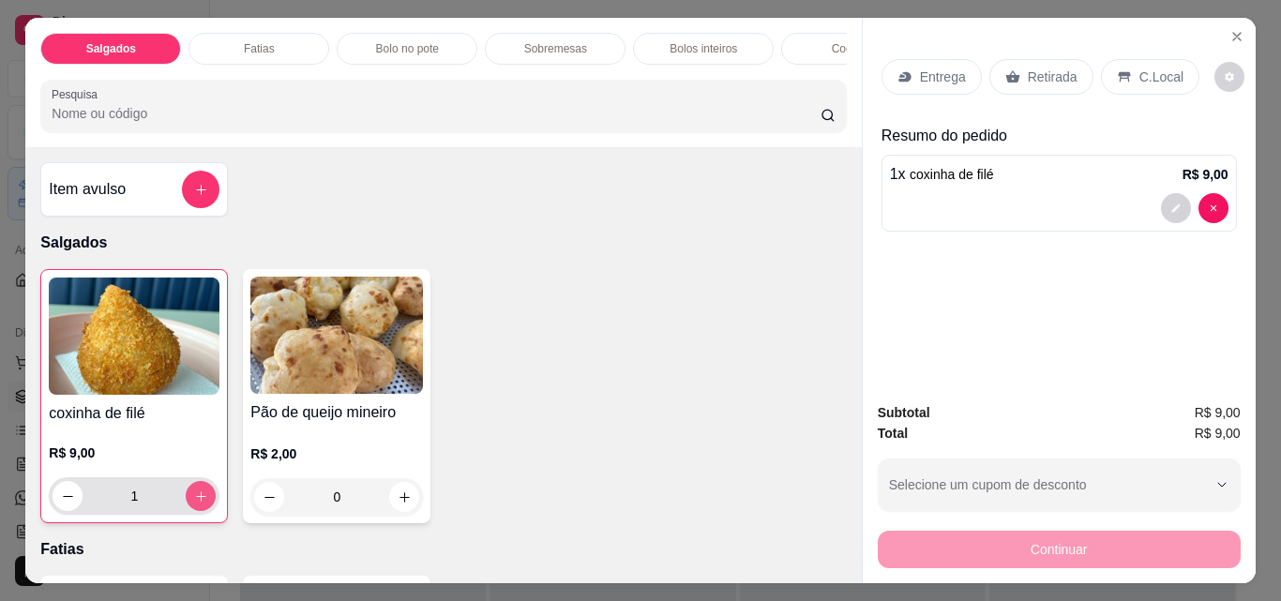
click at [196, 499] on icon "increase-product-quantity" at bounding box center [201, 497] width 14 height 14
type input "2"
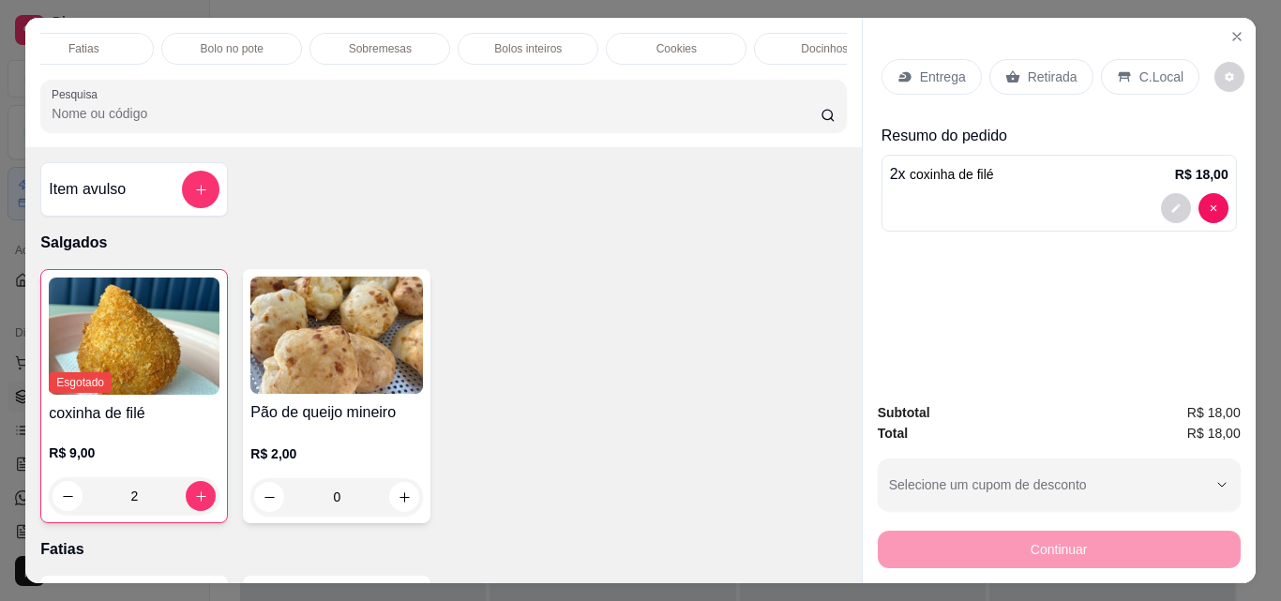
scroll to position [0, 150]
click at [236, 43] on p "Bolo no pote" at bounding box center [257, 48] width 63 height 15
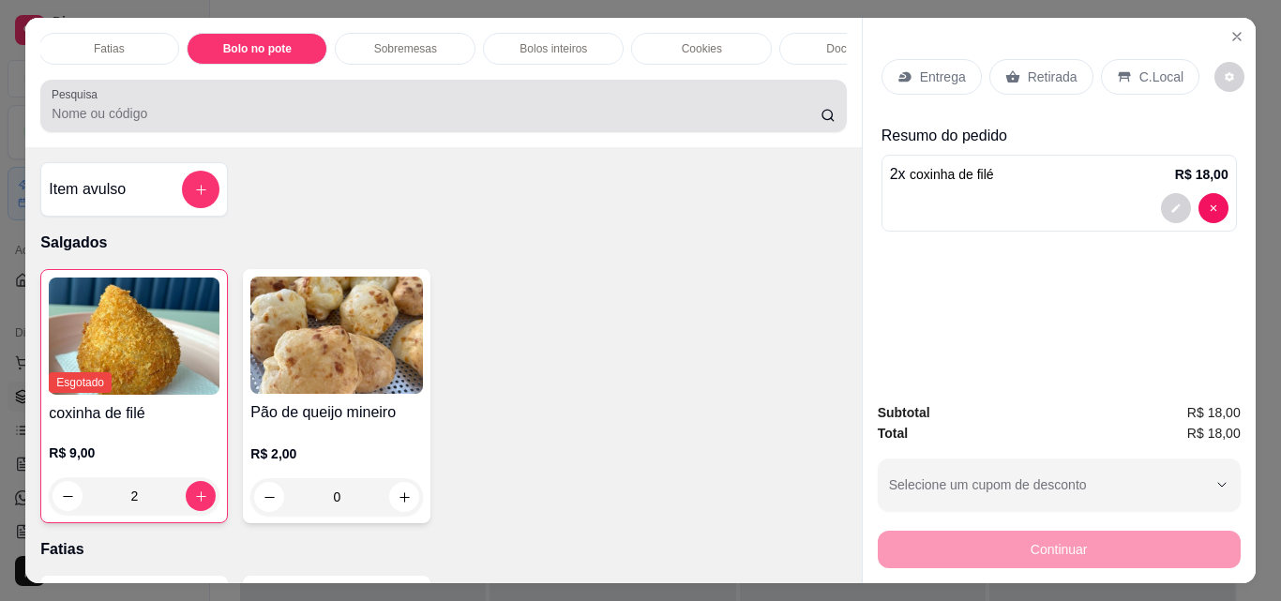
scroll to position [49, 0]
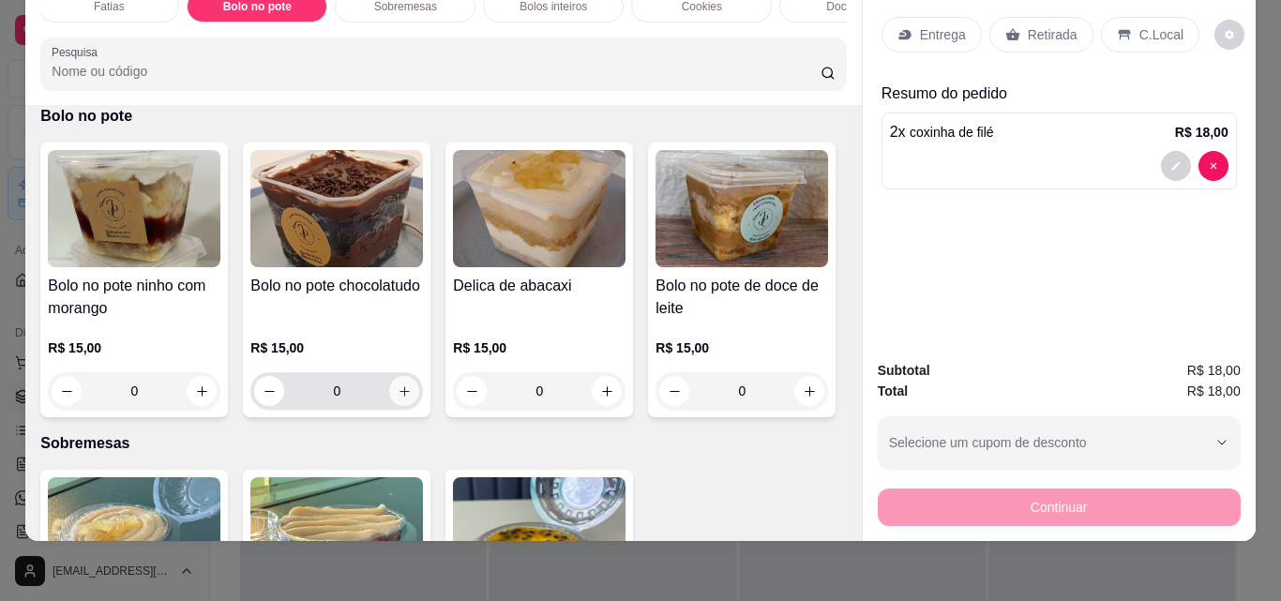
click at [398, 391] on icon "increase-product-quantity" at bounding box center [405, 392] width 14 height 14
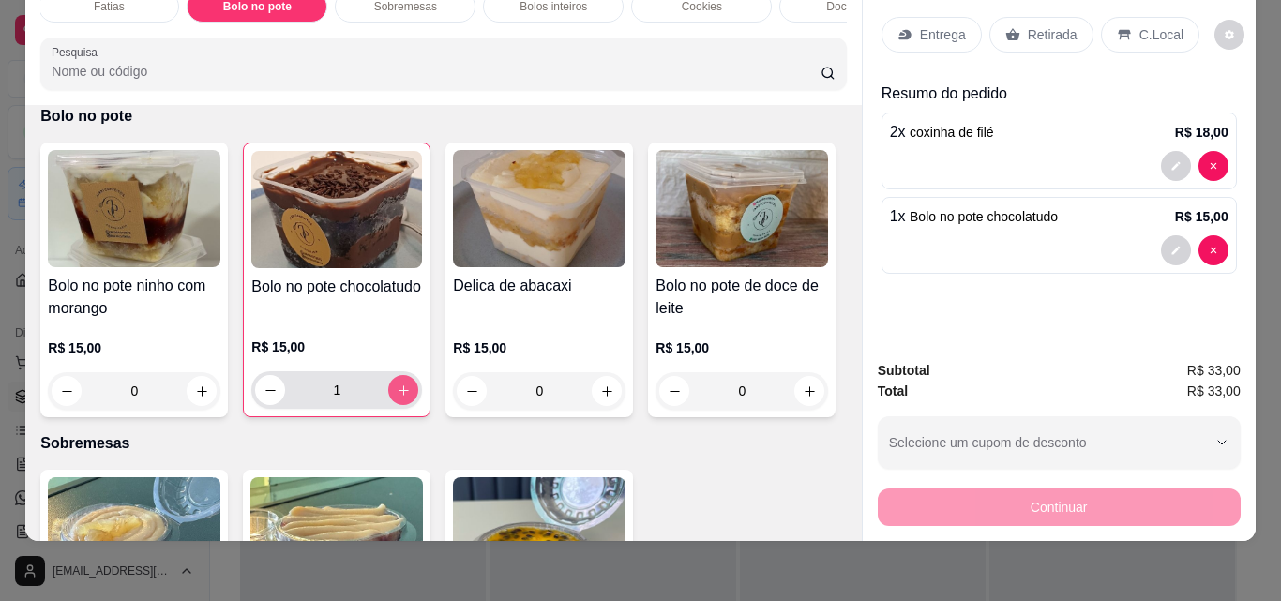
click at [397, 392] on icon "increase-product-quantity" at bounding box center [404, 391] width 14 height 14
type input "2"
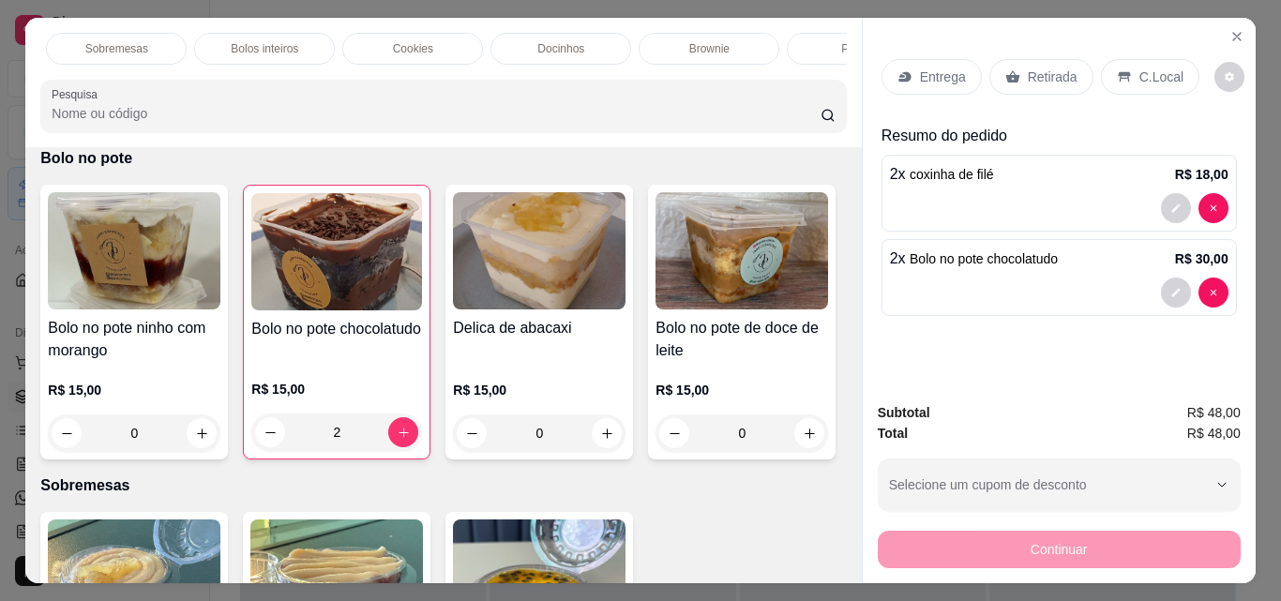
scroll to position [0, 392]
click at [189, 47] on div "Sobremesas" at bounding box center [163, 49] width 141 height 32
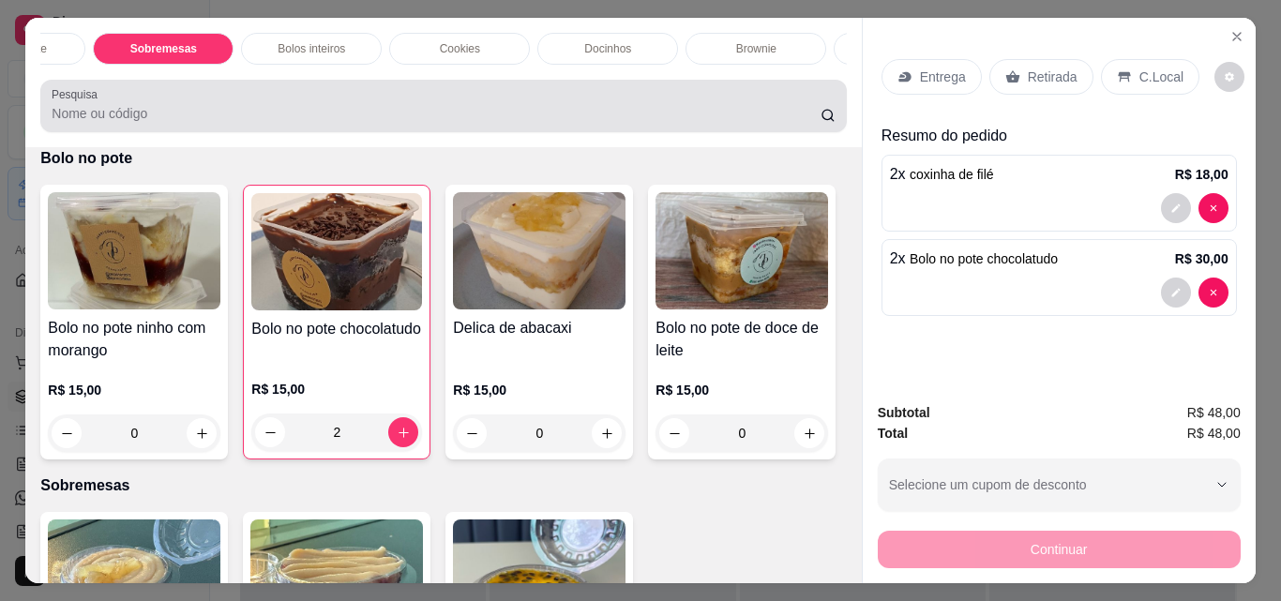
scroll to position [49, 0]
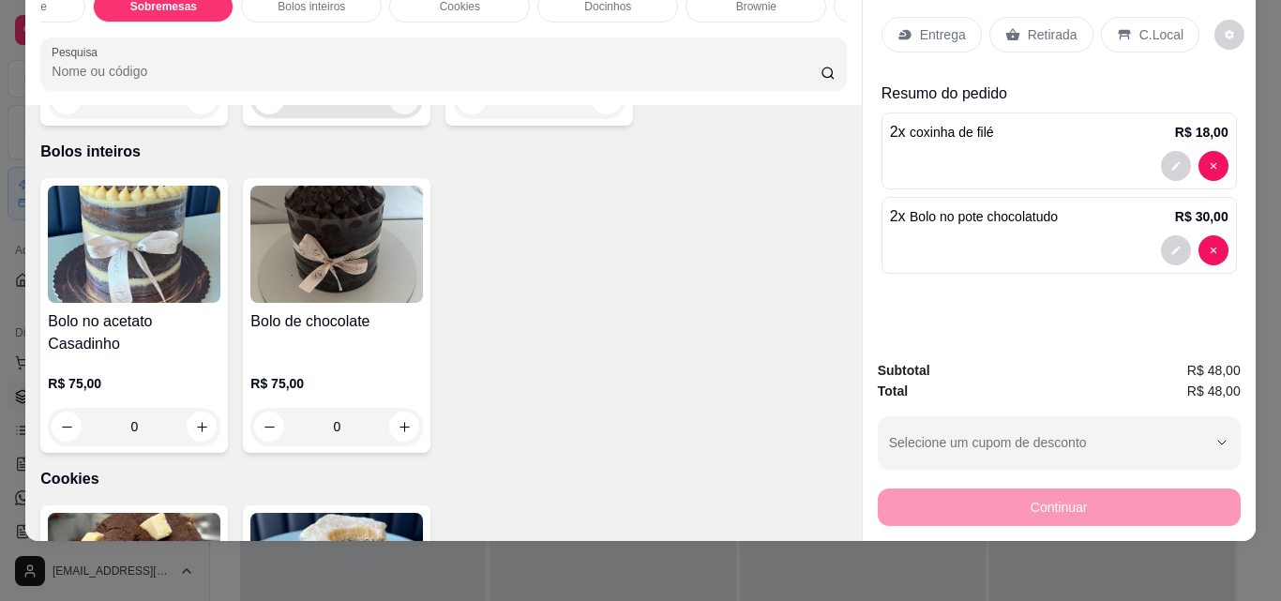
click at [402, 114] on button "increase-product-quantity" at bounding box center [404, 99] width 30 height 30
type input "1"
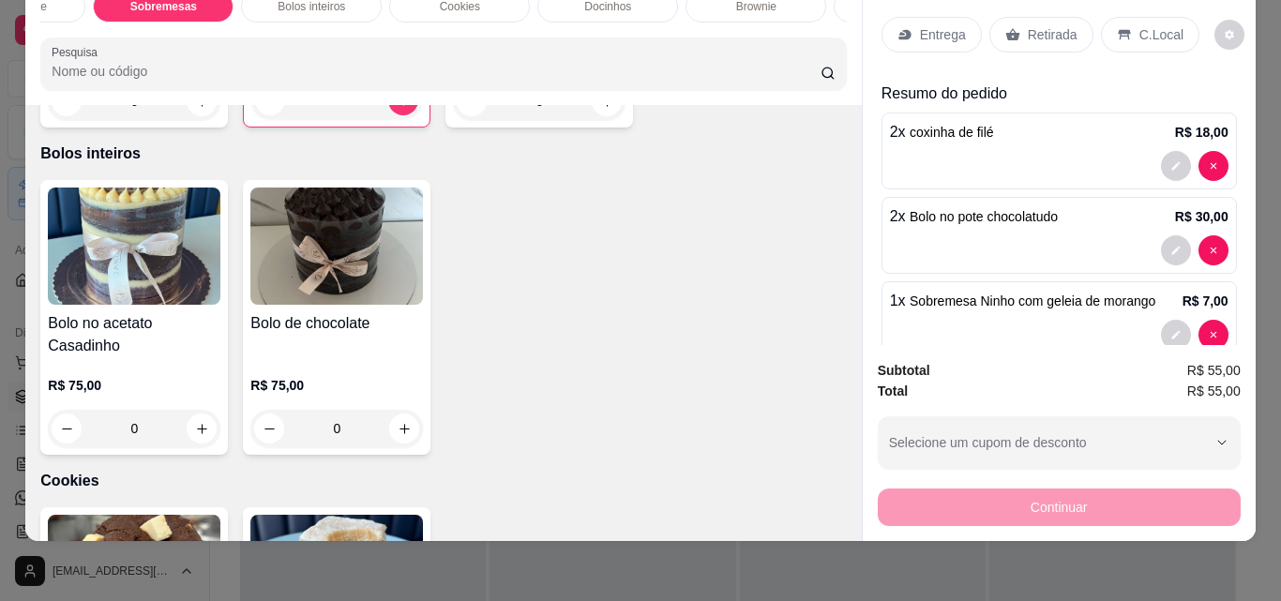
scroll to position [39, 0]
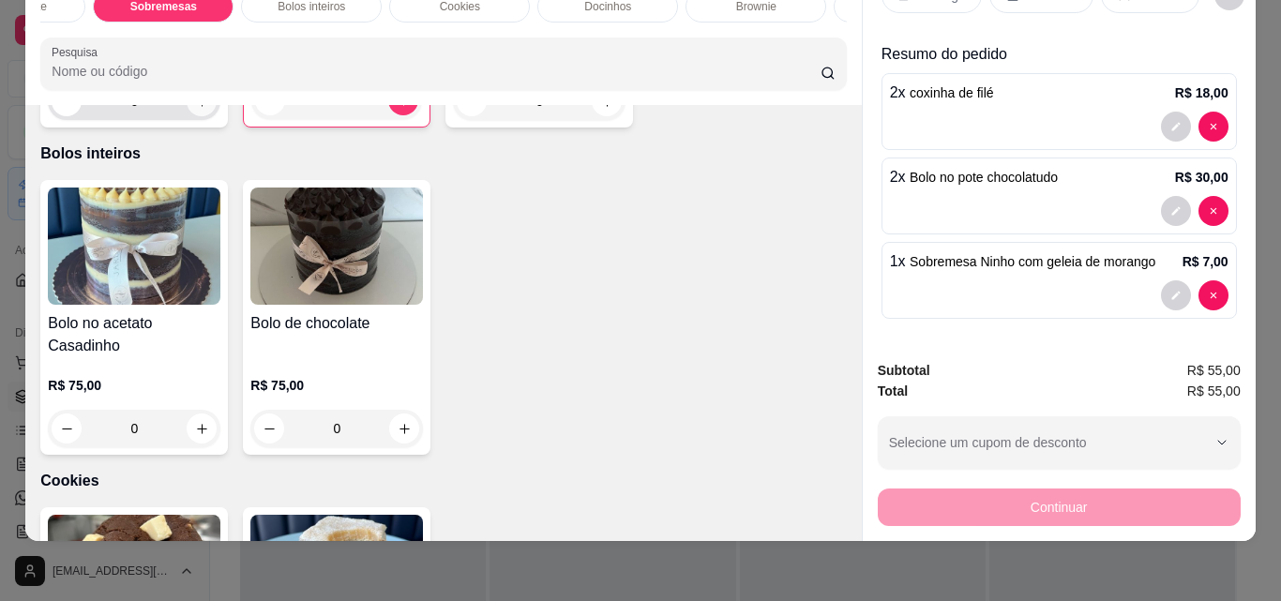
click at [195, 109] on icon "increase-product-quantity" at bounding box center [202, 102] width 14 height 14
type input "1"
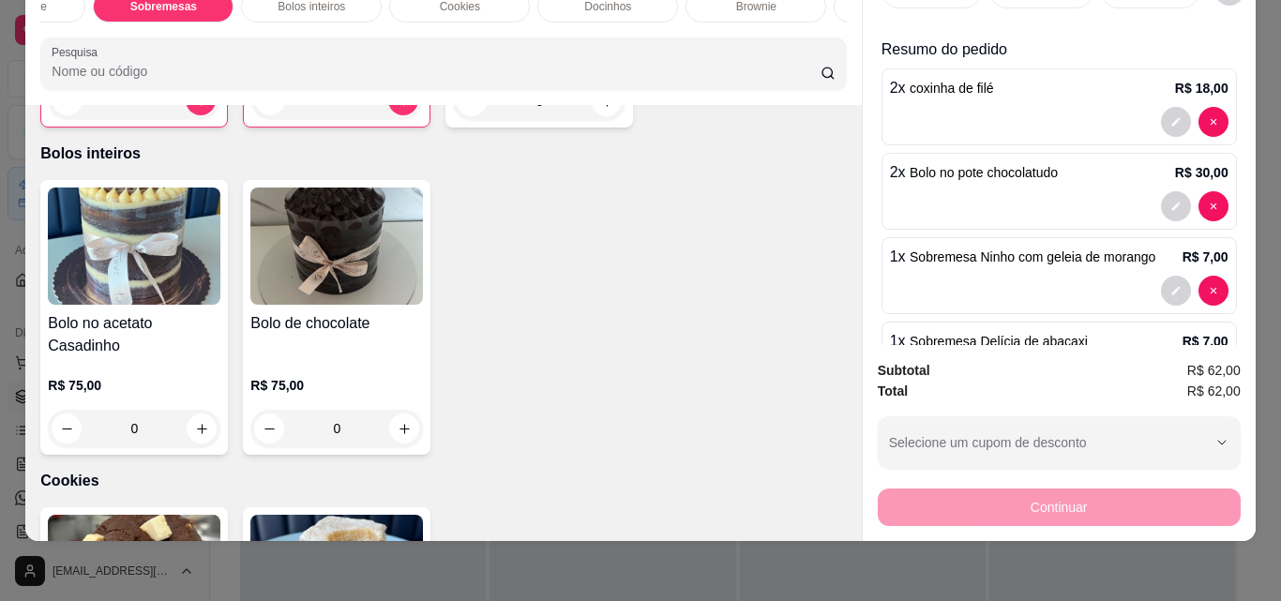
scroll to position [0, 0]
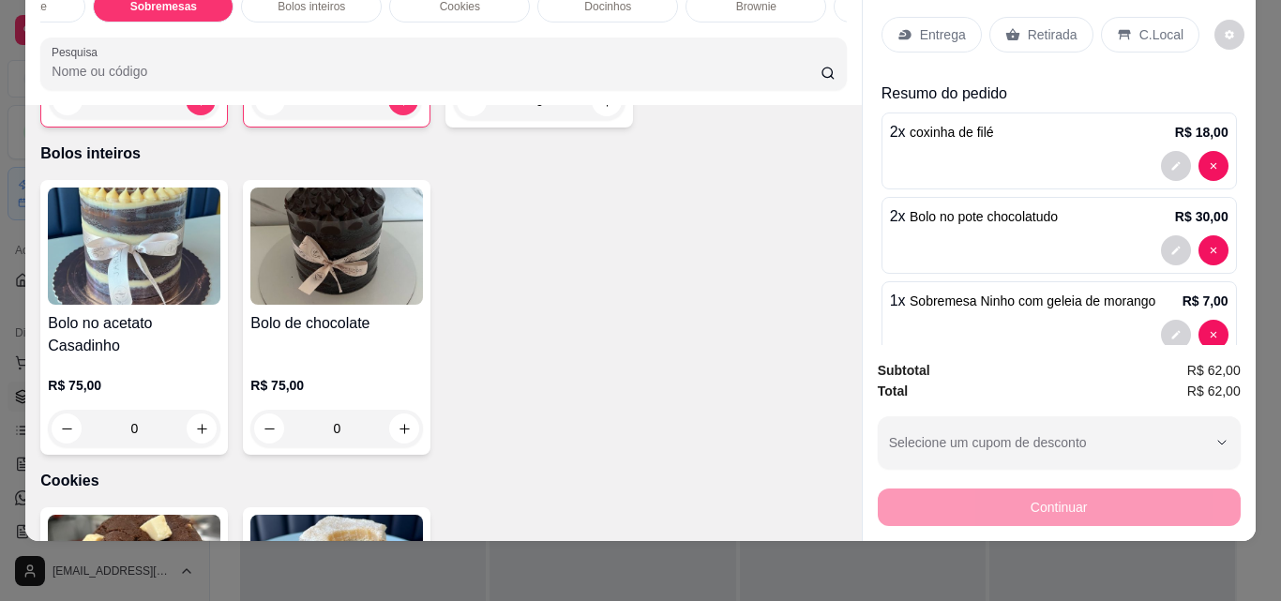
click at [1054, 26] on p "Retirada" at bounding box center [1053, 34] width 50 height 19
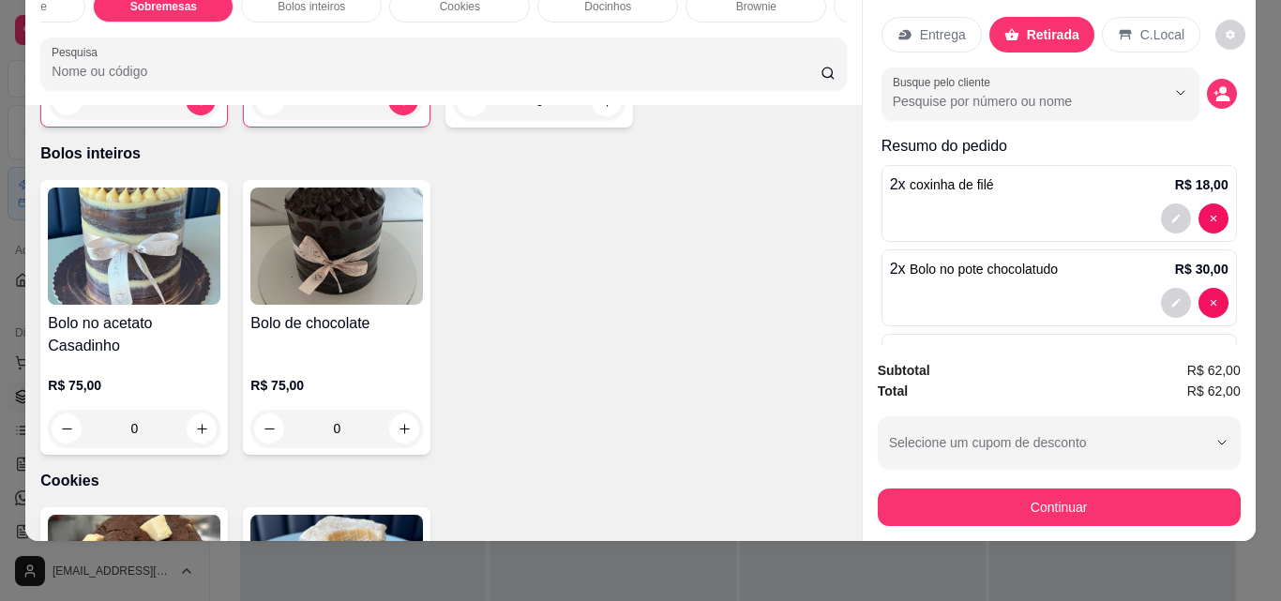
click at [1060, 491] on button "Continuar" at bounding box center [1059, 508] width 363 height 38
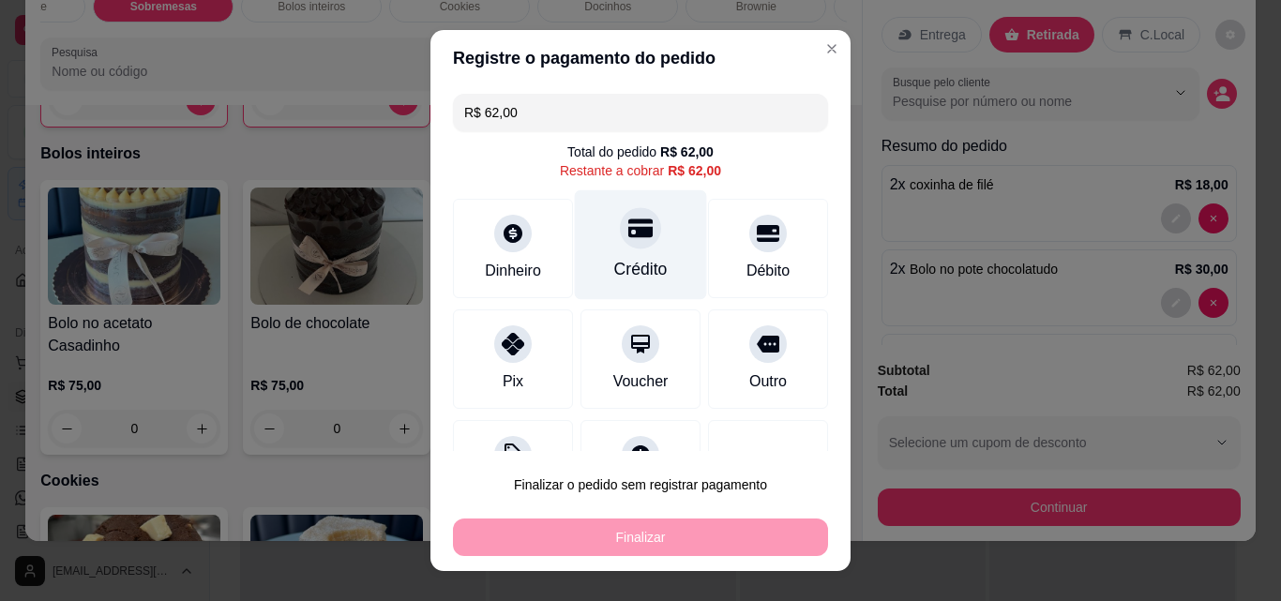
click at [616, 251] on div "Crédito" at bounding box center [641, 245] width 132 height 110
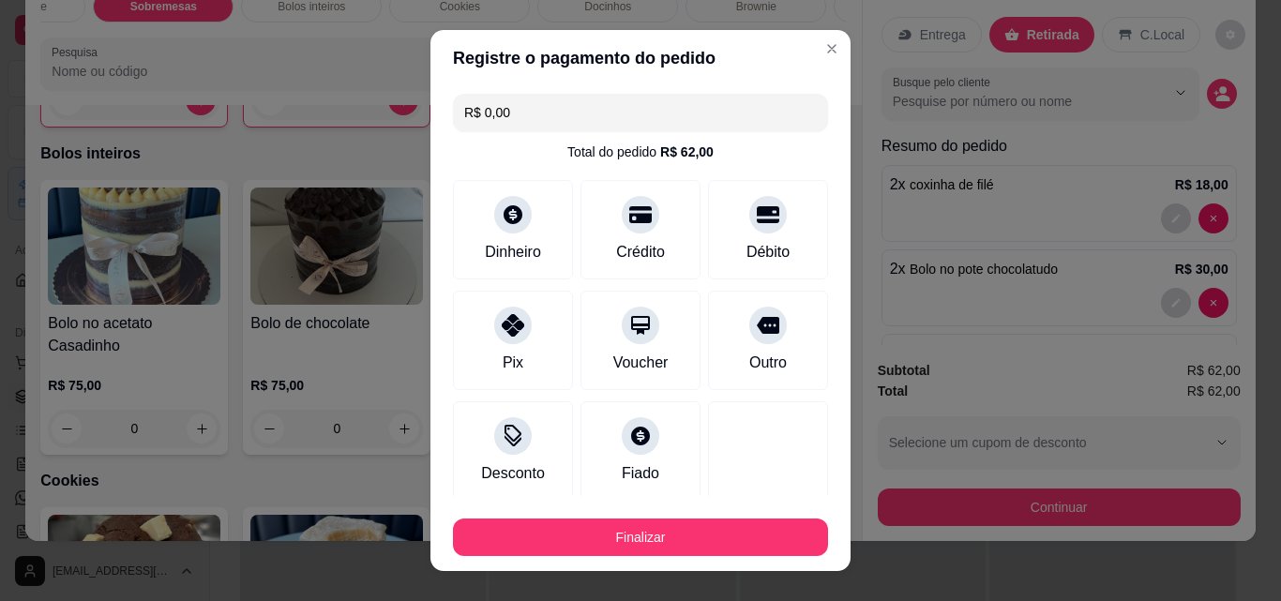
drag, startPoint x: 514, startPoint y: 120, endPoint x: 418, endPoint y: 123, distance: 95.7
click at [430, 128] on div "R$ 0,00 Total do pedido R$ 62,00 Dinheiro Crédito Débito Pix Voucher Outro Desc…" at bounding box center [640, 291] width 420 height 410
type input "R$ 18,00"
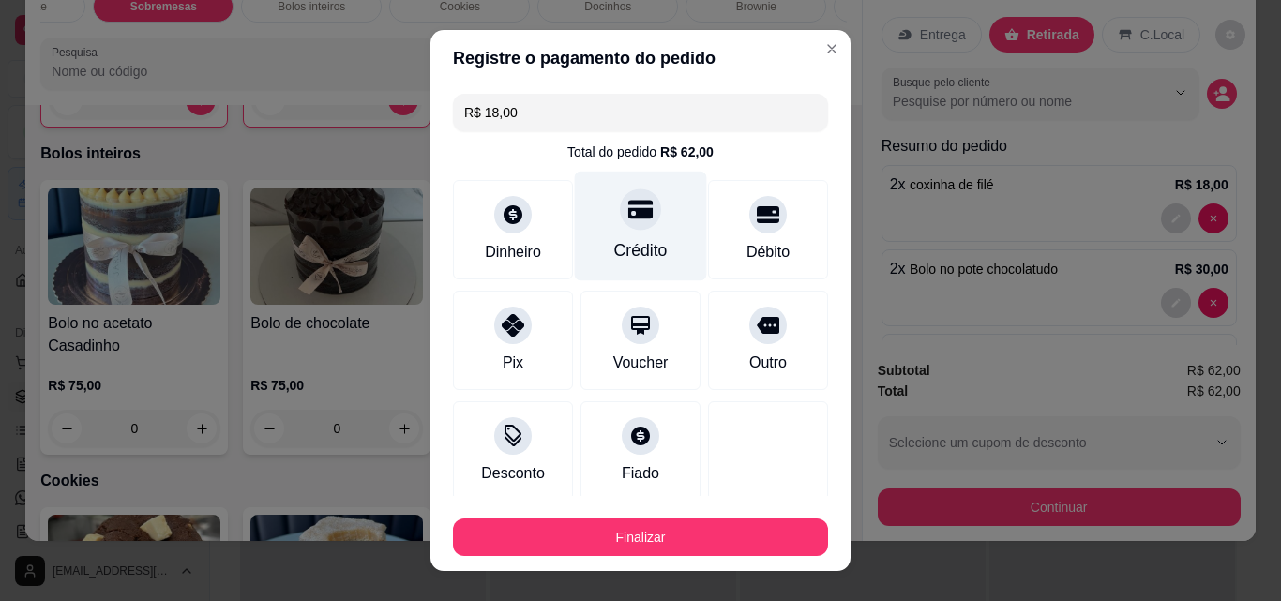
click at [639, 238] on div "Crédito" at bounding box center [641, 227] width 132 height 110
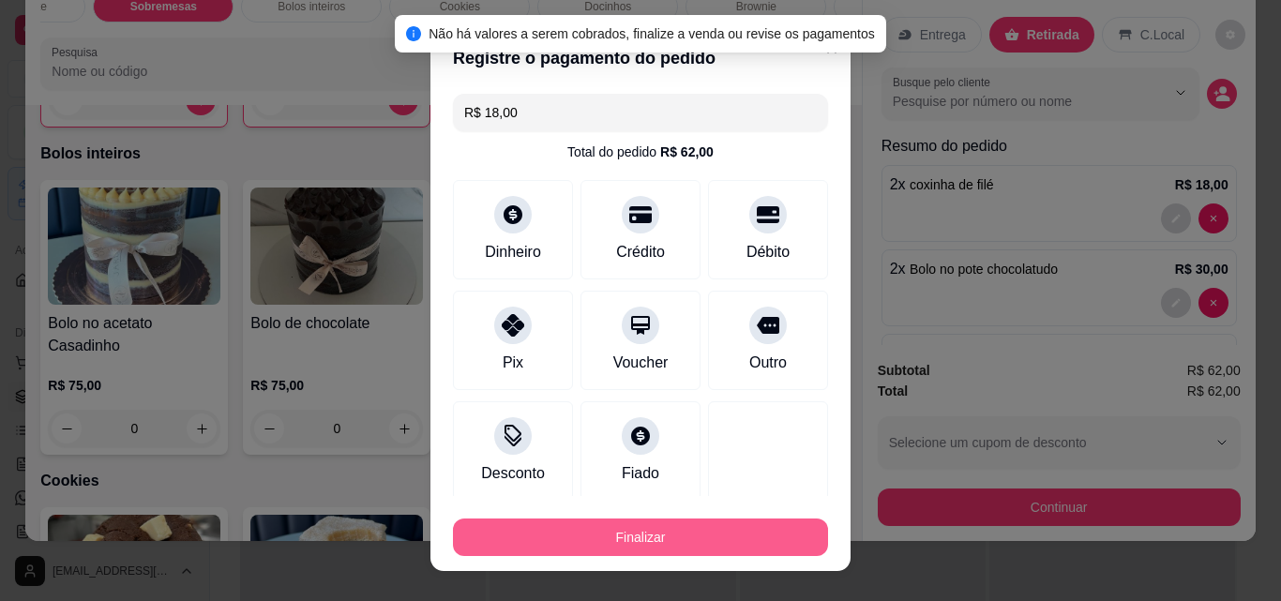
click at [660, 539] on button "Finalizar" at bounding box center [640, 538] width 375 height 38
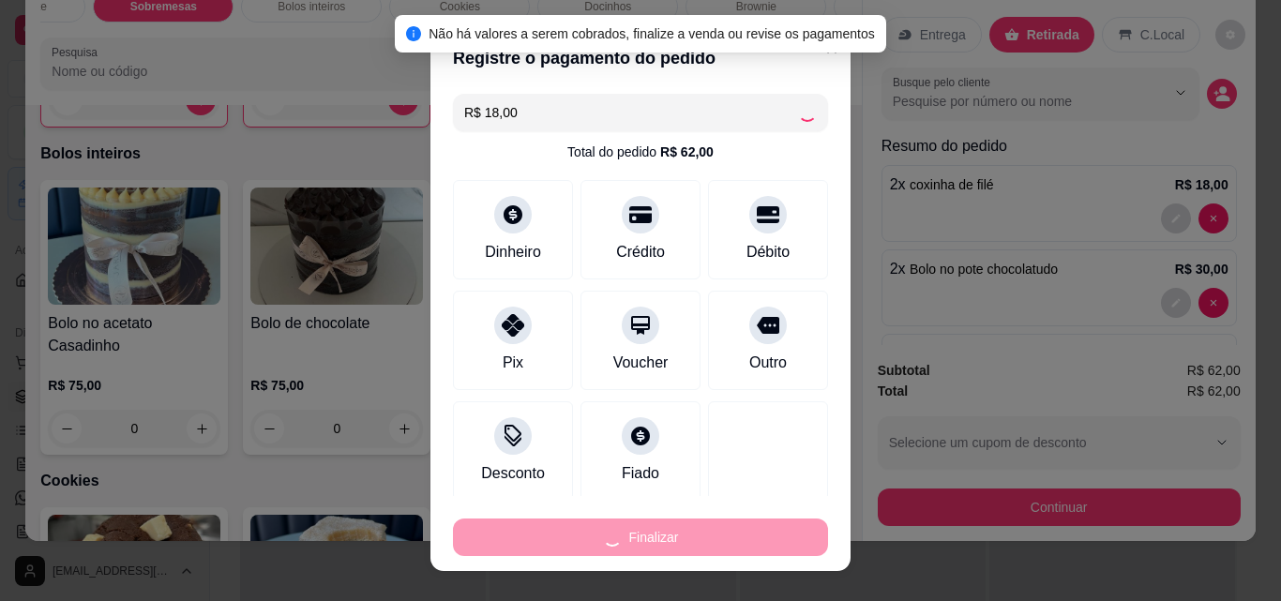
type input "0"
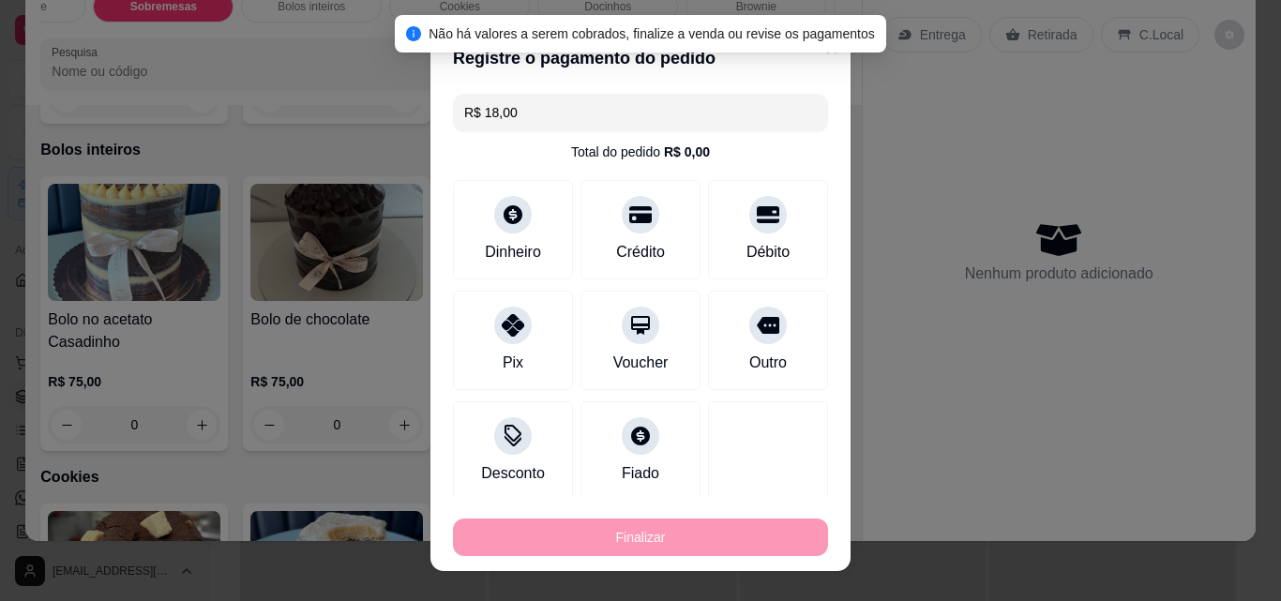
type input "-R$ 62,00"
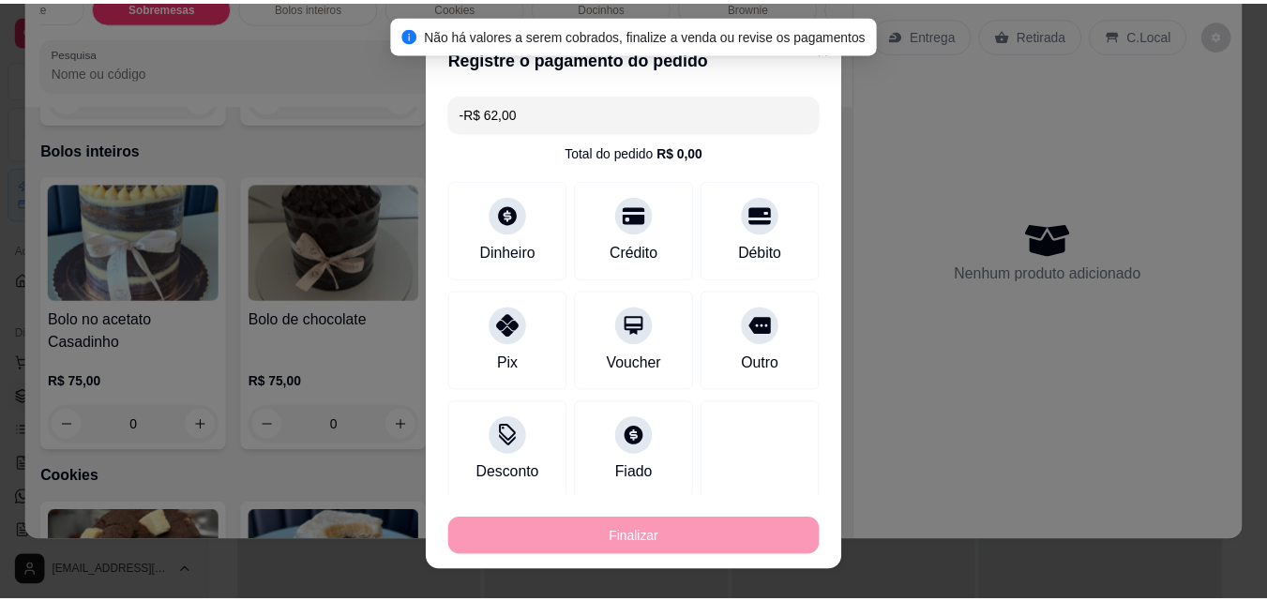
scroll to position [1334, 0]
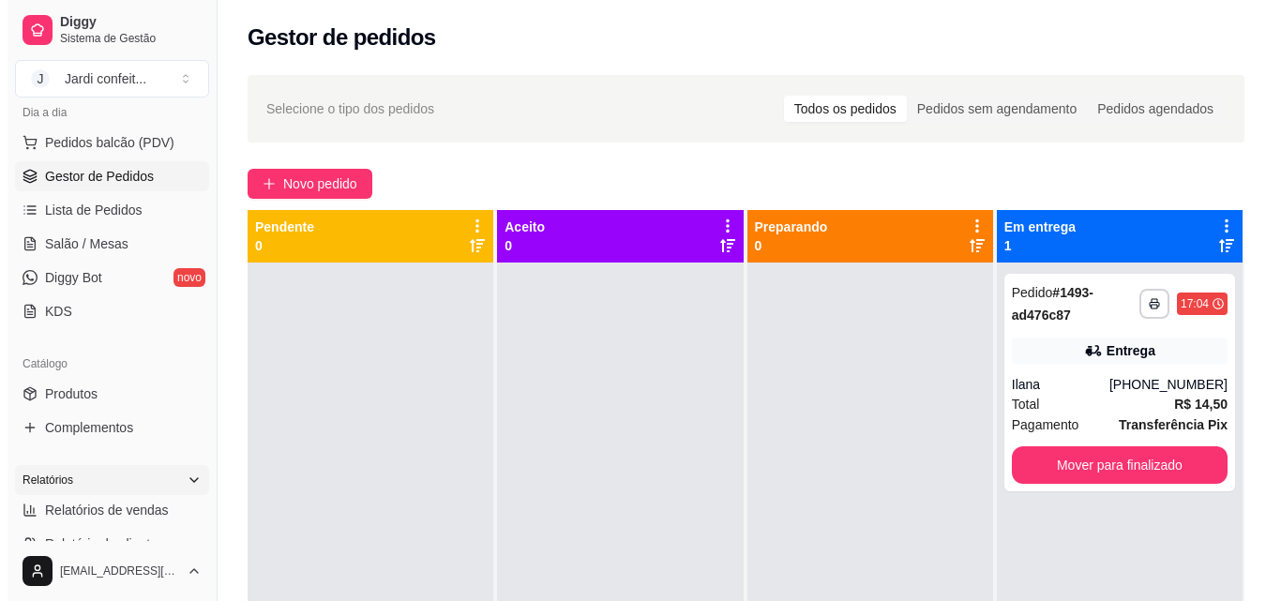
scroll to position [188, 0]
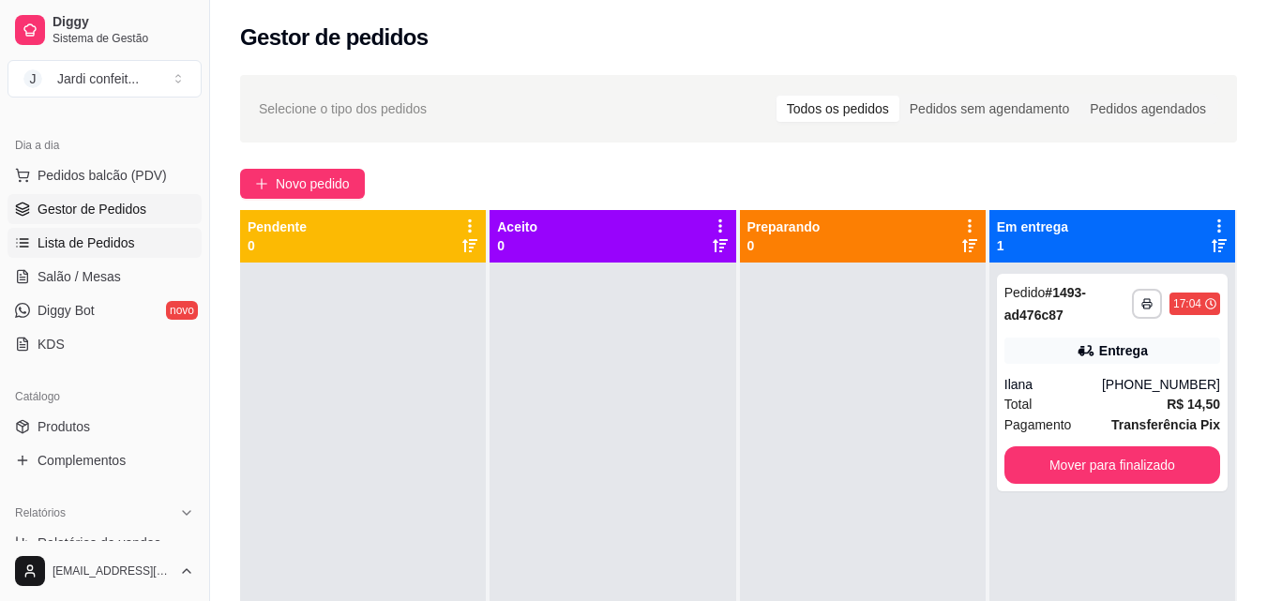
click at [144, 244] on link "Lista de Pedidos" at bounding box center [105, 243] width 194 height 30
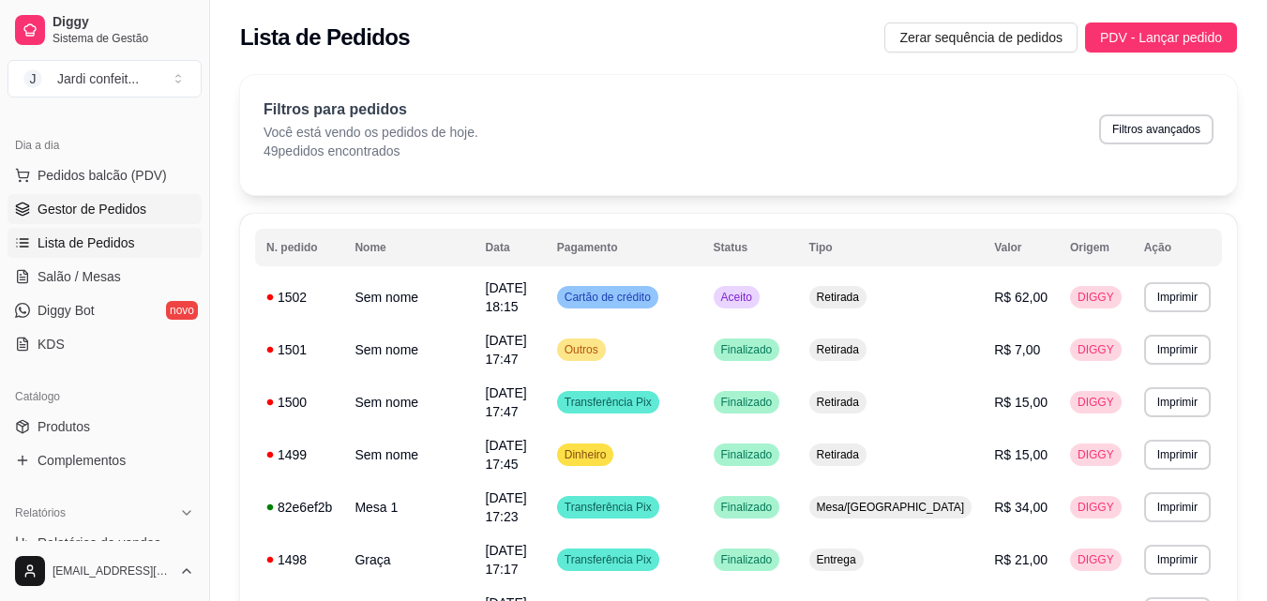
click at [105, 203] on span "Gestor de Pedidos" at bounding box center [92, 209] width 109 height 19
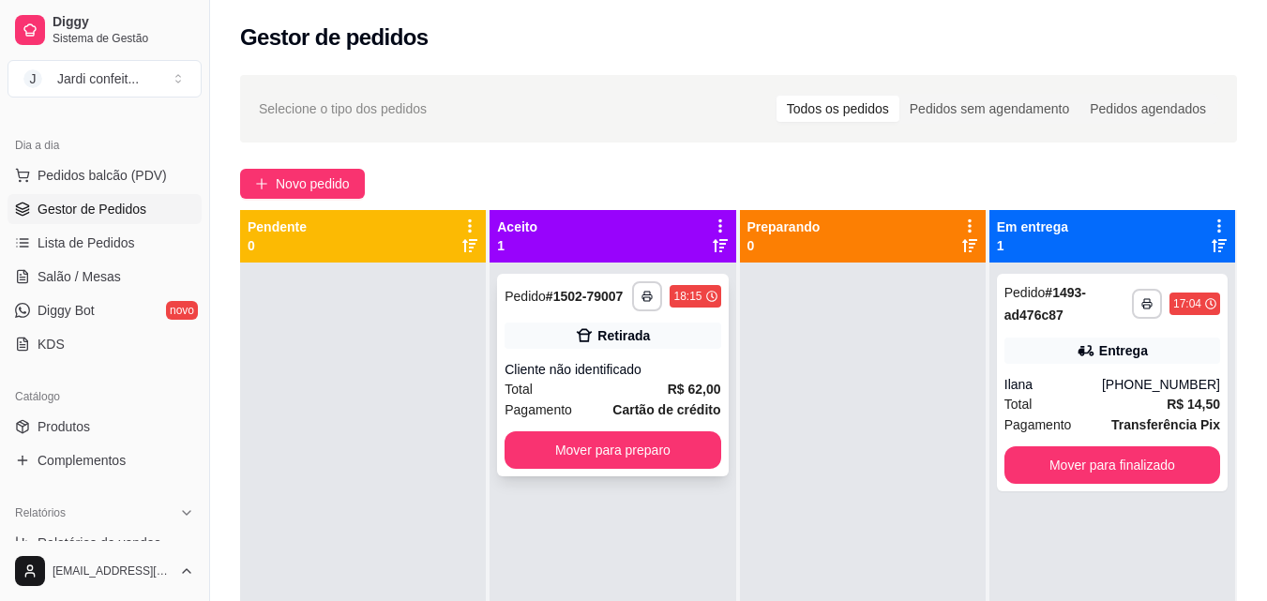
click at [650, 375] on div "Cliente não identificado" at bounding box center [613, 369] width 216 height 19
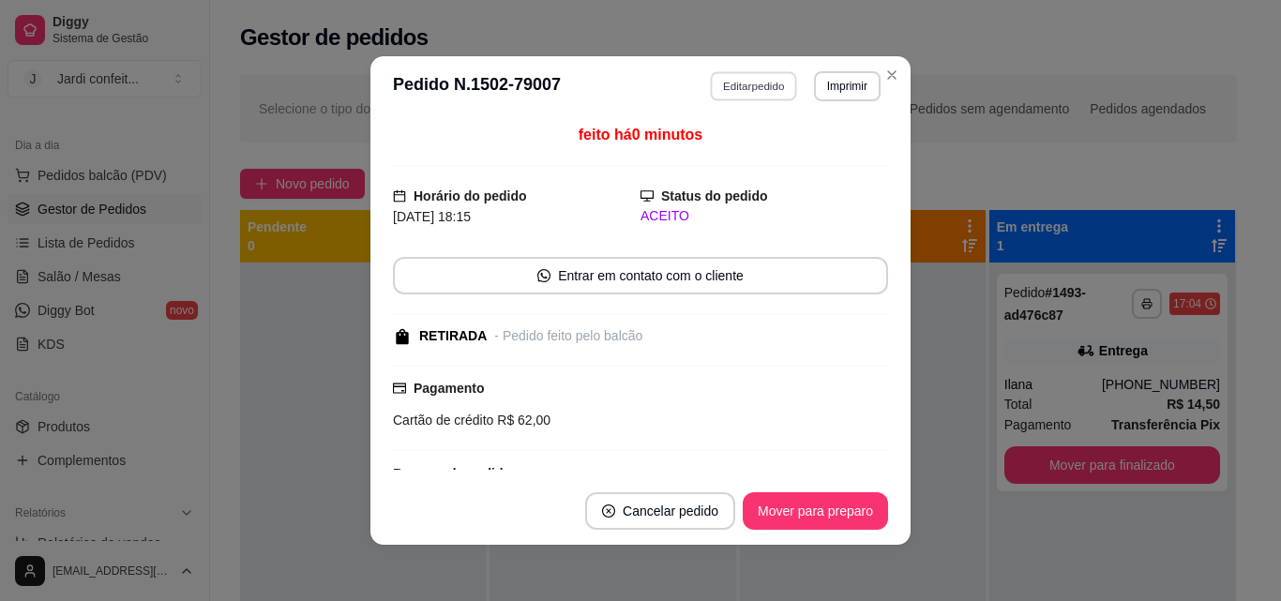
click at [745, 83] on button "Editar pedido" at bounding box center [754, 85] width 87 height 29
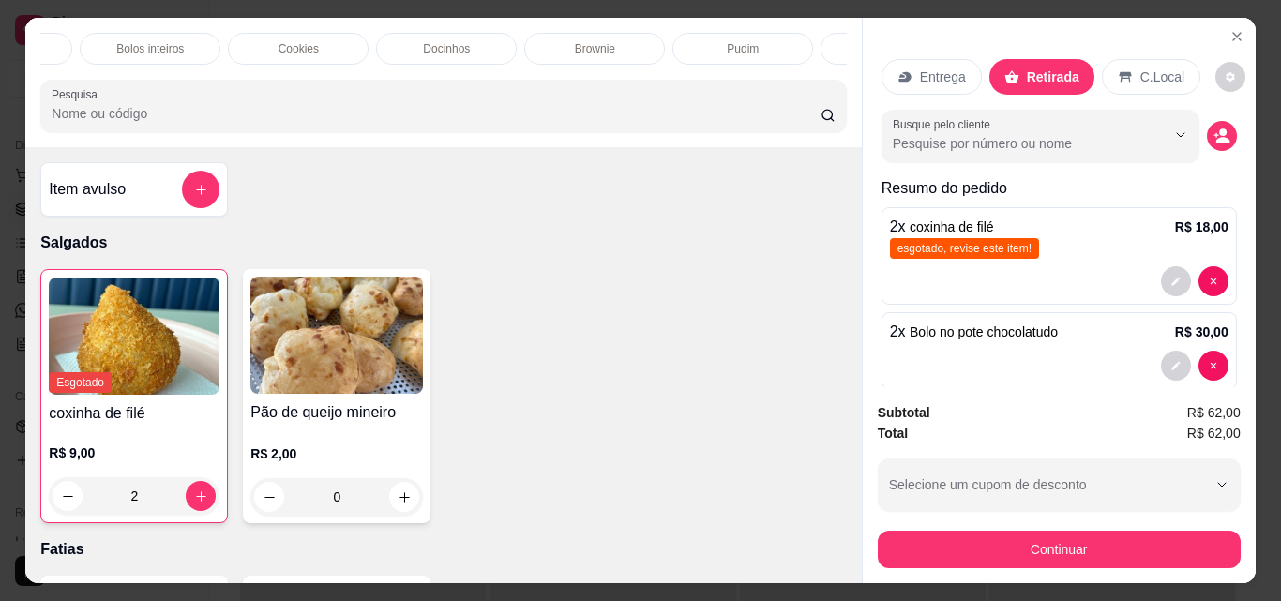
scroll to position [0, 519]
click at [61, 503] on icon "decrease-product-quantity" at bounding box center [68, 497] width 14 height 14
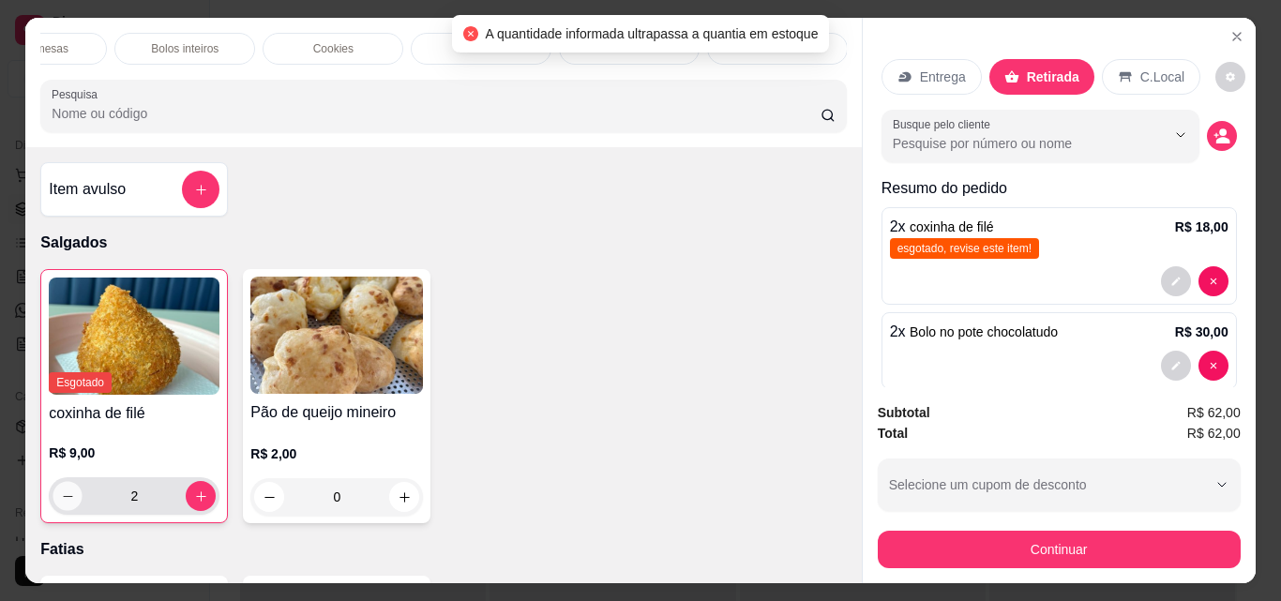
click at [61, 502] on icon "decrease-product-quantity" at bounding box center [68, 497] width 14 height 14
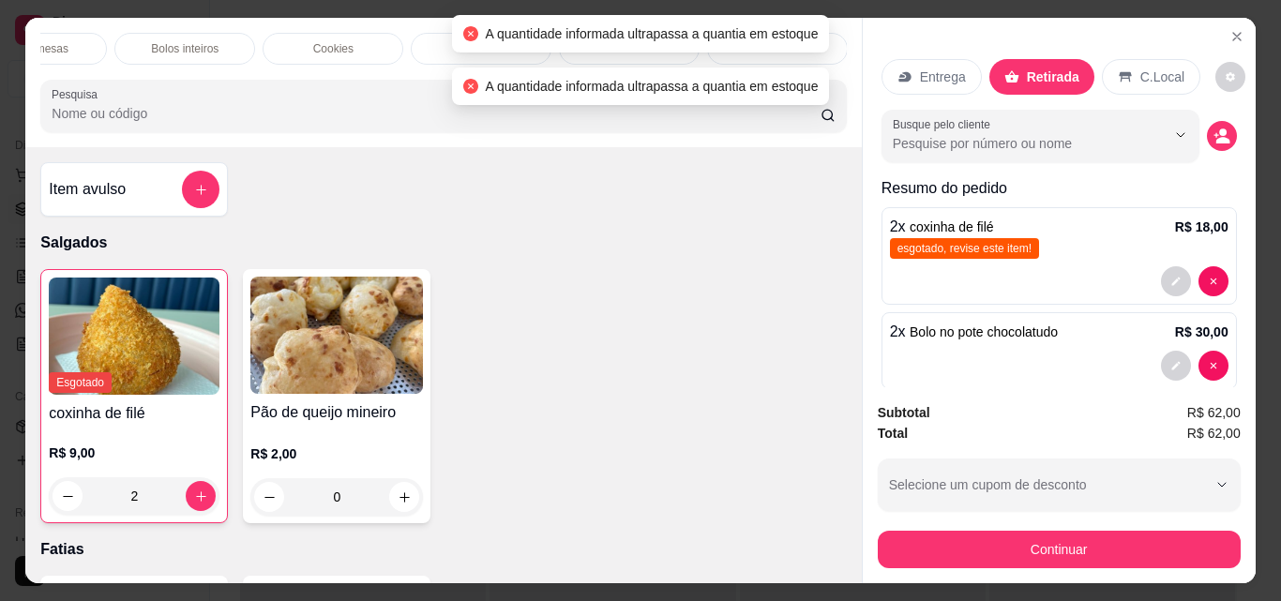
click at [459, 105] on div at bounding box center [443, 106] width 783 height 38
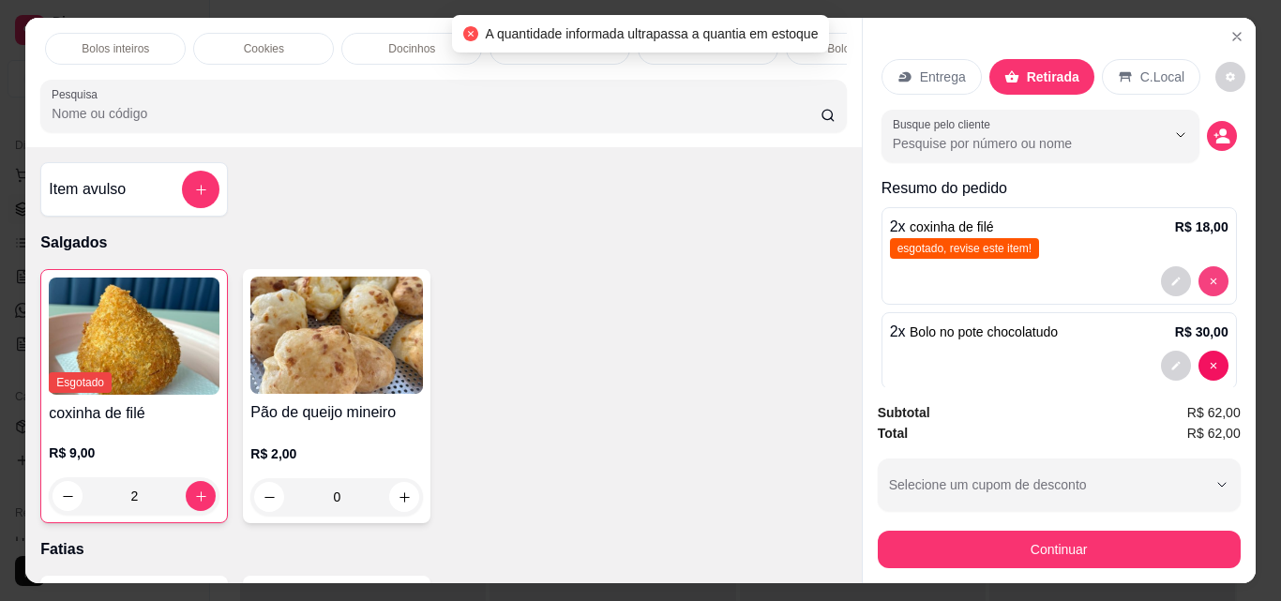
type input "0"
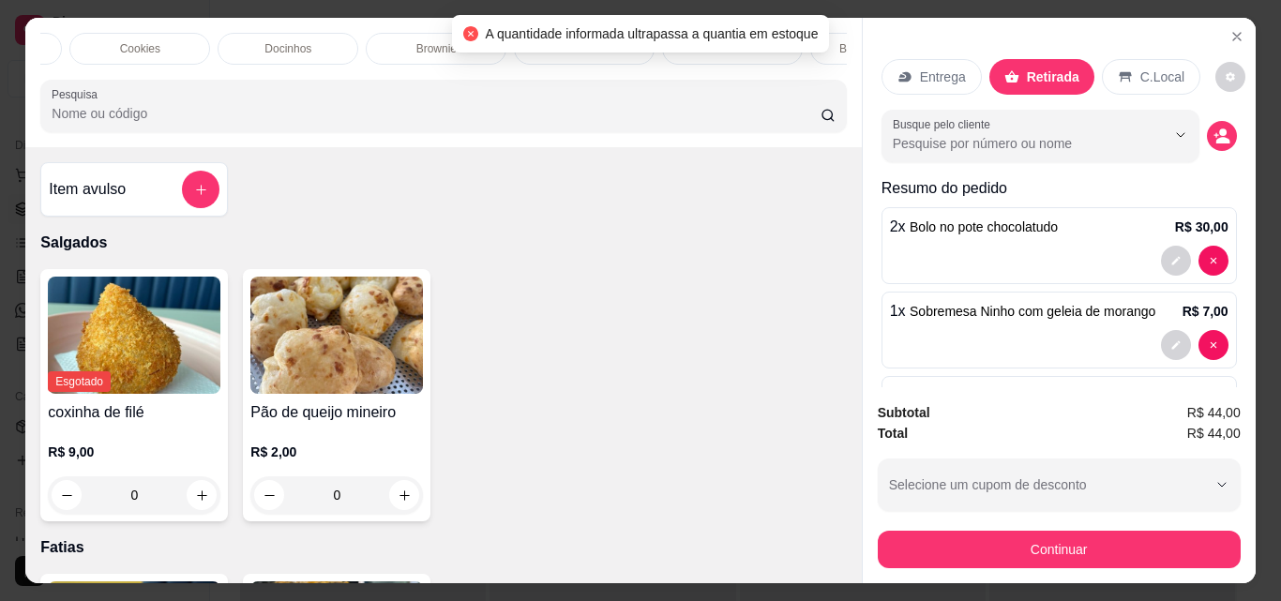
scroll to position [0, 773]
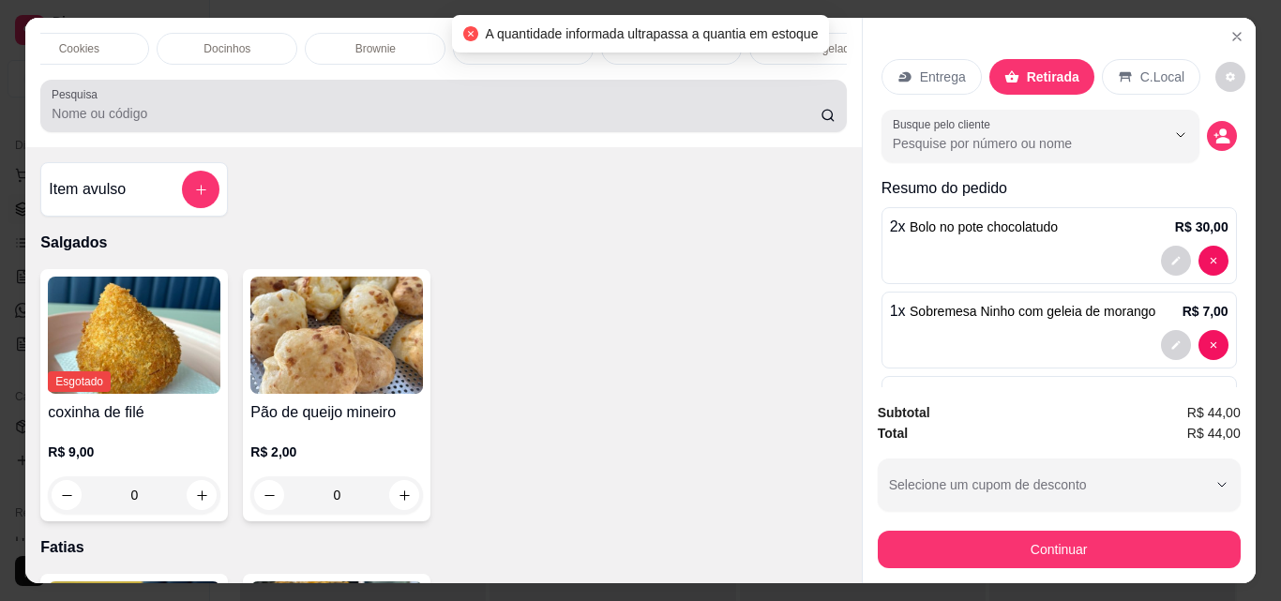
click at [588, 121] on input "Pesquisa" at bounding box center [436, 113] width 769 height 19
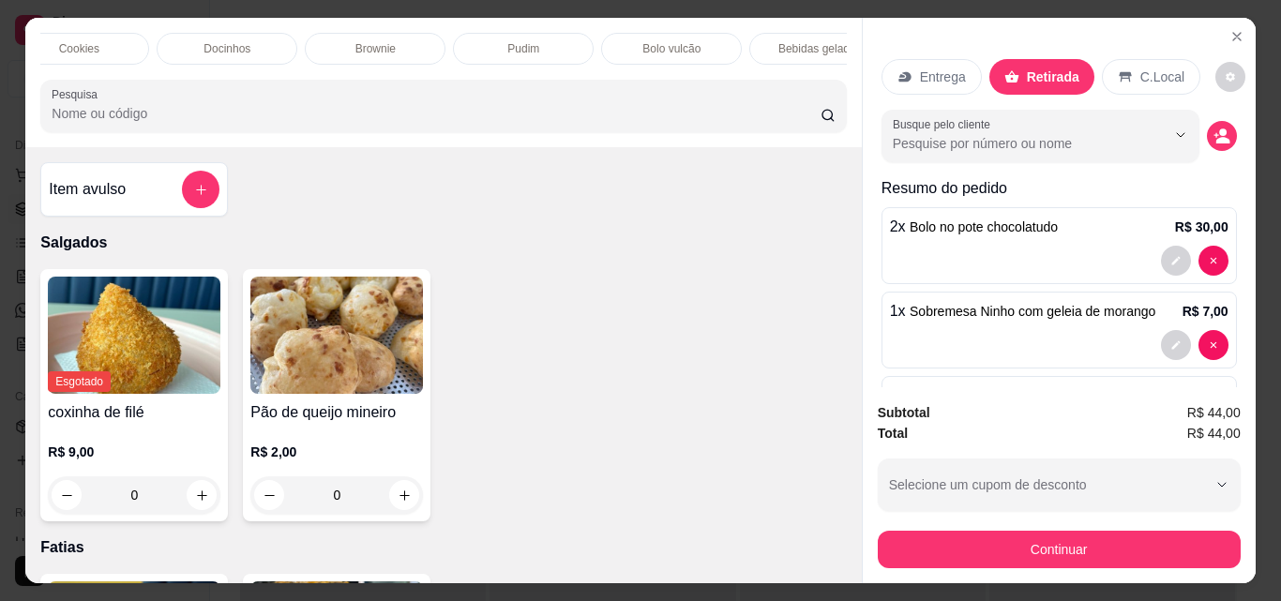
click at [549, 51] on div "Pudim" at bounding box center [523, 49] width 141 height 32
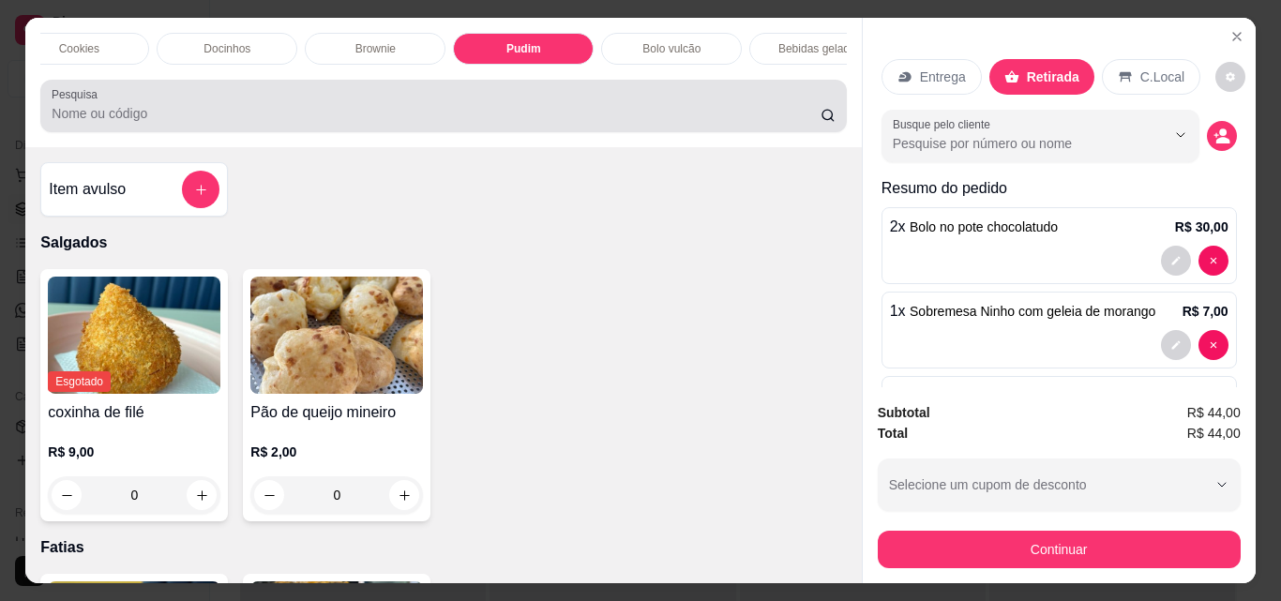
scroll to position [49, 0]
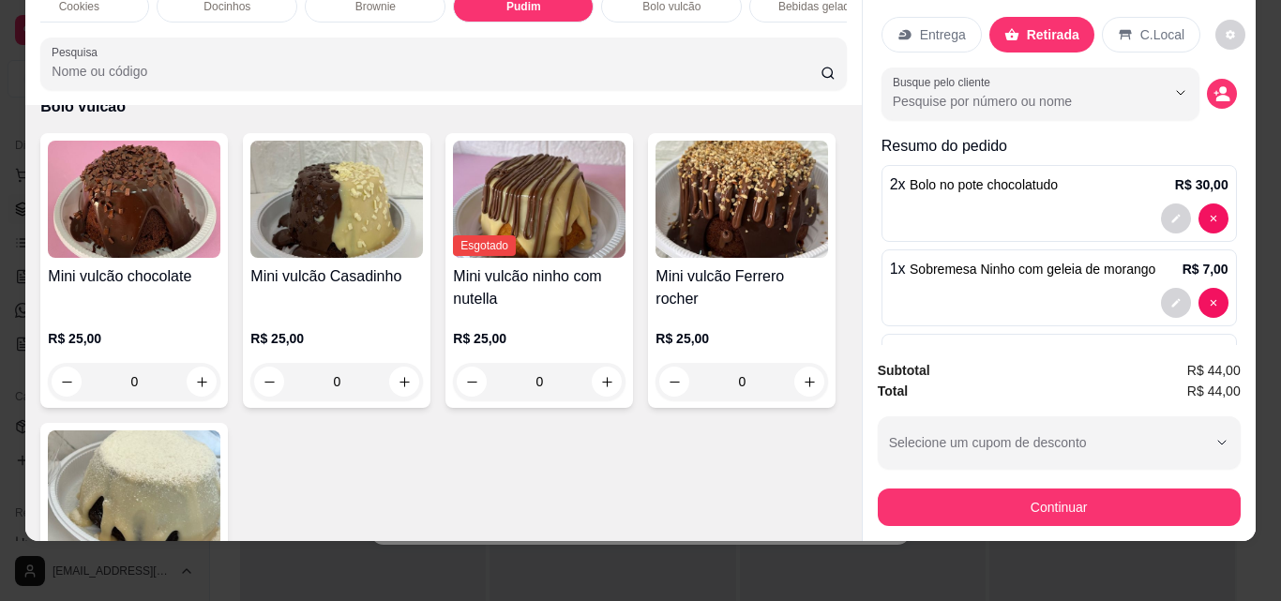
click at [196, 62] on icon "increase-product-quantity" at bounding box center [202, 55] width 14 height 14
type input "1"
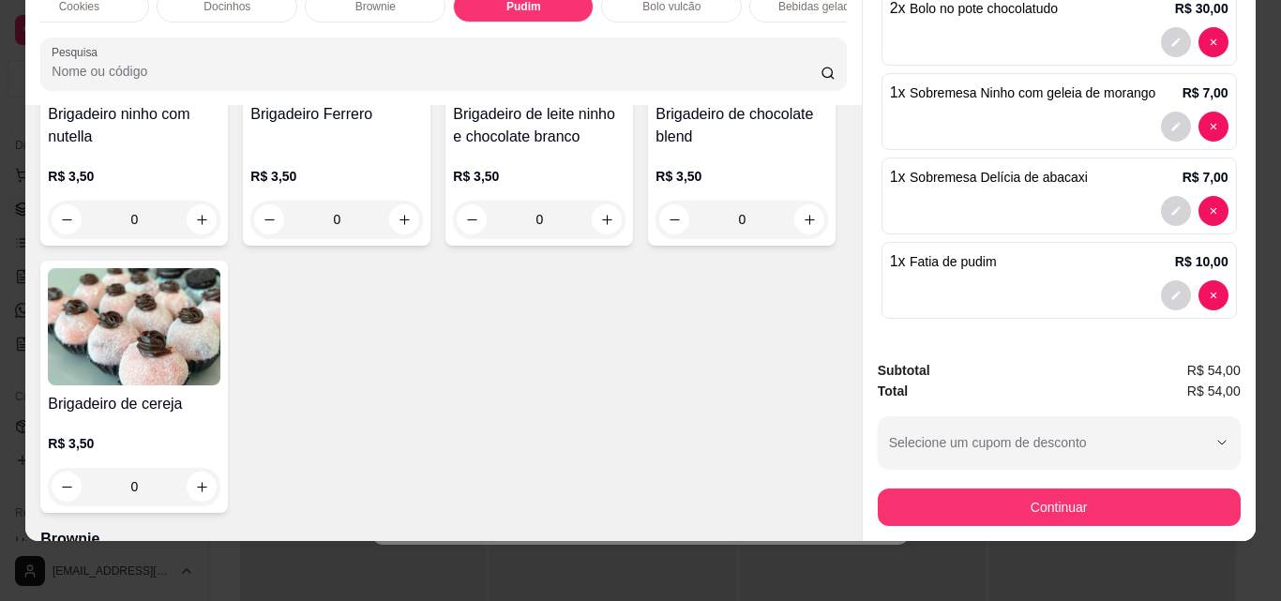
scroll to position [2045, 0]
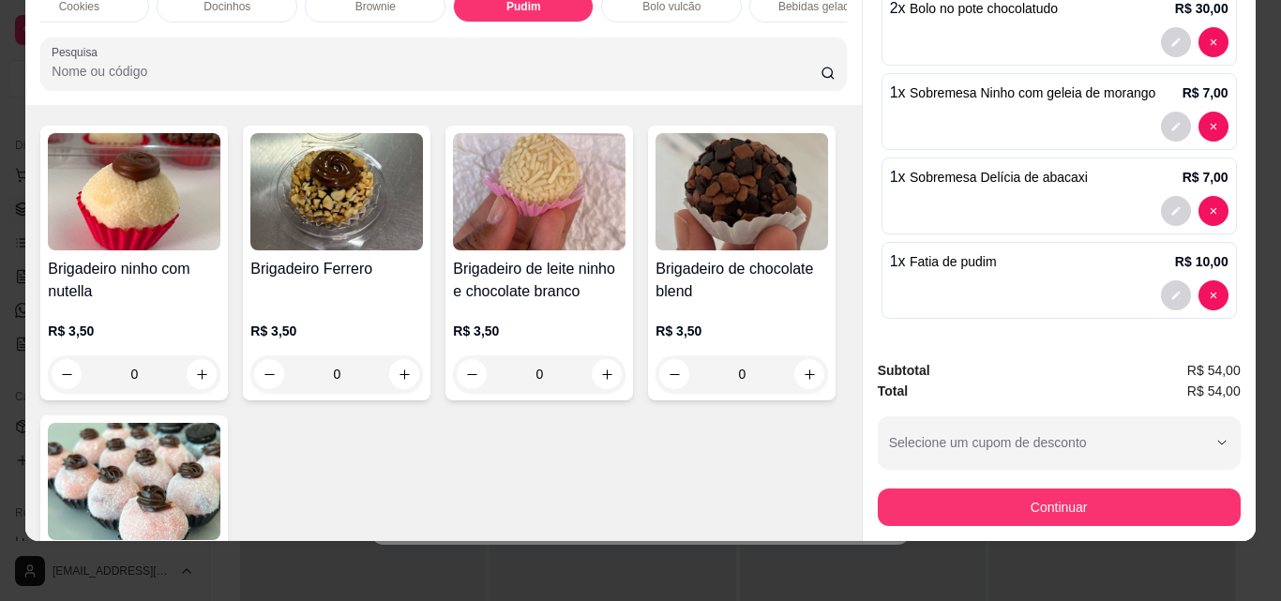
click at [195, 54] on icon "increase-product-quantity" at bounding box center [202, 47] width 14 height 14
type input "1"
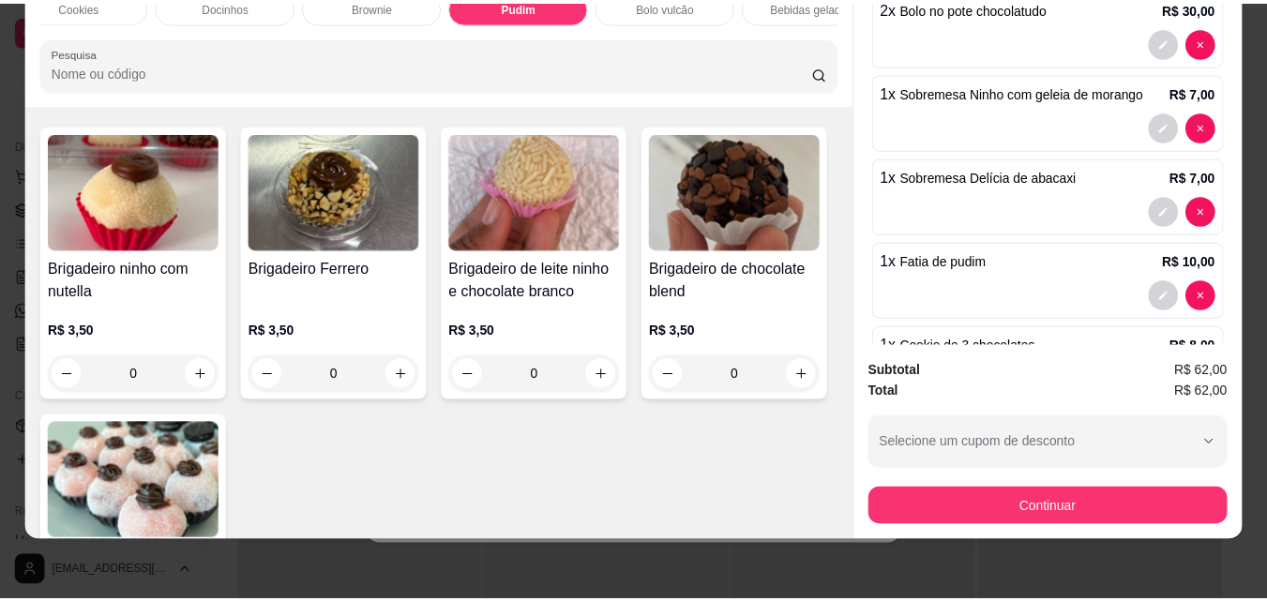
scroll to position [2046, 0]
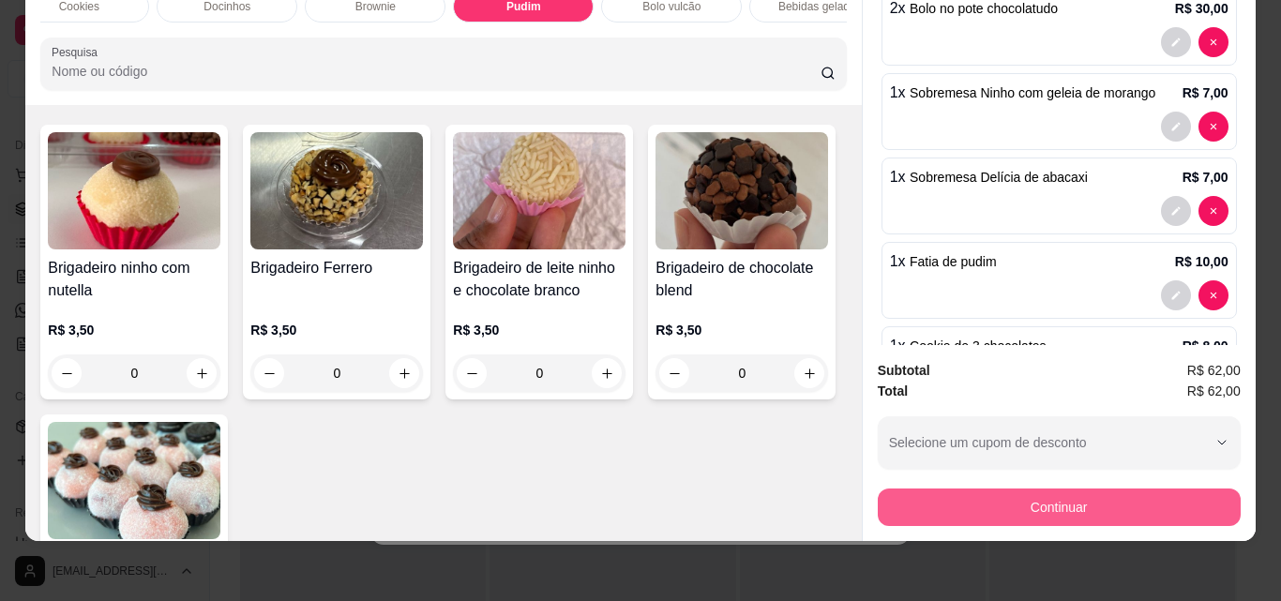
click at [1040, 489] on button "Continuar" at bounding box center [1059, 508] width 363 height 38
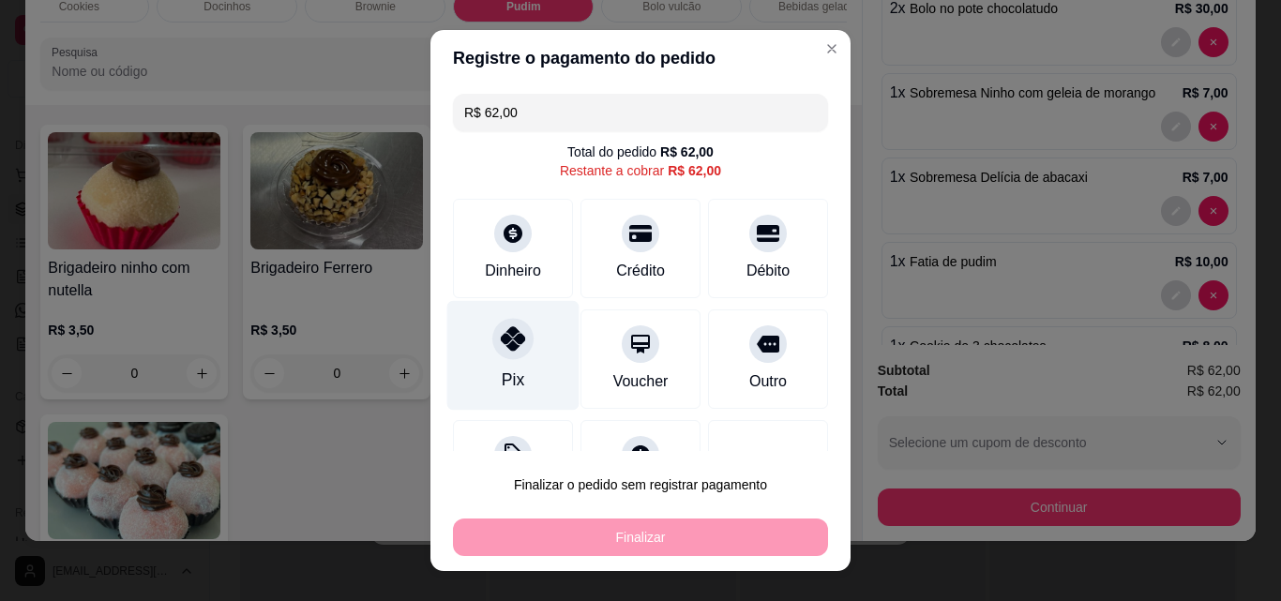
click at [520, 385] on div "Pix" at bounding box center [513, 356] width 132 height 110
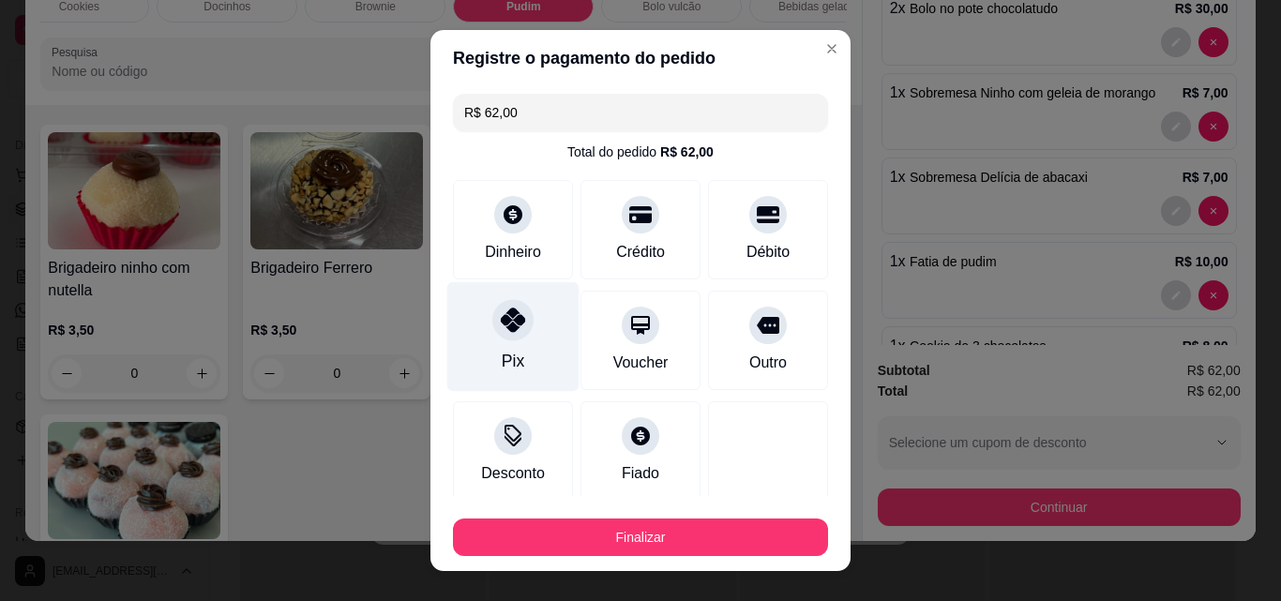
type input "R$ 0,00"
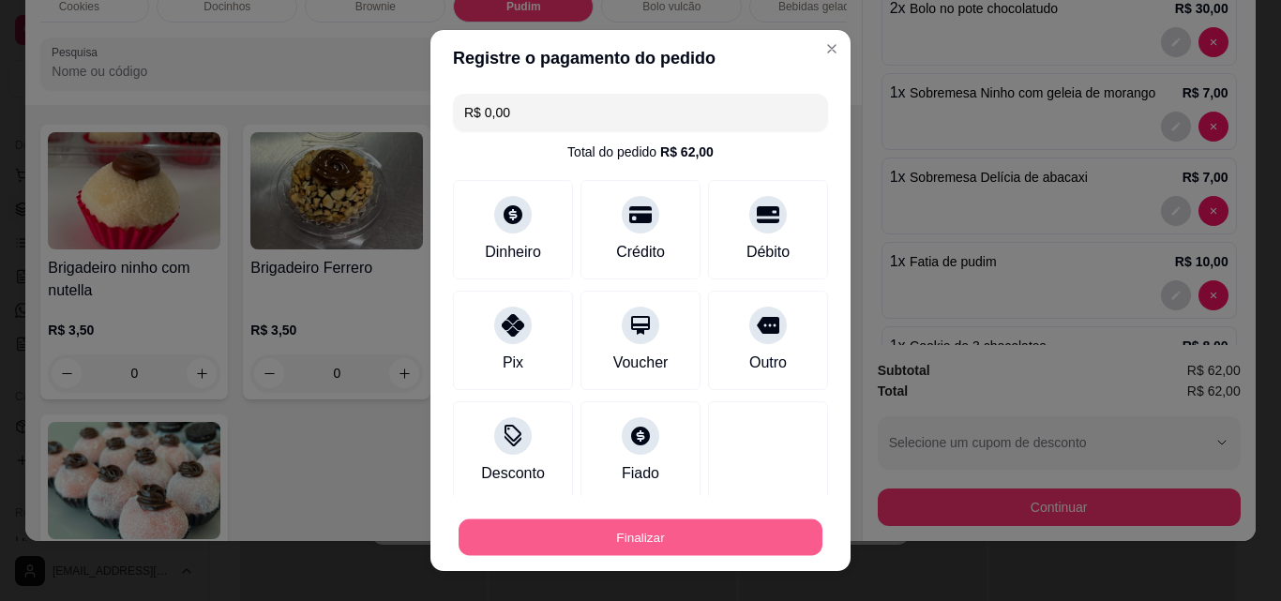
click at [625, 536] on button "Finalizar" at bounding box center [641, 538] width 364 height 37
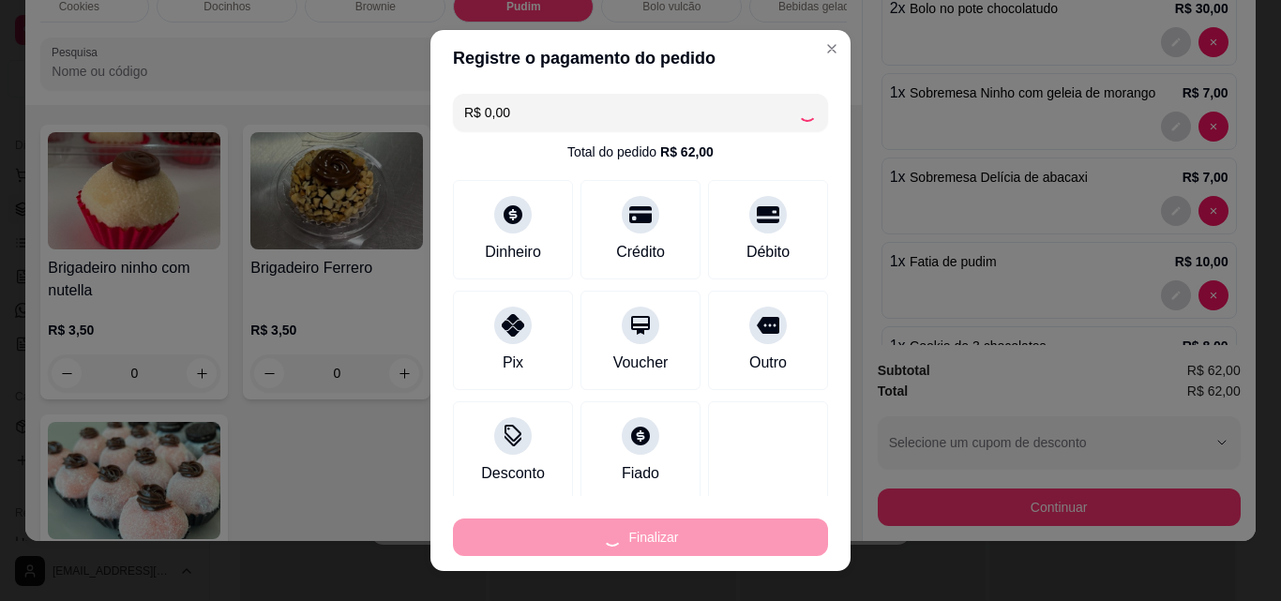
type input "0"
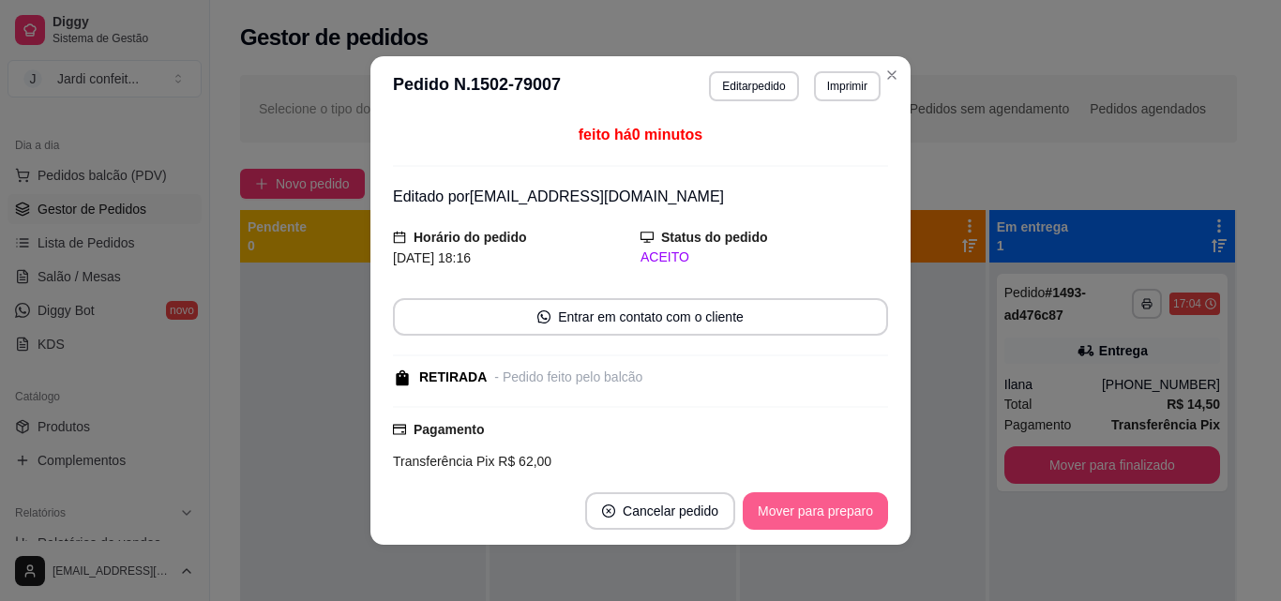
click at [797, 500] on button "Mover para preparo" at bounding box center [815, 511] width 145 height 38
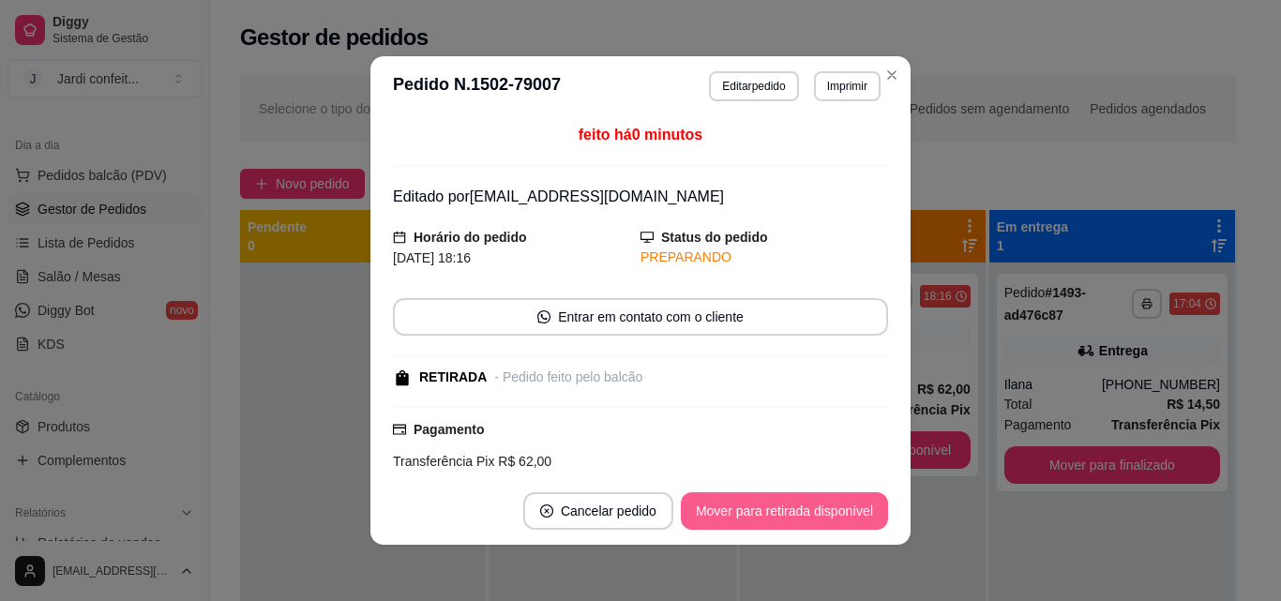
click at [831, 509] on button "Mover para retirada disponível" at bounding box center [784, 511] width 207 height 38
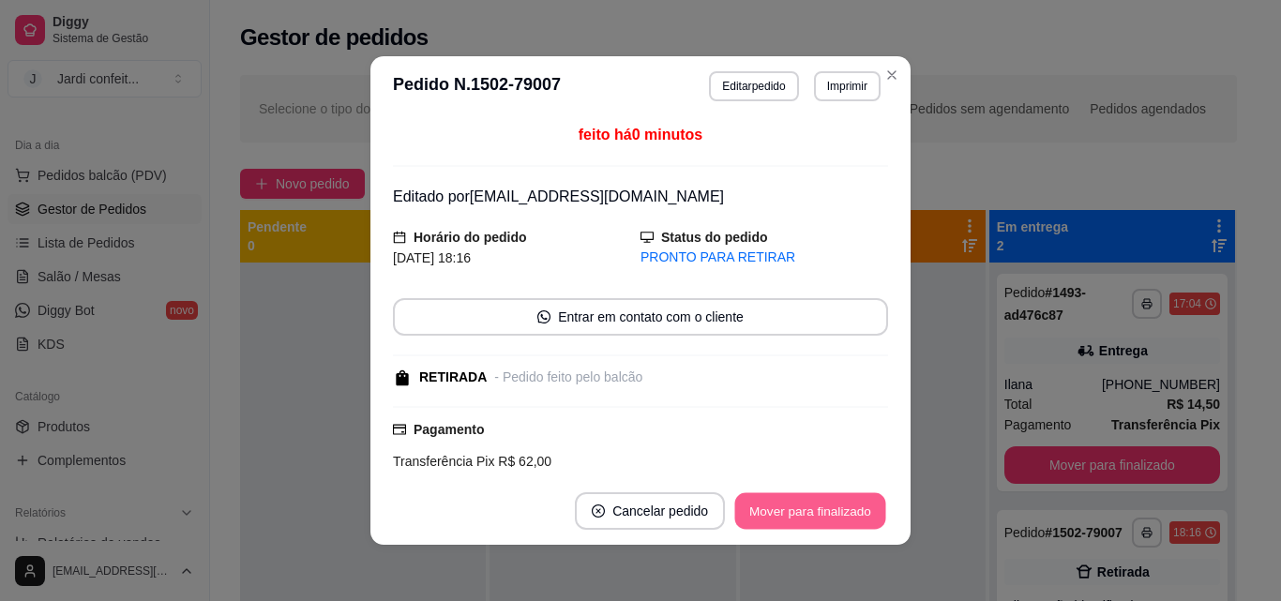
click at [854, 517] on button "Mover para finalizado" at bounding box center [810, 511] width 151 height 37
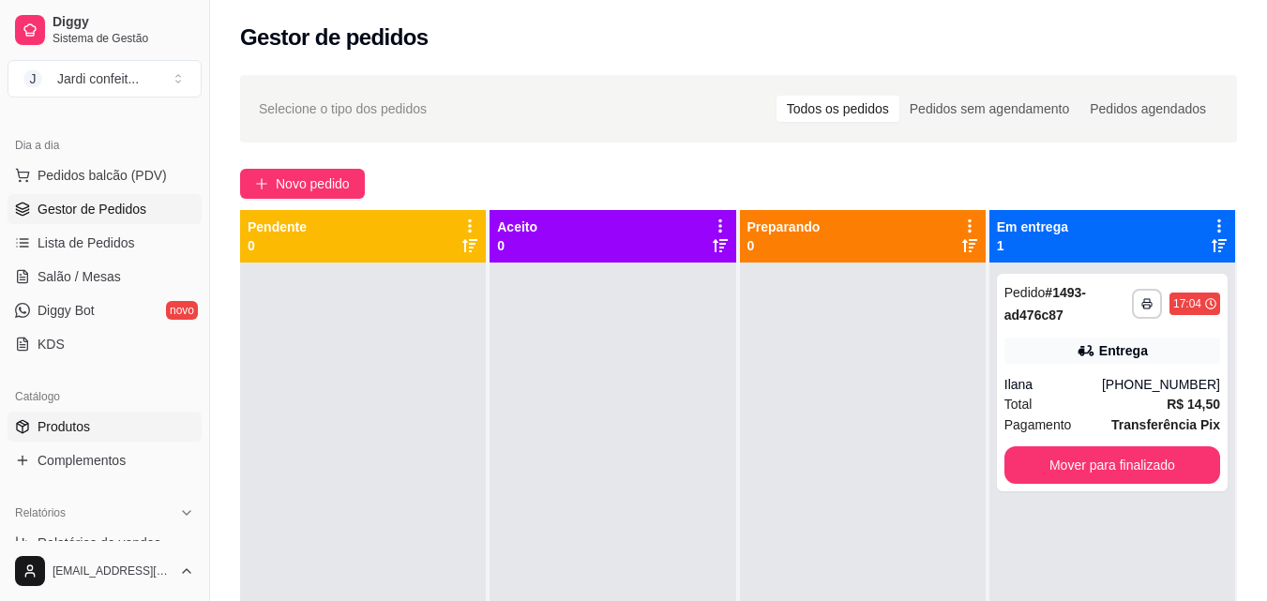
click at [115, 421] on link "Produtos" at bounding box center [105, 427] width 194 height 30
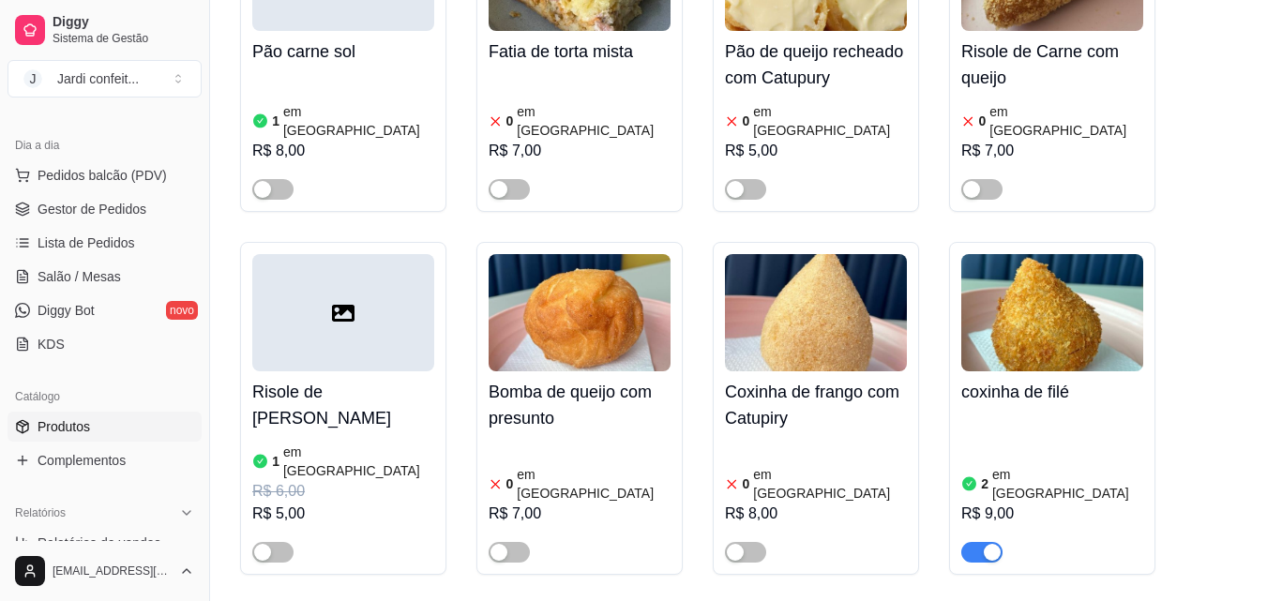
scroll to position [1125, 0]
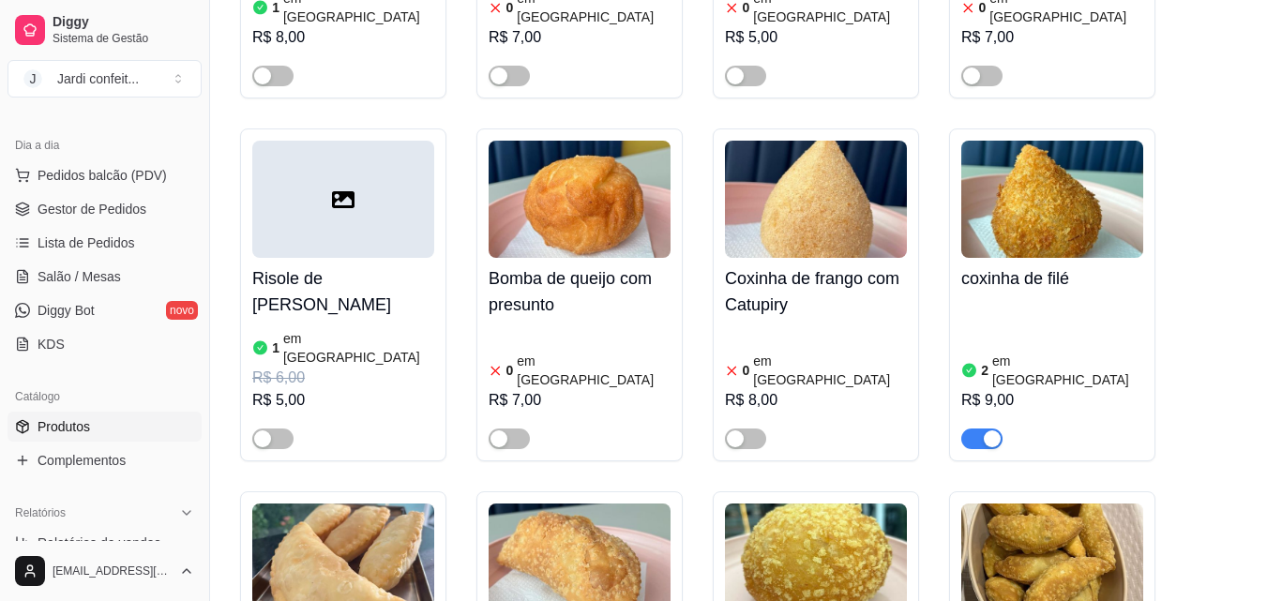
click at [974, 429] on span "button" at bounding box center [981, 439] width 41 height 21
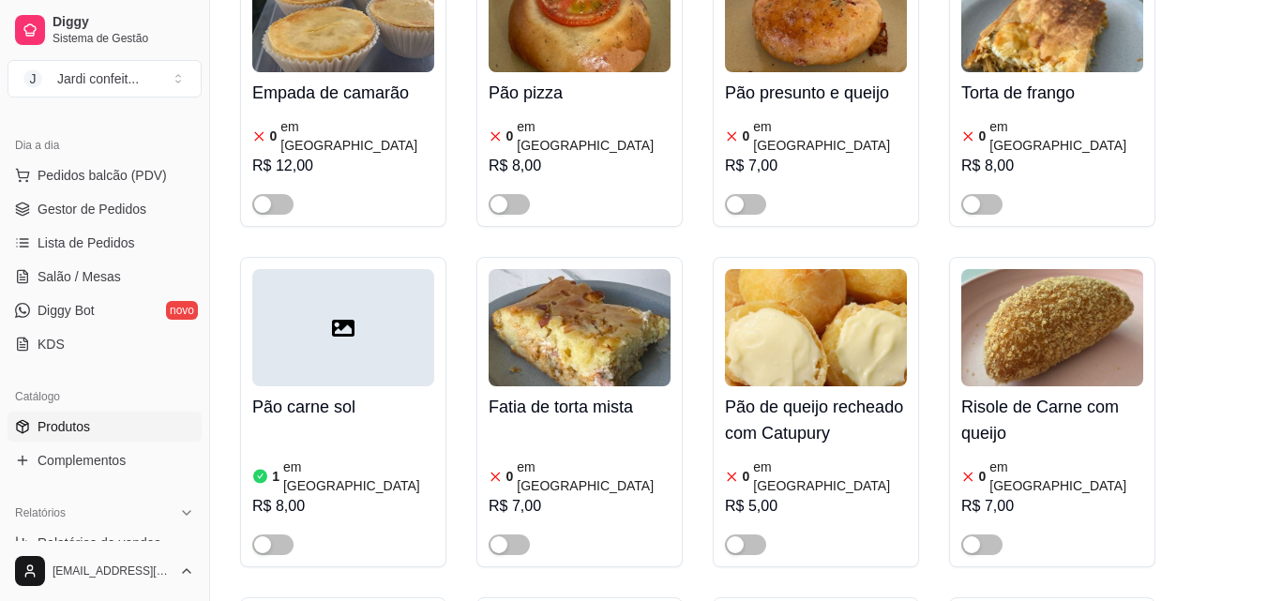
scroll to position [0, 0]
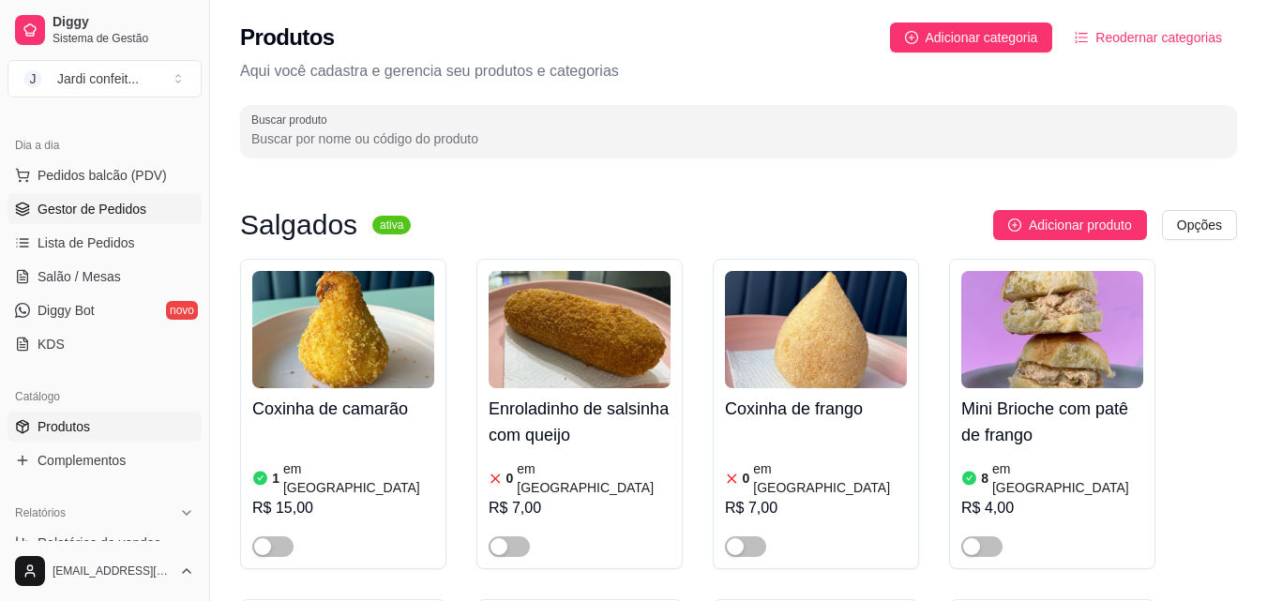
click at [139, 218] on span "Gestor de Pedidos" at bounding box center [92, 209] width 109 height 19
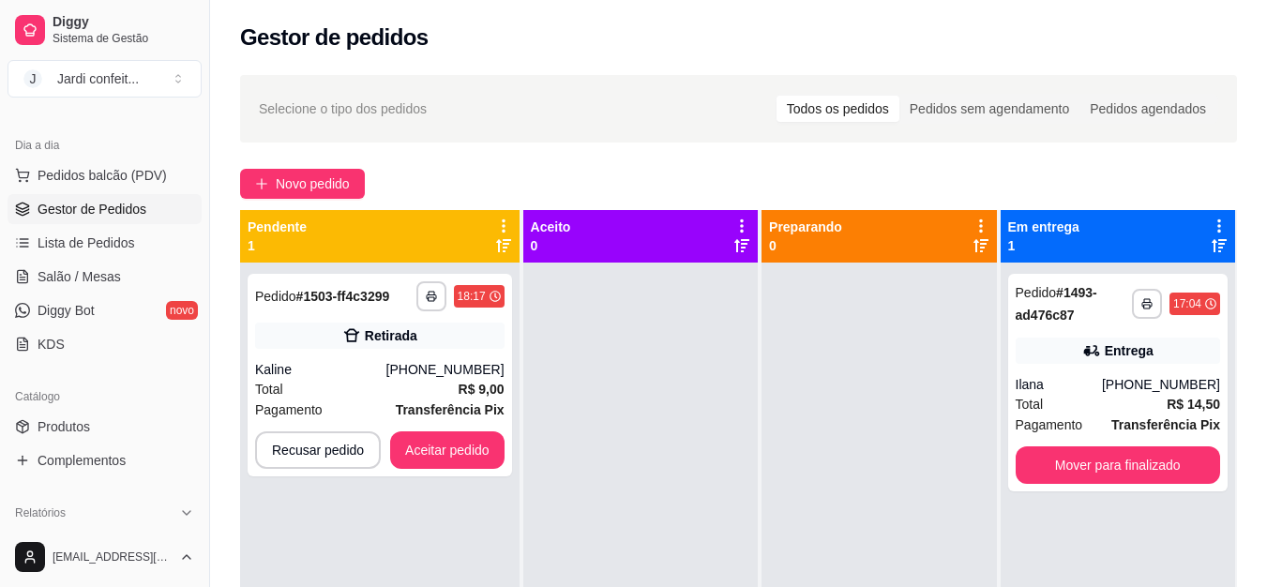
drag, startPoint x: 32, startPoint y: 430, endPoint x: 51, endPoint y: 400, distance: 35.4
click at [33, 427] on link "Produtos" at bounding box center [105, 427] width 194 height 30
click at [64, 434] on span "Produtos" at bounding box center [64, 426] width 53 height 19
click at [102, 420] on link "Produtos" at bounding box center [105, 427] width 194 height 30
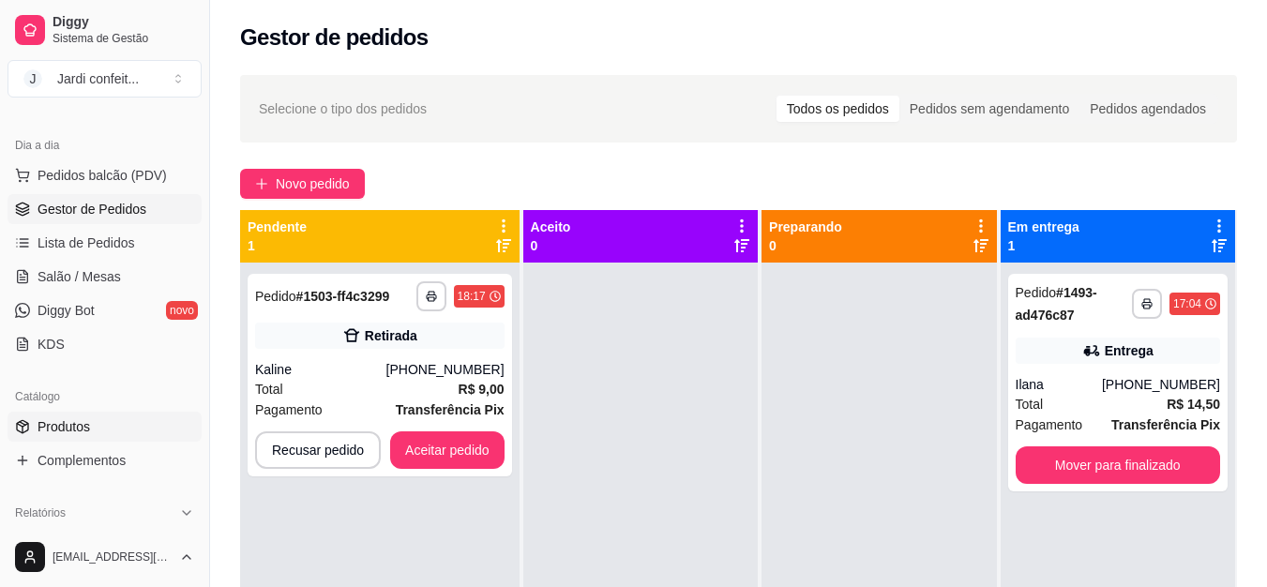
click at [102, 420] on link "Produtos" at bounding box center [105, 427] width 194 height 30
click at [53, 426] on span "Produtos" at bounding box center [64, 426] width 53 height 19
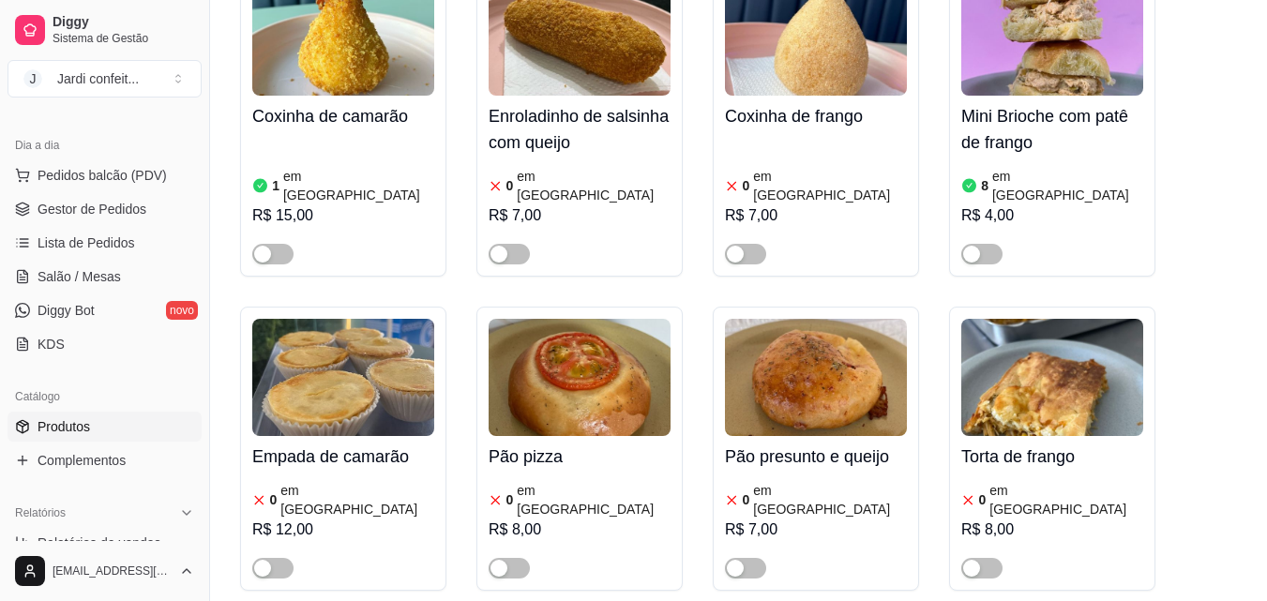
scroll to position [281, 0]
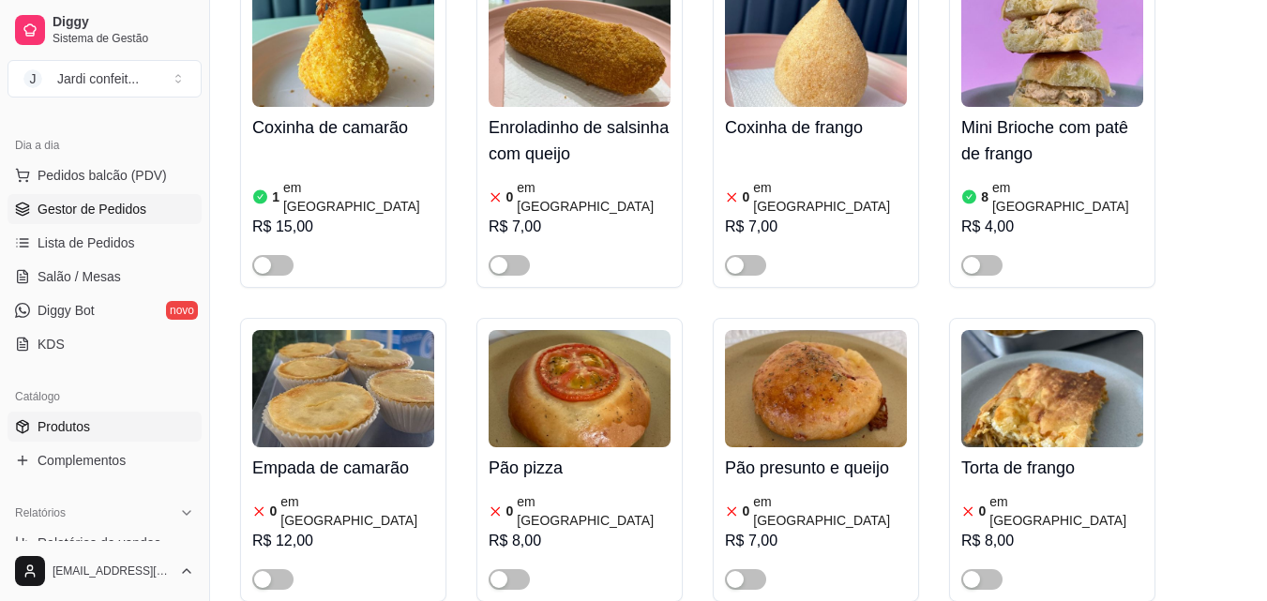
click at [88, 212] on span "Gestor de Pedidos" at bounding box center [92, 209] width 109 height 19
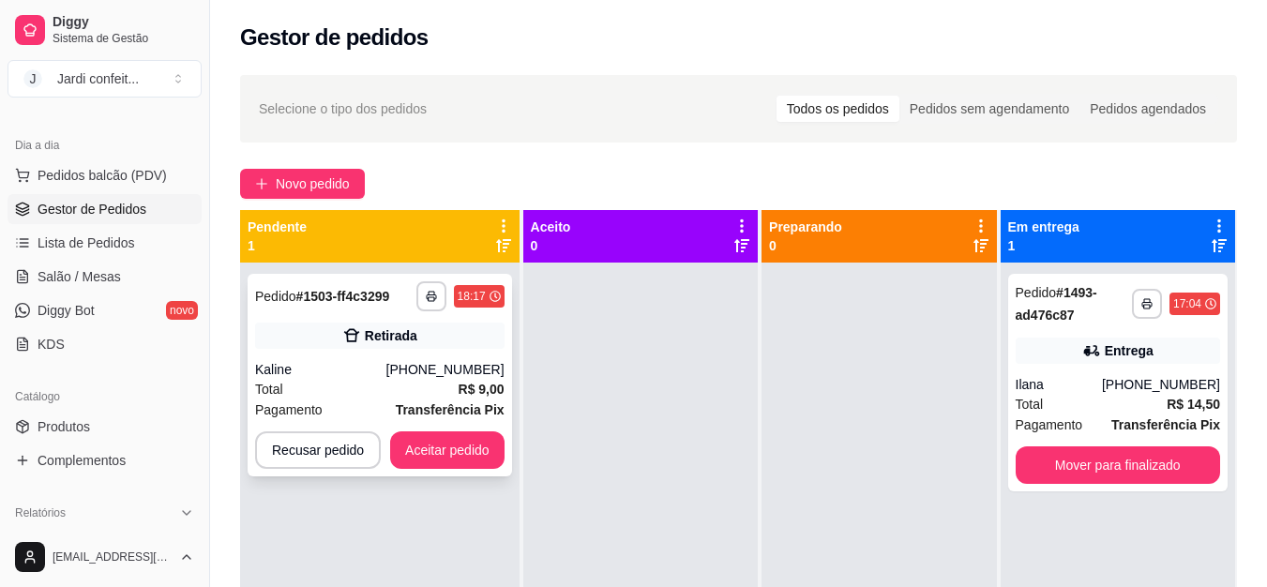
click at [450, 324] on div "Retirada" at bounding box center [379, 336] width 249 height 26
click at [333, 442] on button "Recusar pedido" at bounding box center [318, 450] width 126 height 38
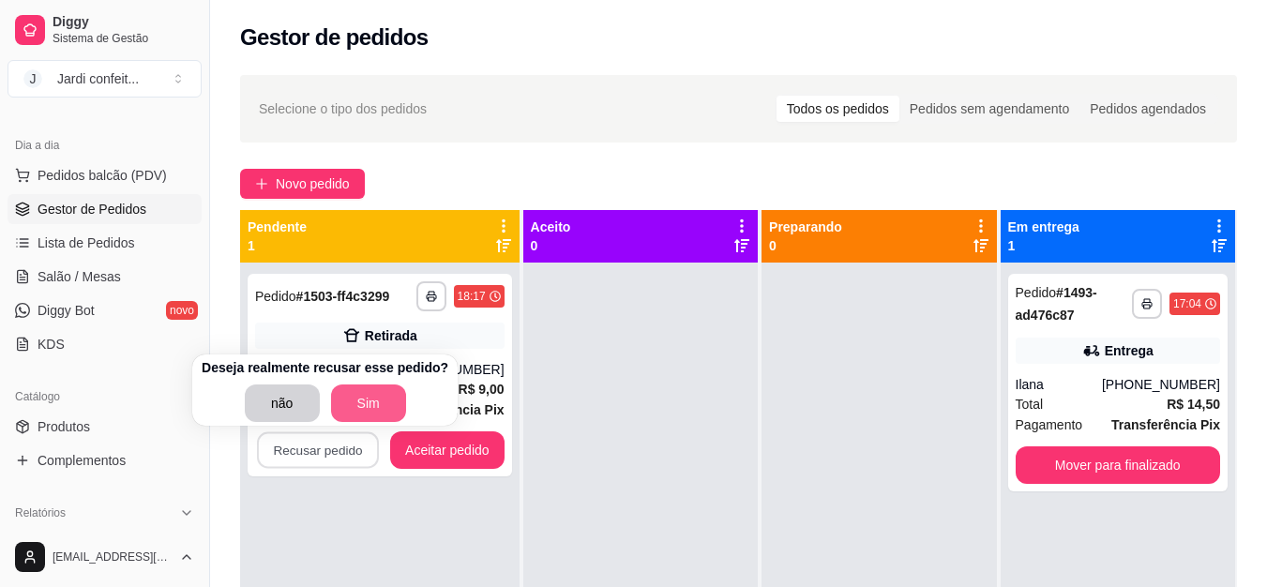
click at [373, 402] on button "Sim" at bounding box center [368, 404] width 75 height 38
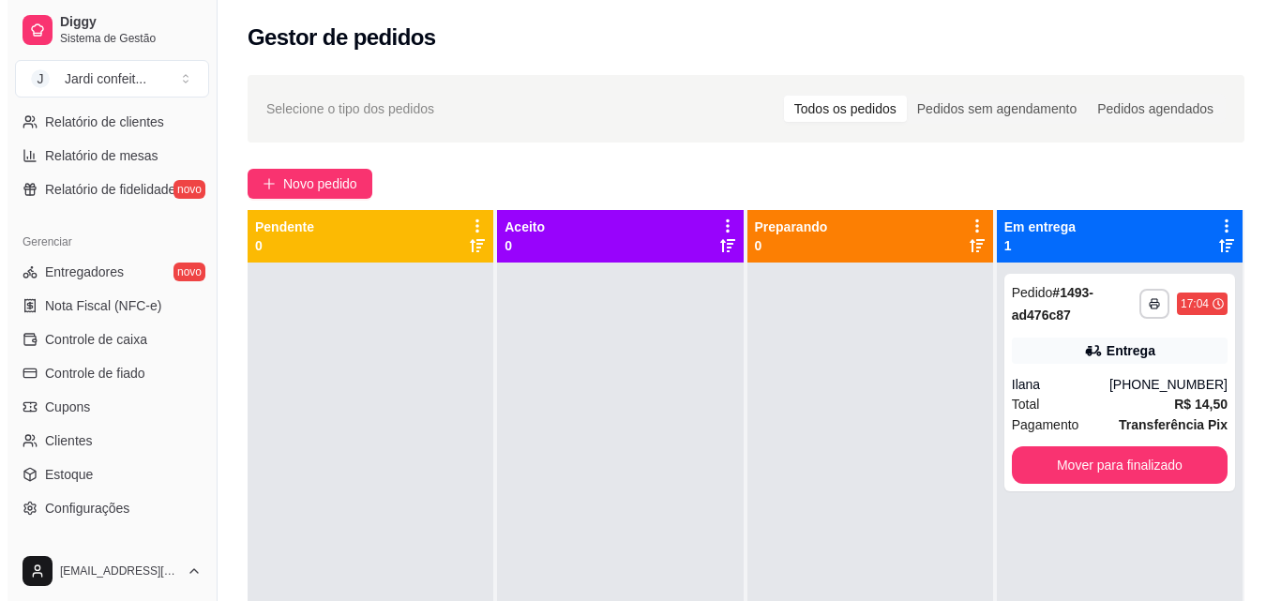
scroll to position [657, 0]
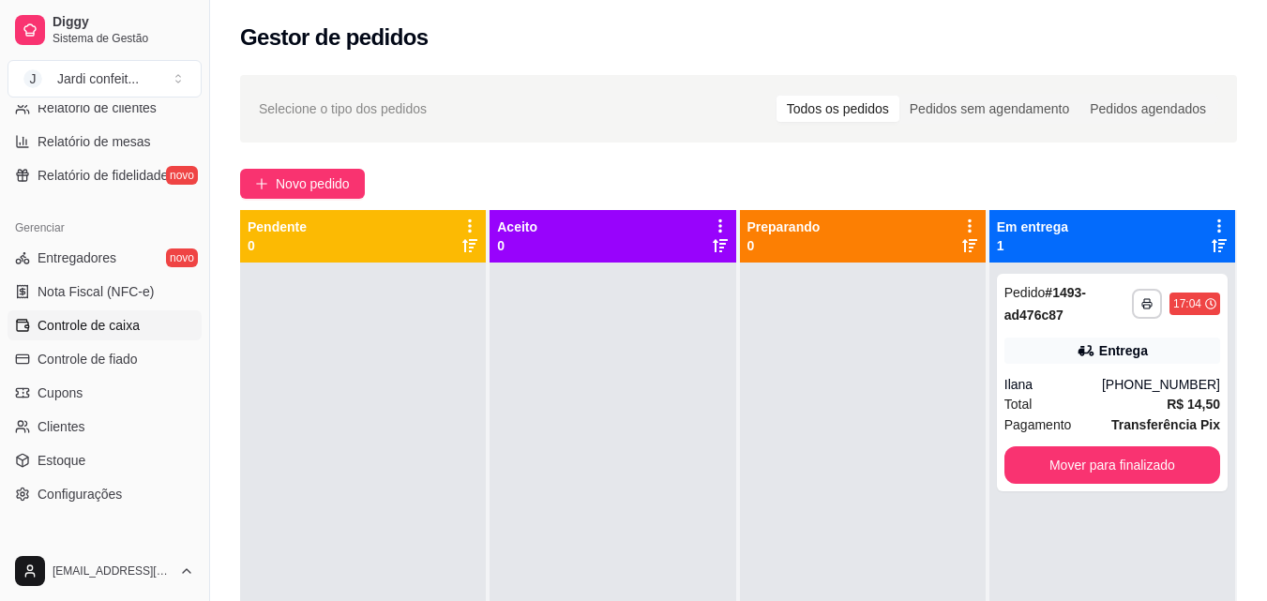
click at [151, 327] on link "Controle de caixa" at bounding box center [105, 325] width 194 height 30
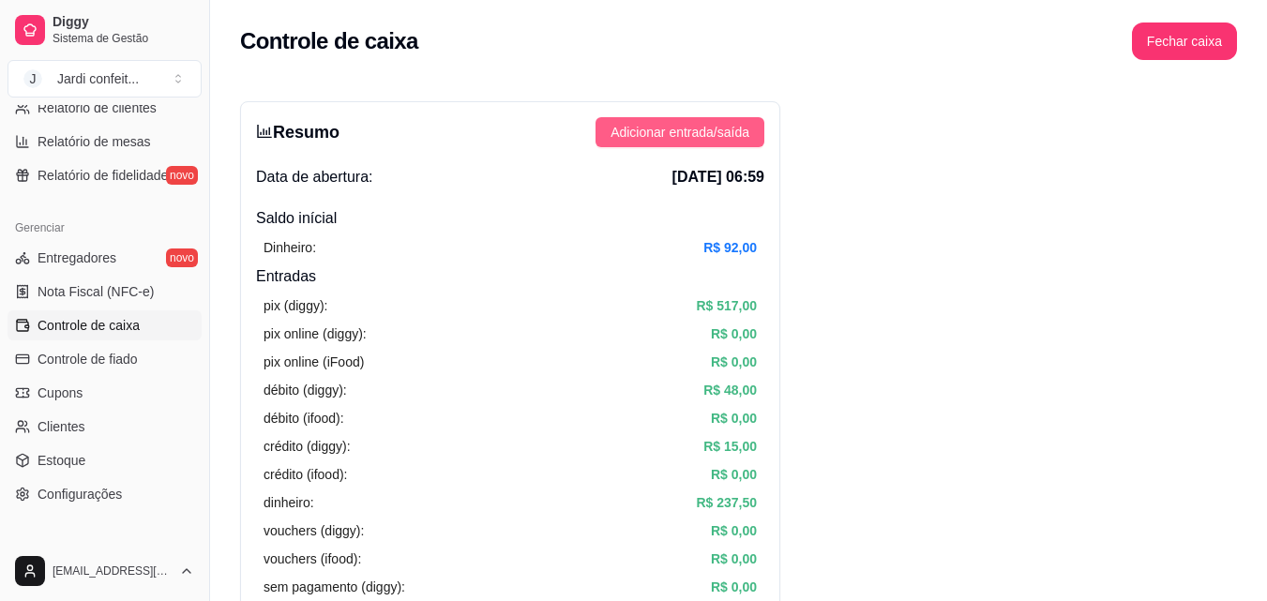
click at [715, 132] on span "Adicionar entrada/saída" at bounding box center [680, 132] width 139 height 21
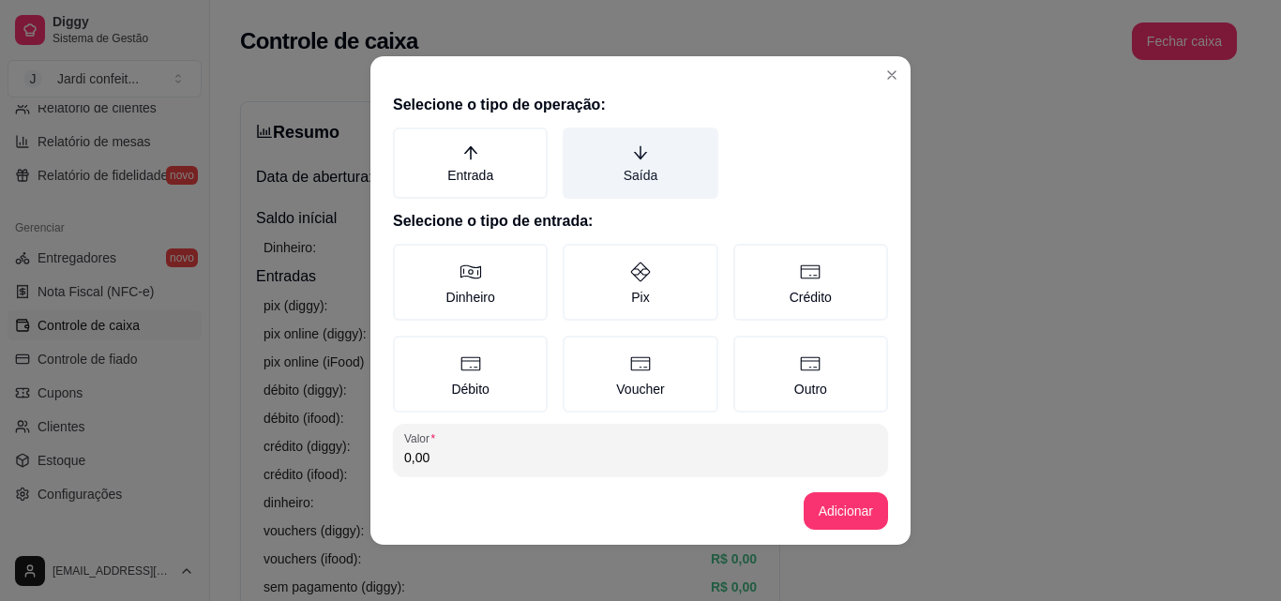
click at [634, 177] on label "Saída" at bounding box center [640, 163] width 155 height 71
click at [577, 142] on button "Saída" at bounding box center [569, 134] width 15 height 15
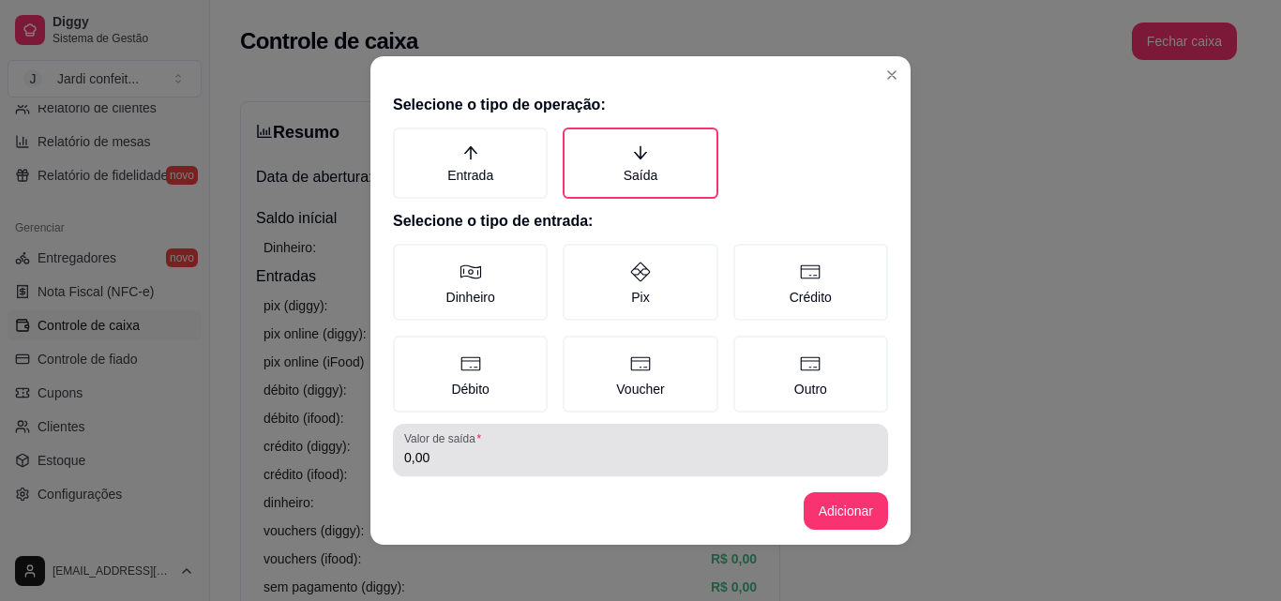
click at [431, 461] on input "0,00" at bounding box center [640, 457] width 473 height 19
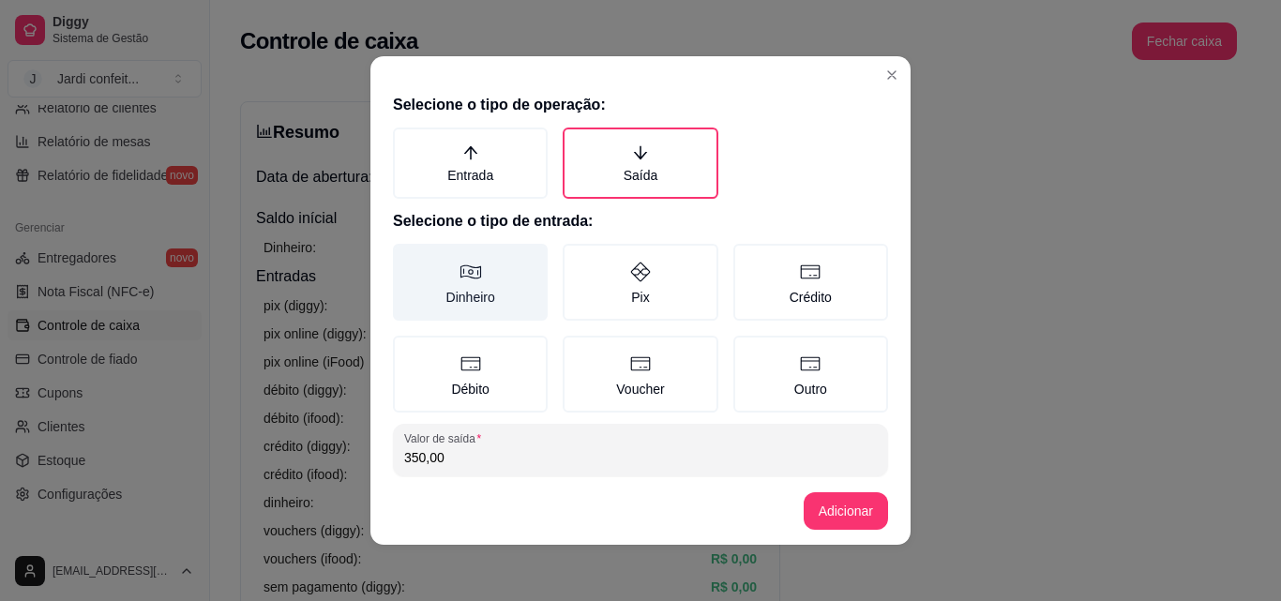
type input "350,00"
click at [501, 295] on label "Dinheiro" at bounding box center [470, 282] width 155 height 77
click at [407, 258] on button "Dinheiro" at bounding box center [399, 250] width 15 height 15
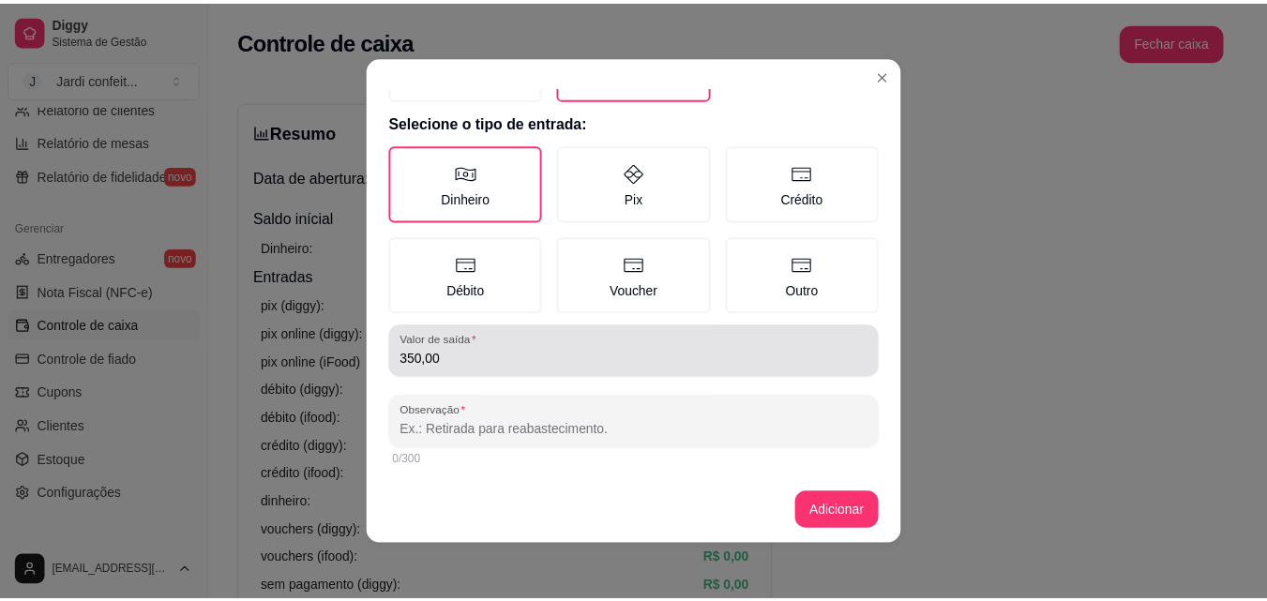
scroll to position [100, 0]
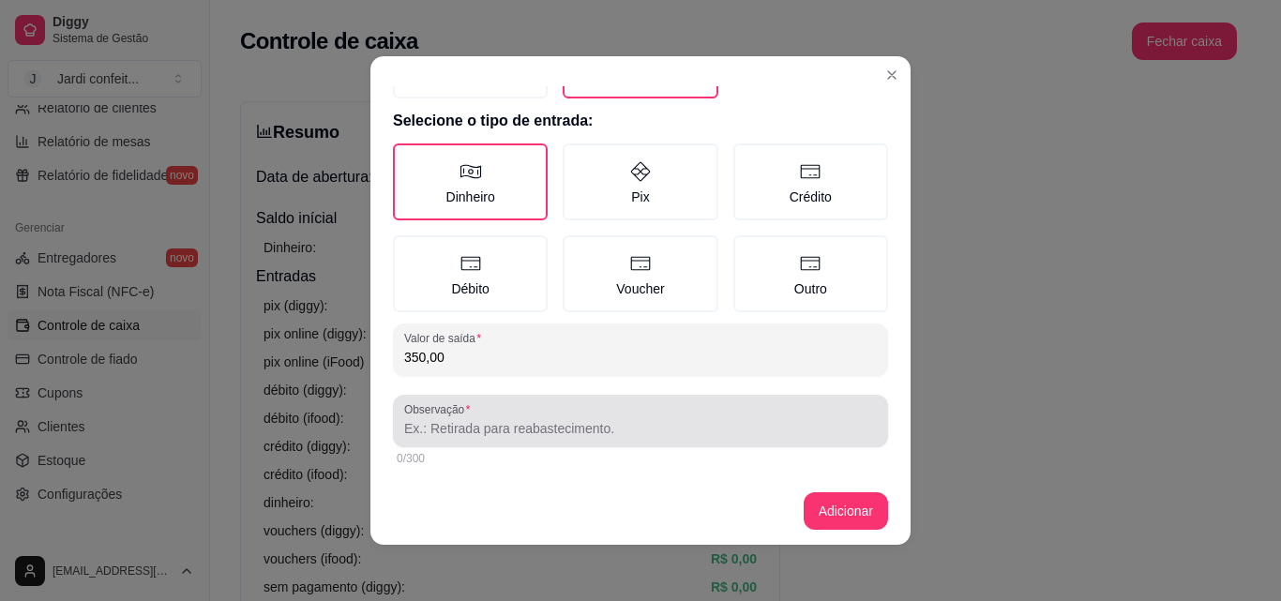
click at [497, 427] on input "Observação" at bounding box center [640, 428] width 473 height 19
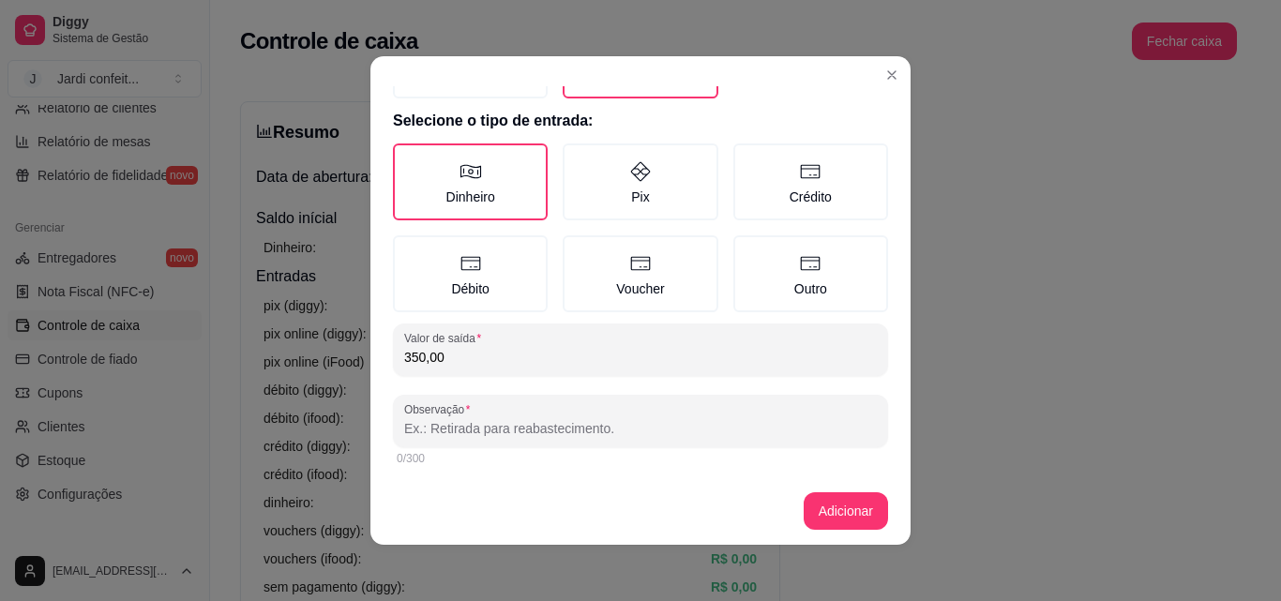
click at [513, 391] on div "Selecione o tipo de operação: Entrada Saída Selecione o tipo de entrada: Dinhei…" at bounding box center [640, 281] width 540 height 391
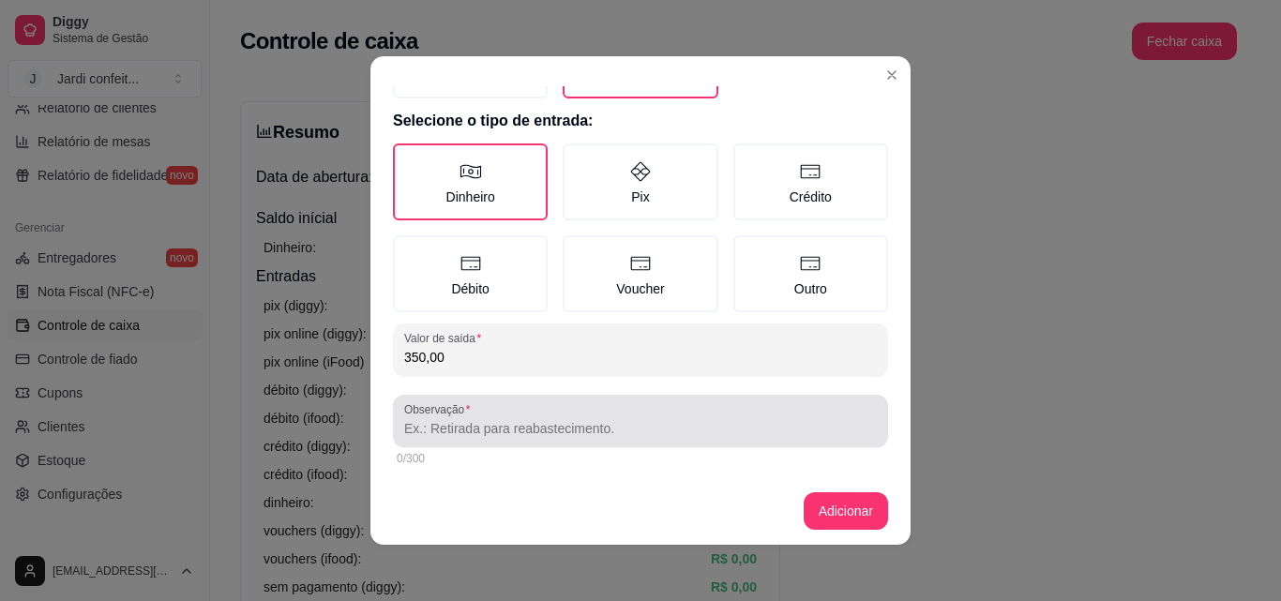
click at [492, 439] on div at bounding box center [640, 421] width 473 height 38
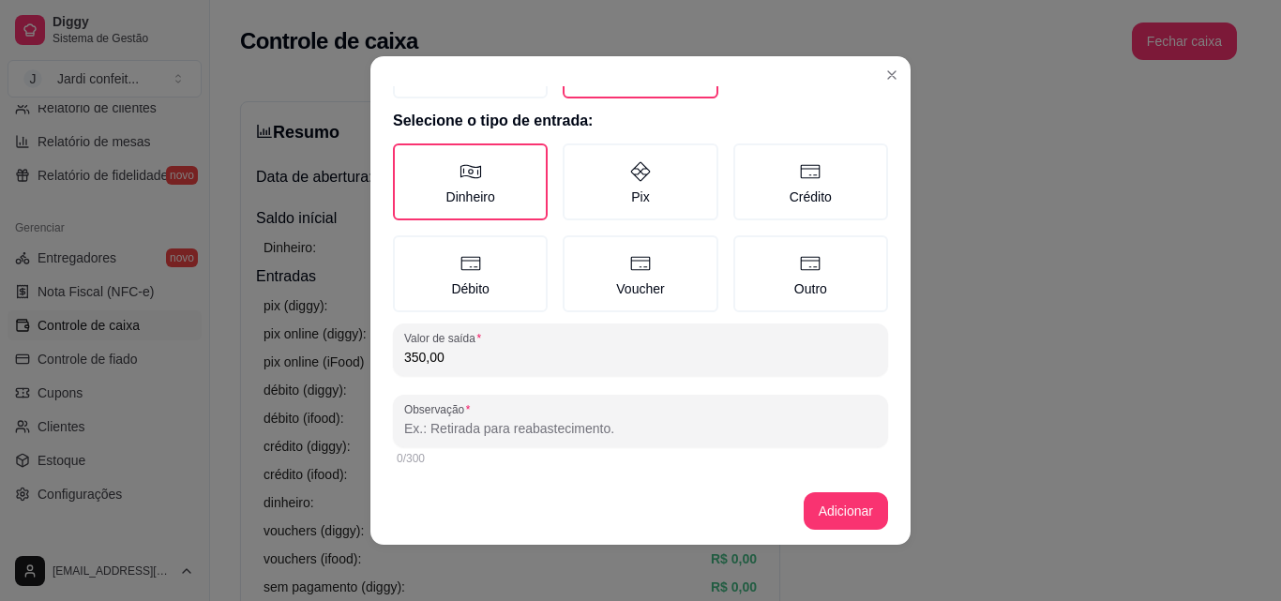
click at [462, 434] on input "Observação" at bounding box center [640, 428] width 473 height 19
click at [621, 442] on div "Observação" at bounding box center [640, 421] width 495 height 53
type input "Rayssa e carne"
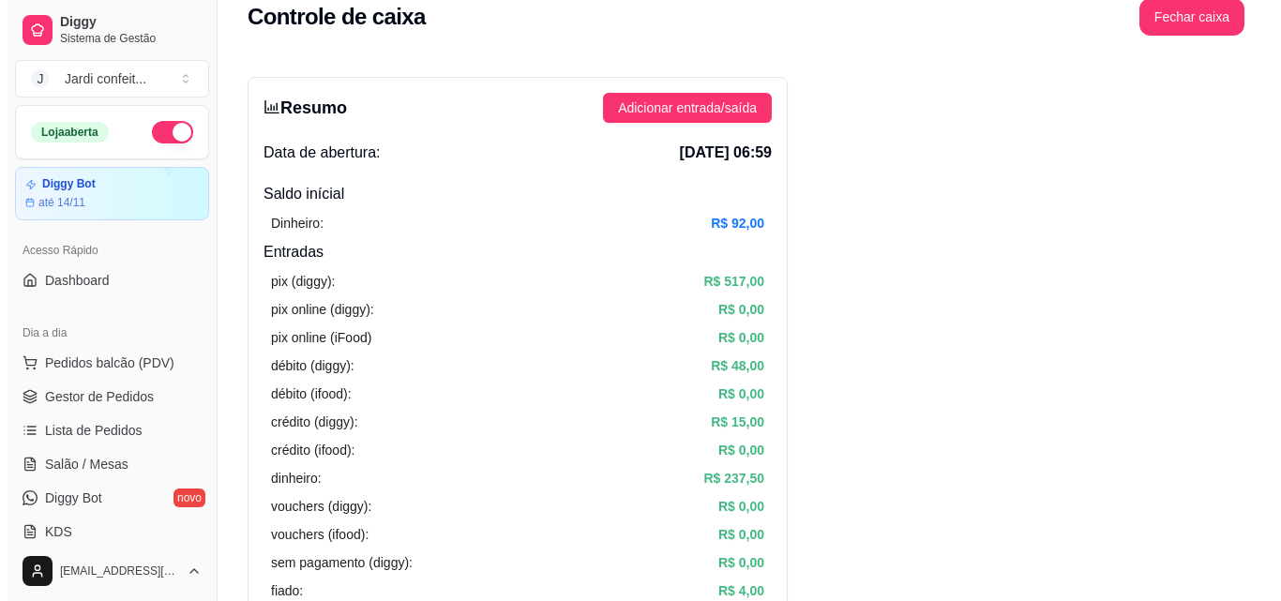
scroll to position [0, 0]
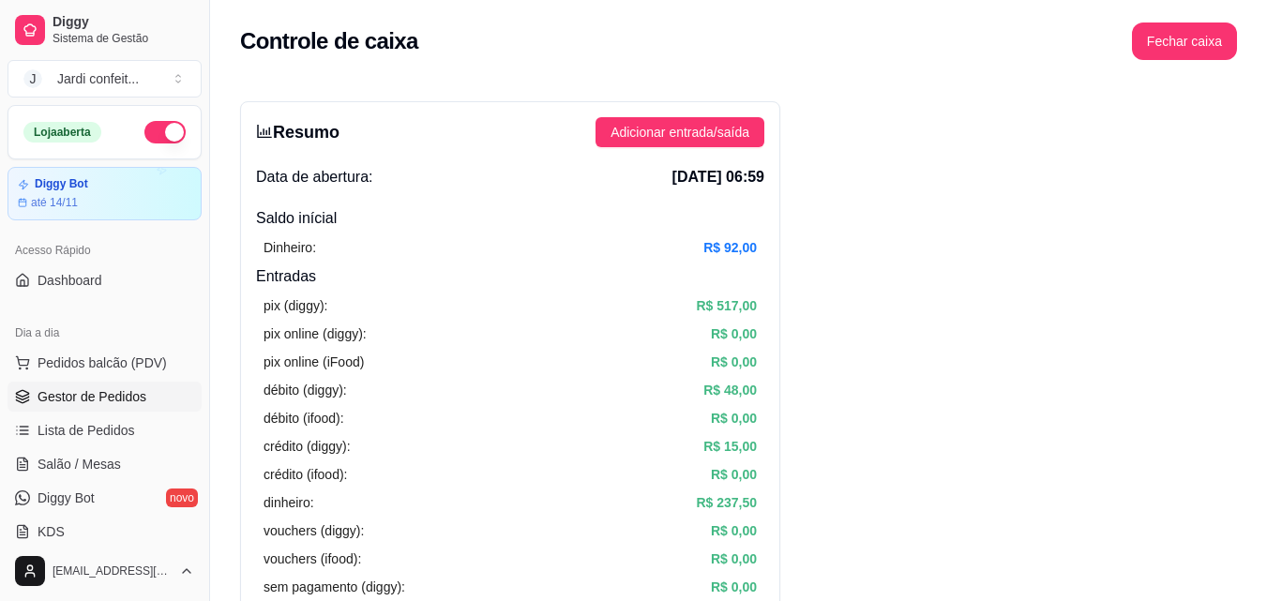
click at [132, 387] on span "Gestor de Pedidos" at bounding box center [92, 396] width 109 height 19
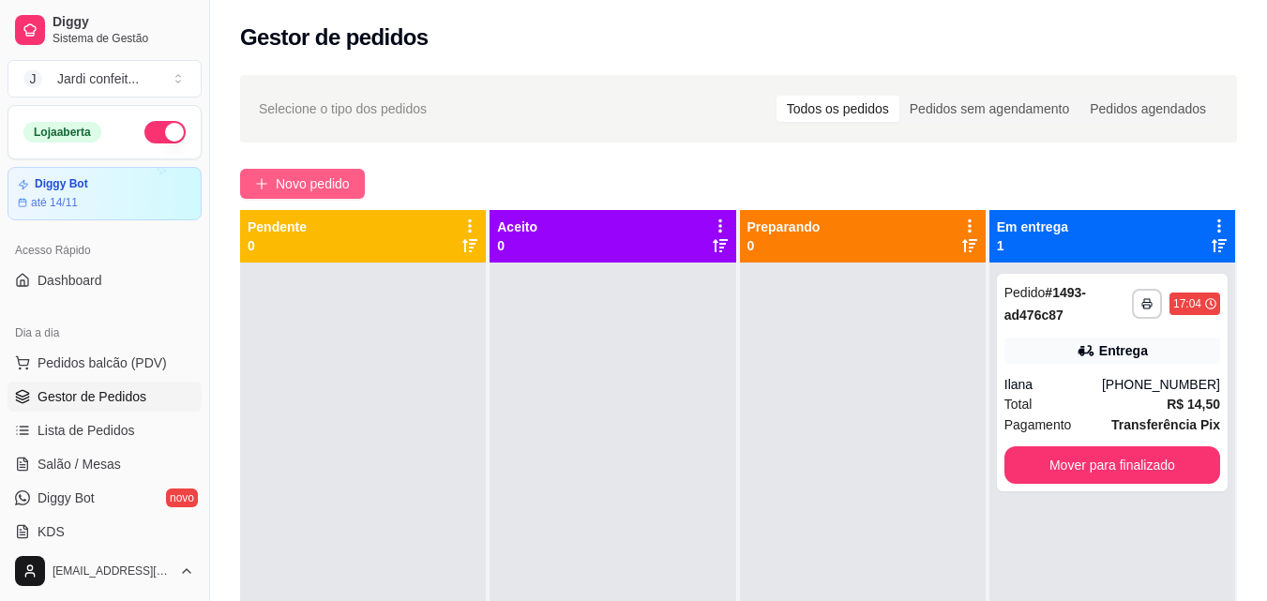
click at [339, 186] on span "Novo pedido" at bounding box center [313, 184] width 74 height 21
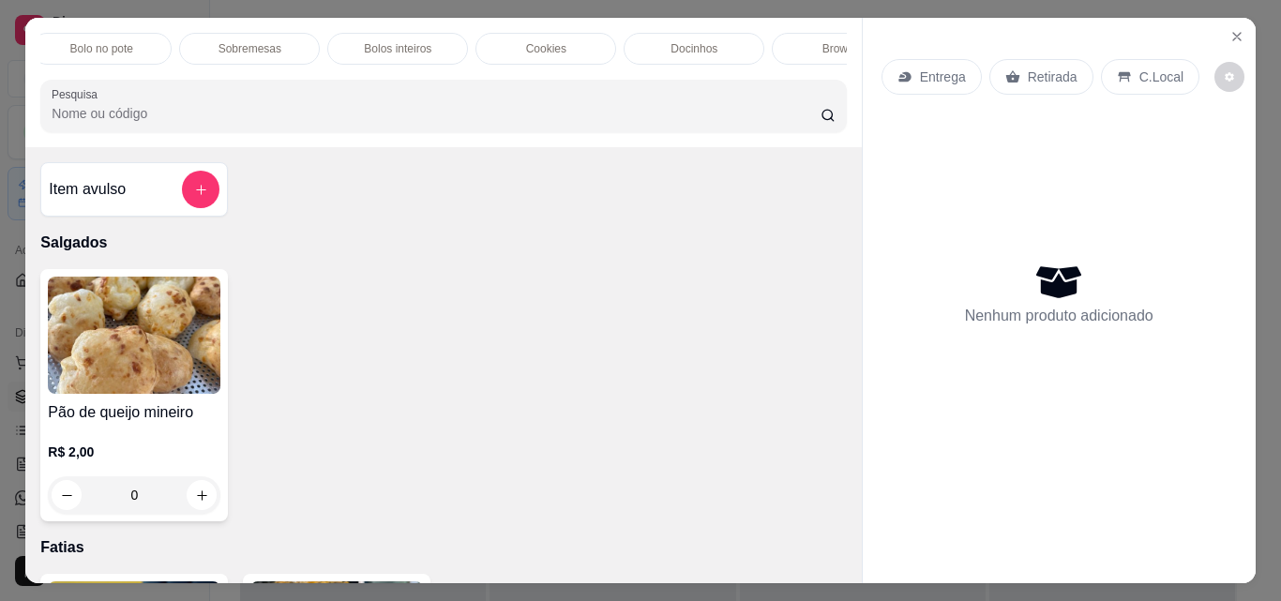
scroll to position [0, 313]
click at [672, 33] on div "Docinhos" at bounding box center [686, 49] width 141 height 32
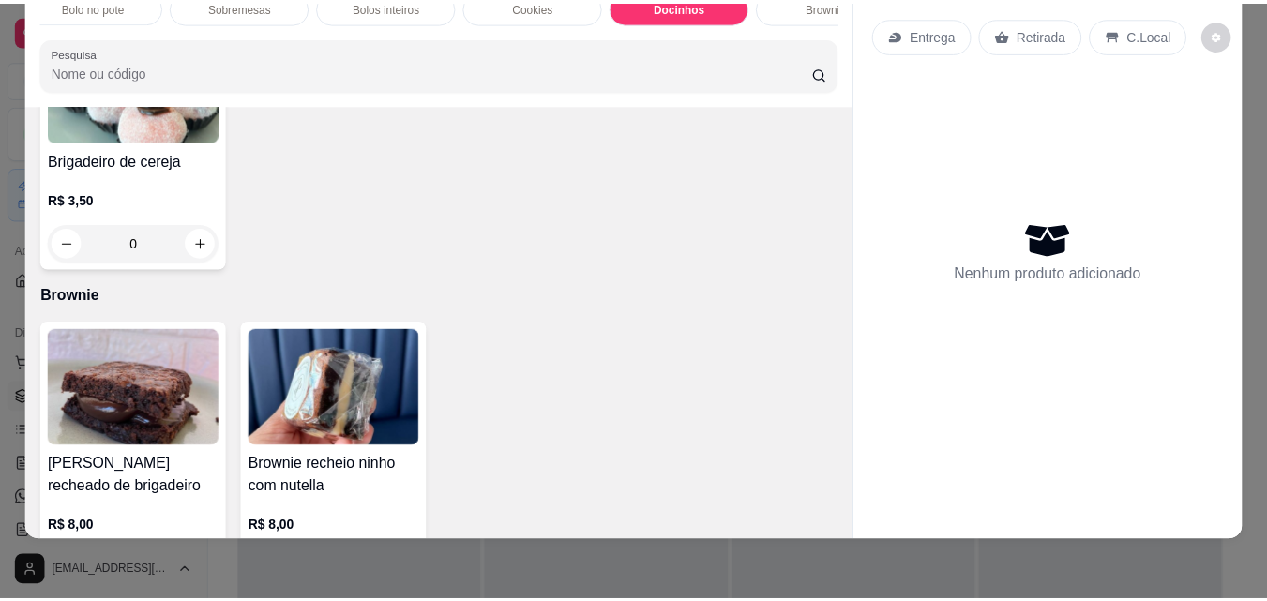
scroll to position [2503, 0]
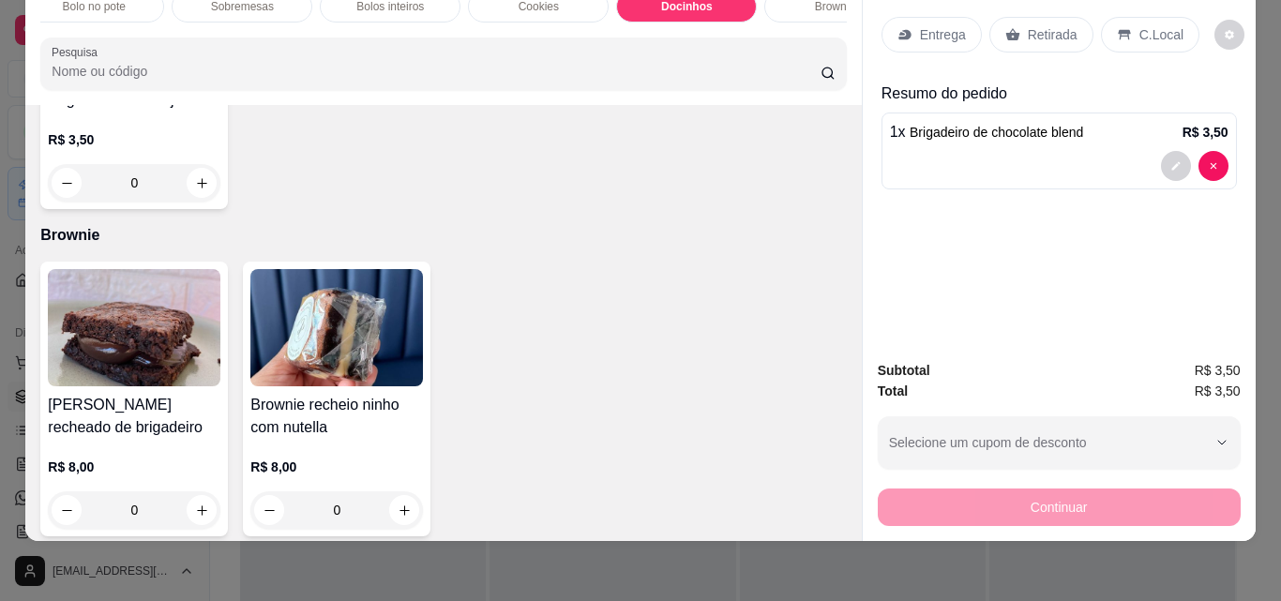
type input "2"
click at [1043, 25] on p "Retirada" at bounding box center [1053, 34] width 50 height 19
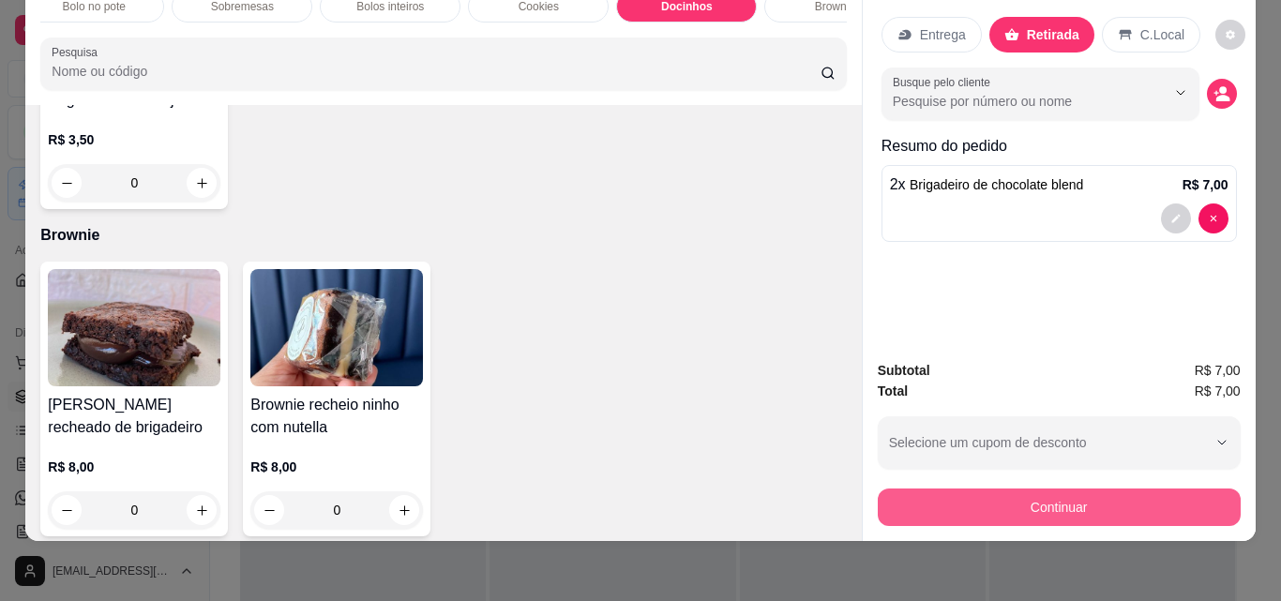
click at [1172, 489] on button "Continuar" at bounding box center [1059, 508] width 363 height 38
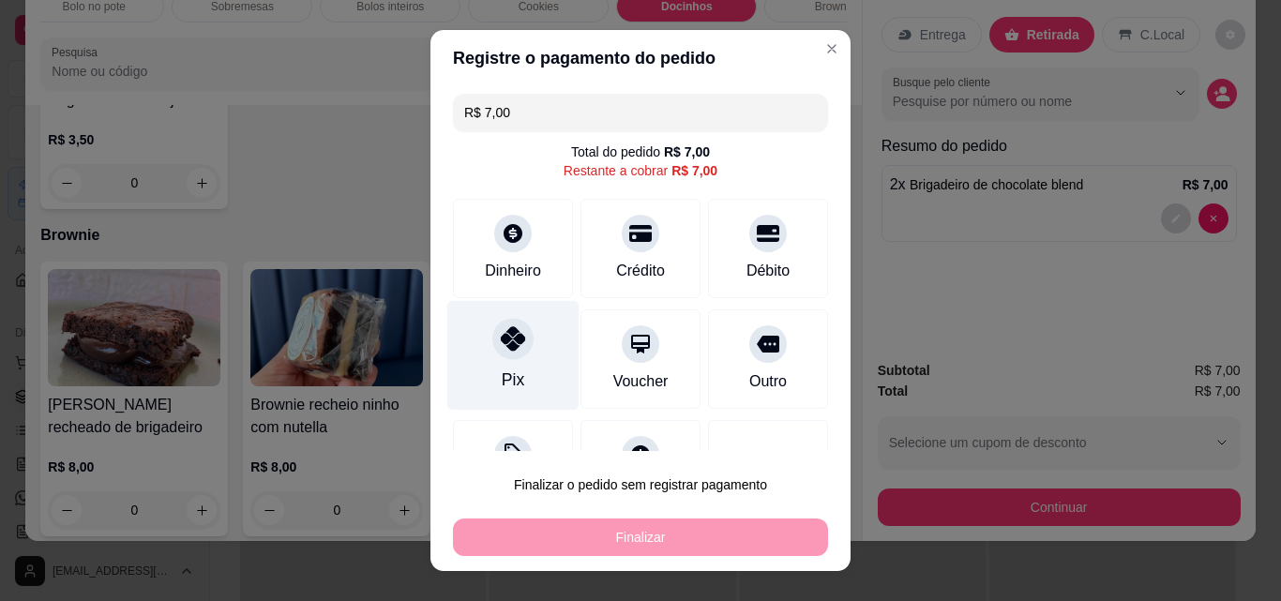
click at [520, 377] on div "Pix" at bounding box center [513, 356] width 132 height 110
type input "R$ 0,00"
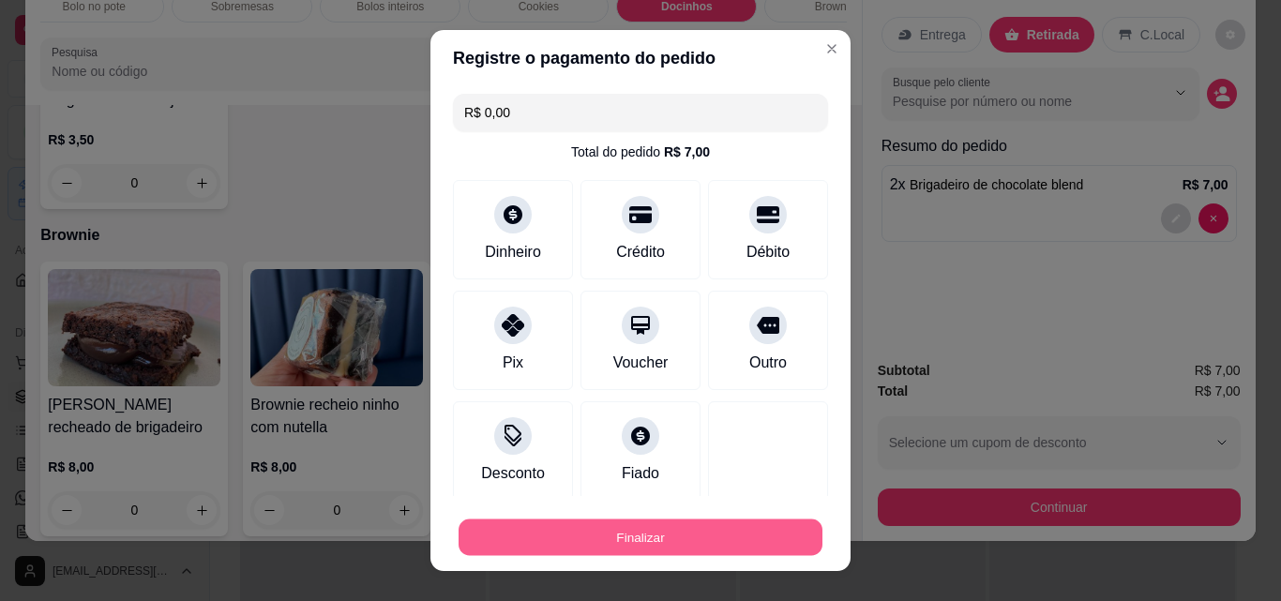
click at [580, 536] on button "Finalizar" at bounding box center [641, 538] width 364 height 37
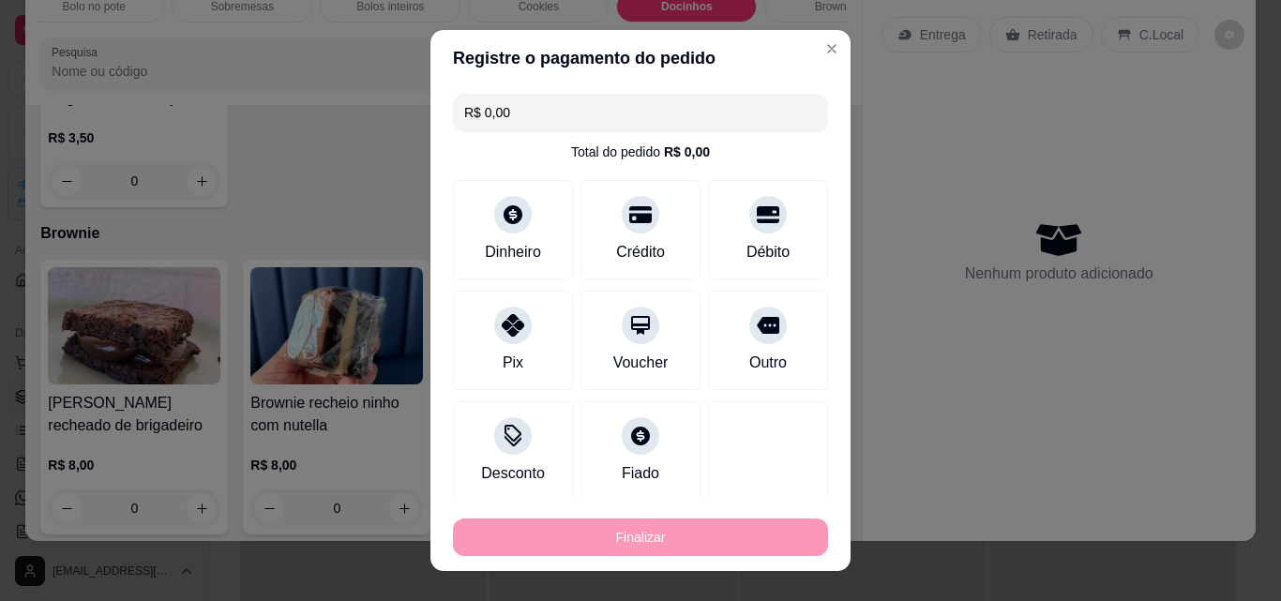
type input "0"
type input "-R$ 7,00"
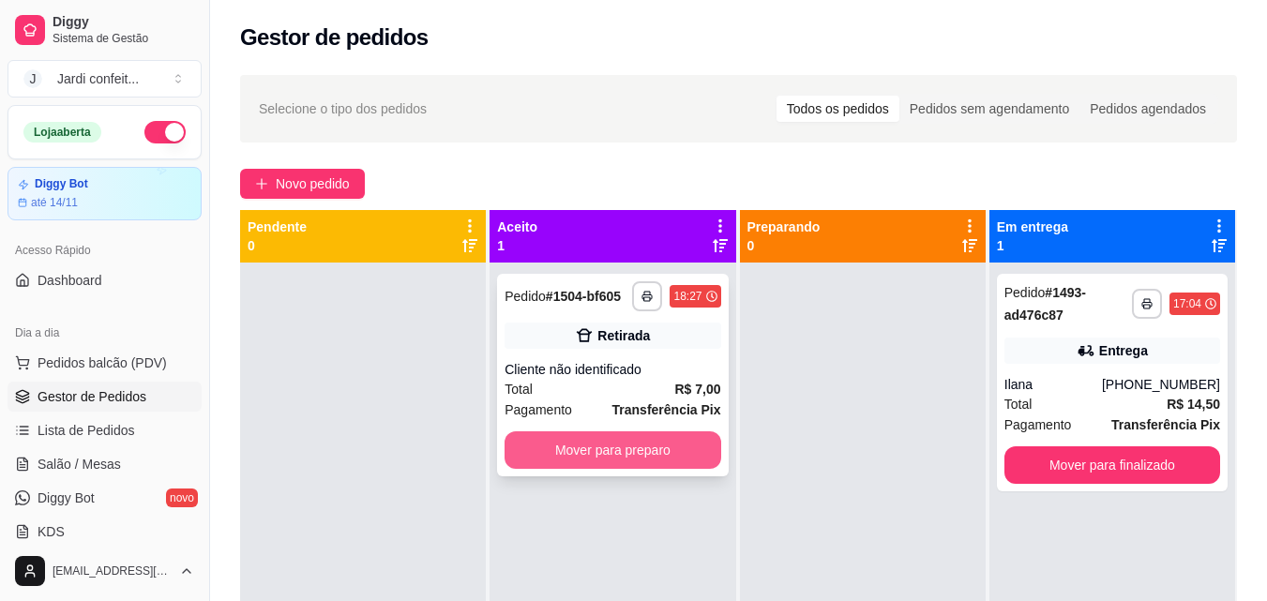
click at [614, 430] on div "**********" at bounding box center [612, 375] width 231 height 203
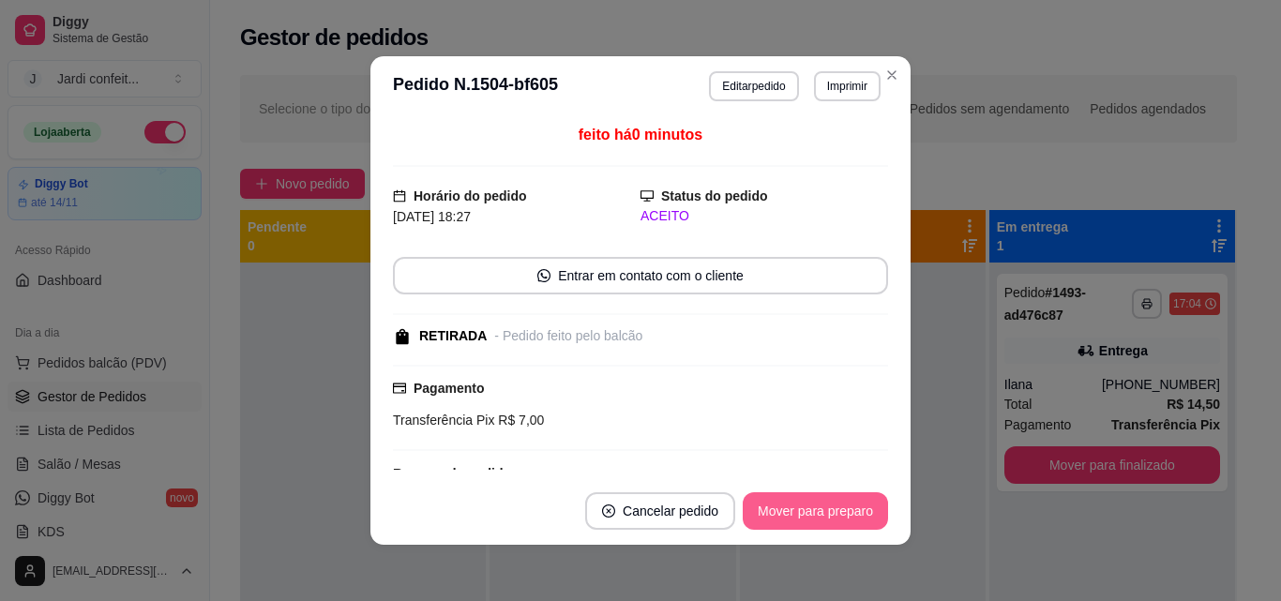
click at [821, 514] on button "Mover para preparo" at bounding box center [815, 511] width 145 height 38
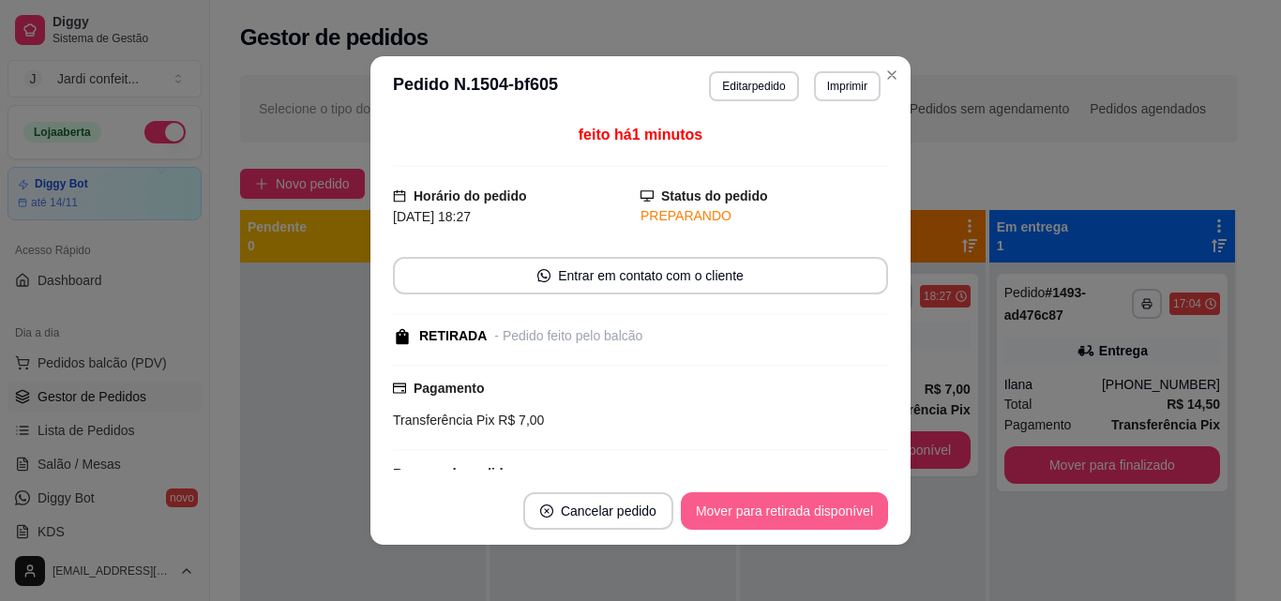
click at [857, 509] on button "Mover para retirada disponível" at bounding box center [784, 511] width 207 height 38
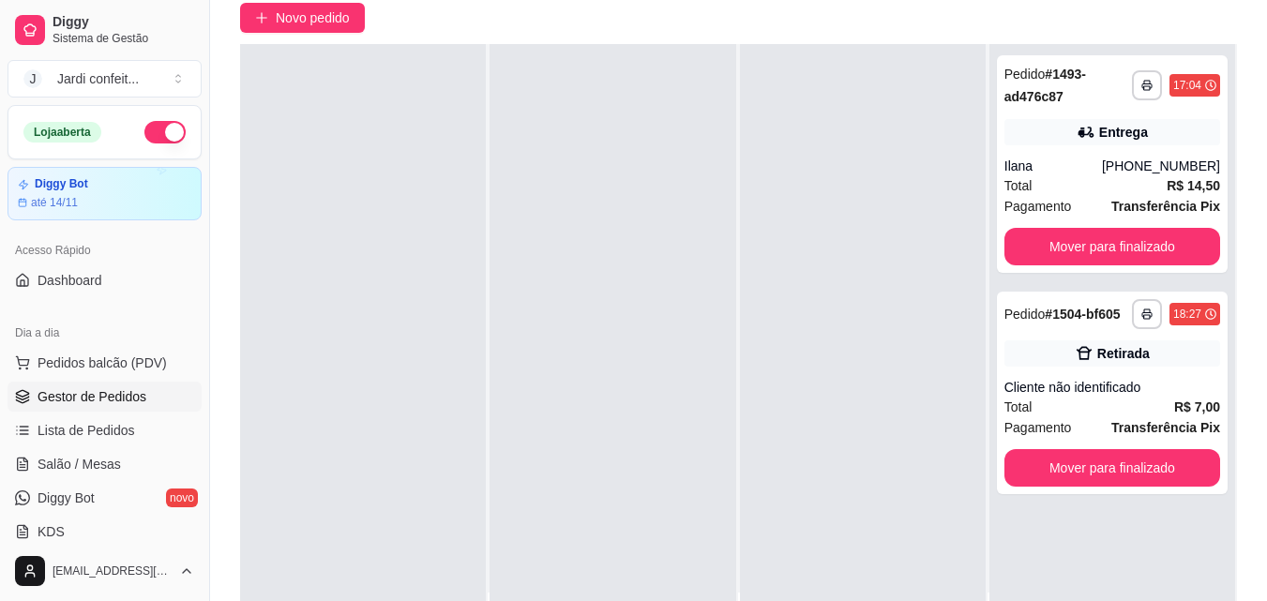
scroll to position [286, 0]
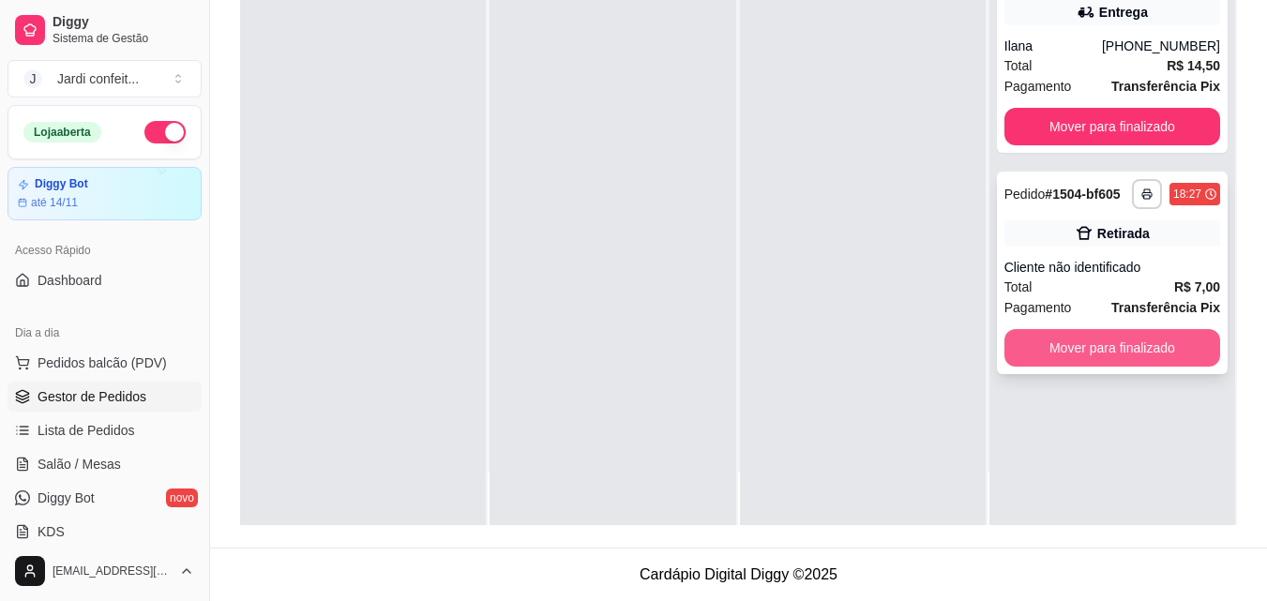
click at [1176, 356] on button "Mover para finalizado" at bounding box center [1112, 348] width 216 height 38
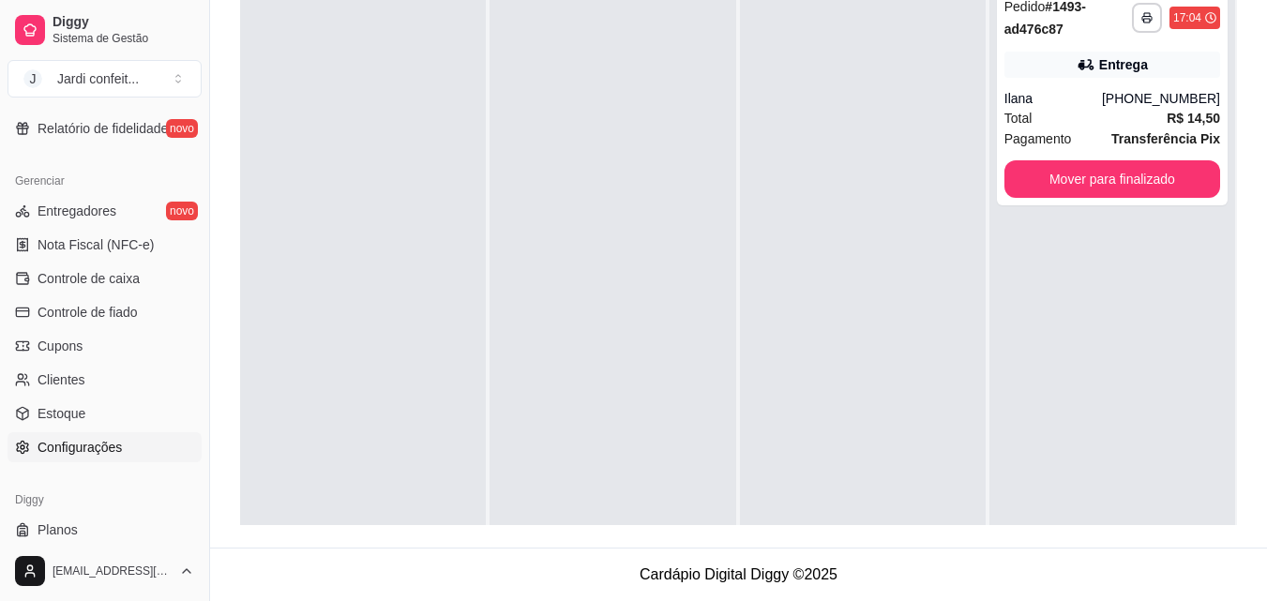
scroll to position [748, 0]
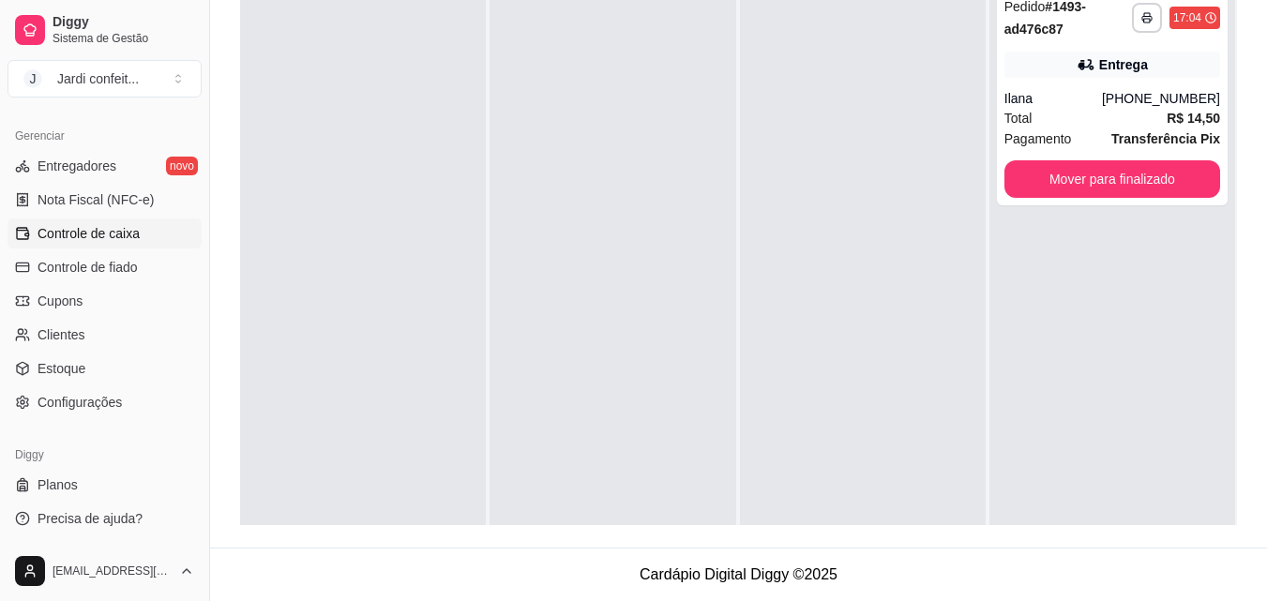
click at [149, 232] on link "Controle de caixa" at bounding box center [105, 234] width 194 height 30
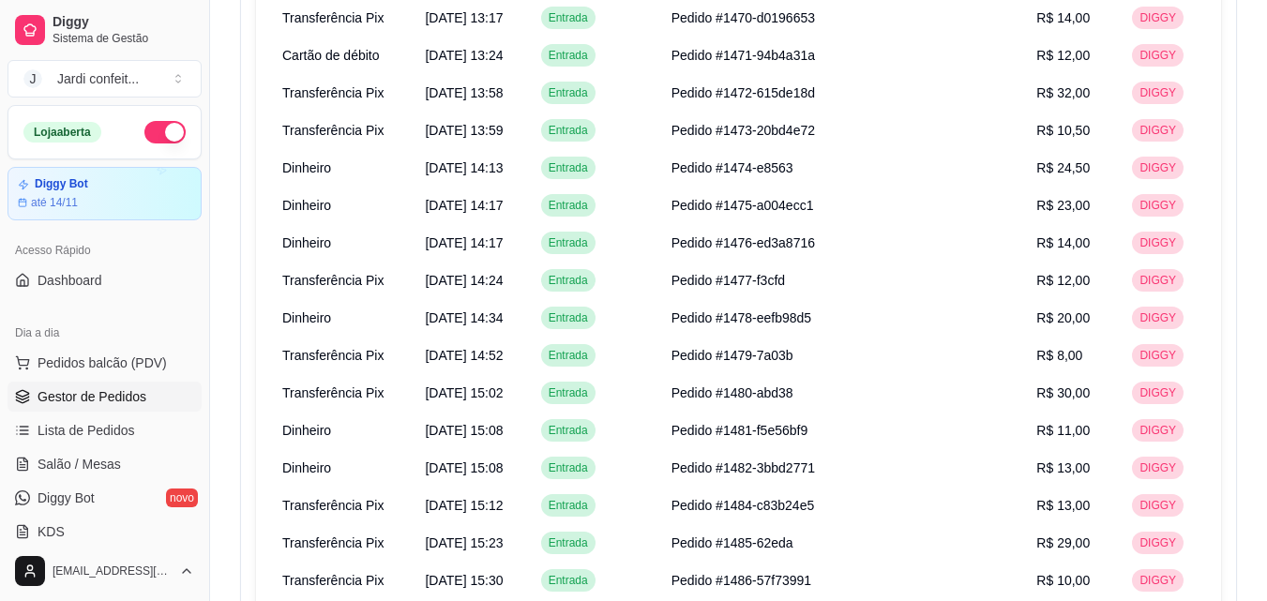
click at [116, 400] on span "Gestor de Pedidos" at bounding box center [92, 396] width 109 height 19
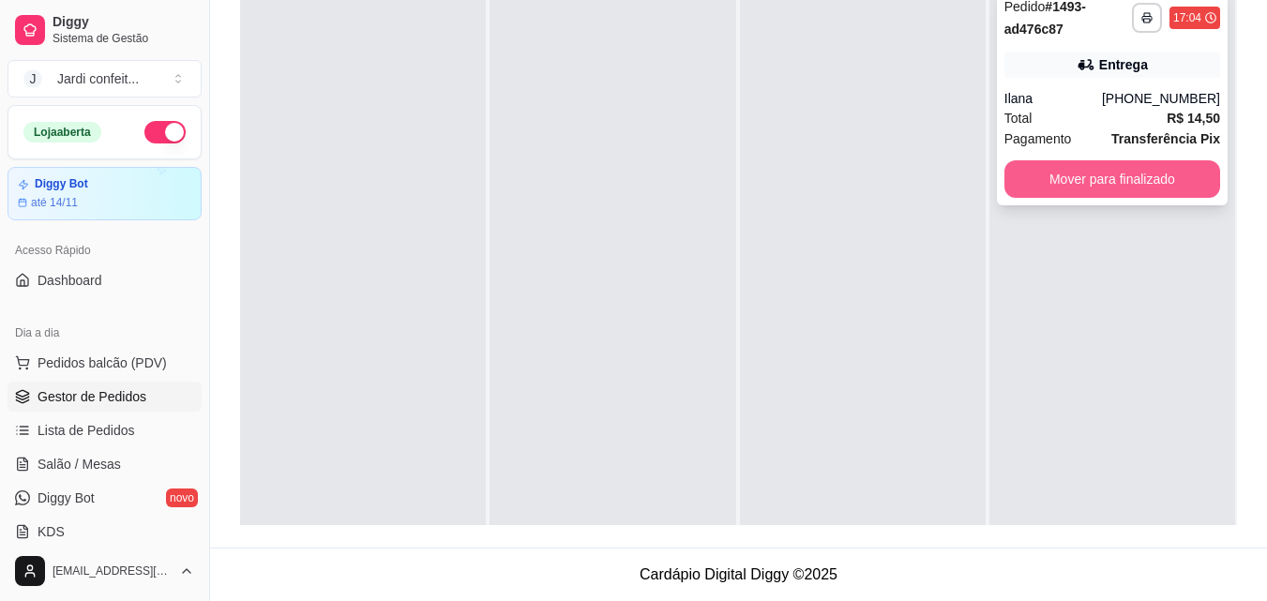
click at [1138, 174] on button "Mover para finalizado" at bounding box center [1112, 179] width 216 height 38
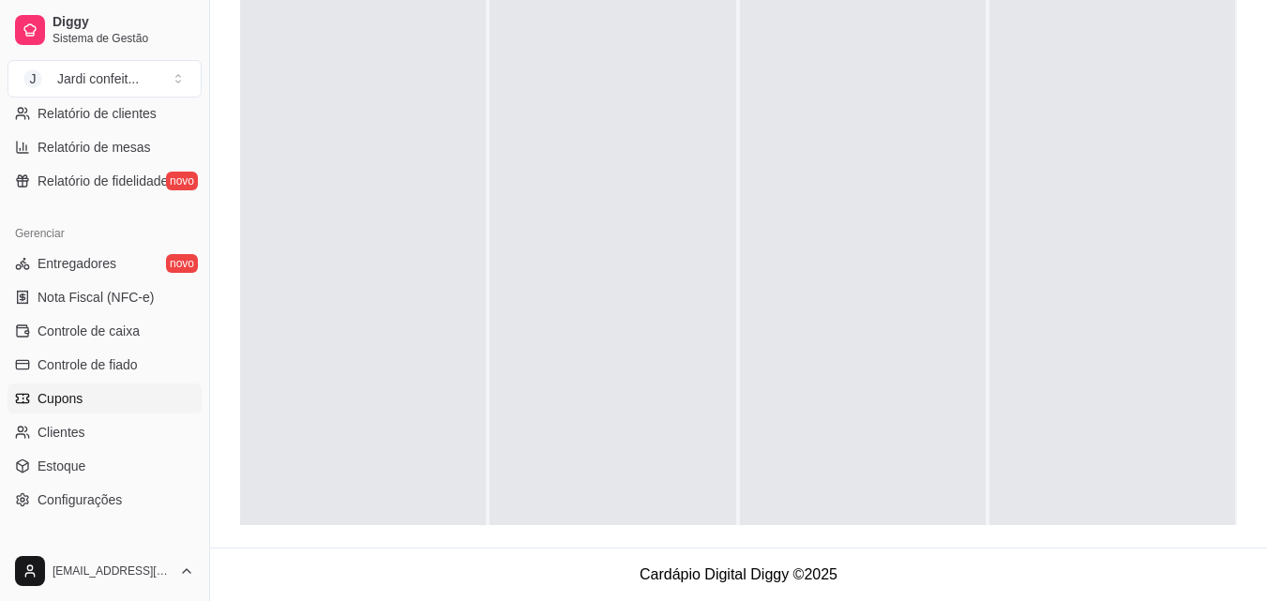
scroll to position [657, 0]
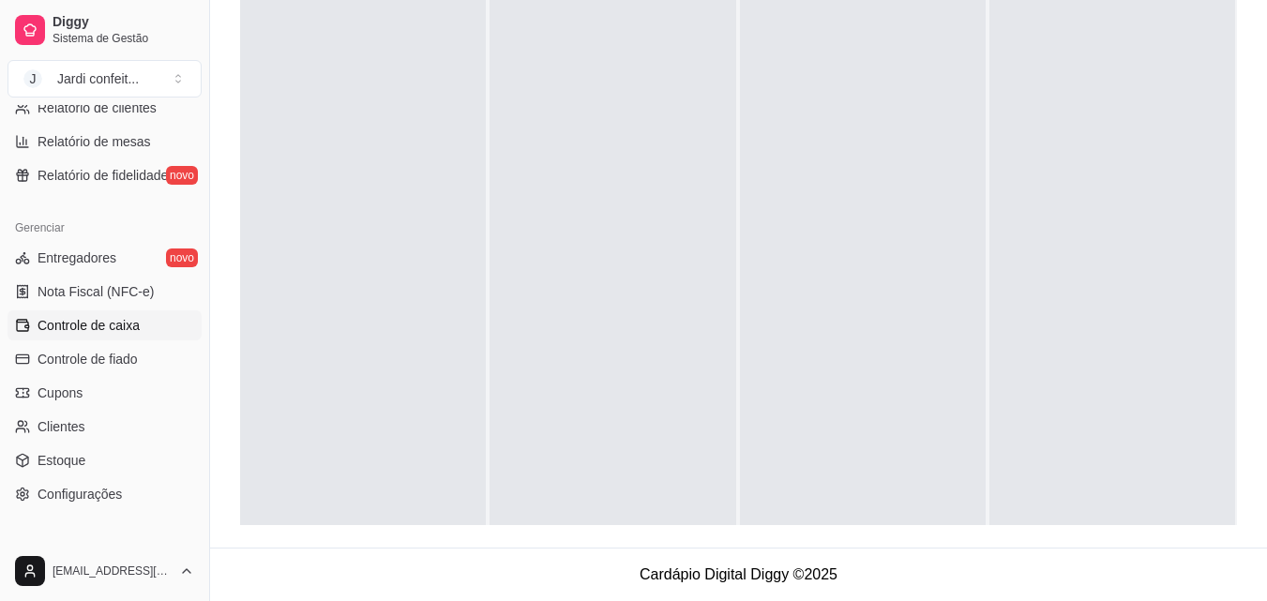
click at [150, 324] on link "Controle de caixa" at bounding box center [105, 325] width 194 height 30
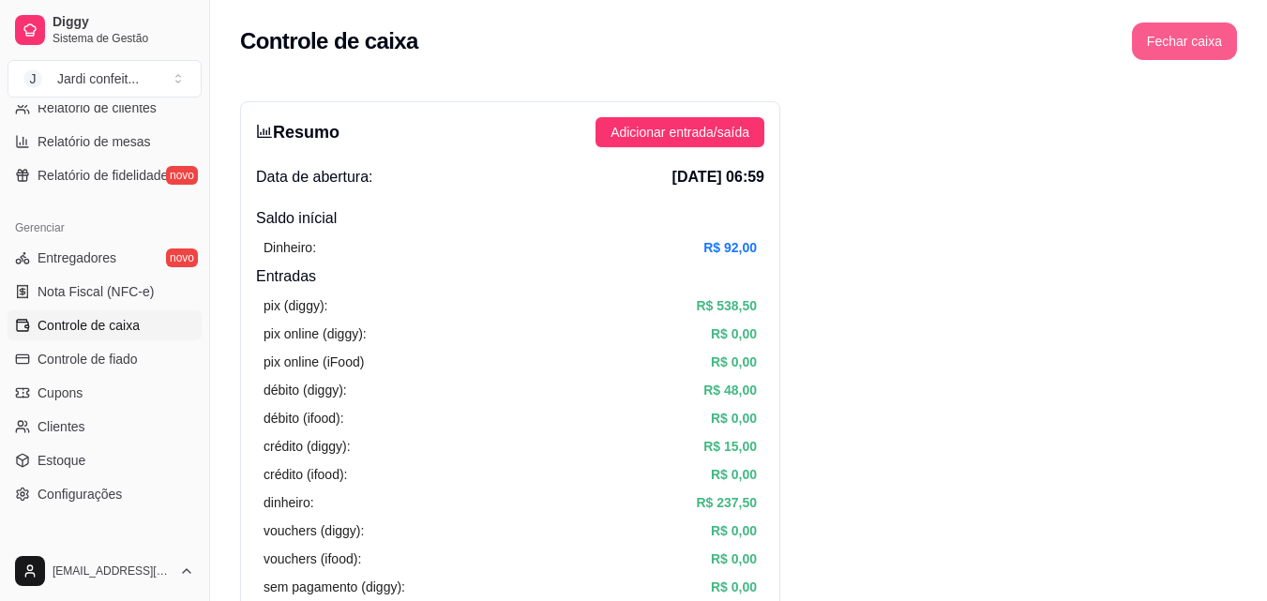
click at [1210, 54] on button "Fechar caixa" at bounding box center [1184, 42] width 105 height 38
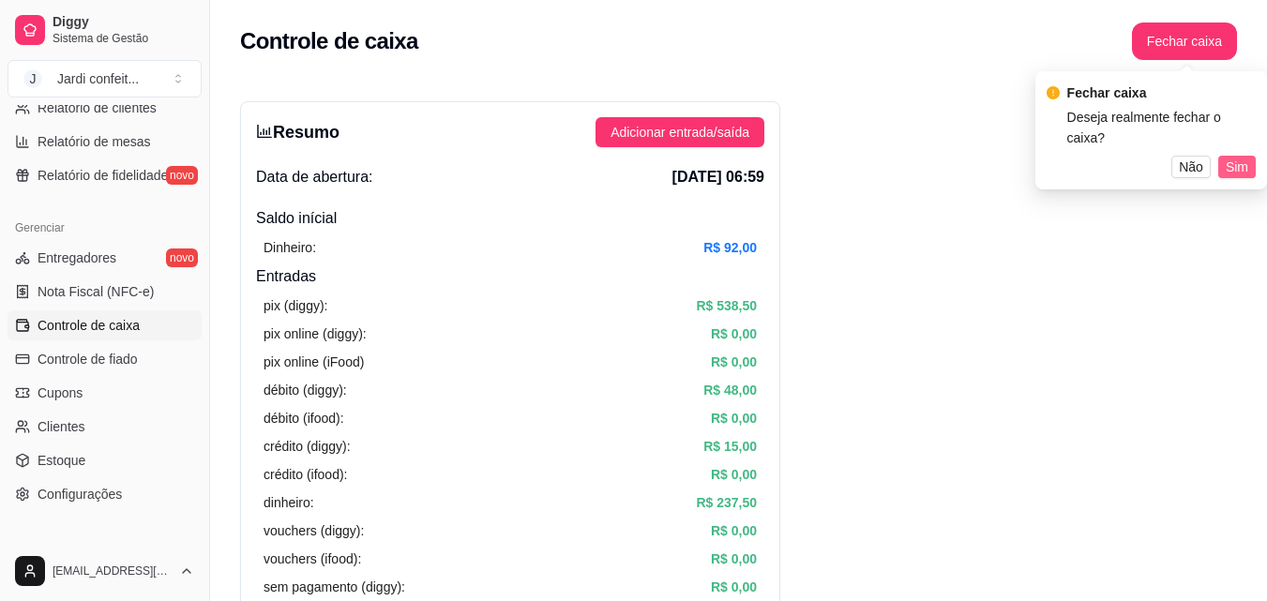
click at [1248, 156] on button "Sim" at bounding box center [1237, 167] width 38 height 23
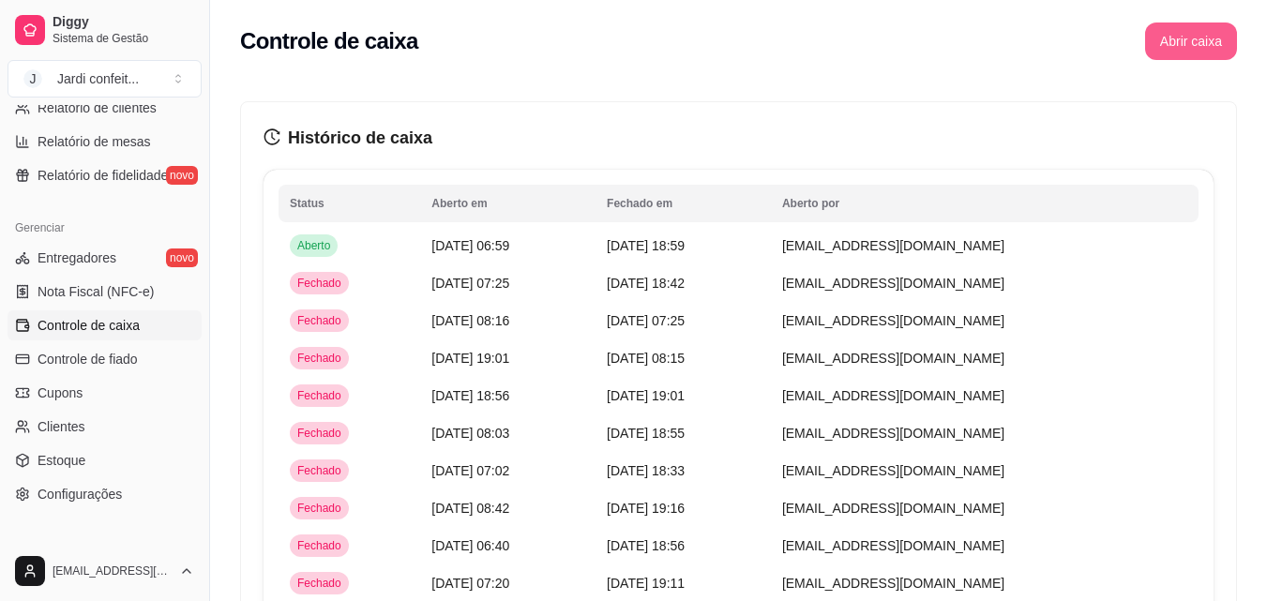
click at [1192, 35] on button "Abrir caixa" at bounding box center [1191, 42] width 92 height 38
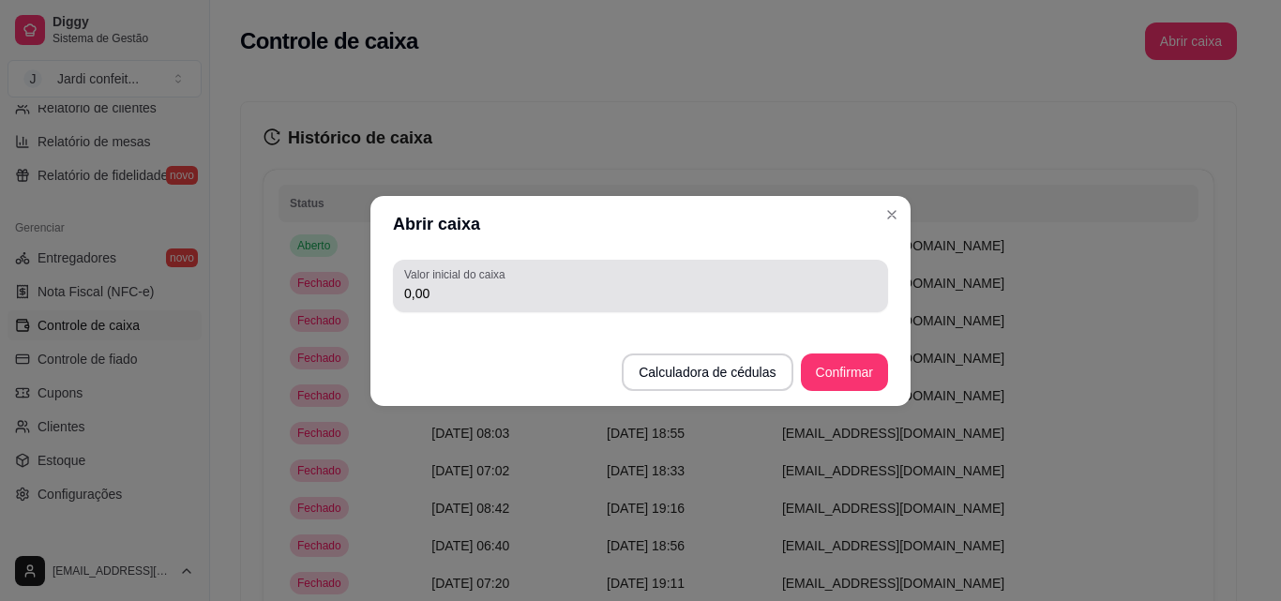
click at [655, 305] on div "Valor inicial do caixa 0,00" at bounding box center [640, 286] width 495 height 53
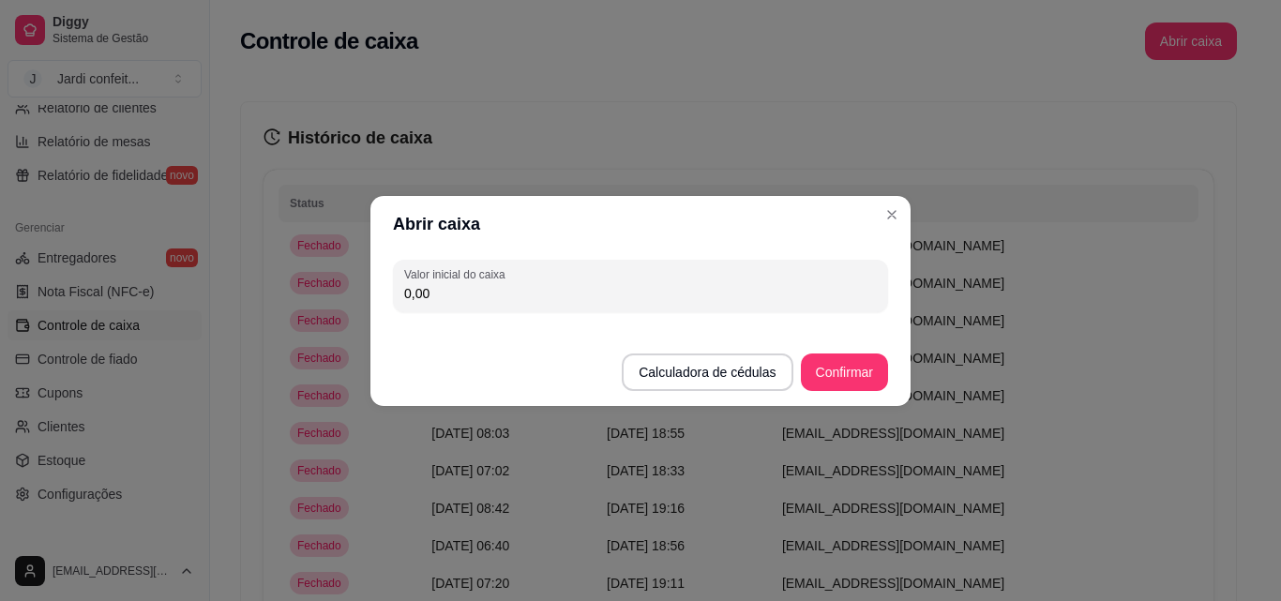
click at [763, 294] on input "0,00" at bounding box center [640, 293] width 473 height 19
type input "115,00"
click at [868, 363] on button "Confirmar" at bounding box center [844, 373] width 87 height 38
